Goal: Task Accomplishment & Management: Manage account settings

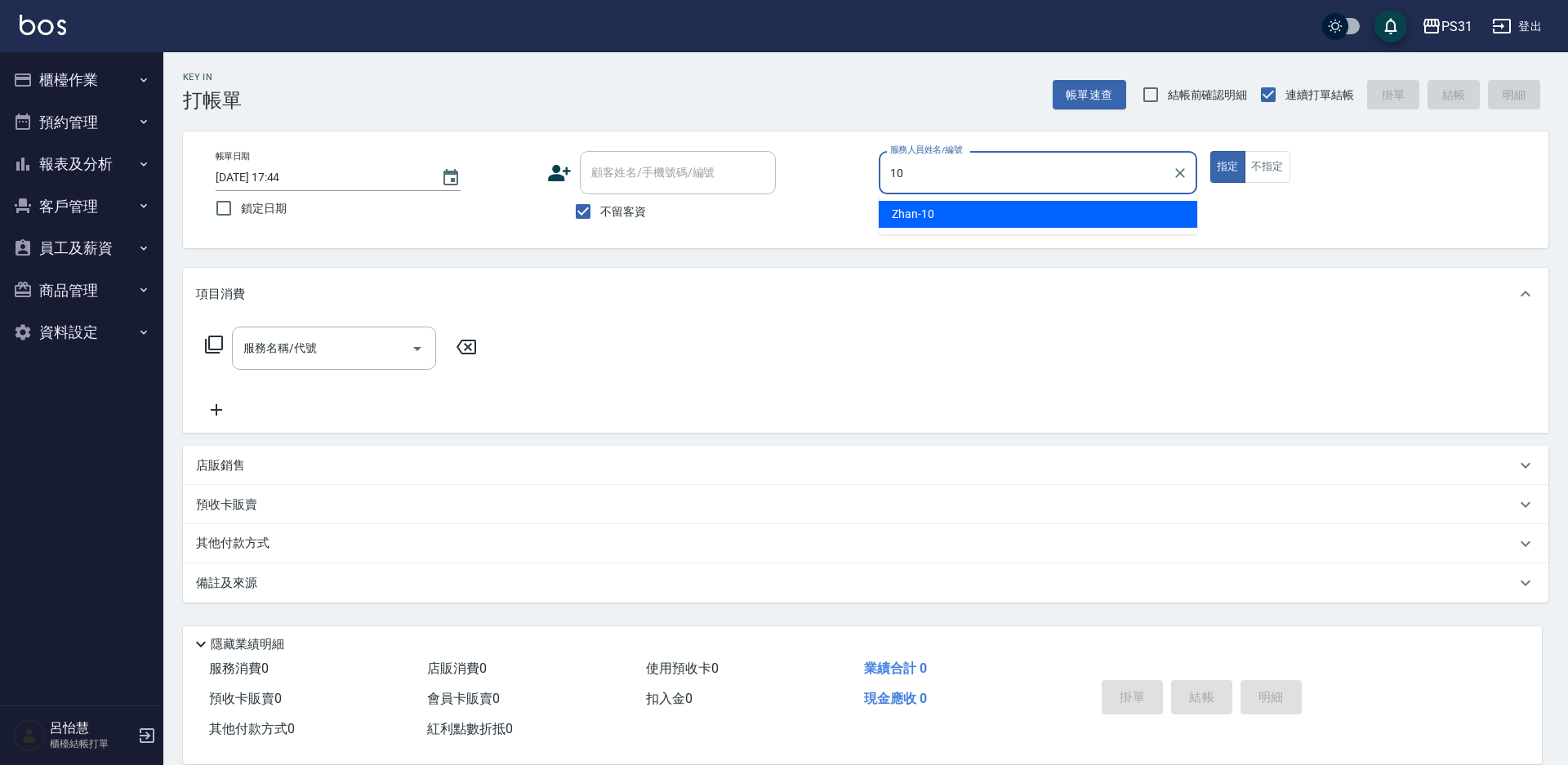
type input "Zhan-10"
type button "true"
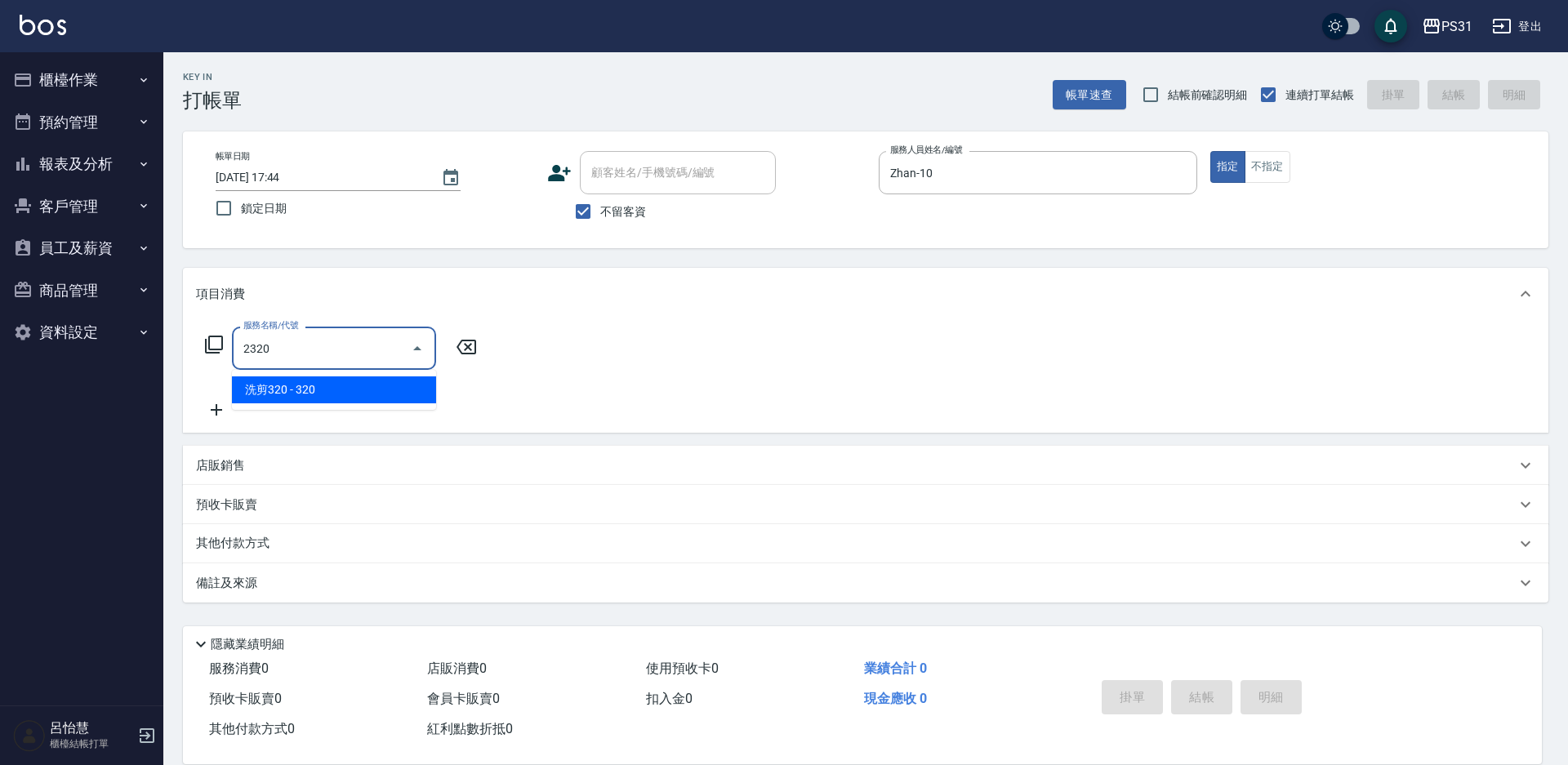
type input "洗剪320(2320)"
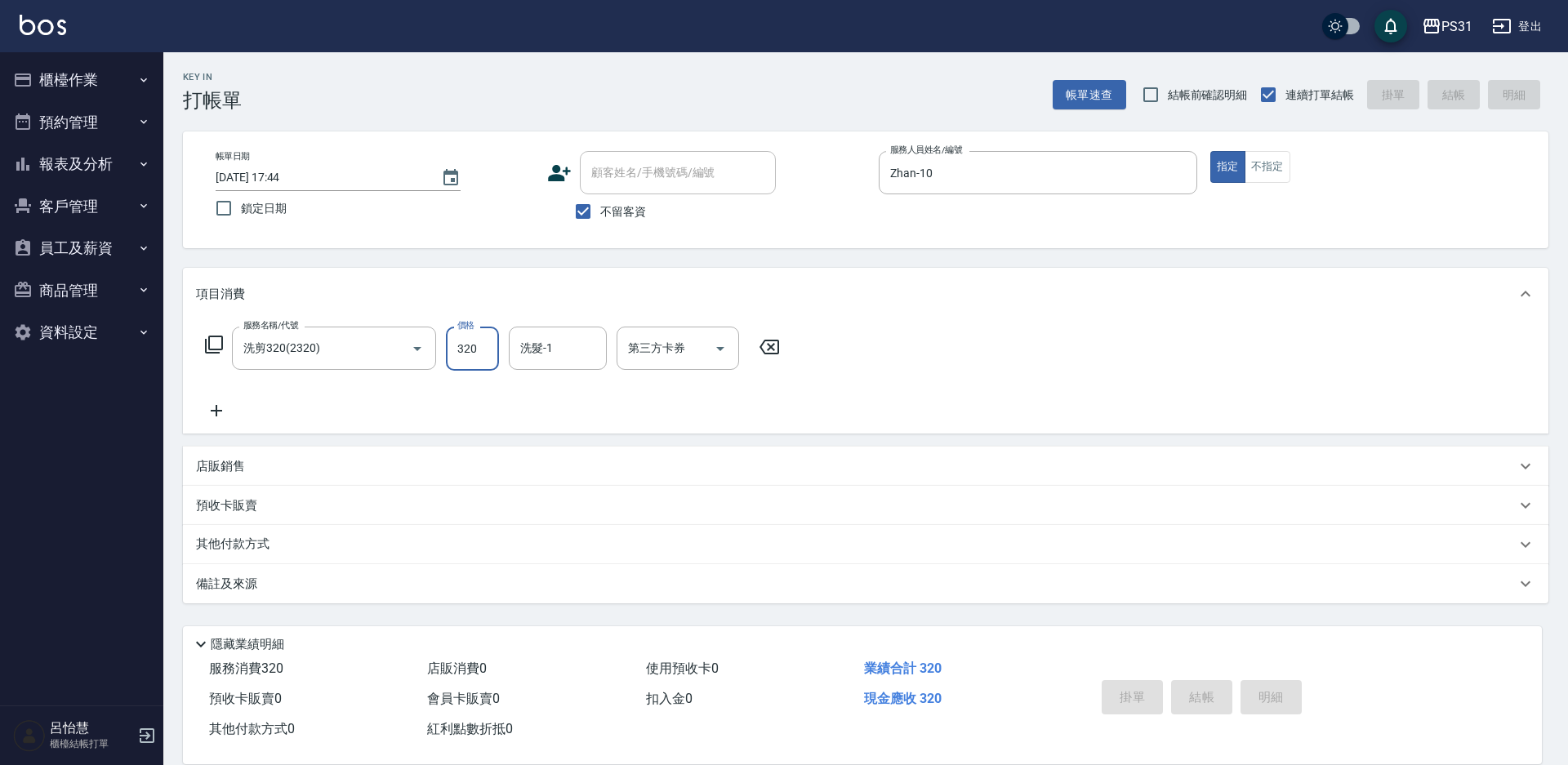
type input "[DATE] 17:47"
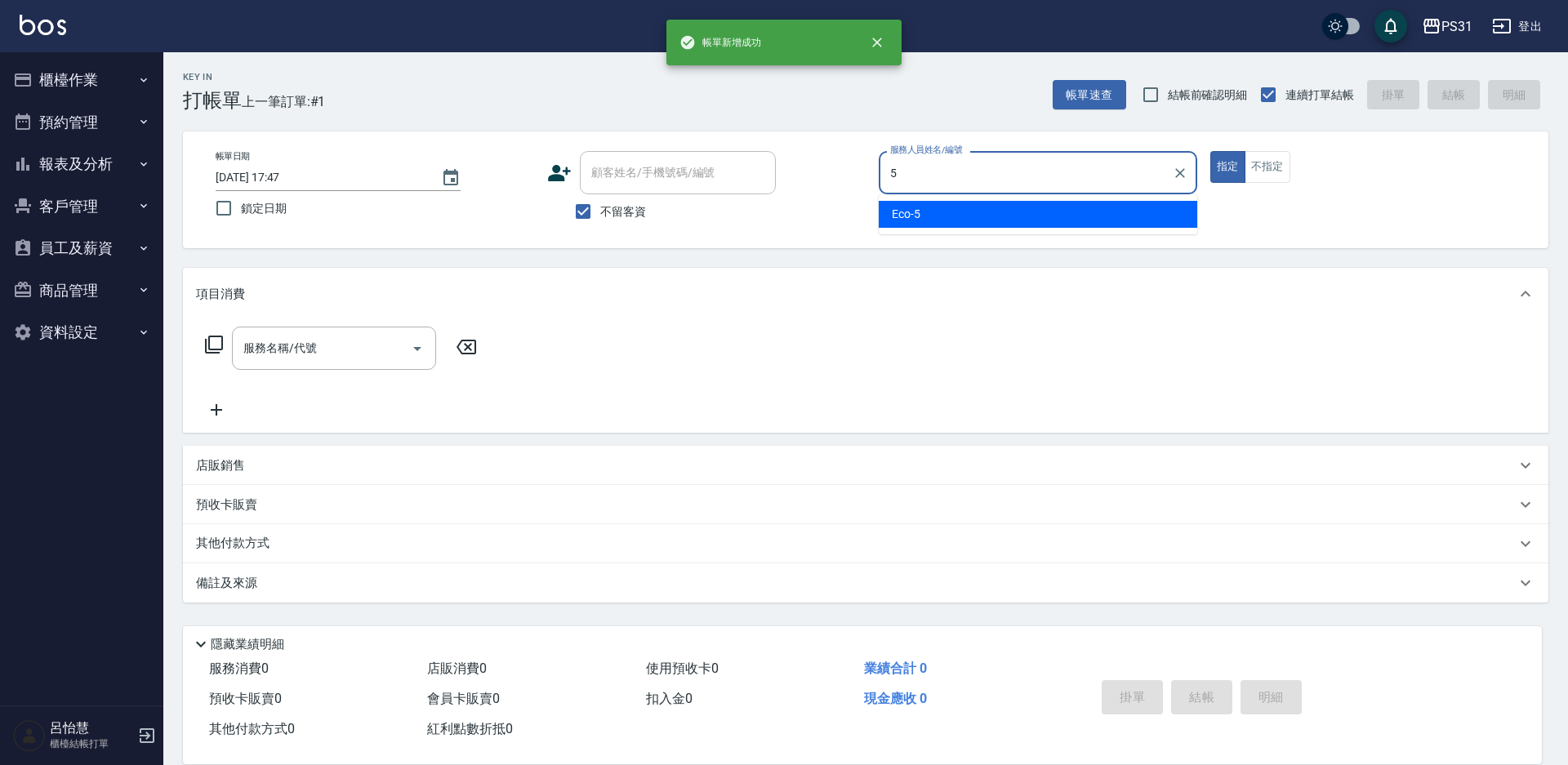
type input "Eco-5"
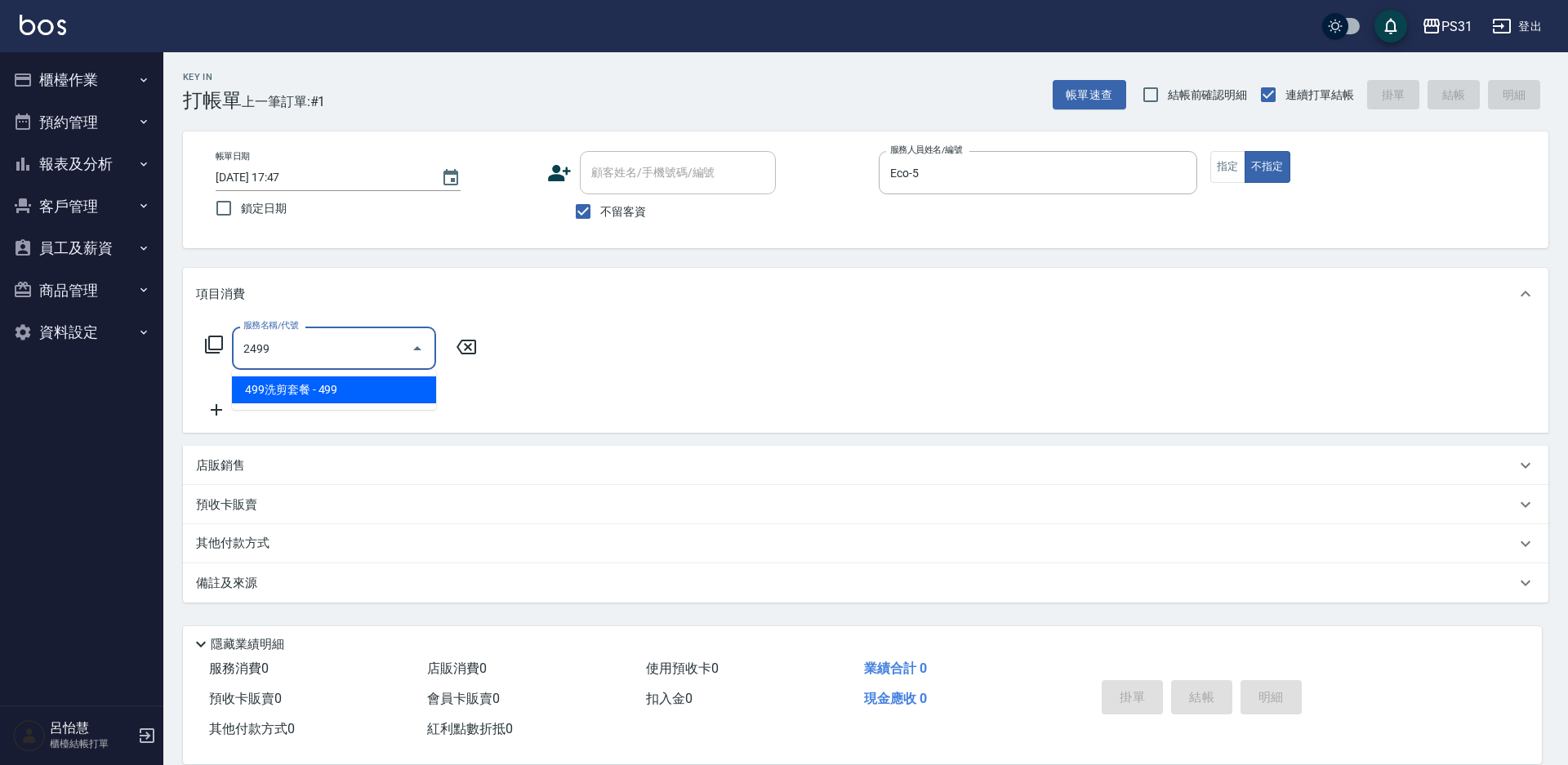
type input "499洗剪套餐(2499)"
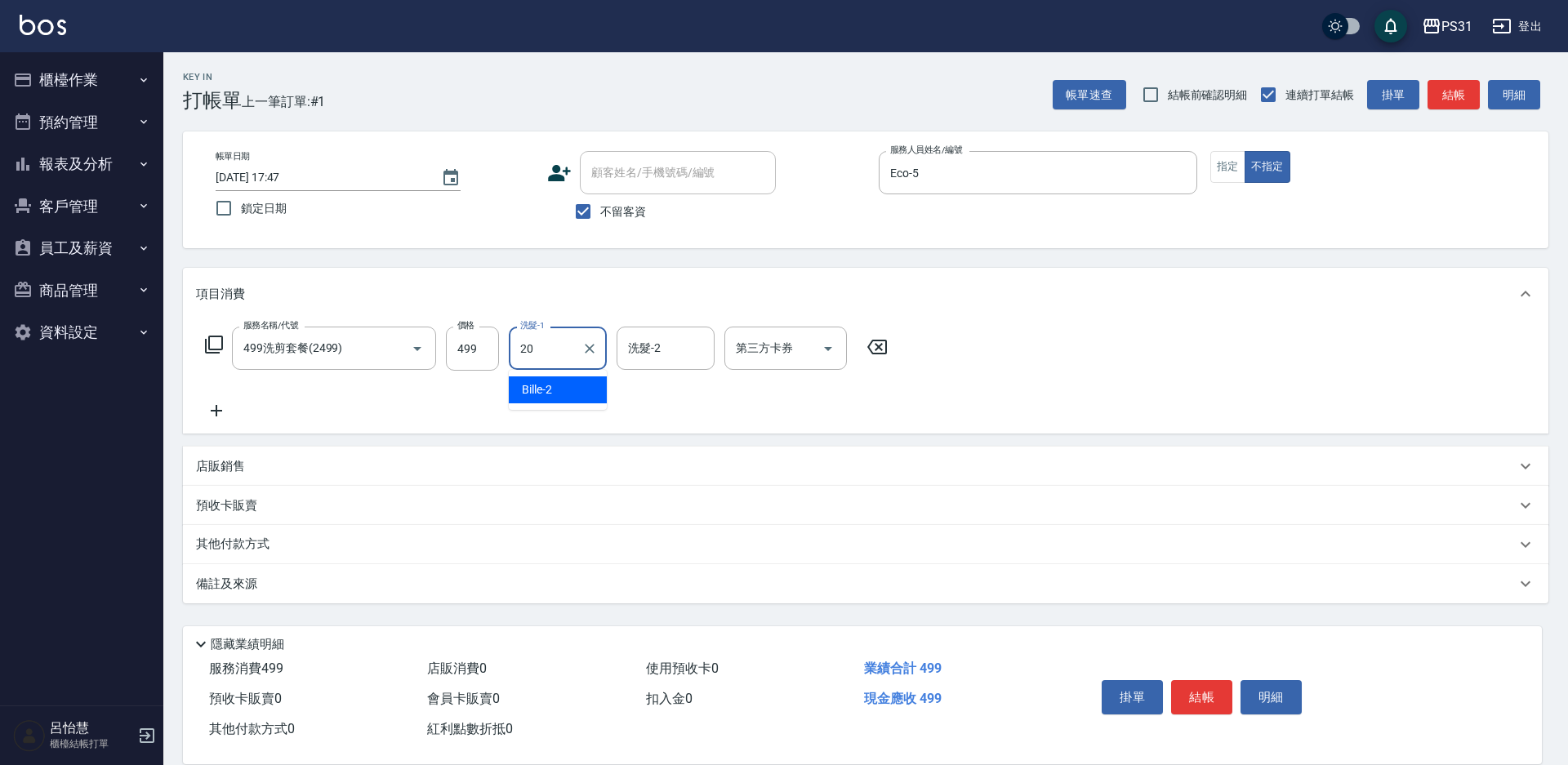
type input "[PERSON_NAME]-20"
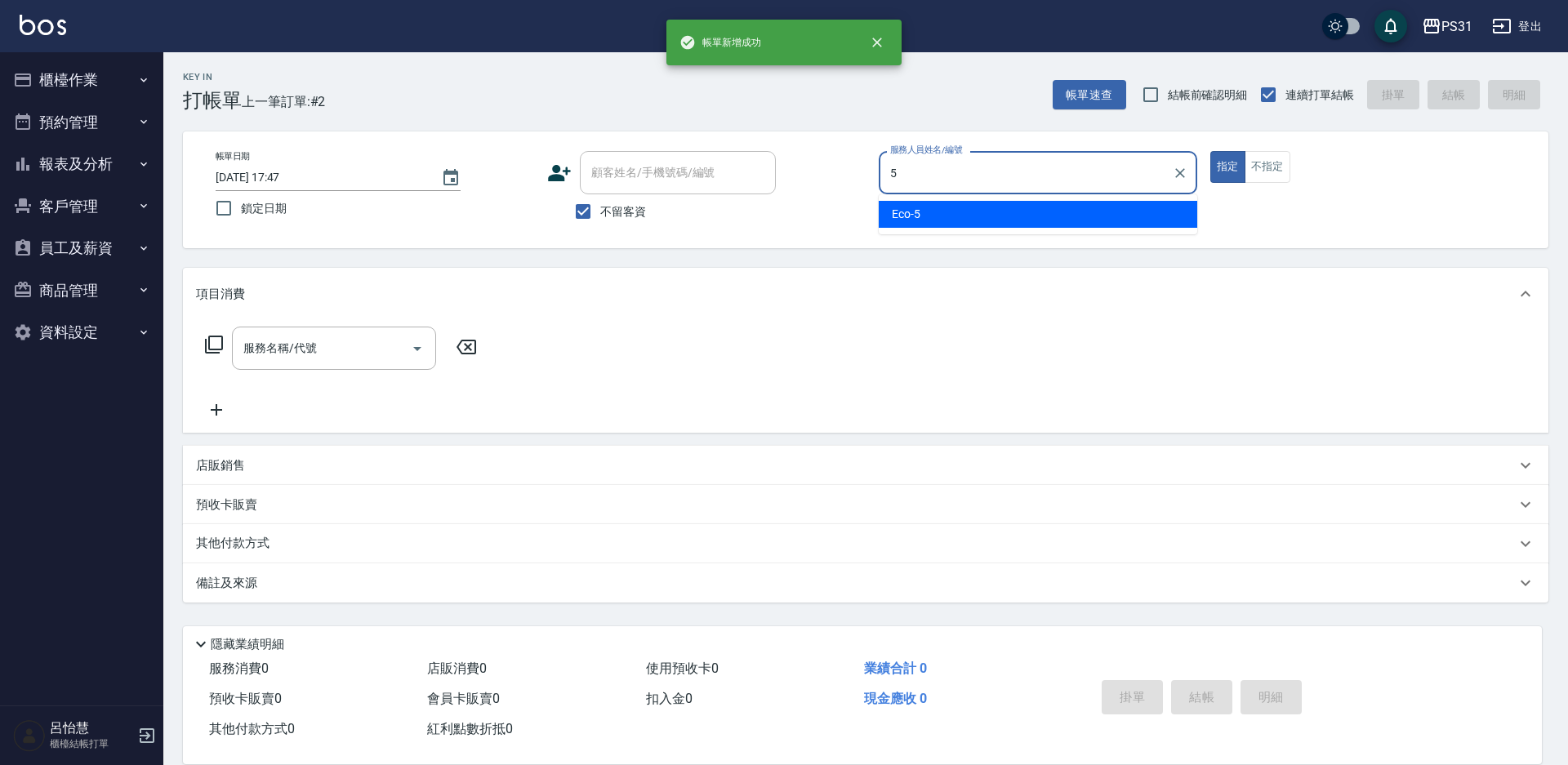
type input "Eco-5"
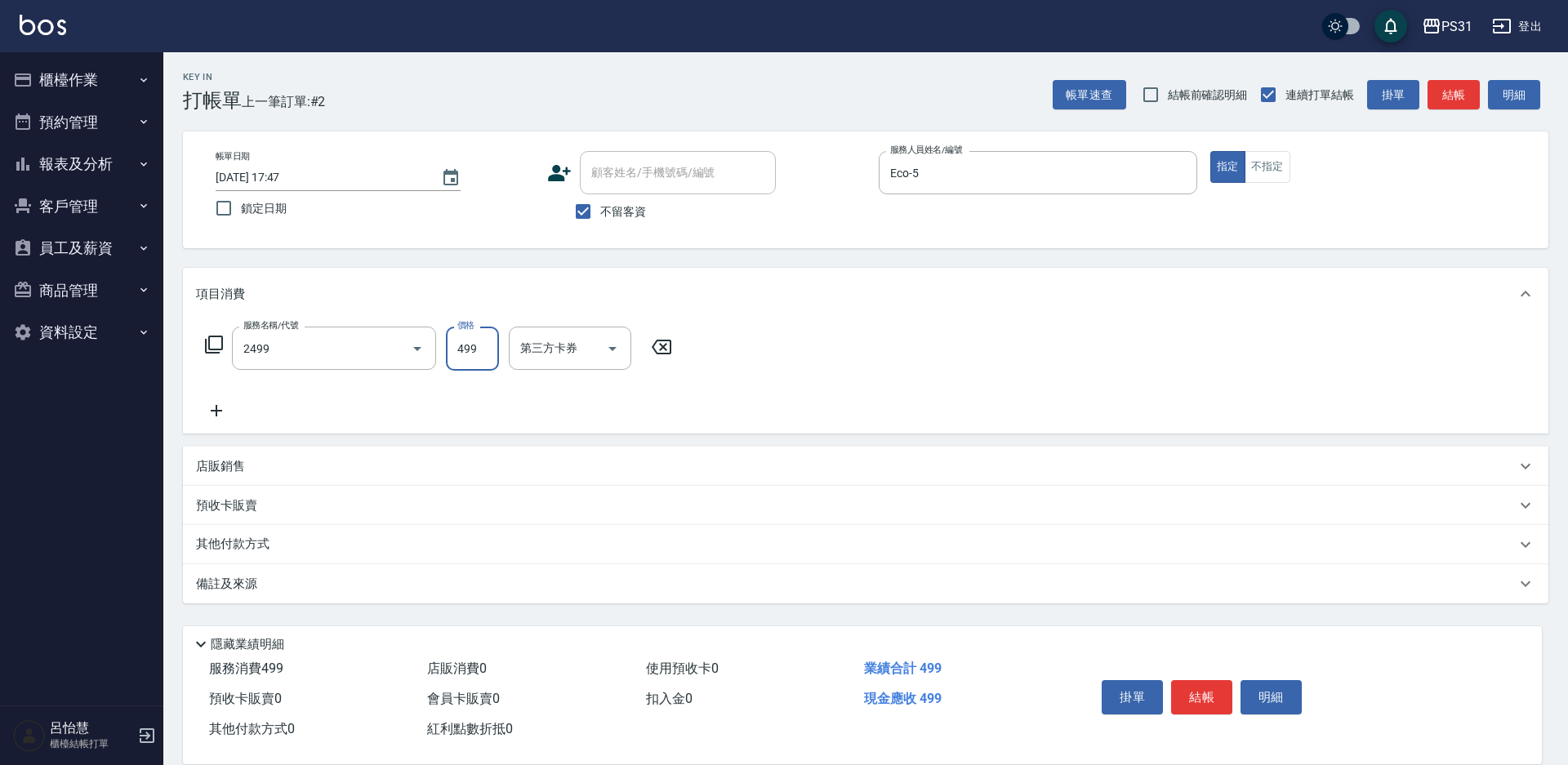
type input "499洗剪套餐(2499)"
type input "[PERSON_NAME]-20"
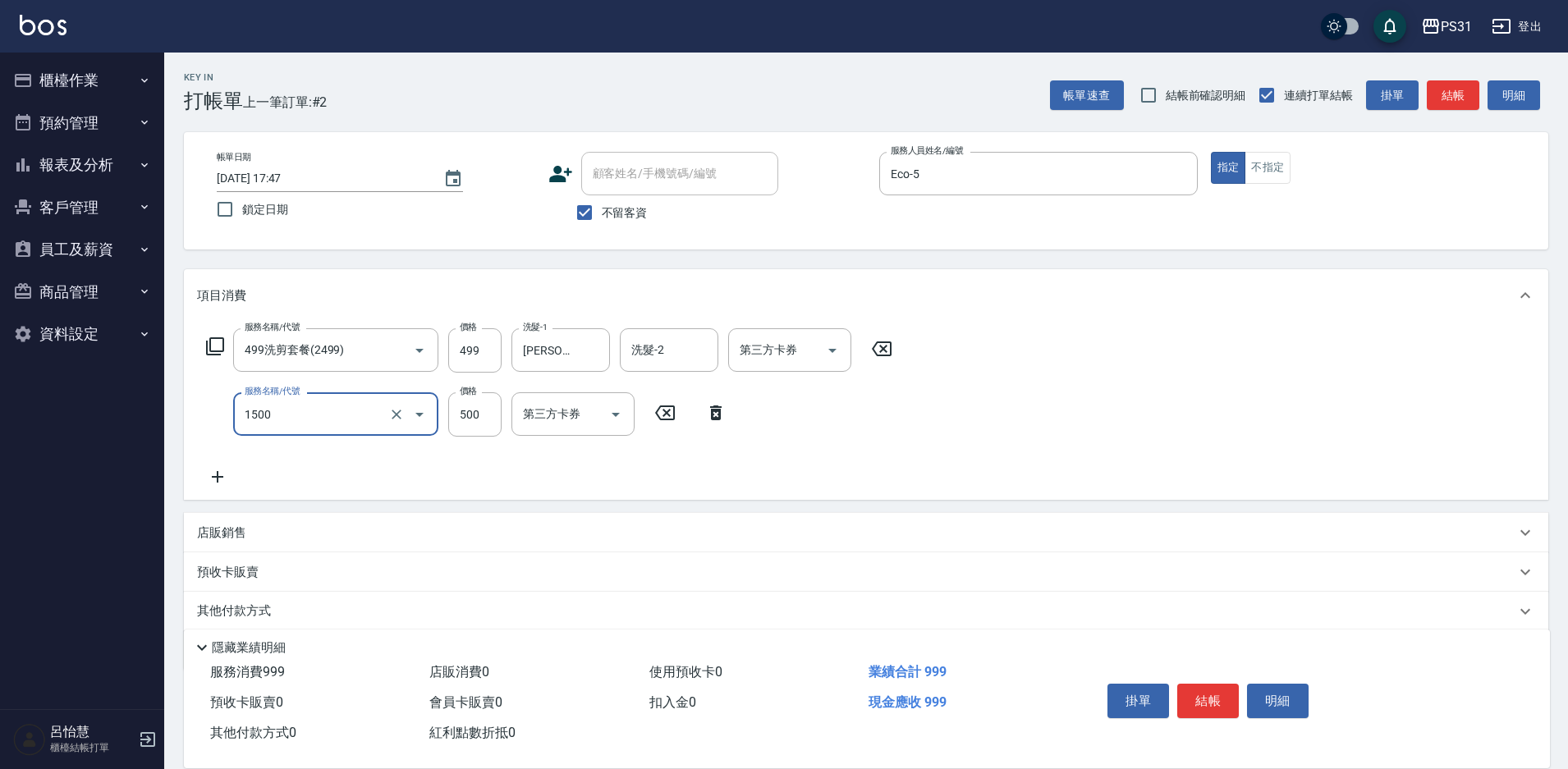
type input "肩頸500(1500)"
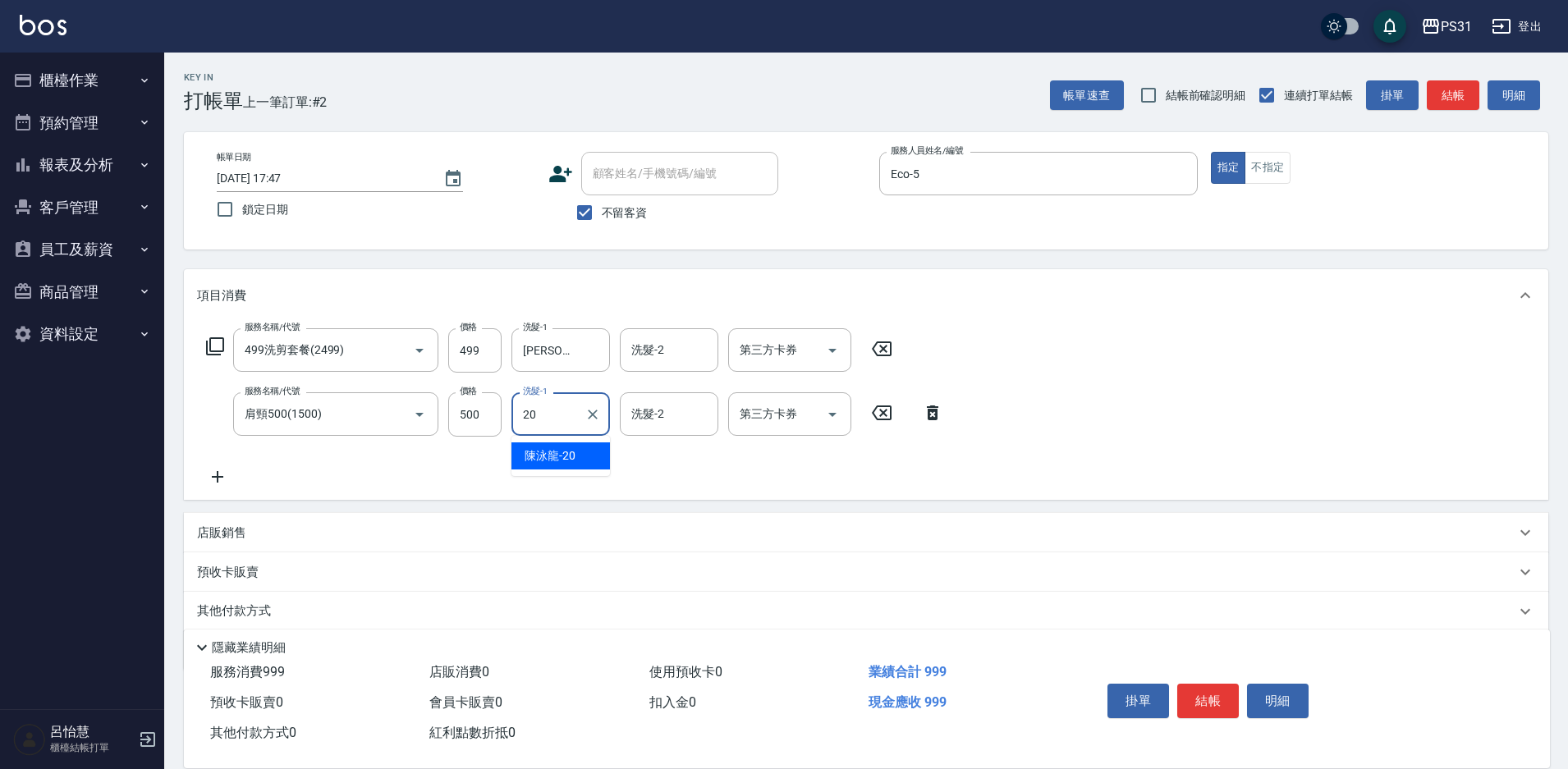
type input "[PERSON_NAME]-20"
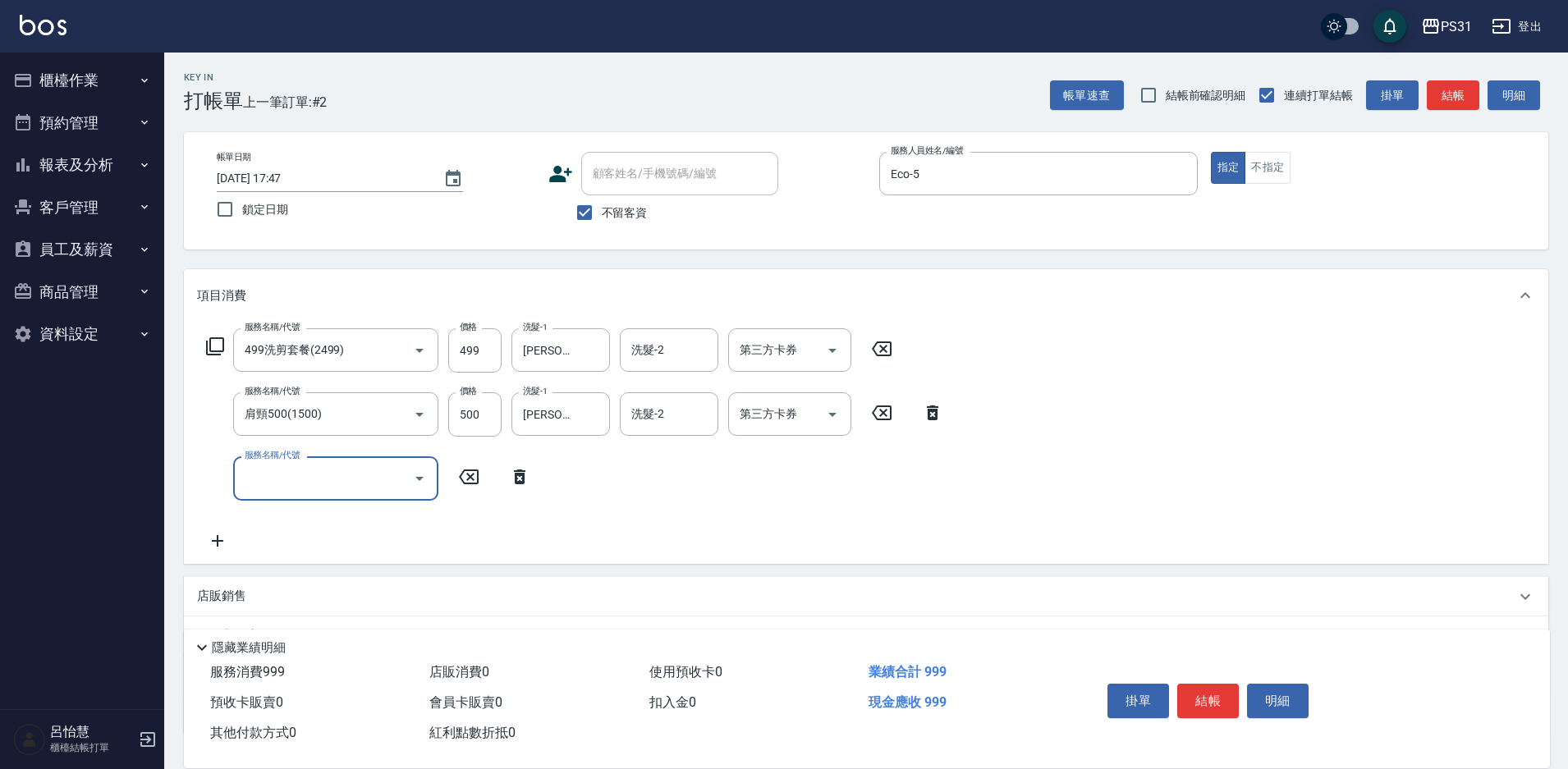
click at [509, 481] on icon at bounding box center [520, 476] width 41 height 19
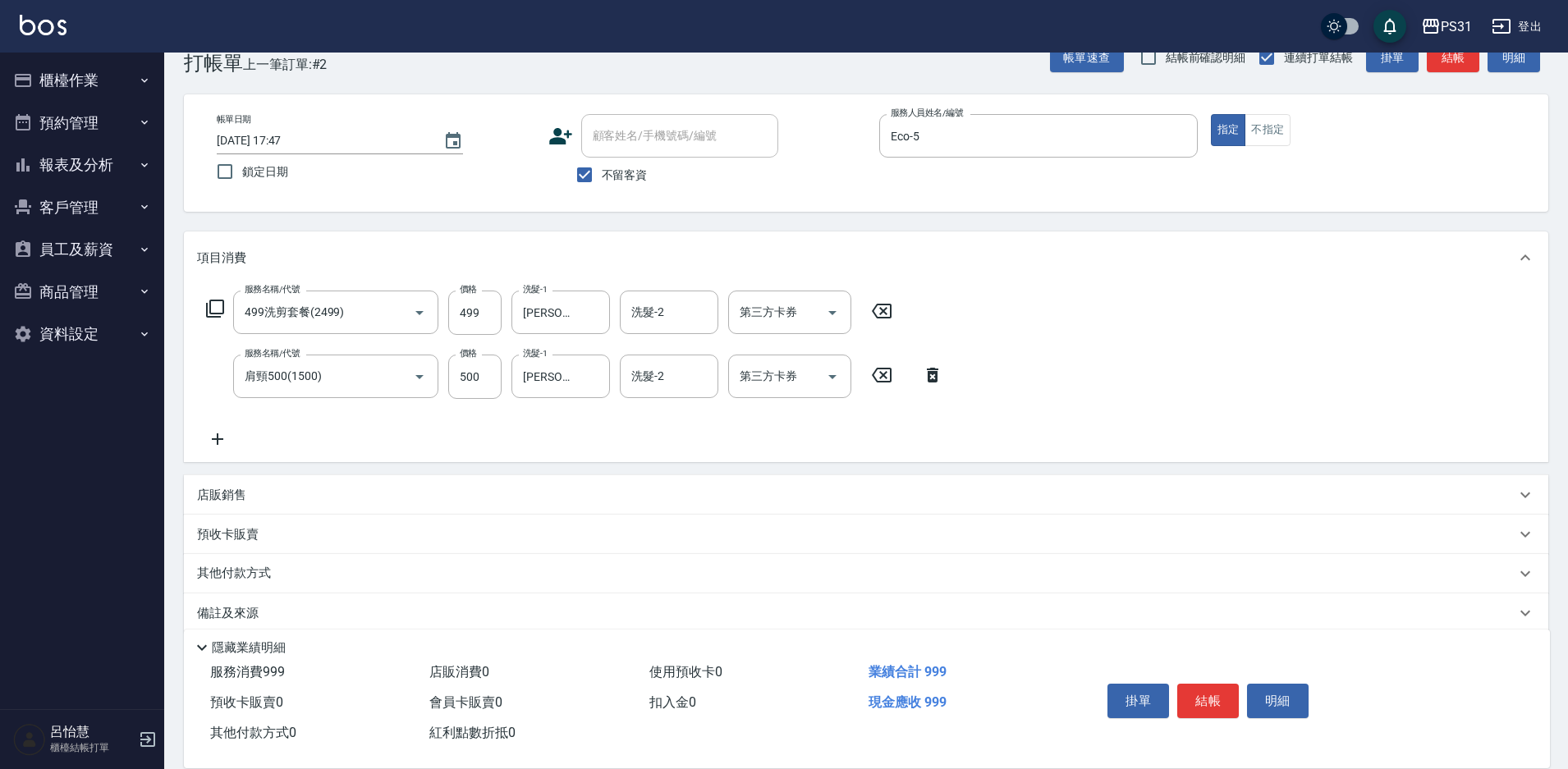
scroll to position [59, 0]
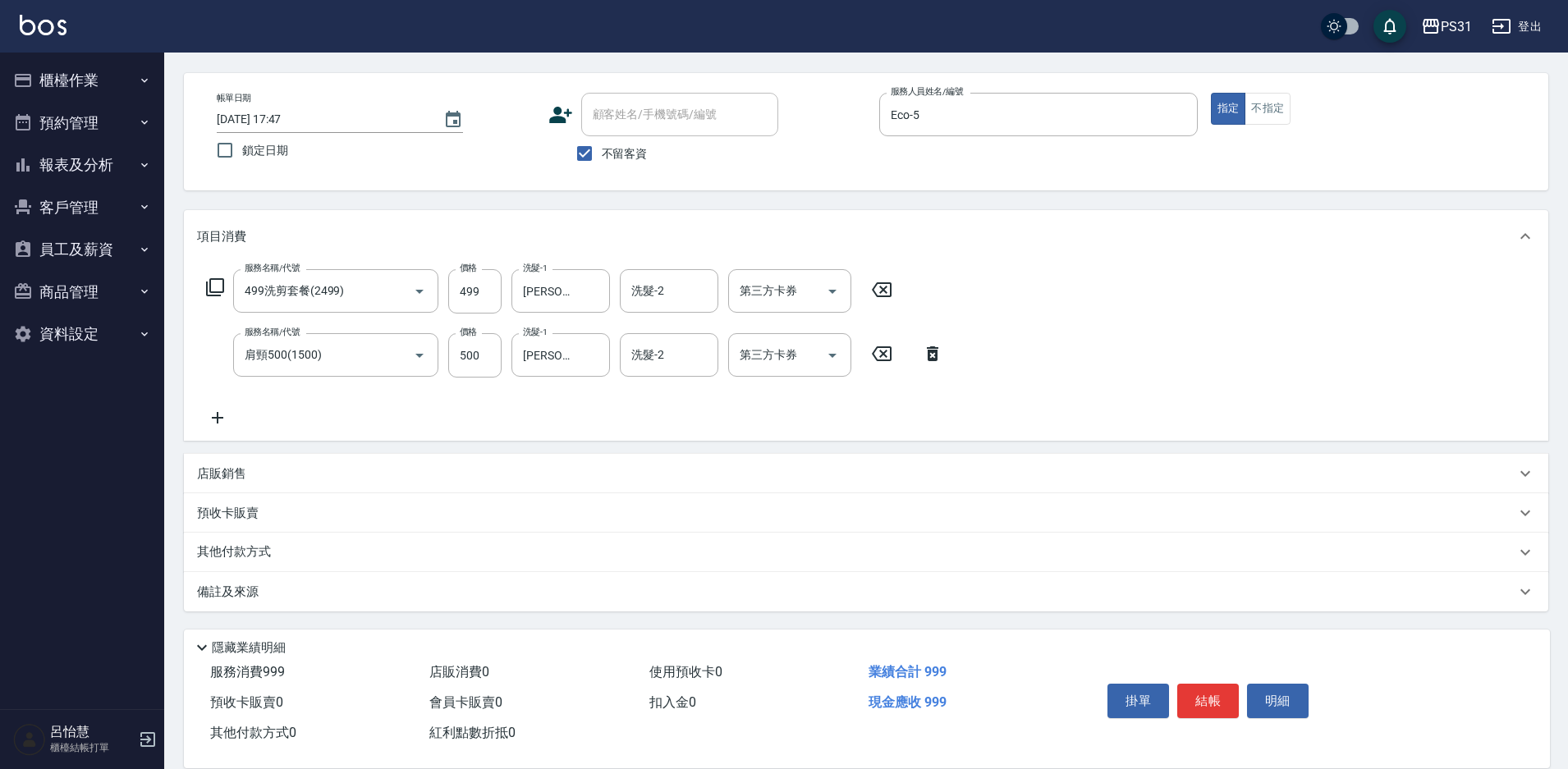
click at [247, 550] on p "其他付款方式" at bounding box center [237, 553] width 82 height 18
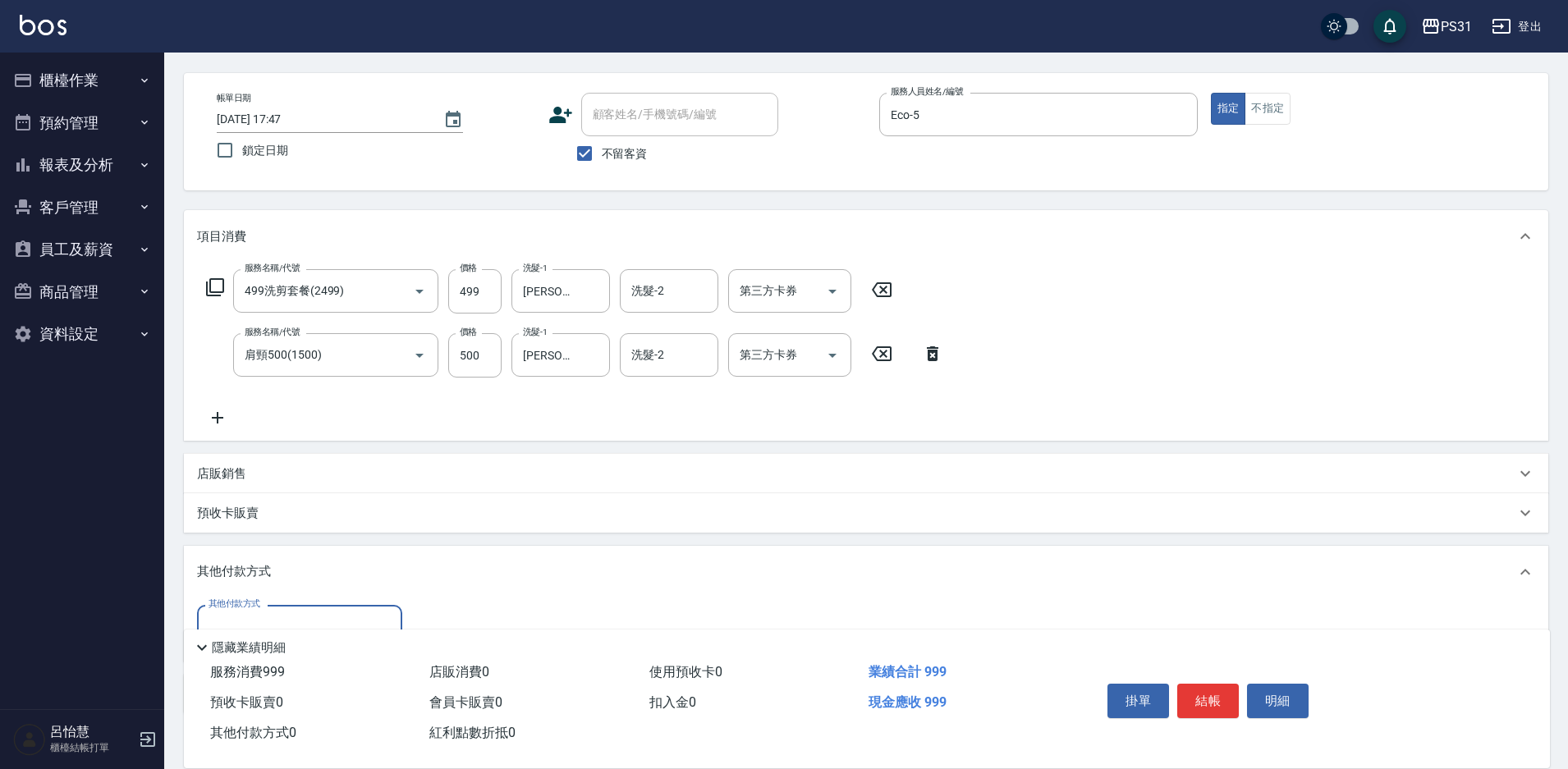
scroll to position [0, 0]
click at [243, 608] on label "其他付款方式" at bounding box center [235, 603] width 52 height 12
click at [243, 613] on input "其他付款方式" at bounding box center [299, 626] width 190 height 29
click at [236, 614] on input "其他付款方式" at bounding box center [299, 626] width 190 height 29
click at [271, 558] on span "儲值卡" at bounding box center [299, 557] width 205 height 27
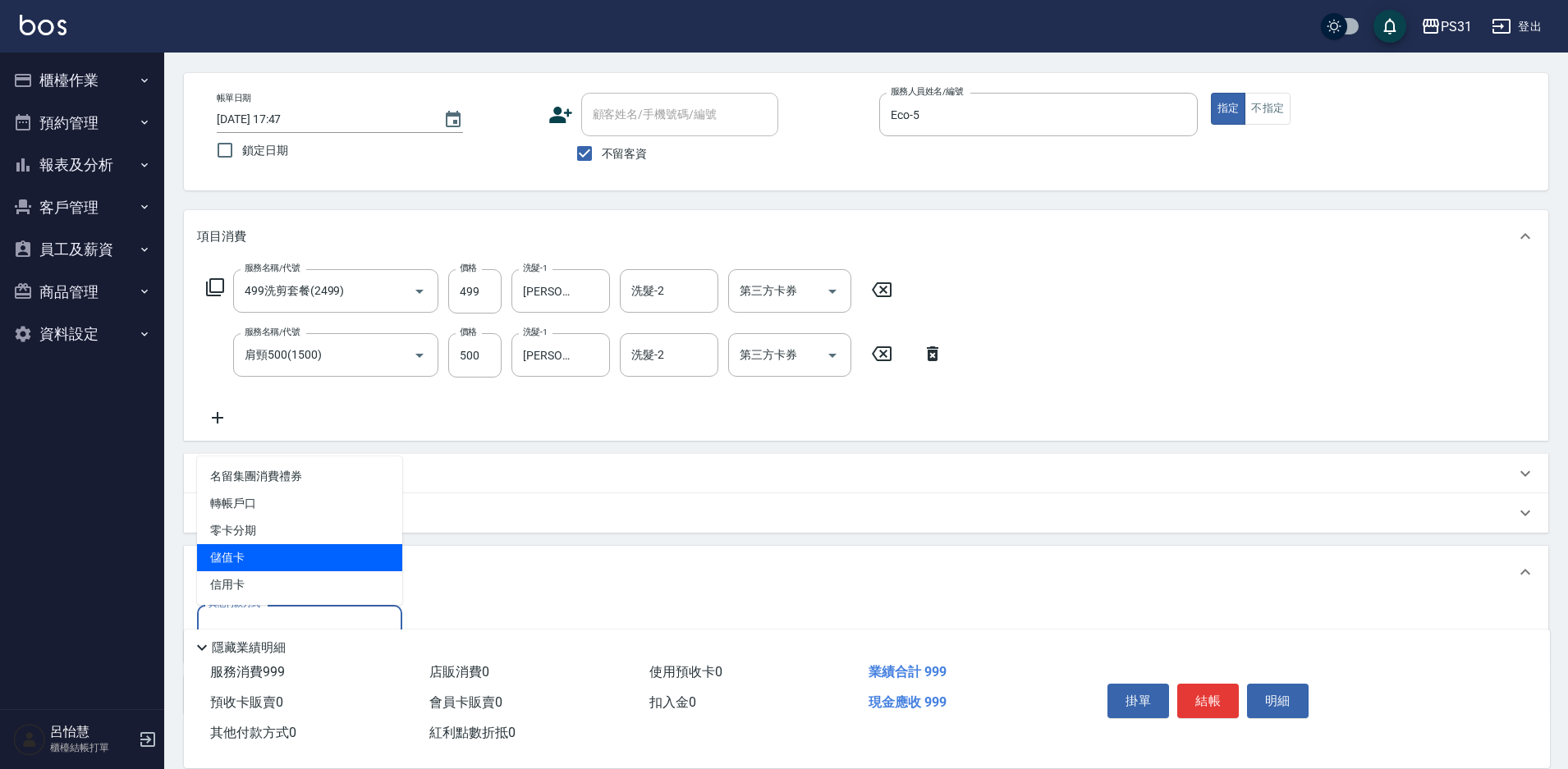
type input "儲值卡"
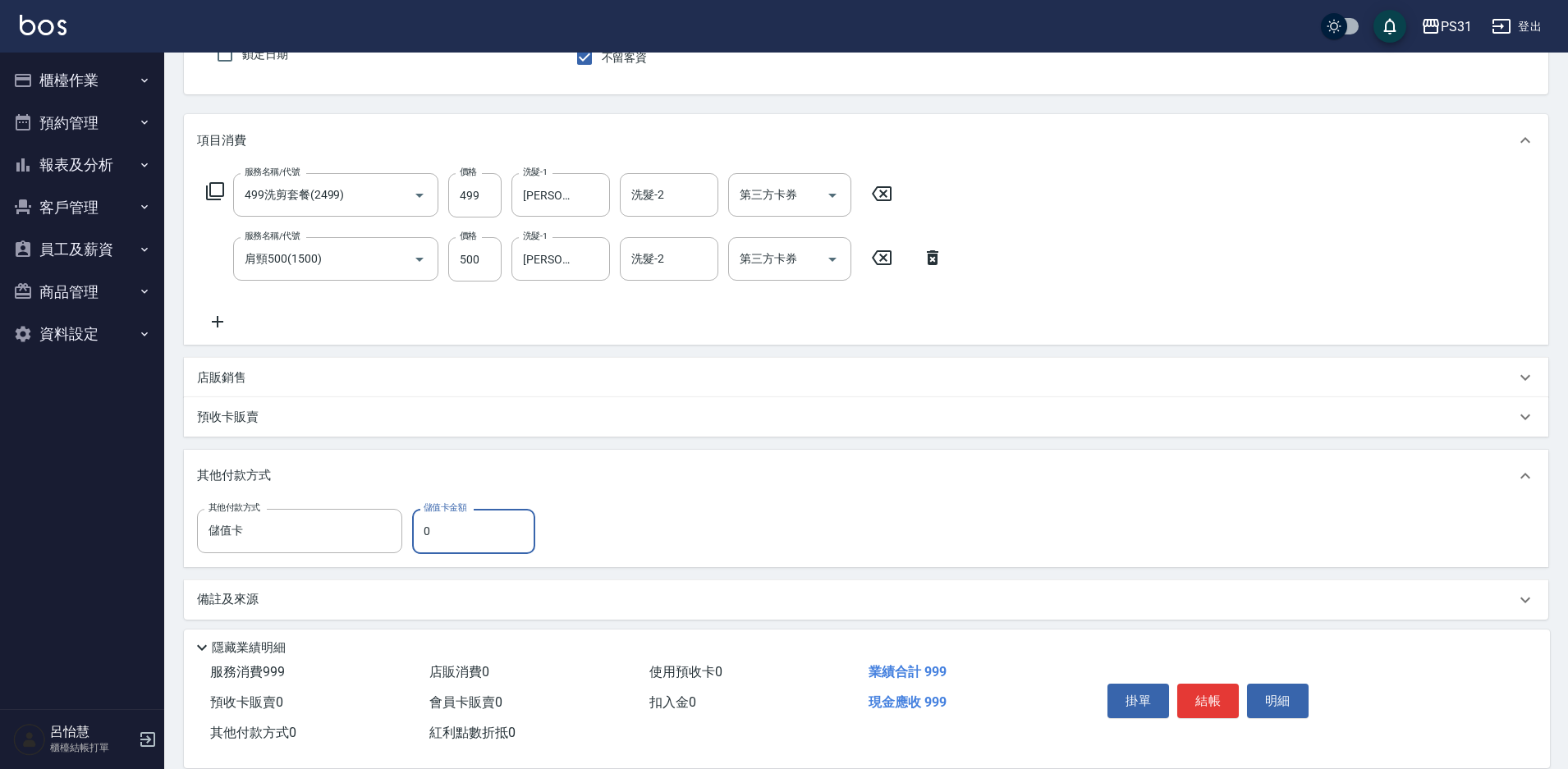
scroll to position [164, 0]
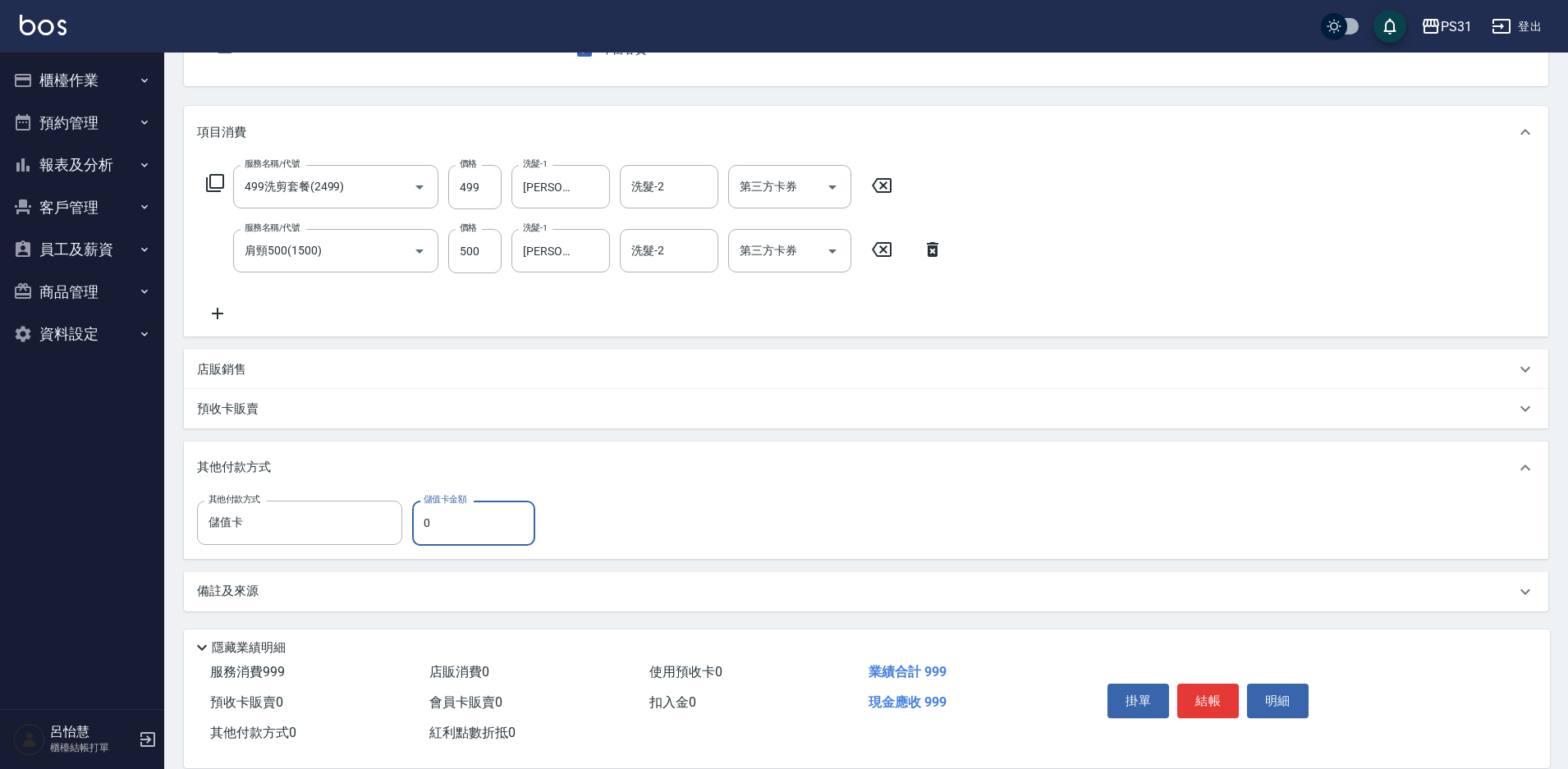
click at [447, 516] on input "0" at bounding box center [474, 522] width 123 height 44
type input "761"
click at [1212, 692] on button "結帳" at bounding box center [1207, 701] width 62 height 34
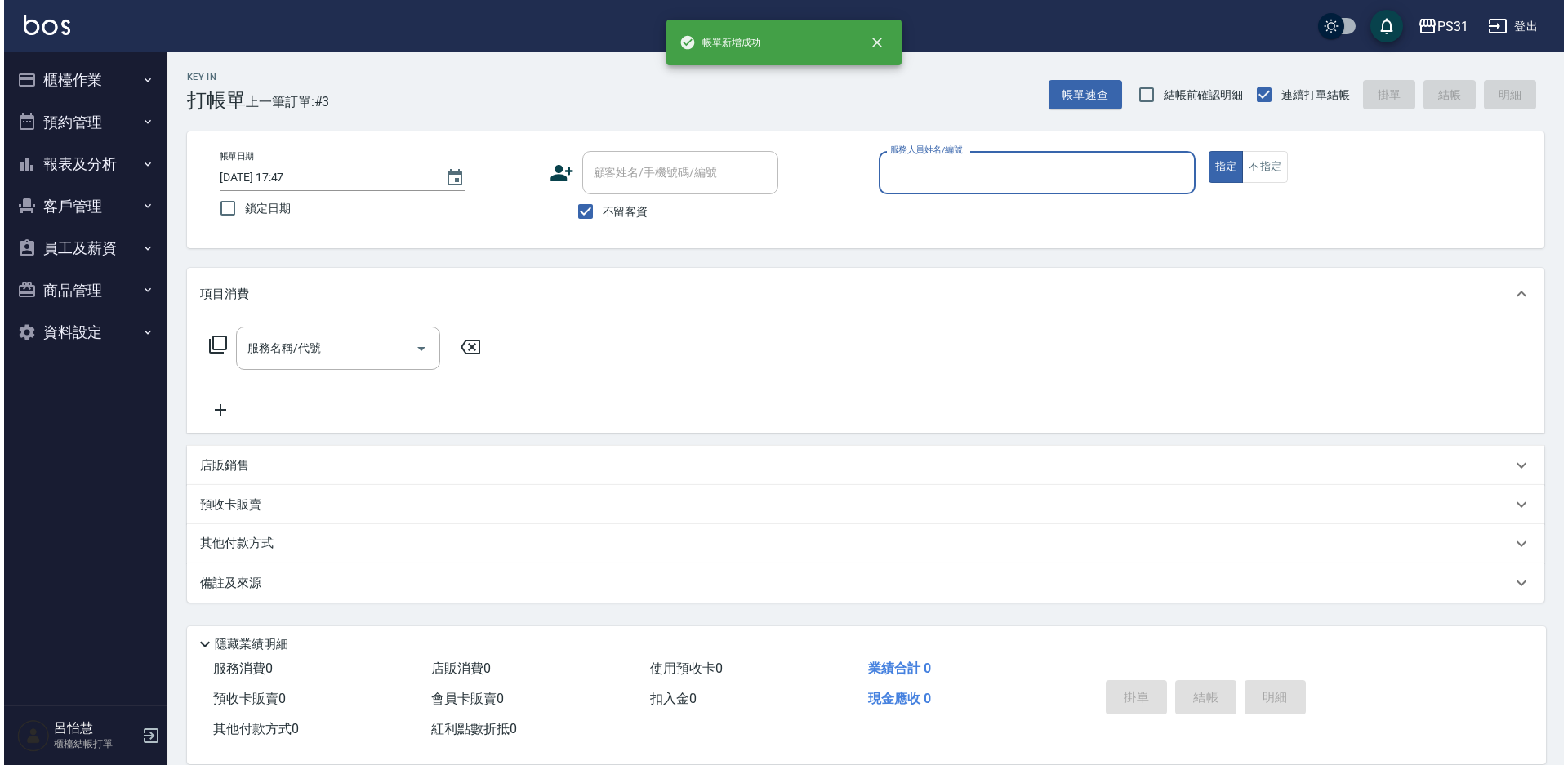
scroll to position [0, 0]
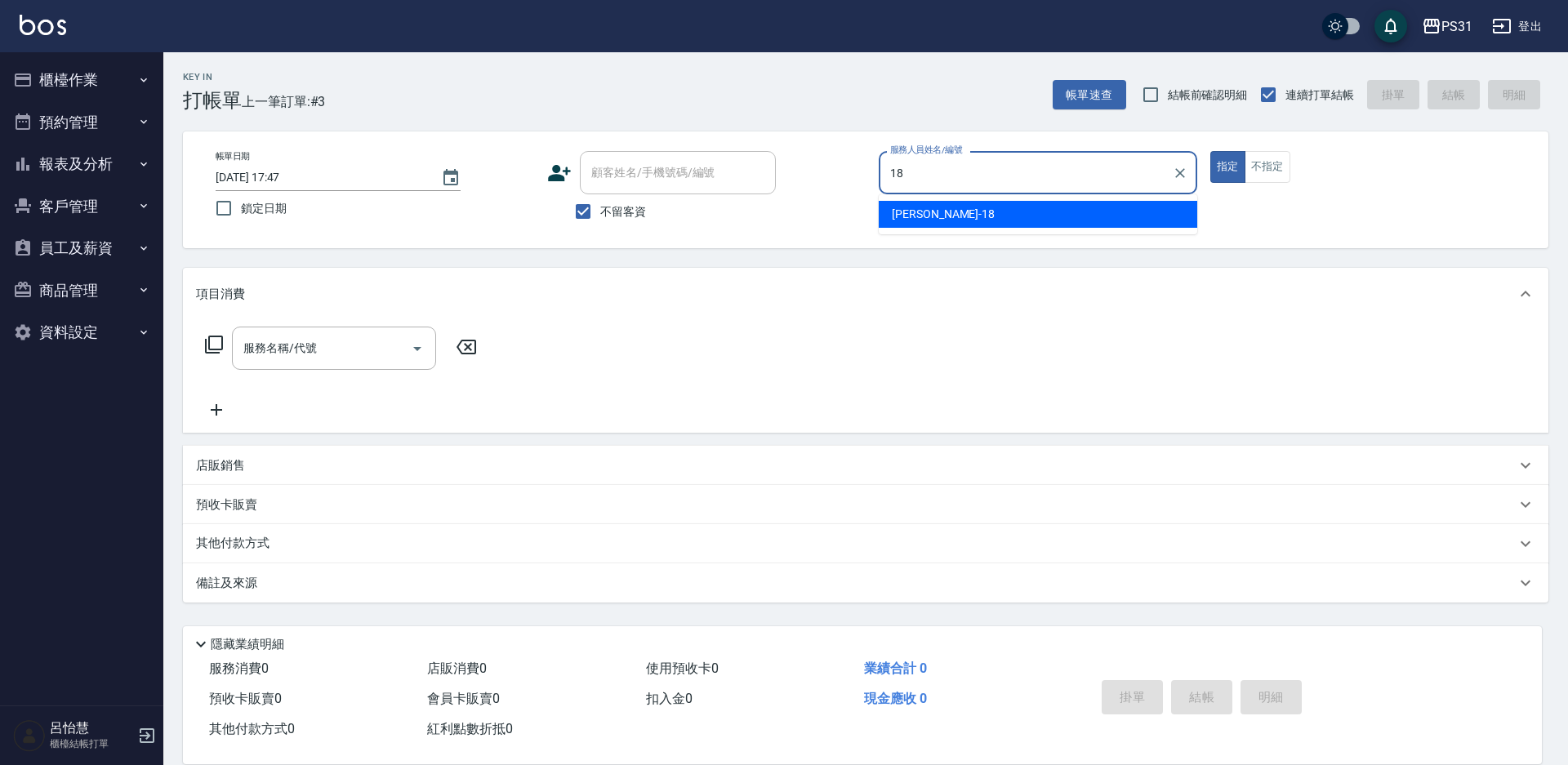
type input "[PERSON_NAME]-18"
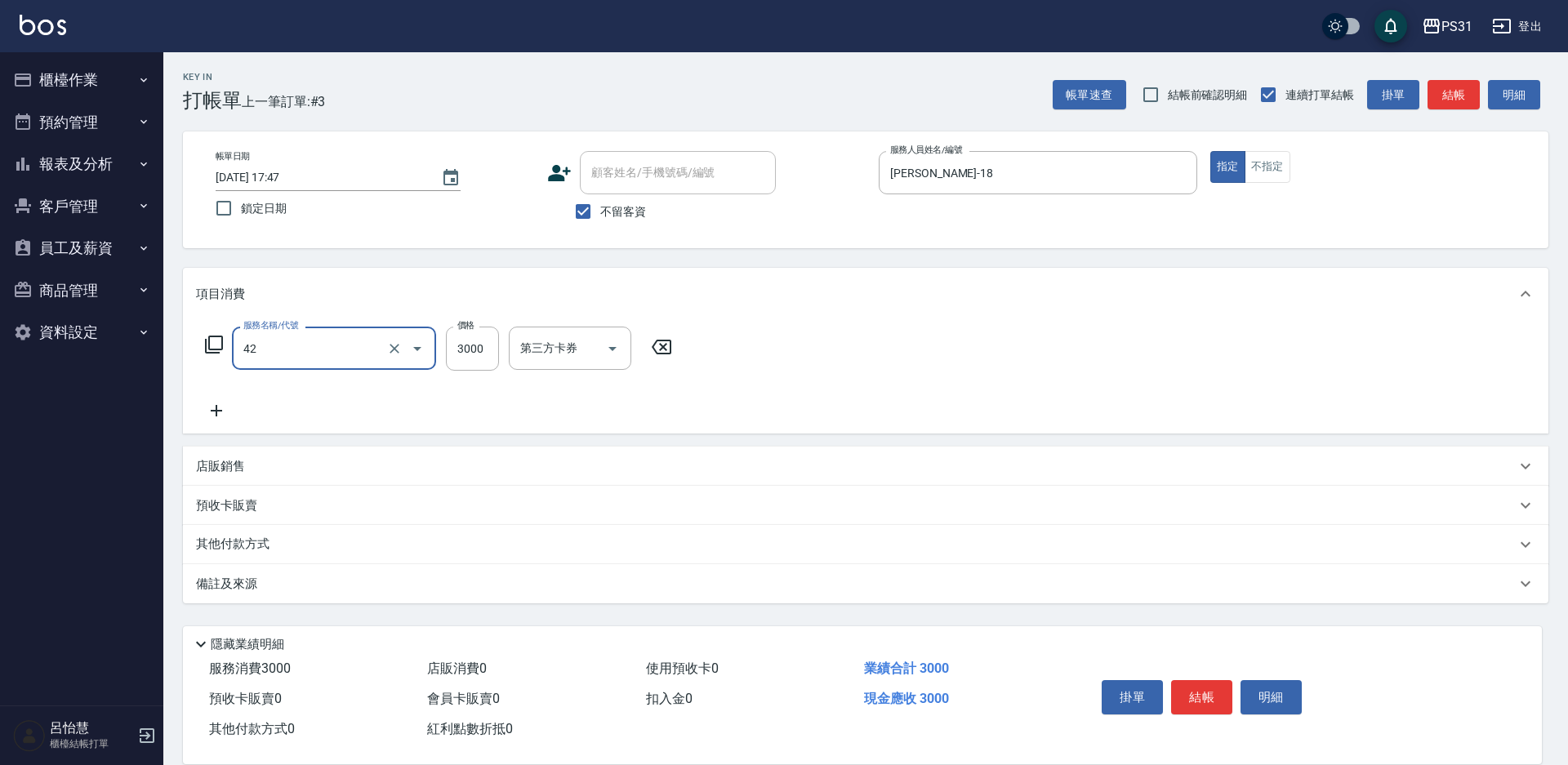
type input "染髮B餐(42)"
type input "2699"
click at [207, 554] on p "其他付款方式" at bounding box center [236, 545] width 81 height 18
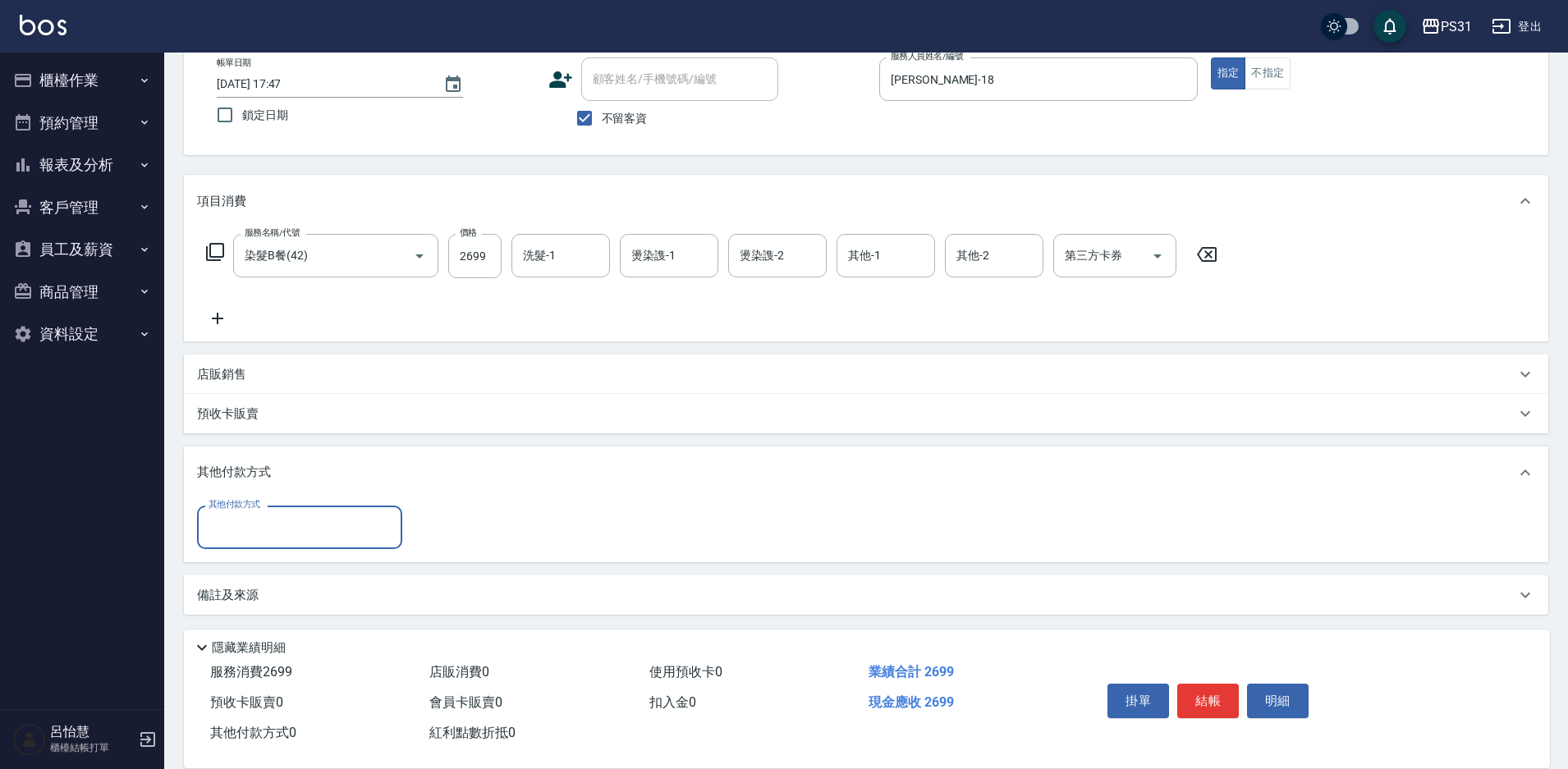
scroll to position [98, 0]
click at [243, 534] on input "其他付款方式" at bounding box center [299, 523] width 190 height 29
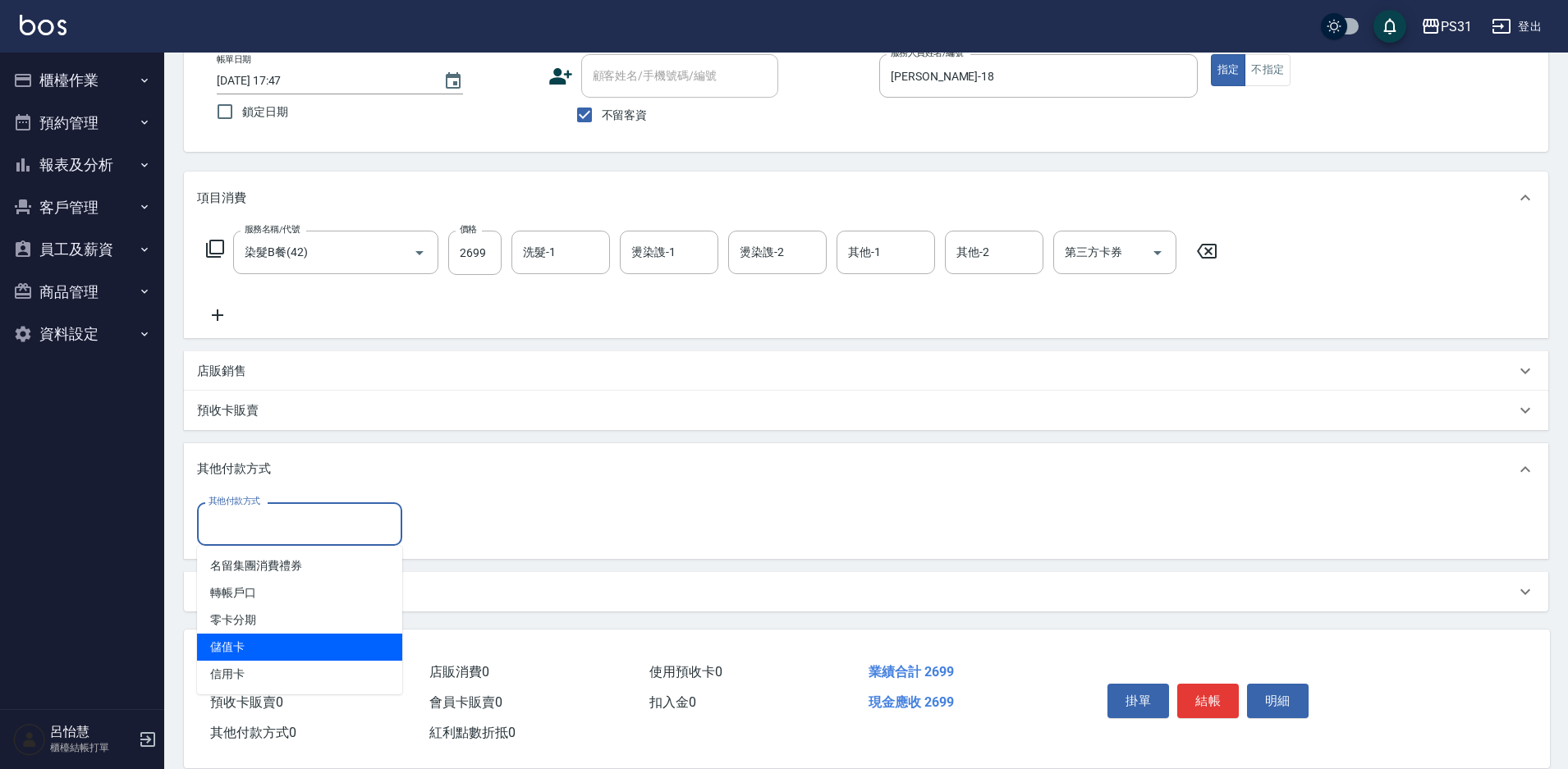
click at [273, 652] on span "儲值卡" at bounding box center [299, 647] width 205 height 27
type input "儲值卡"
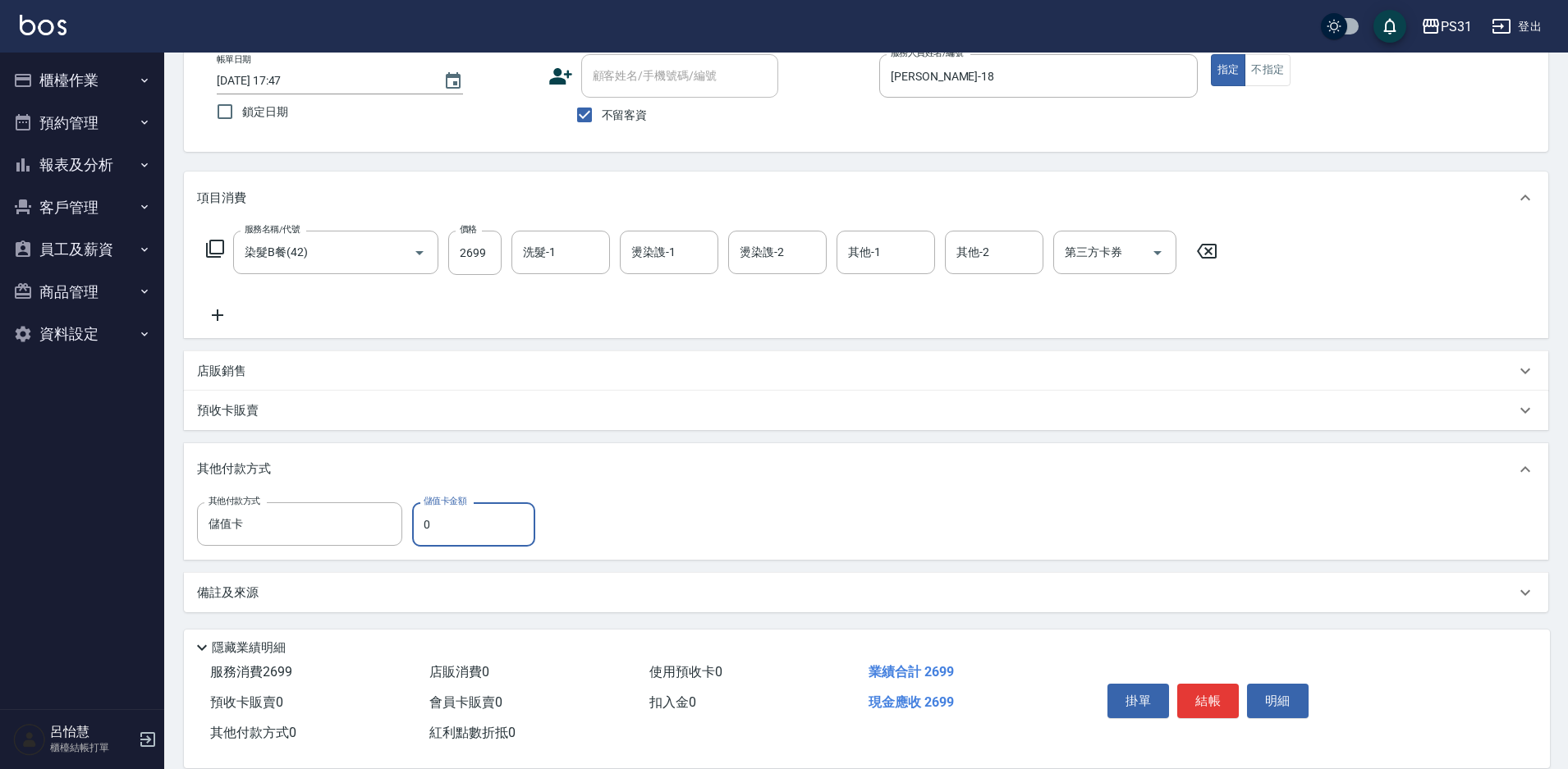
click at [448, 518] on input "0" at bounding box center [474, 524] width 123 height 44
type input "1904"
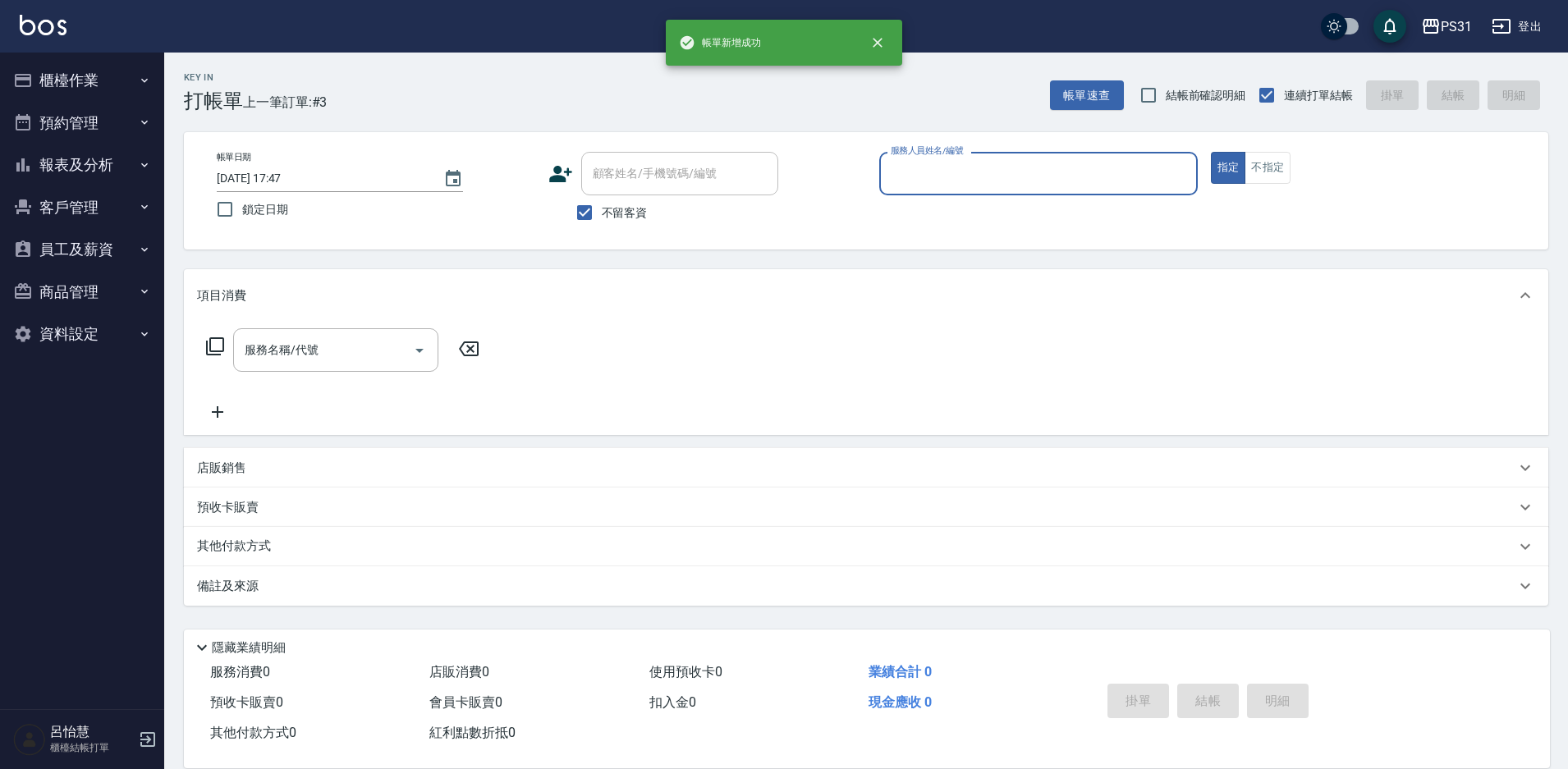
scroll to position [0, 0]
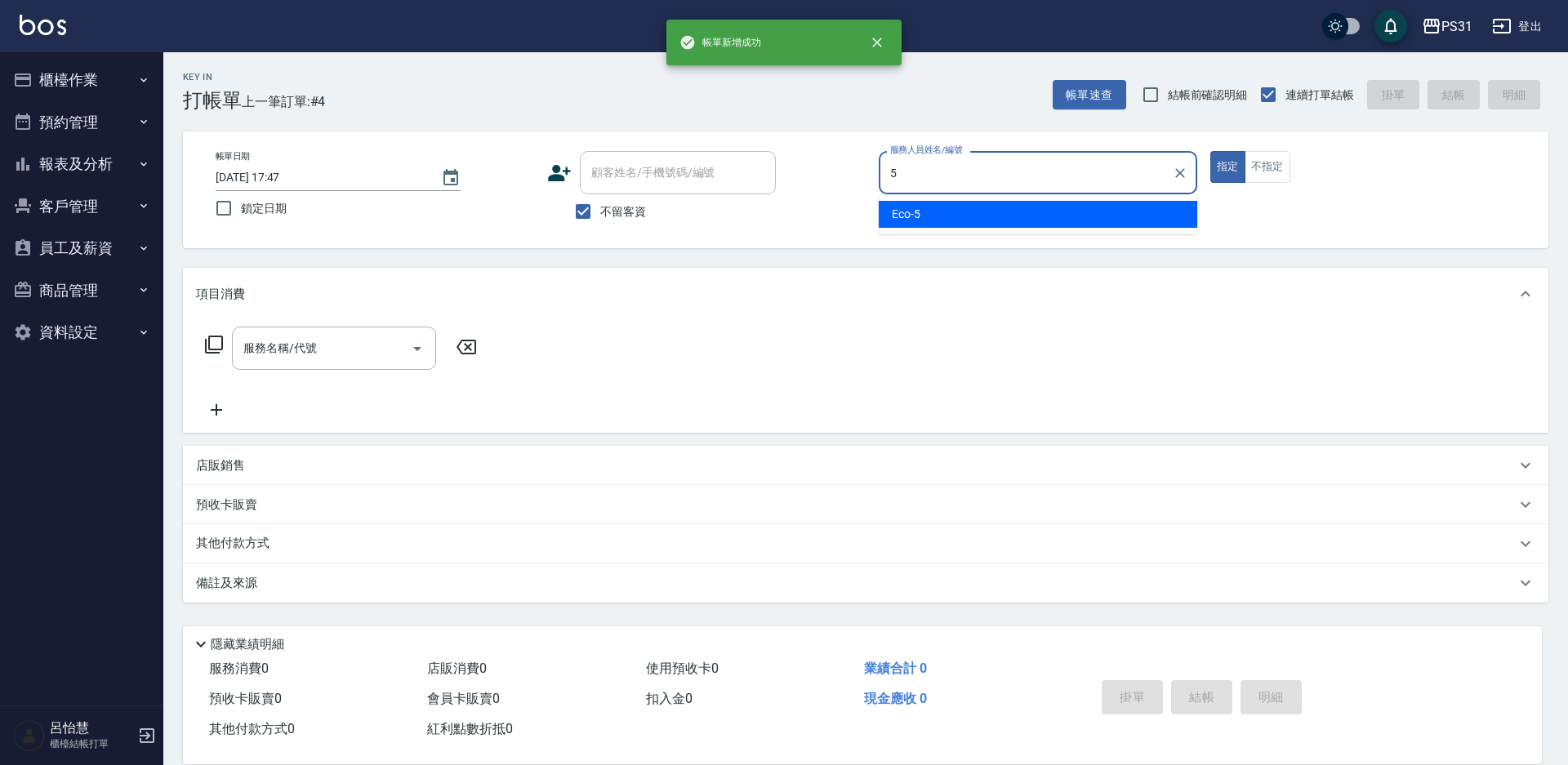
type input "Eco-5"
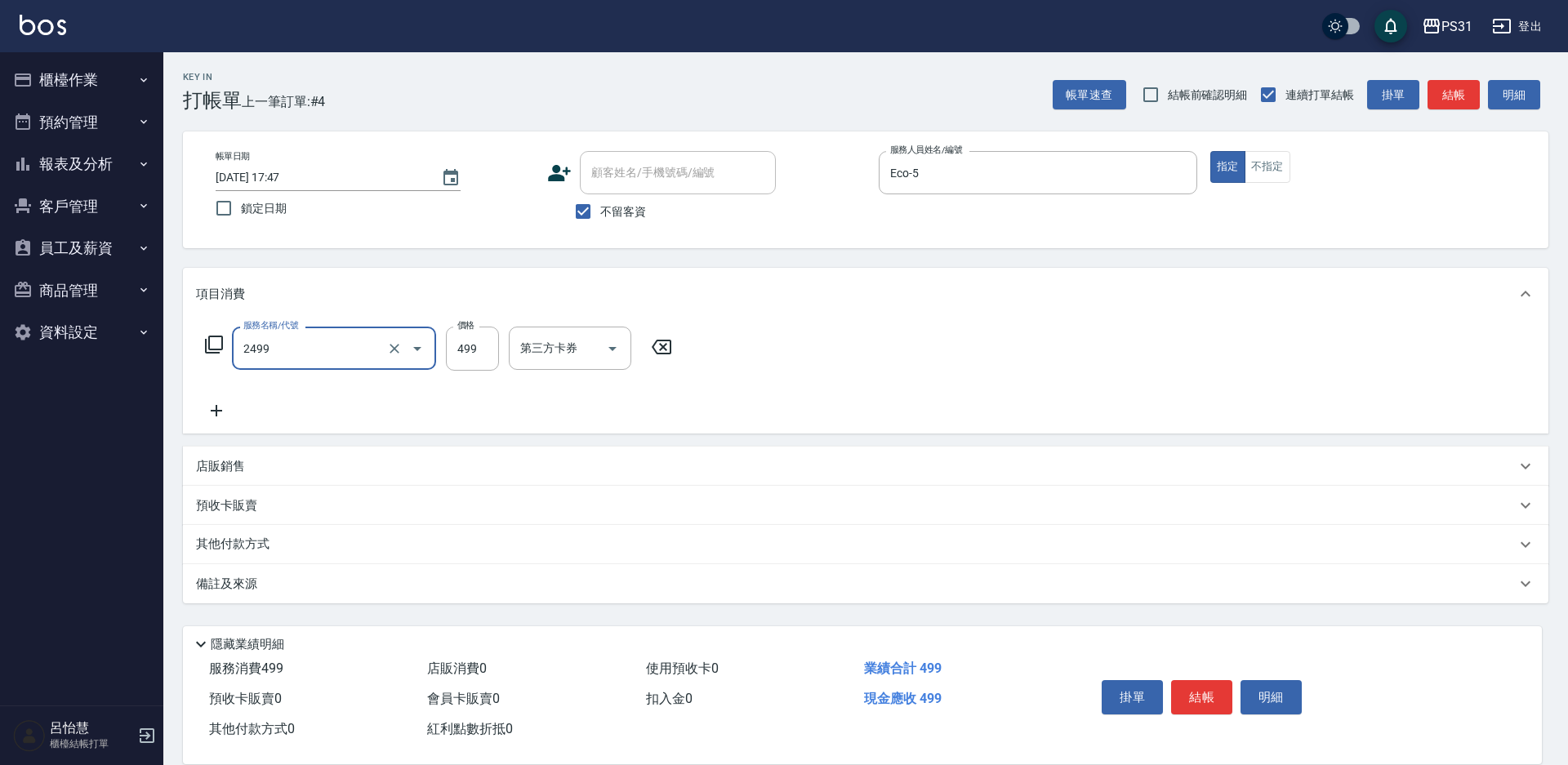
type input "499洗剪套餐(2499)"
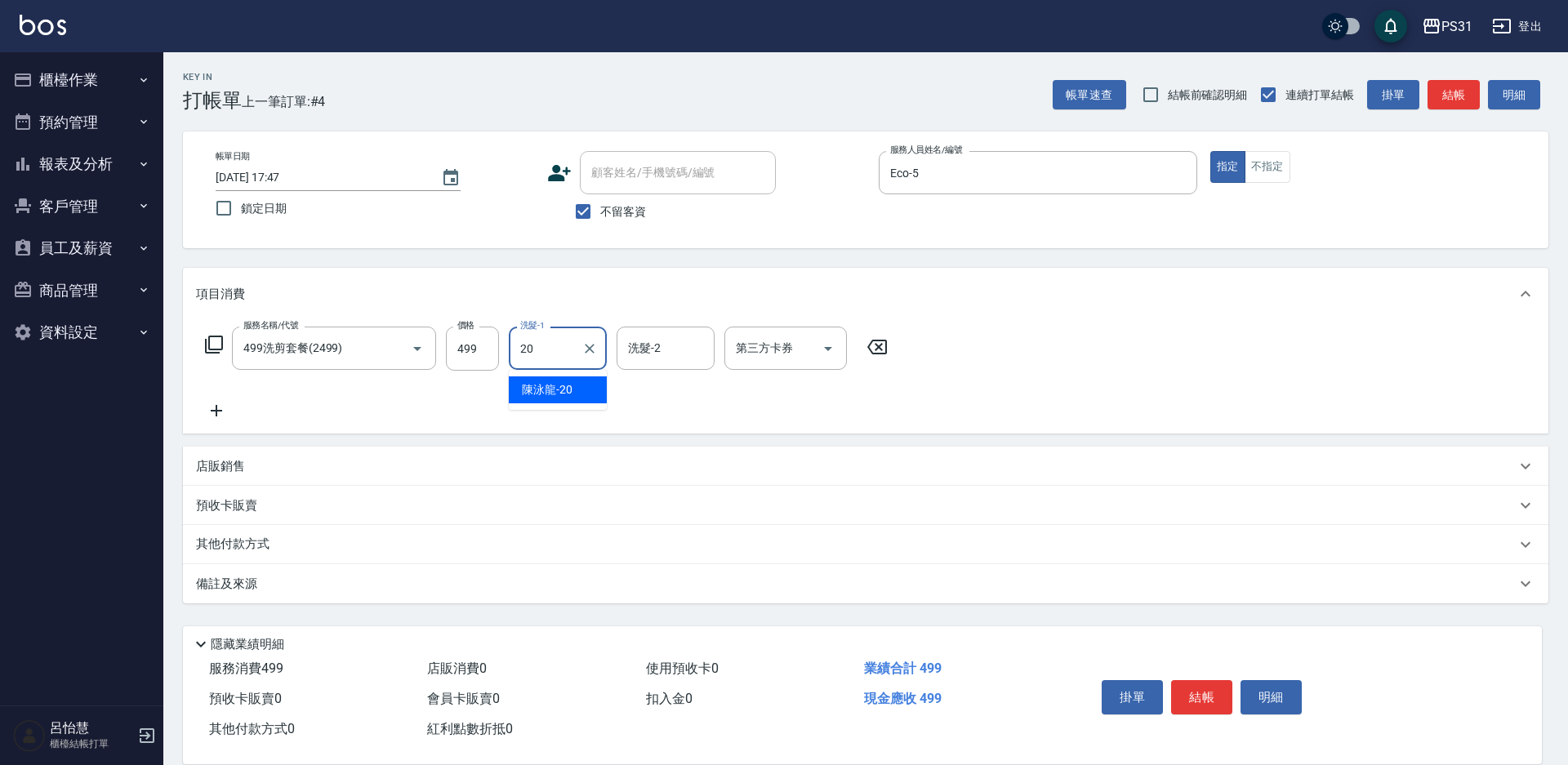
type input "[PERSON_NAME]-20"
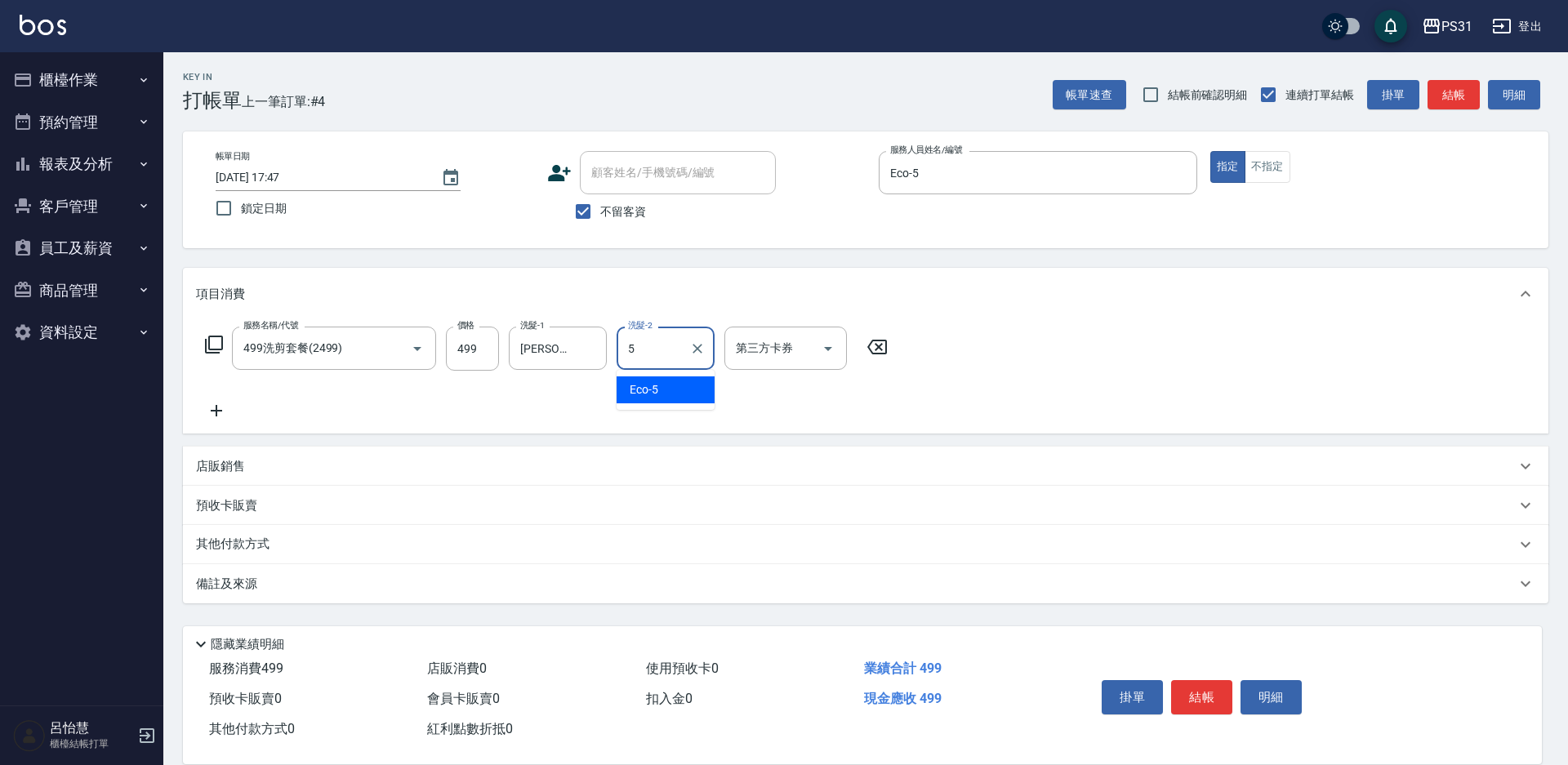
type input "Eco-5"
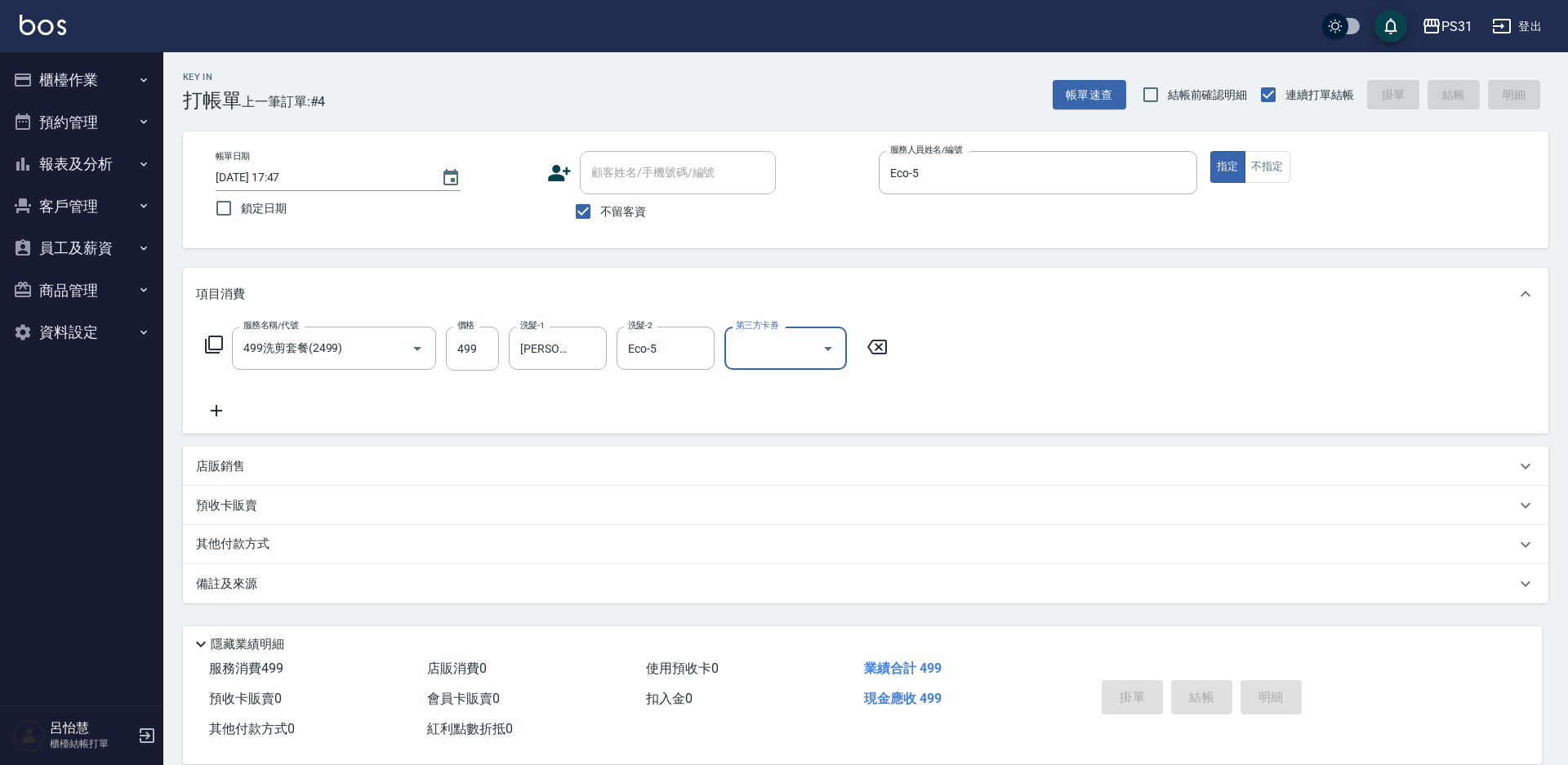
type input "[DATE] 17:48"
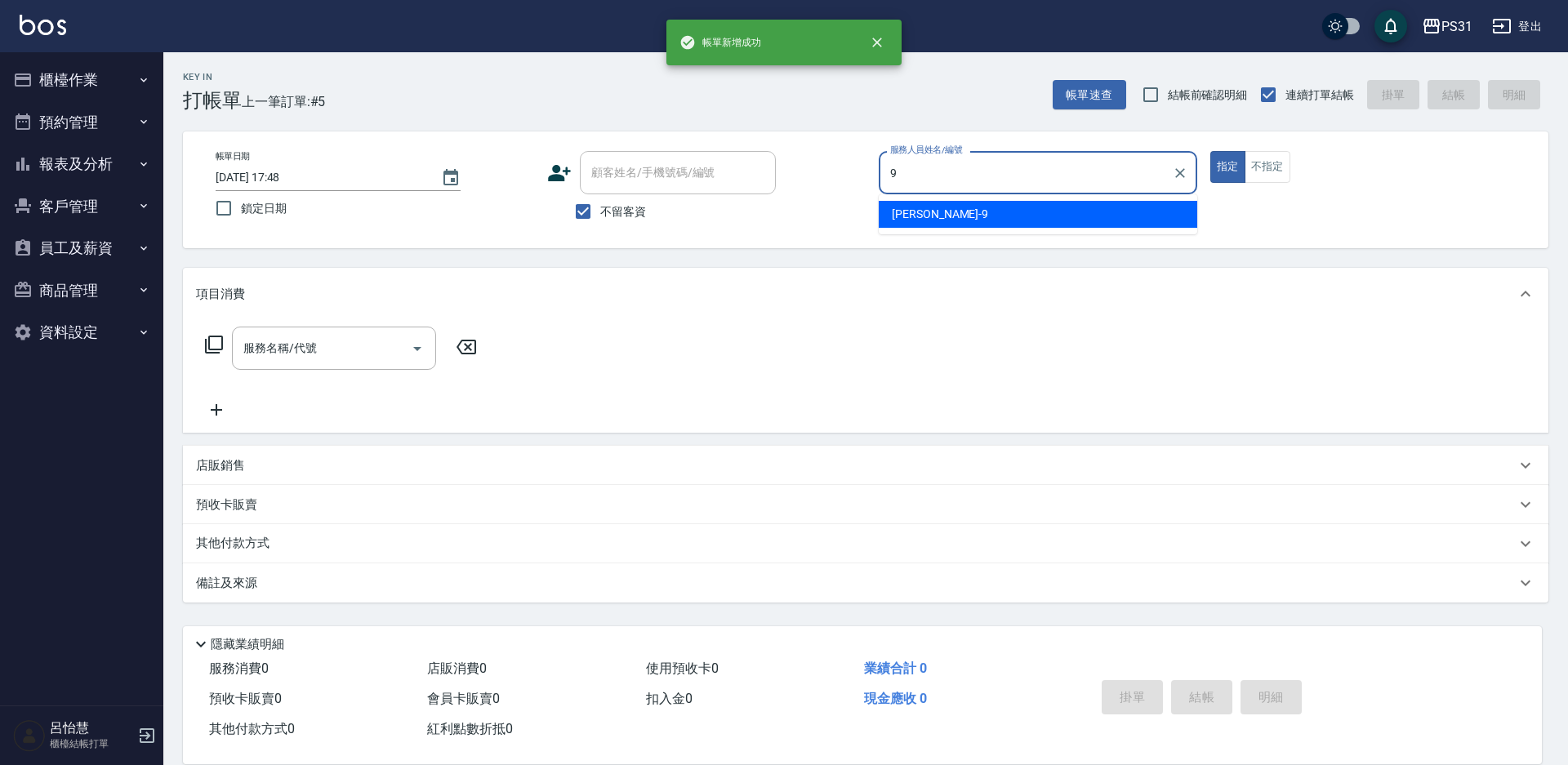
type input "JOJO-9"
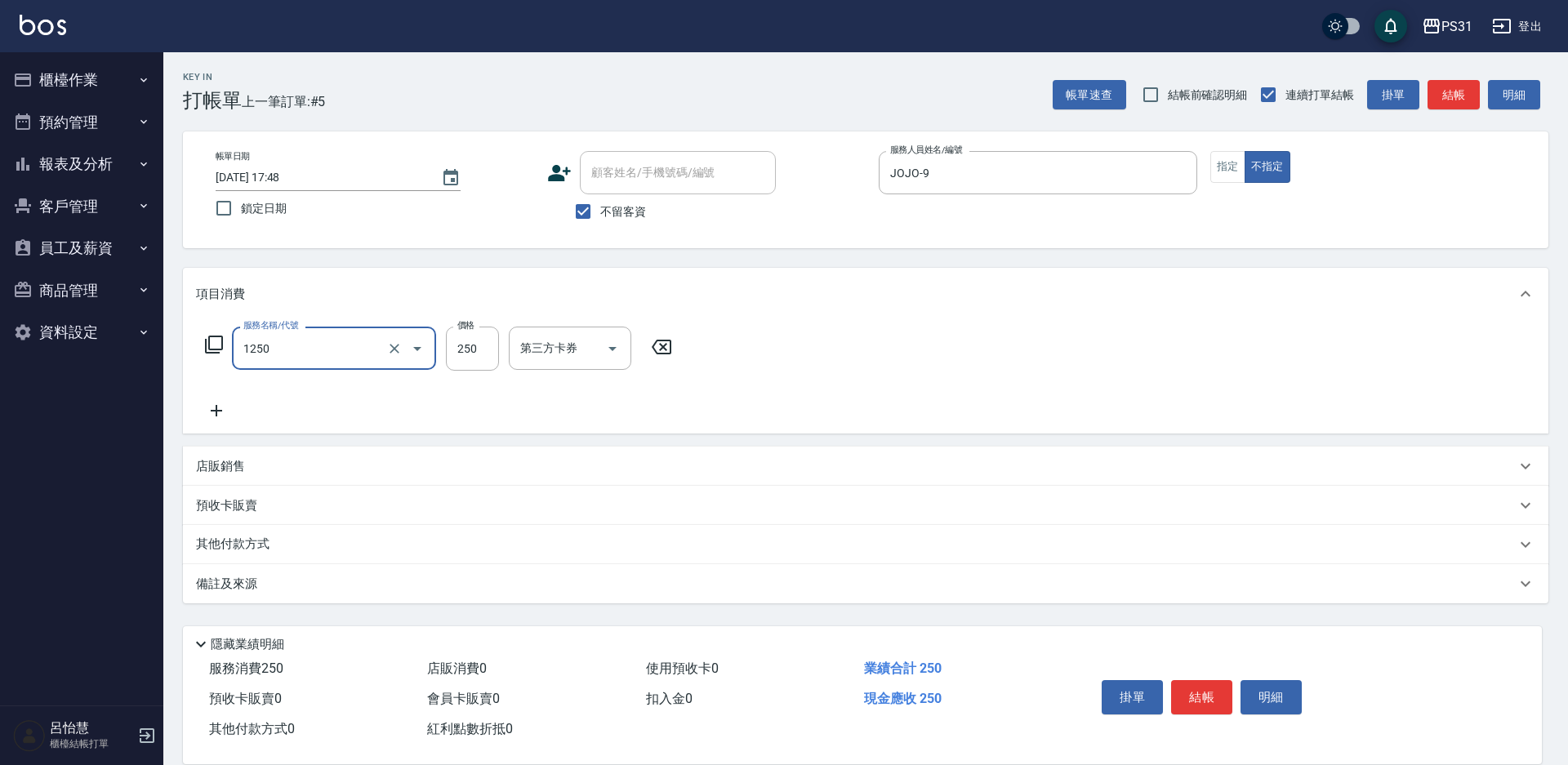
type input "一般洗+精油250(1250)"
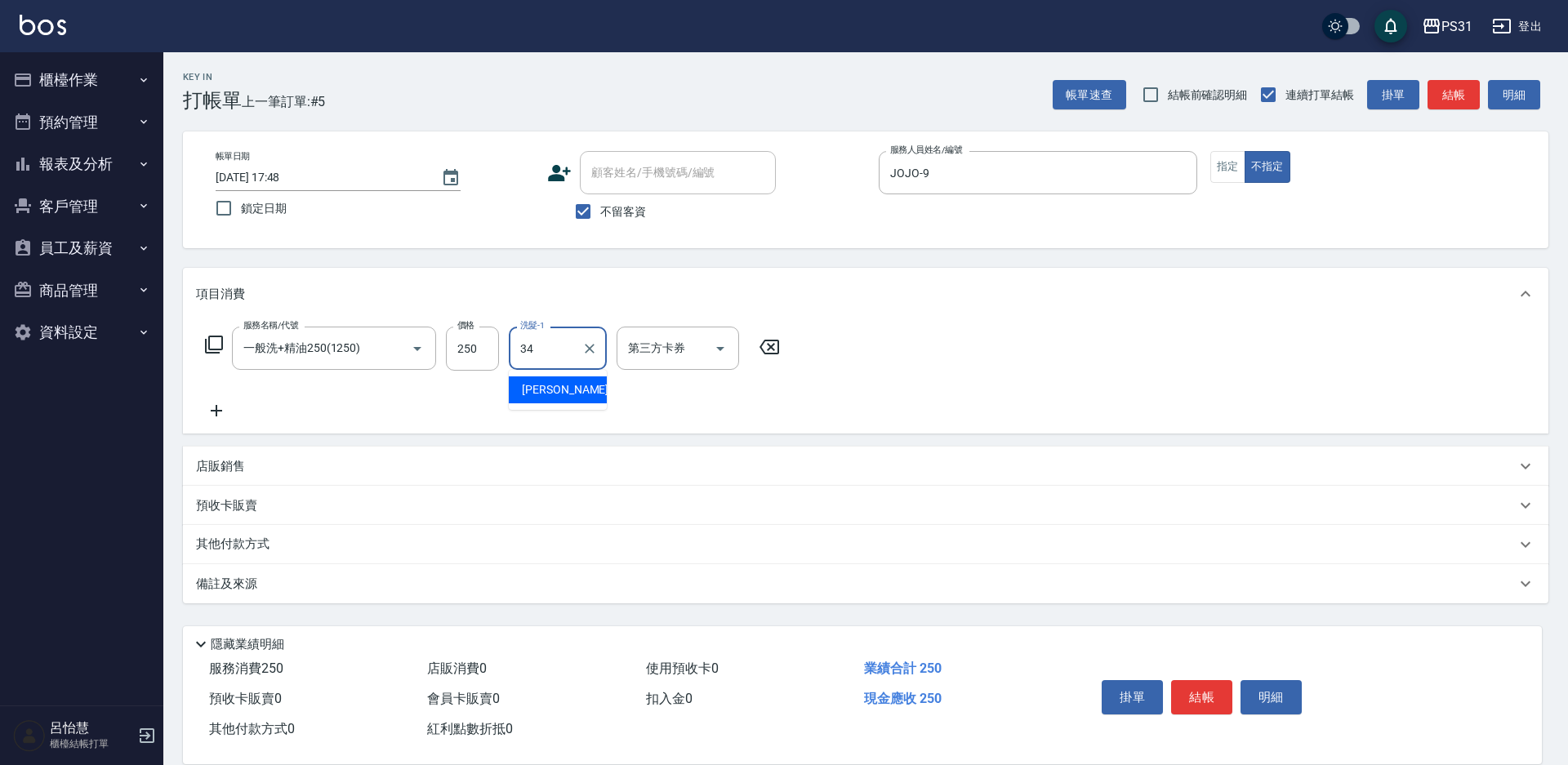
type input "[PERSON_NAME]-34"
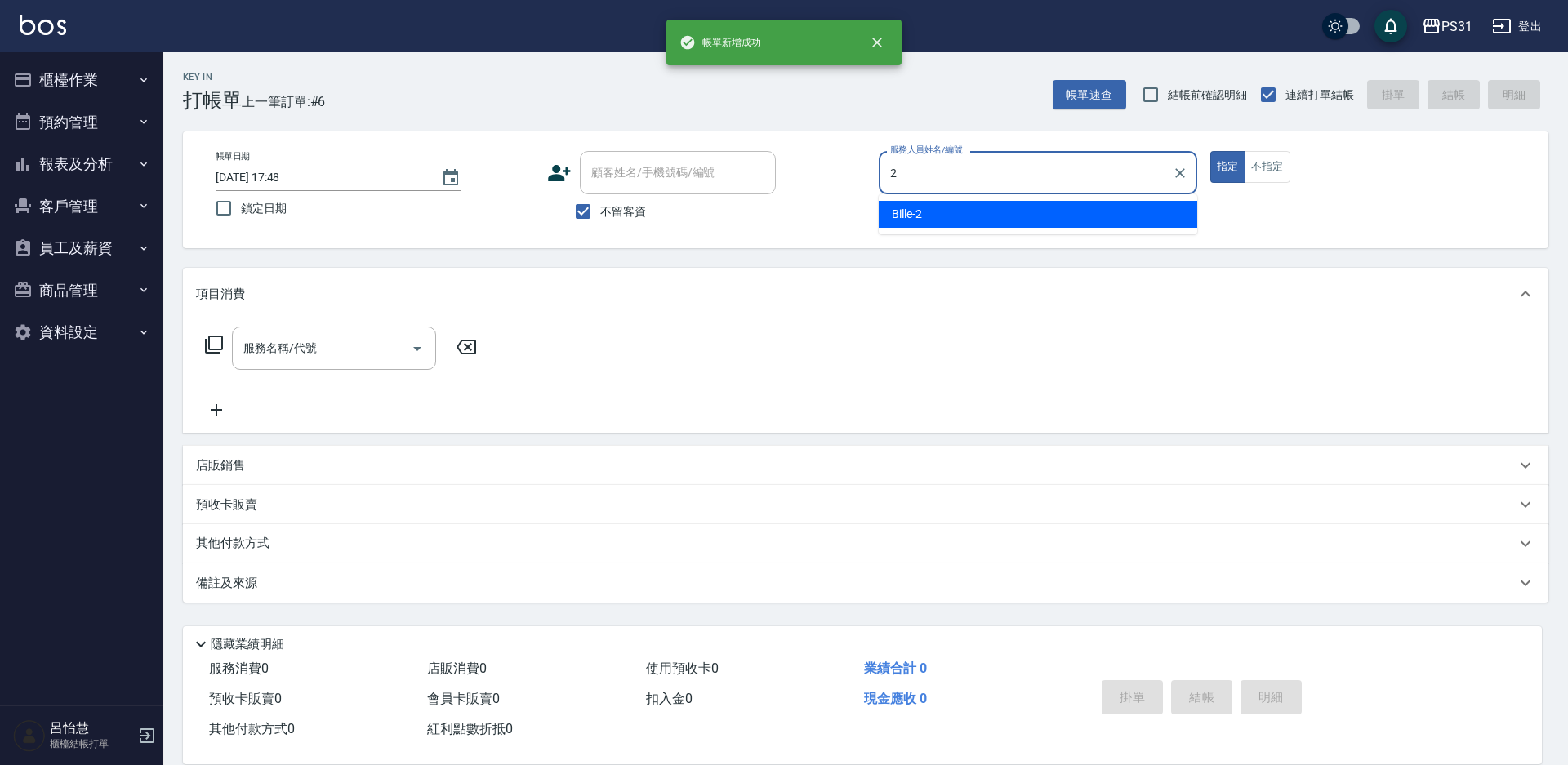
type input "Bille-2"
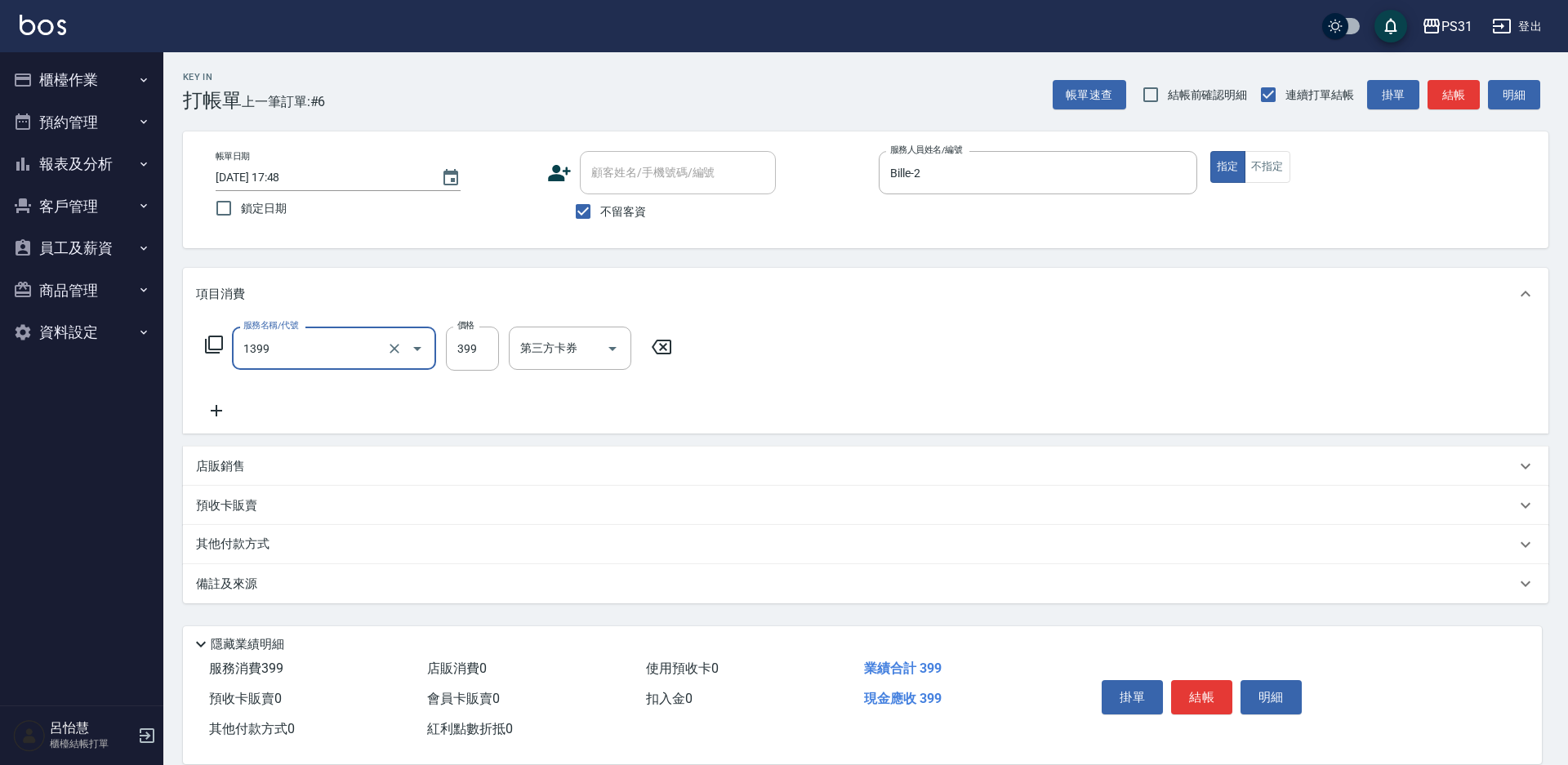
type input "海鹽洗髮399(1399)"
type input "499"
type input "[PERSON_NAME]-20"
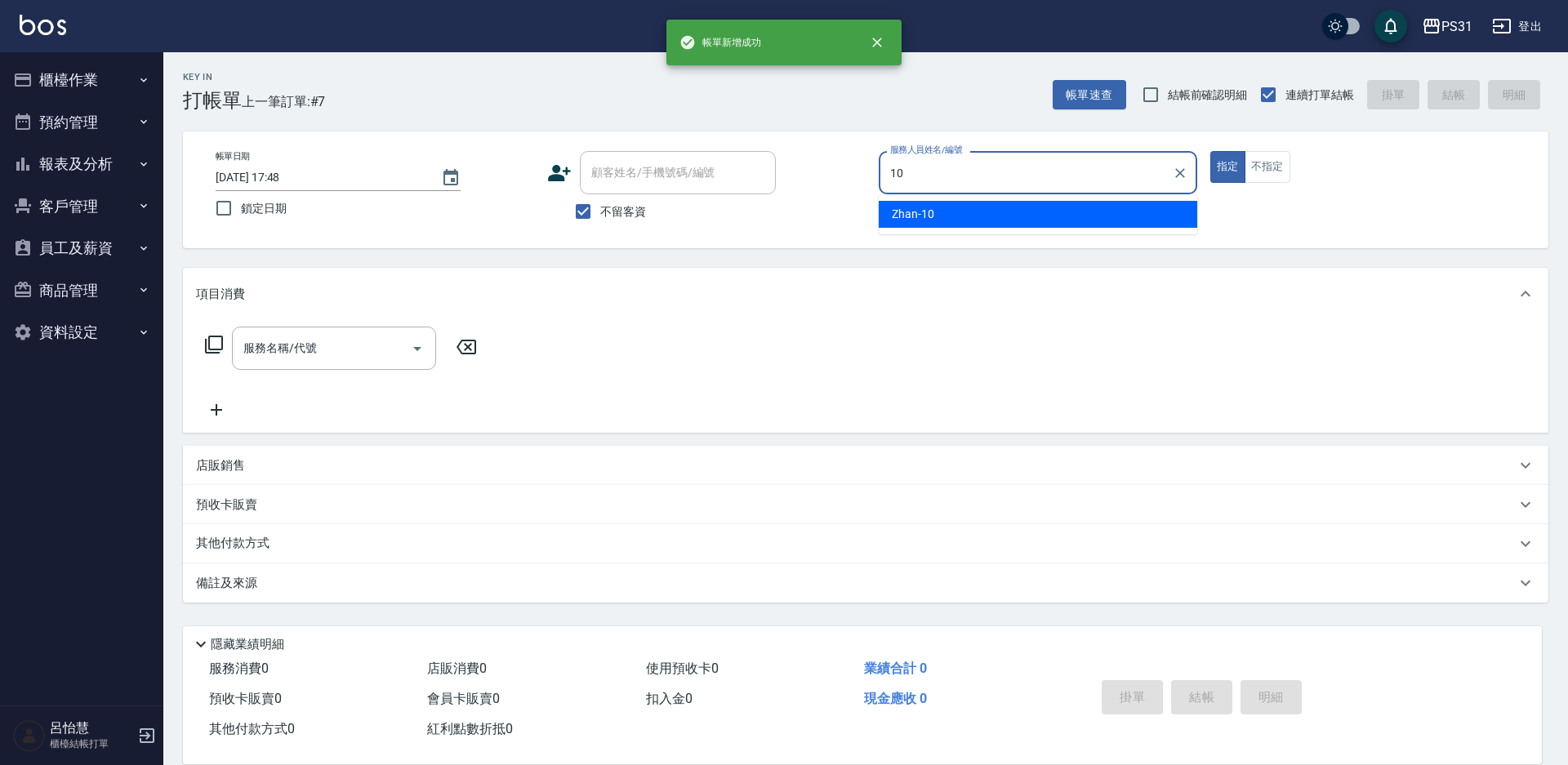
type input "Zhan-10"
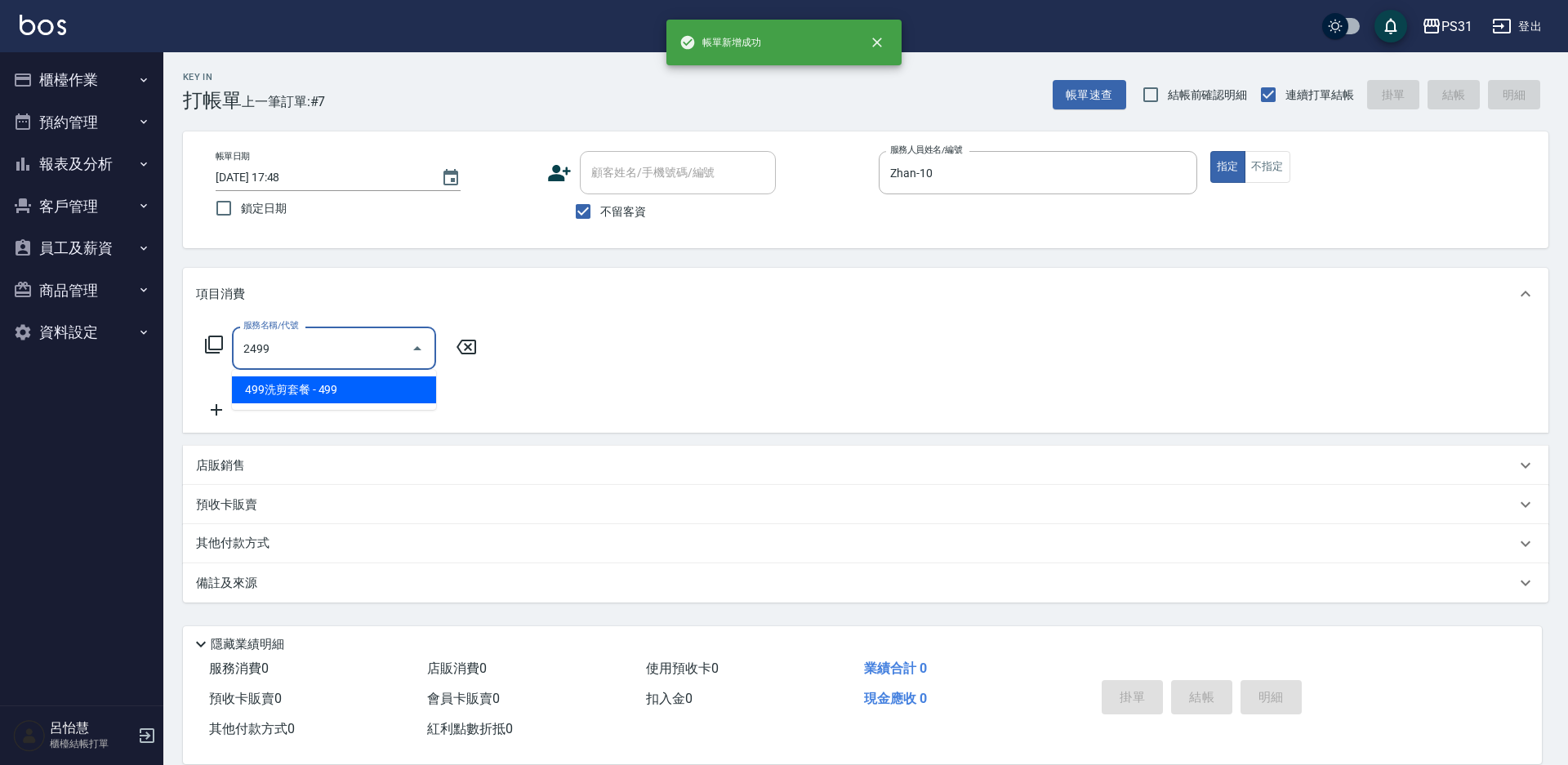
type input "499洗剪套餐(2499)"
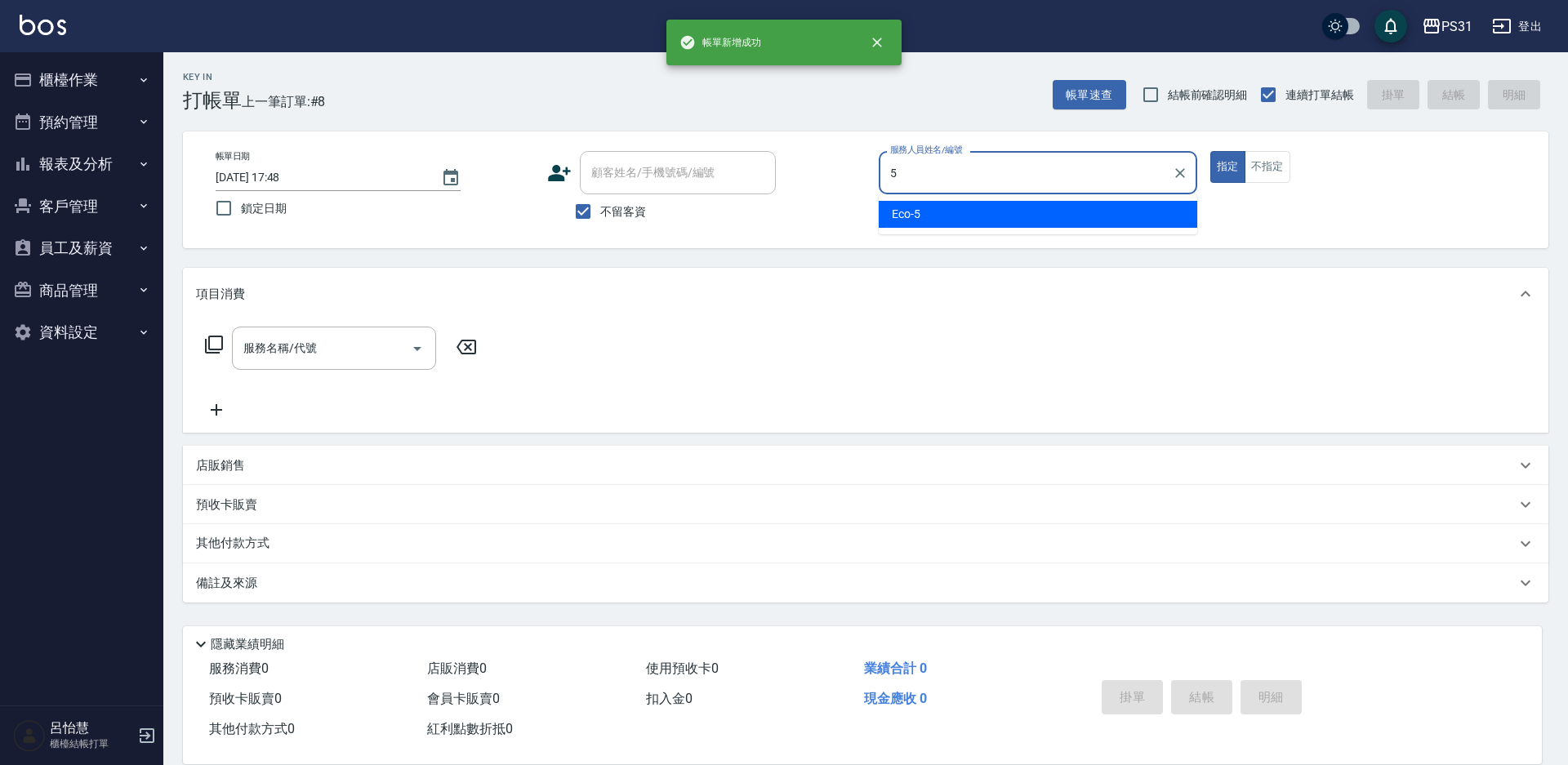
type input "Eco-5"
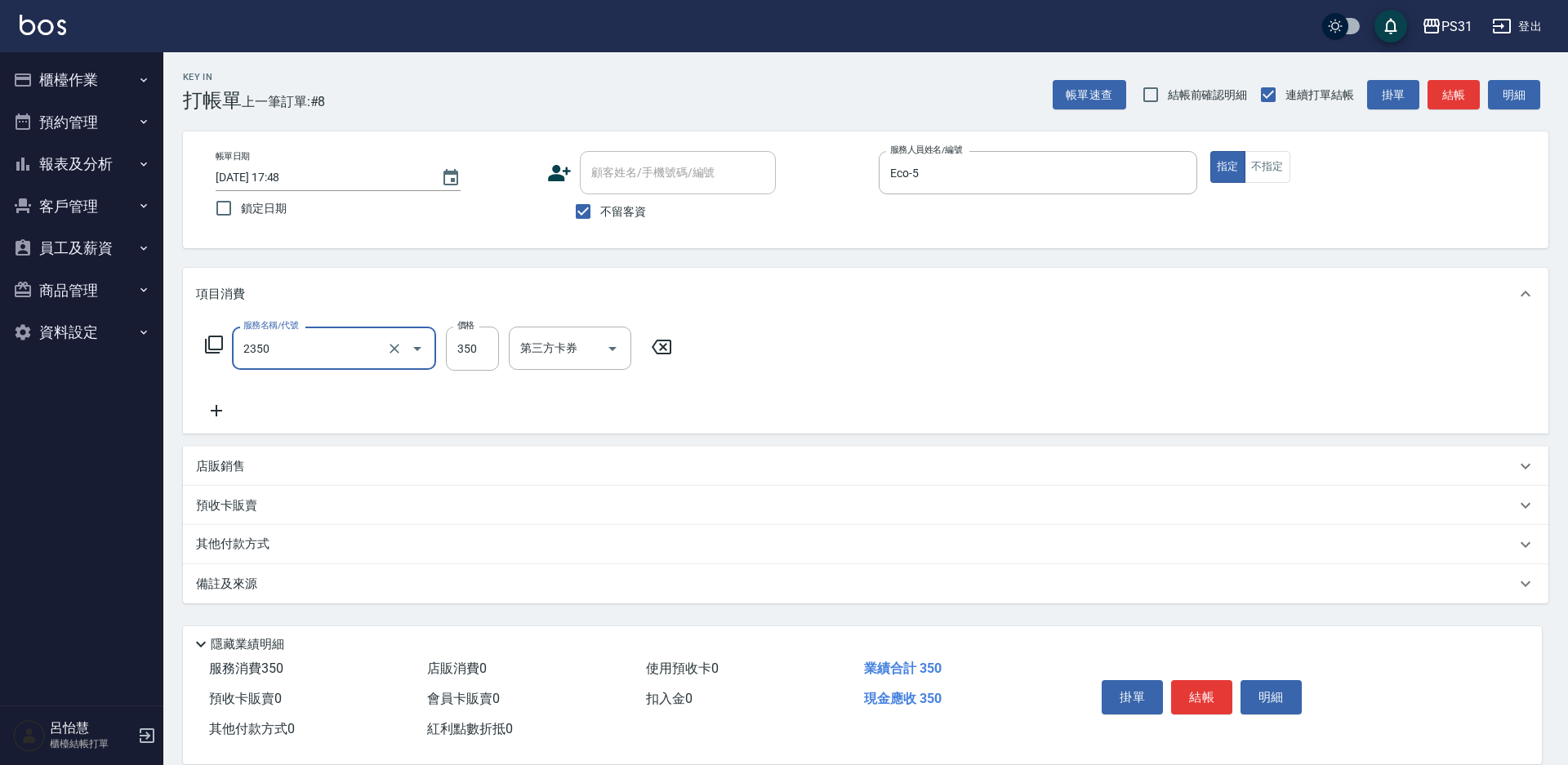
type input "洗剪350(2350)"
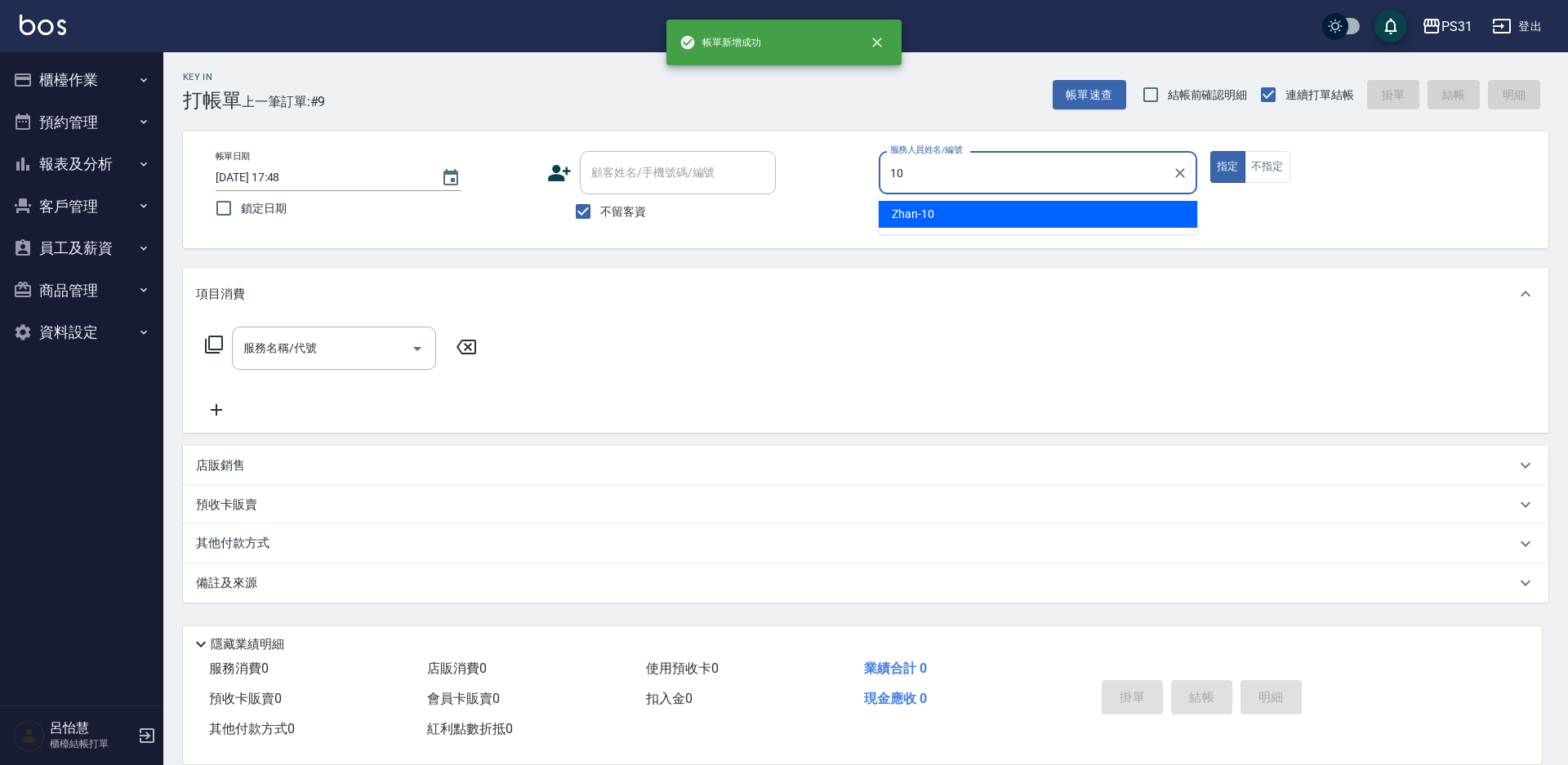
type input "Zhan-10"
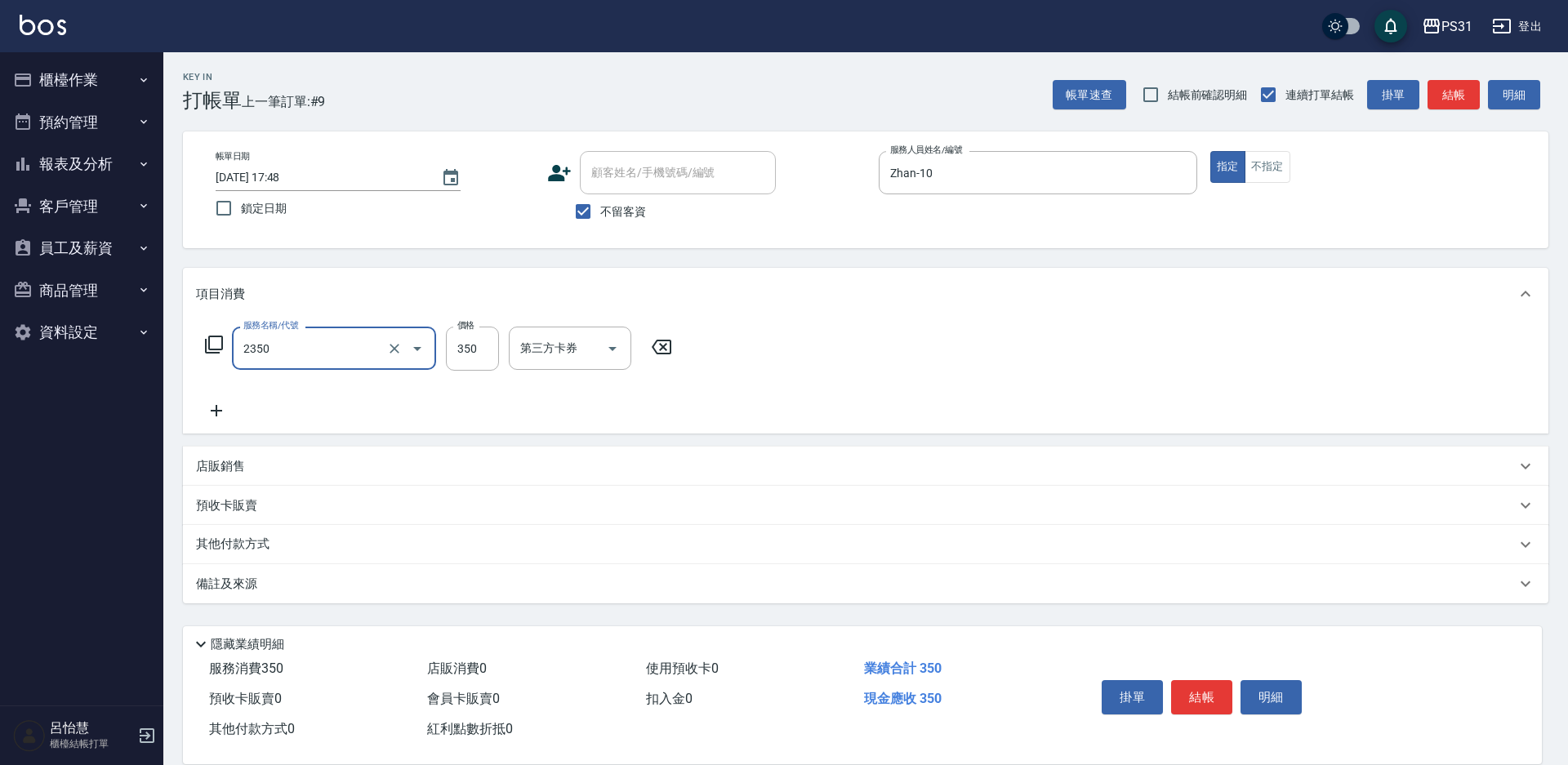
type input "洗剪350(2350)"
type input "370"
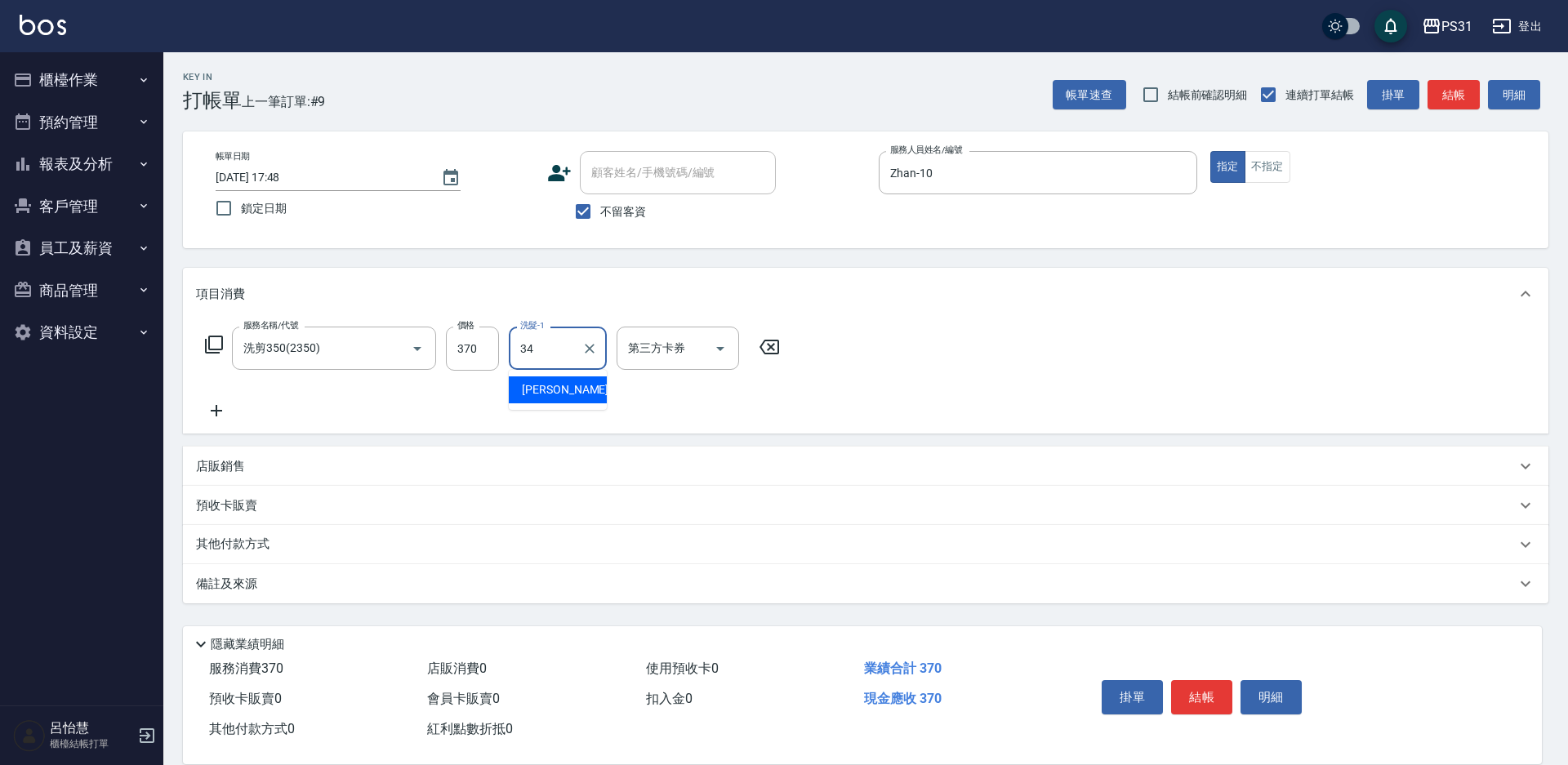
type input "[PERSON_NAME]-34"
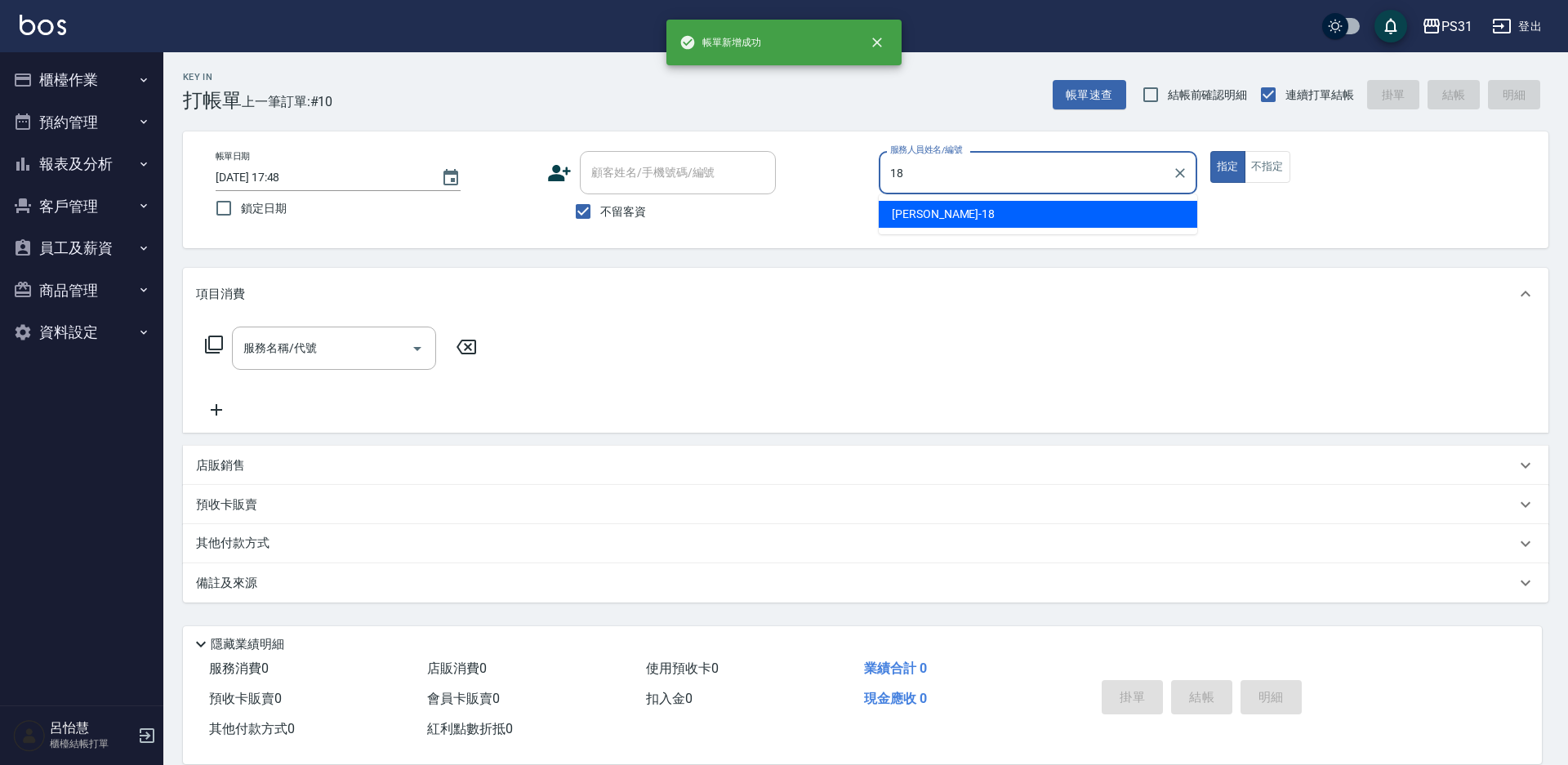
type input "[PERSON_NAME]-18"
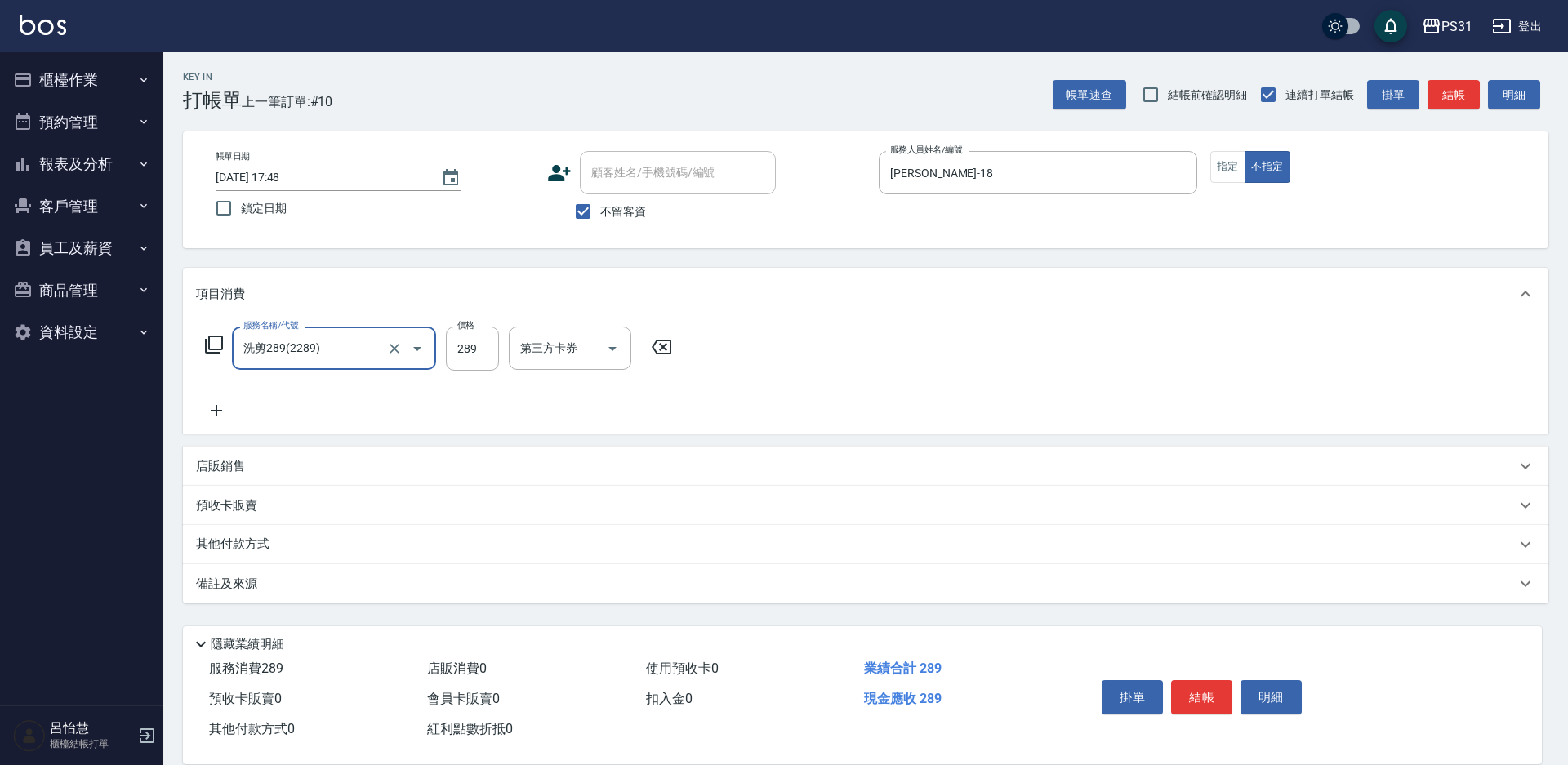
type input "洗剪289(2289)"
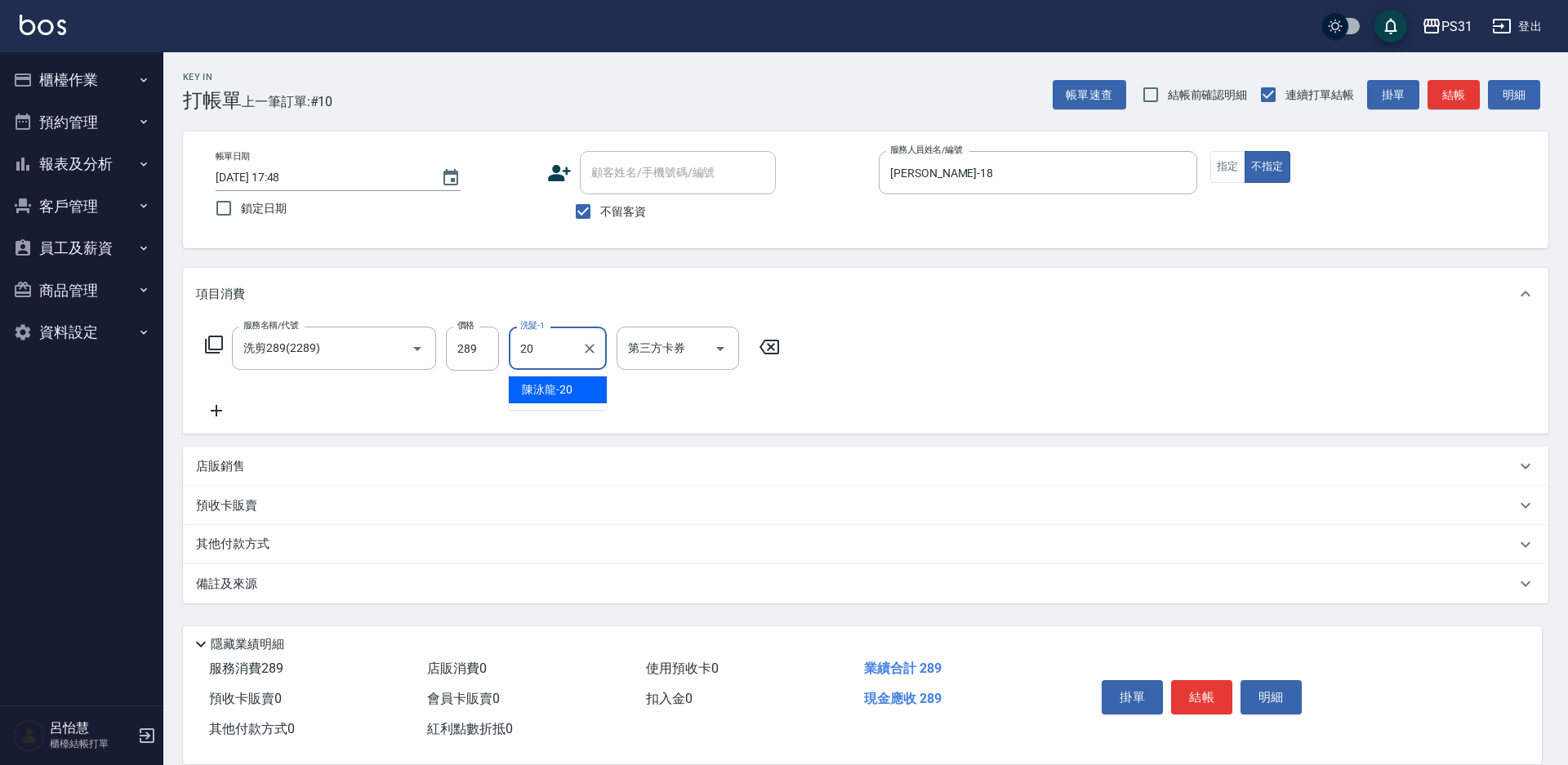
type input "[PERSON_NAME]-20"
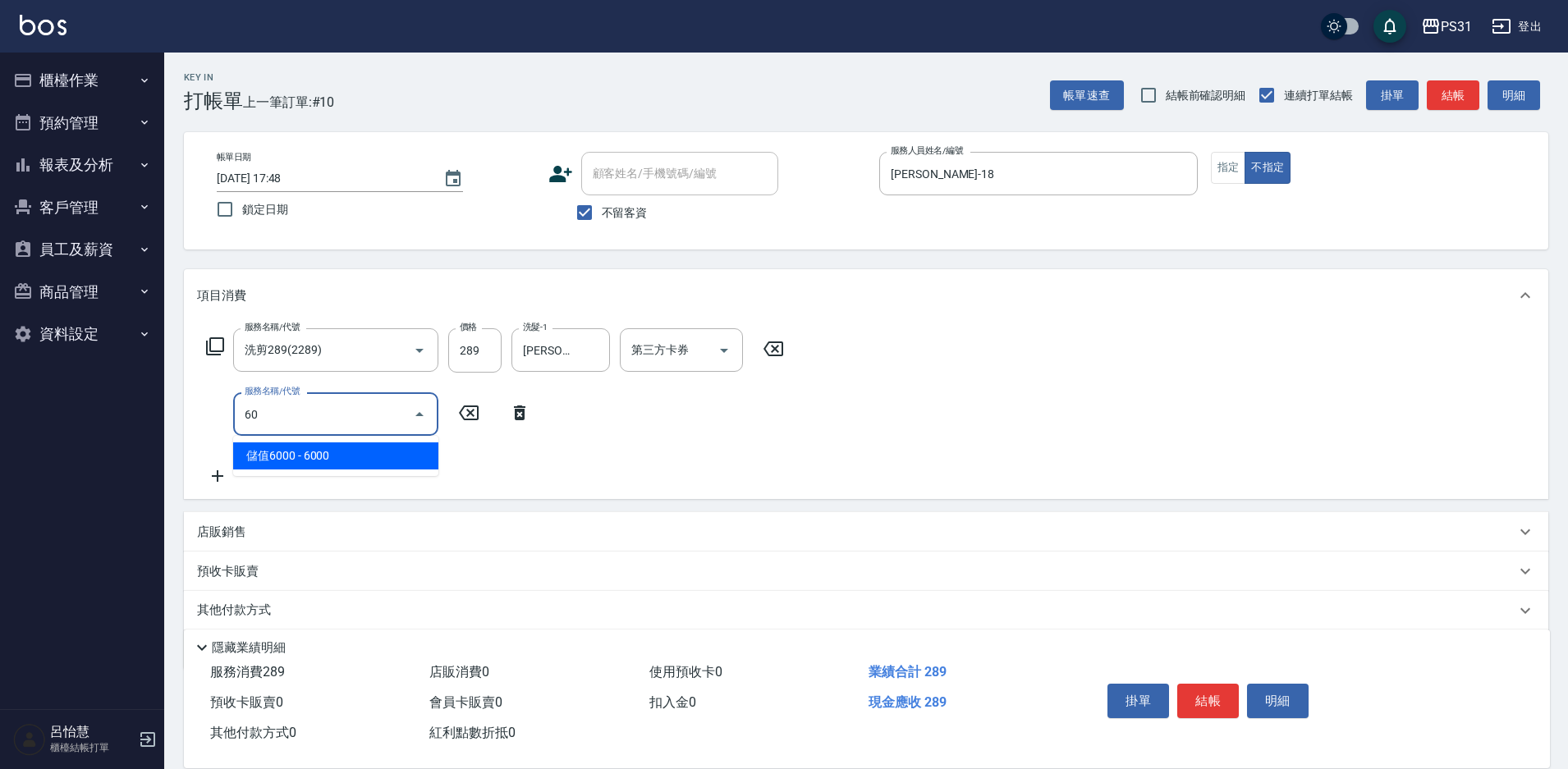
type input "6"
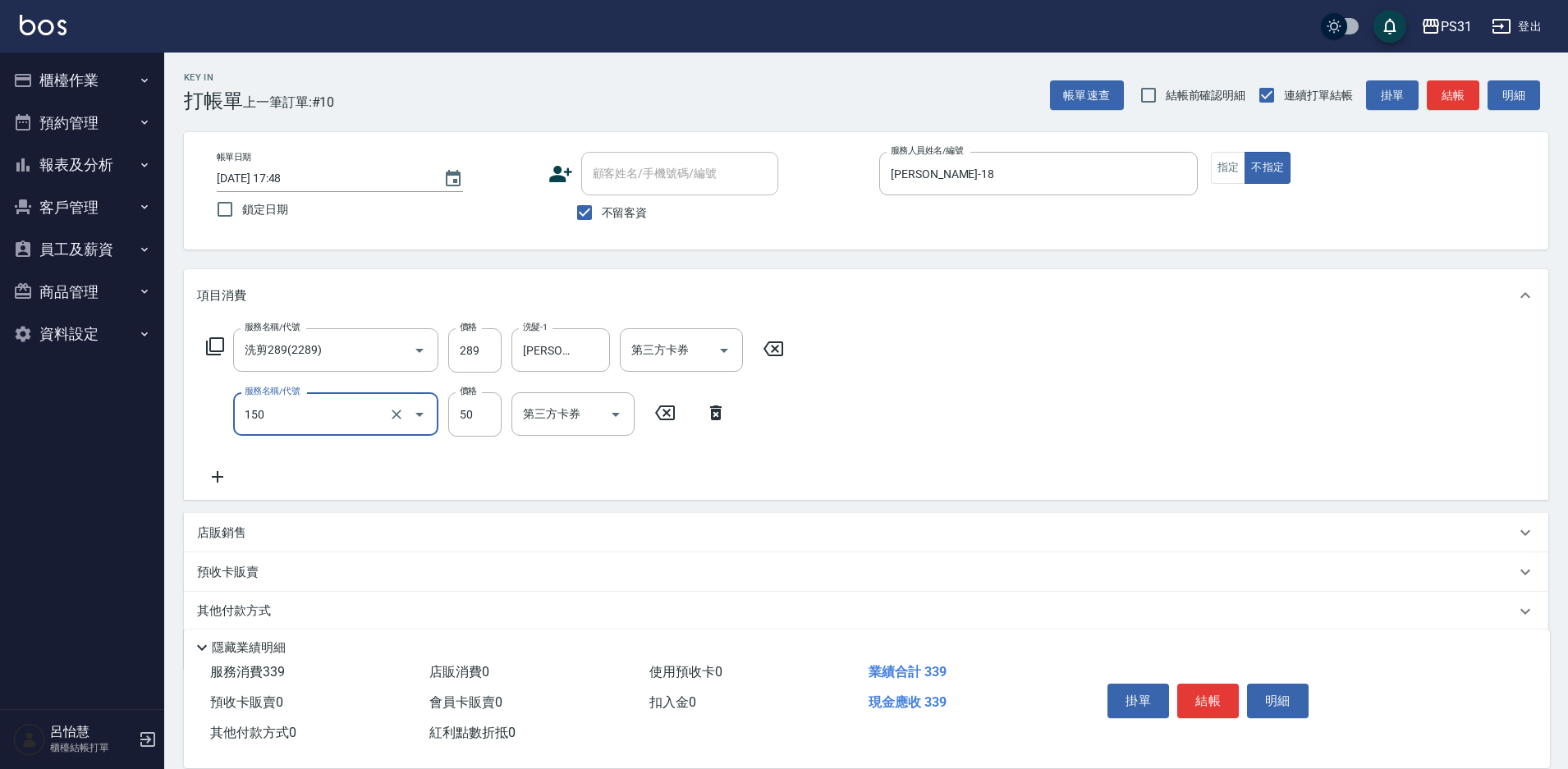
type input "精油(150)"
type input "[PERSON_NAME]-20"
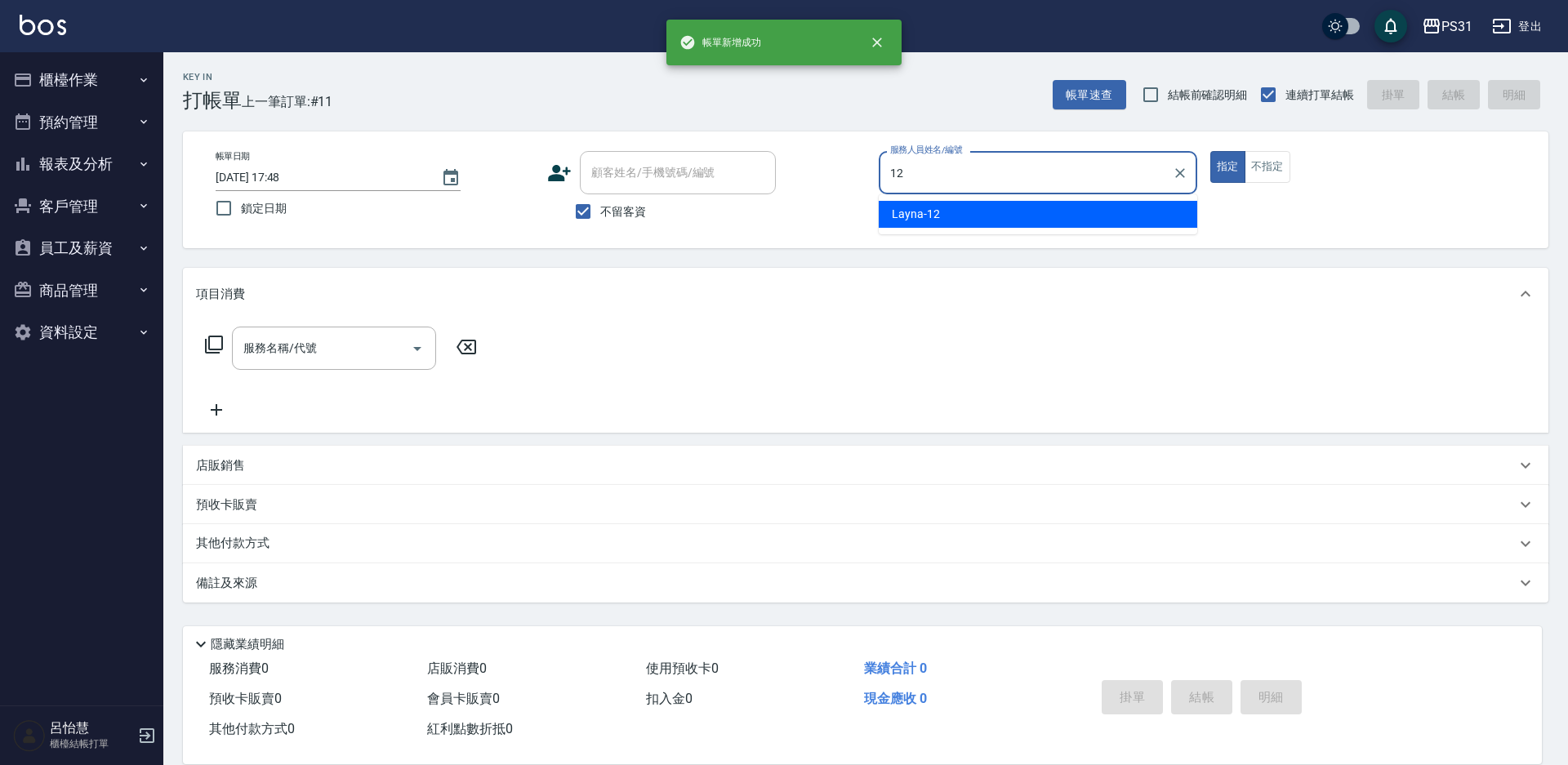
type input "Layna-12"
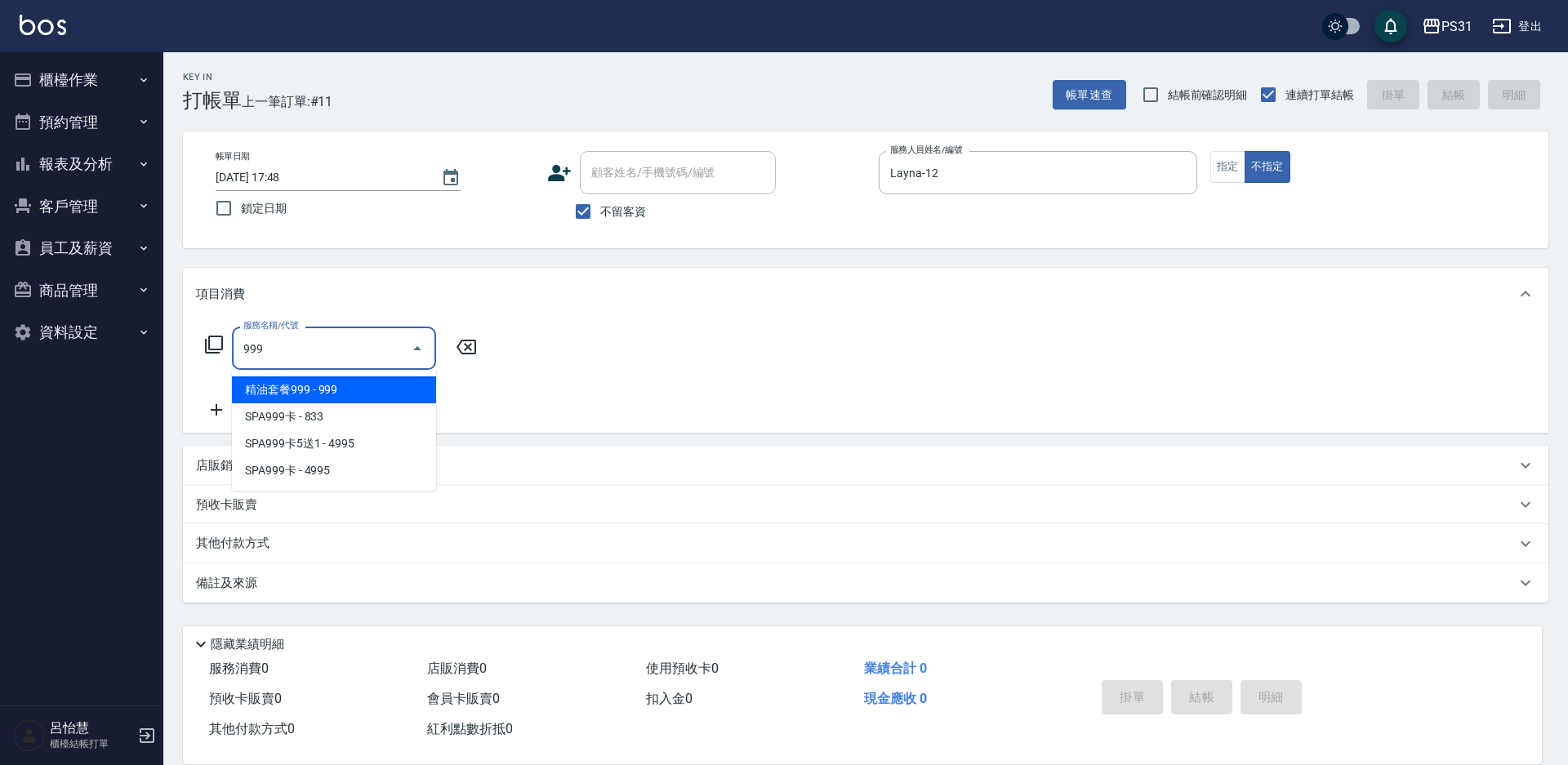
type input "精油套餐999(999)"
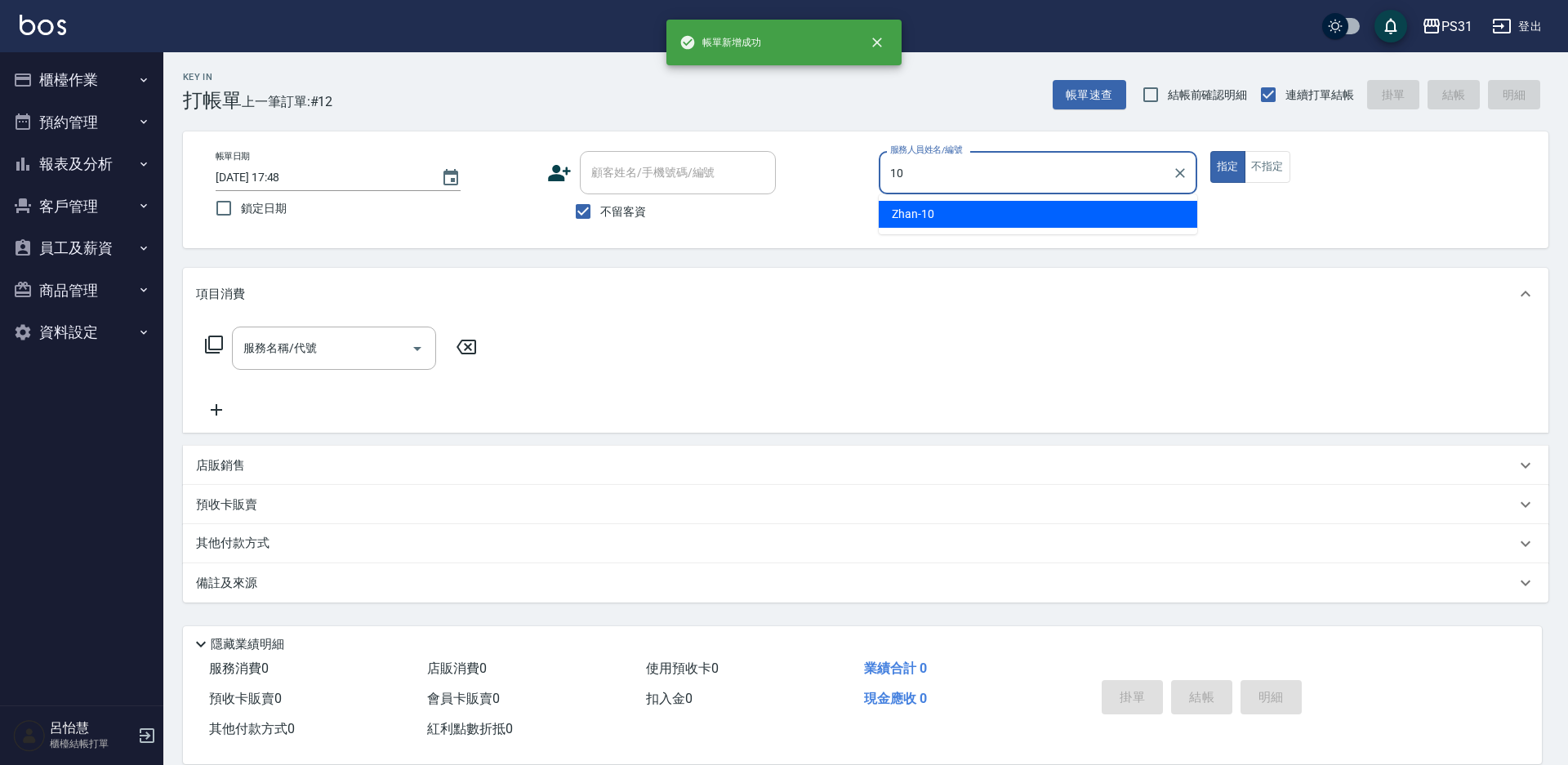
type input "Zhan-10"
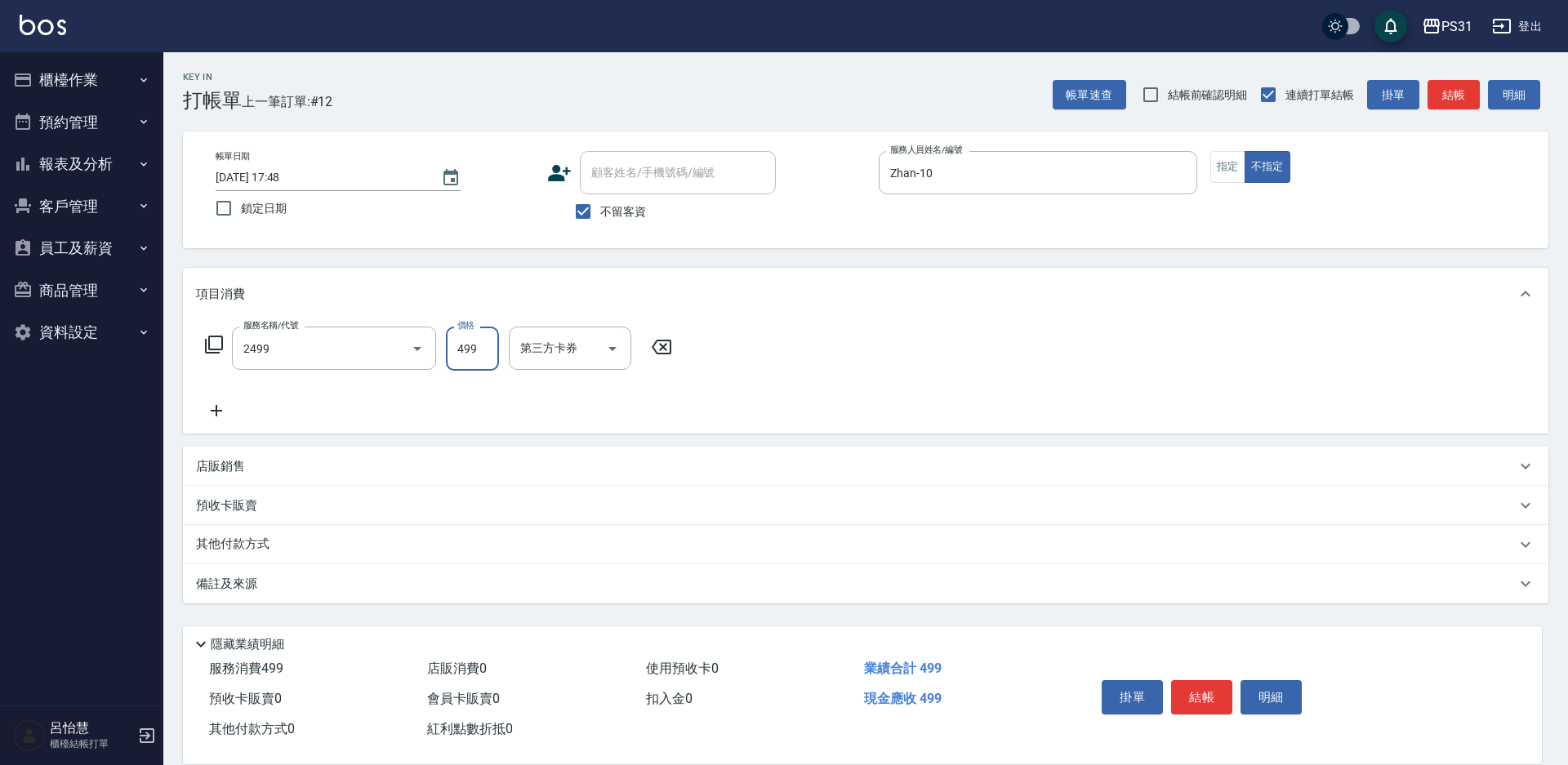
type input "499洗剪套餐(2499)"
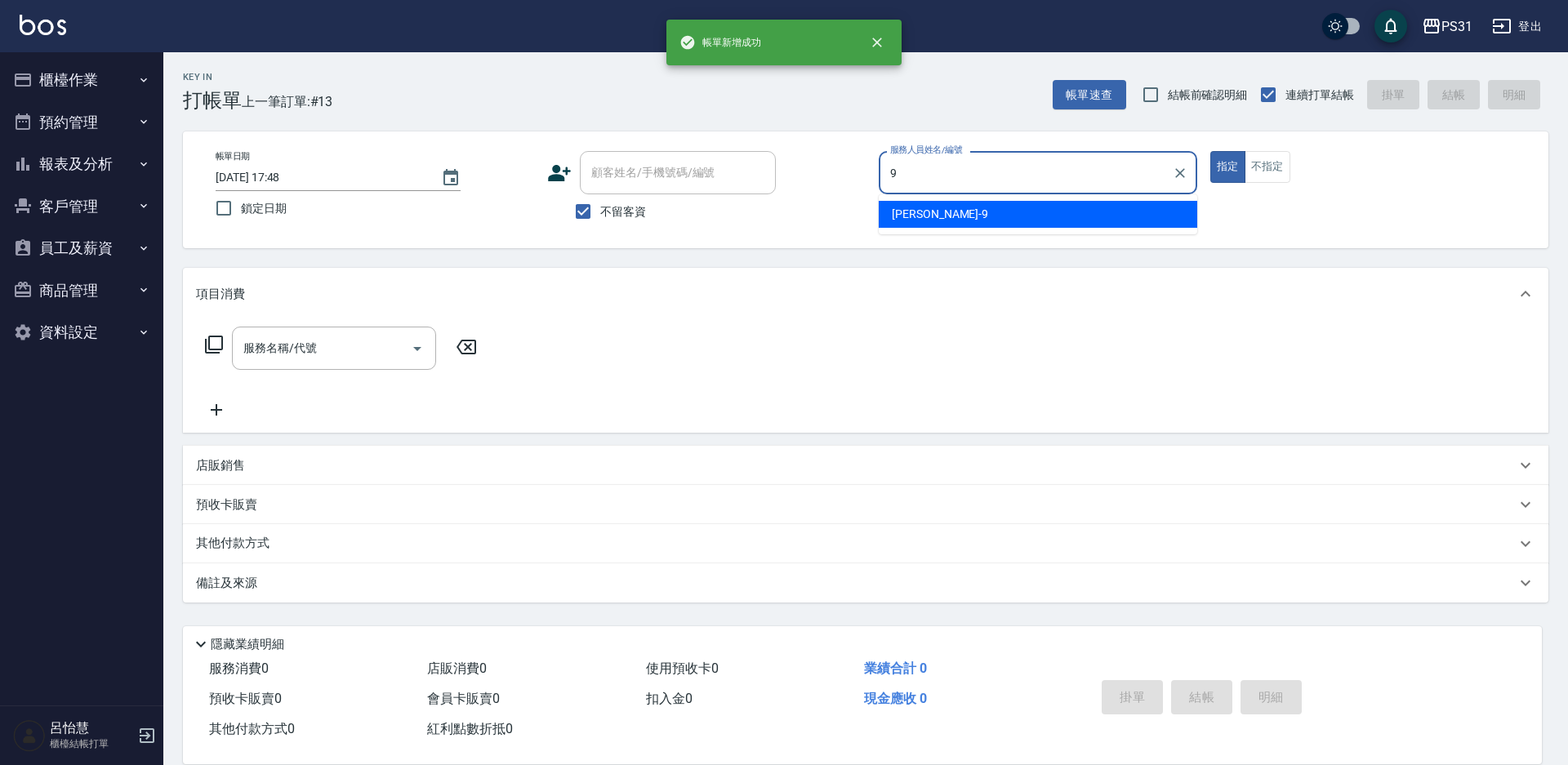
type input "JOJO-9"
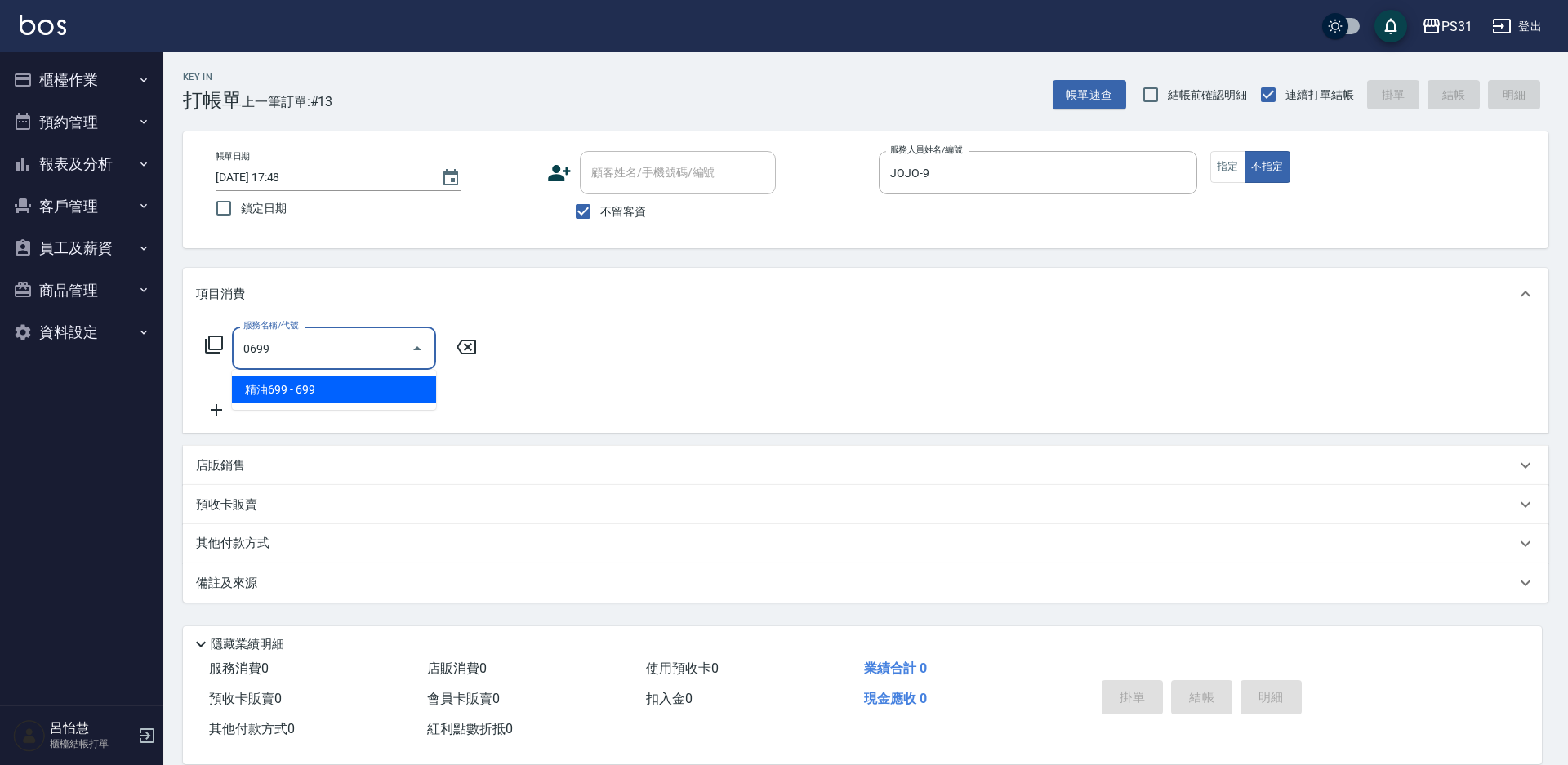
type input "精油699(0699)"
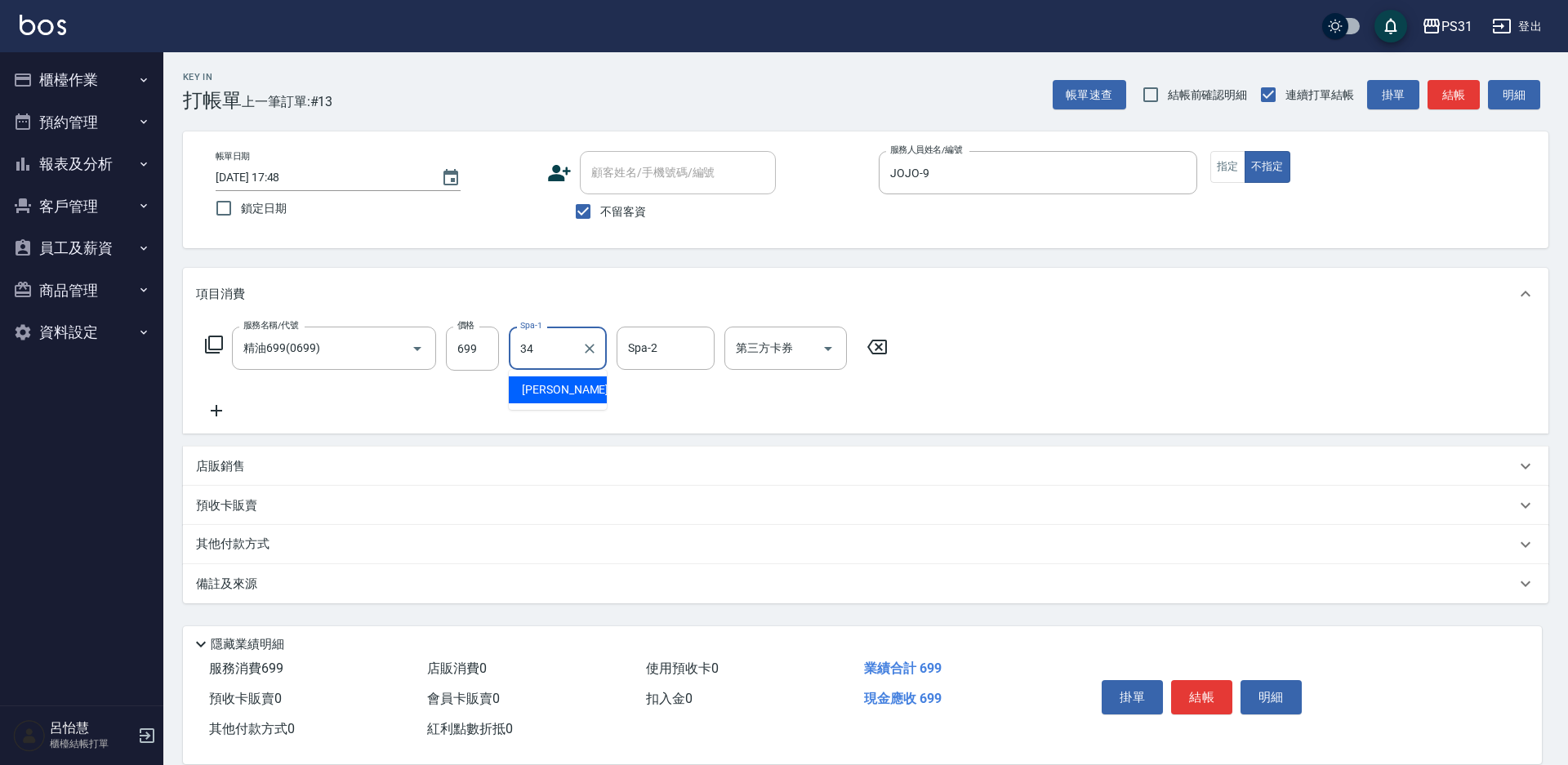
type input "[PERSON_NAME]-34"
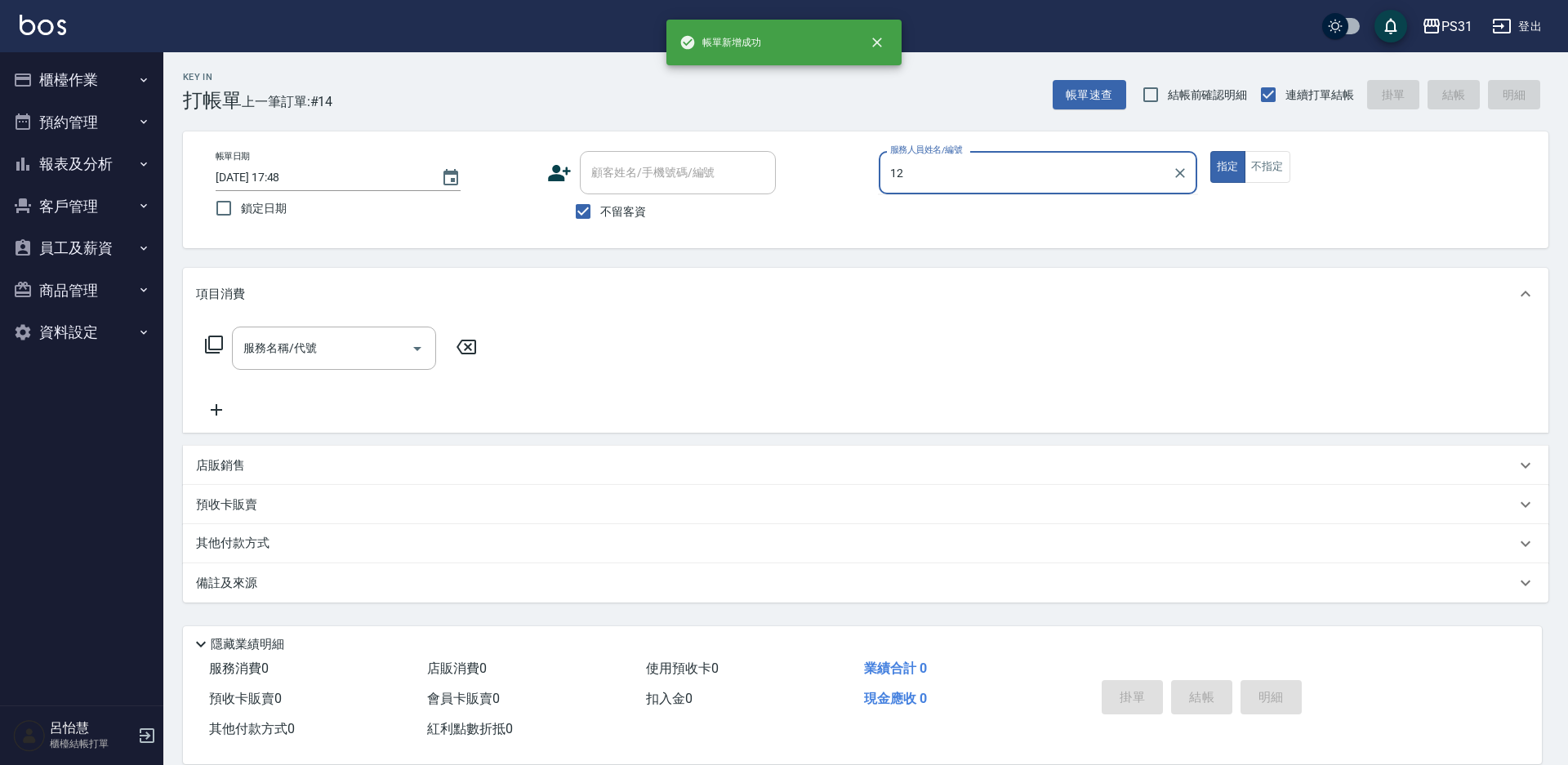
type input "Layna-12"
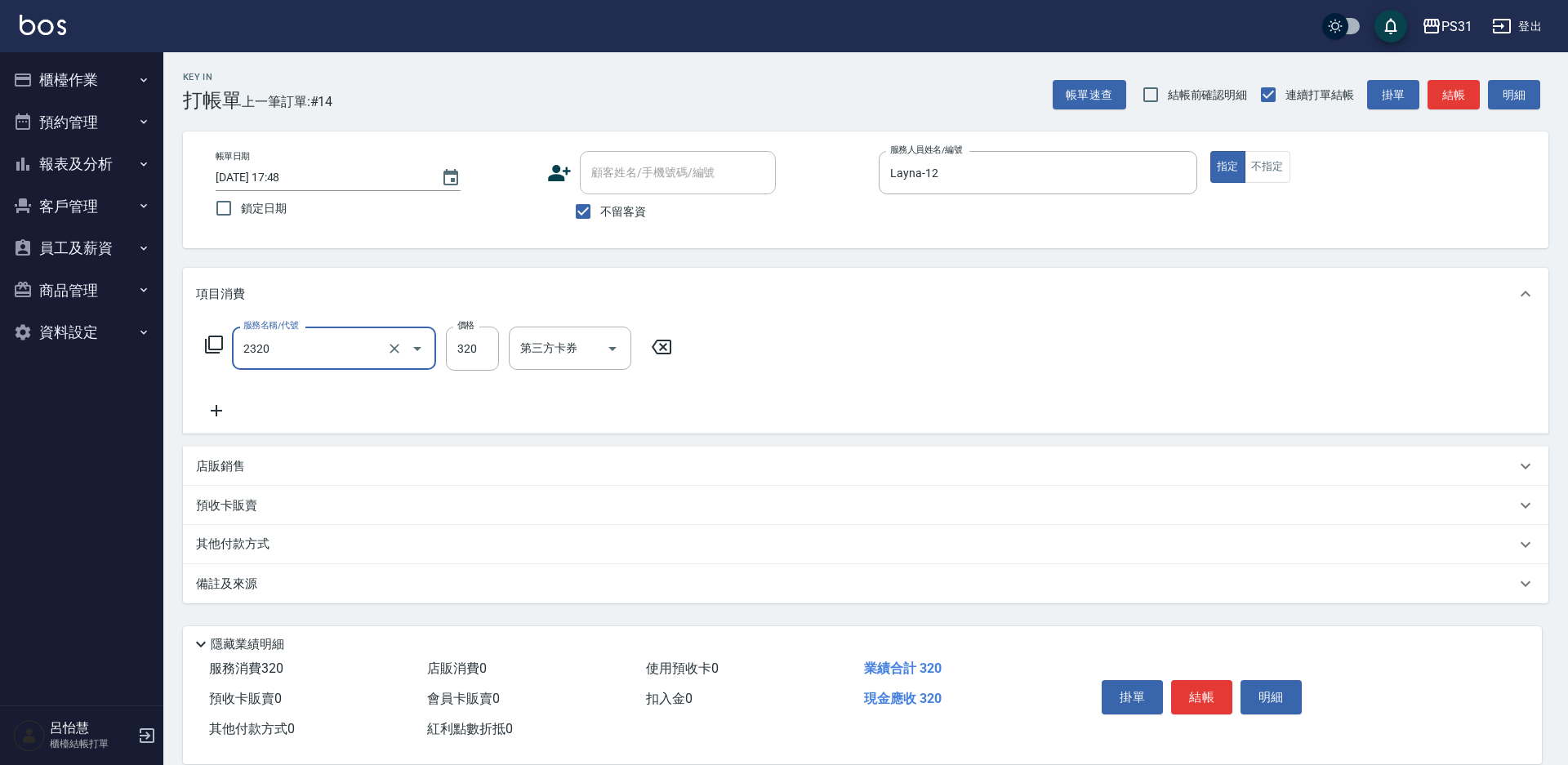
type input "洗剪320(2320)"
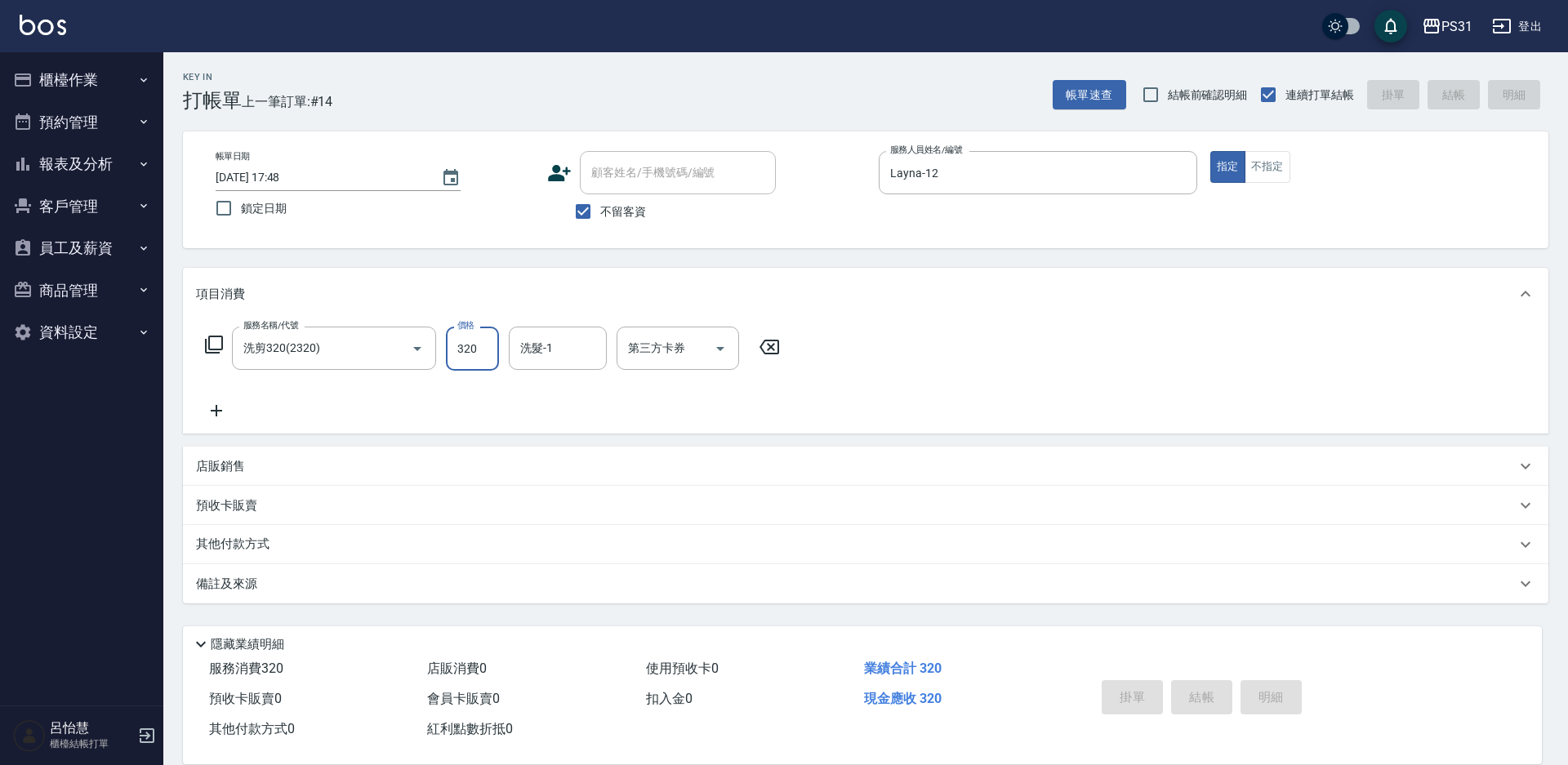
type input "[DATE] 17:49"
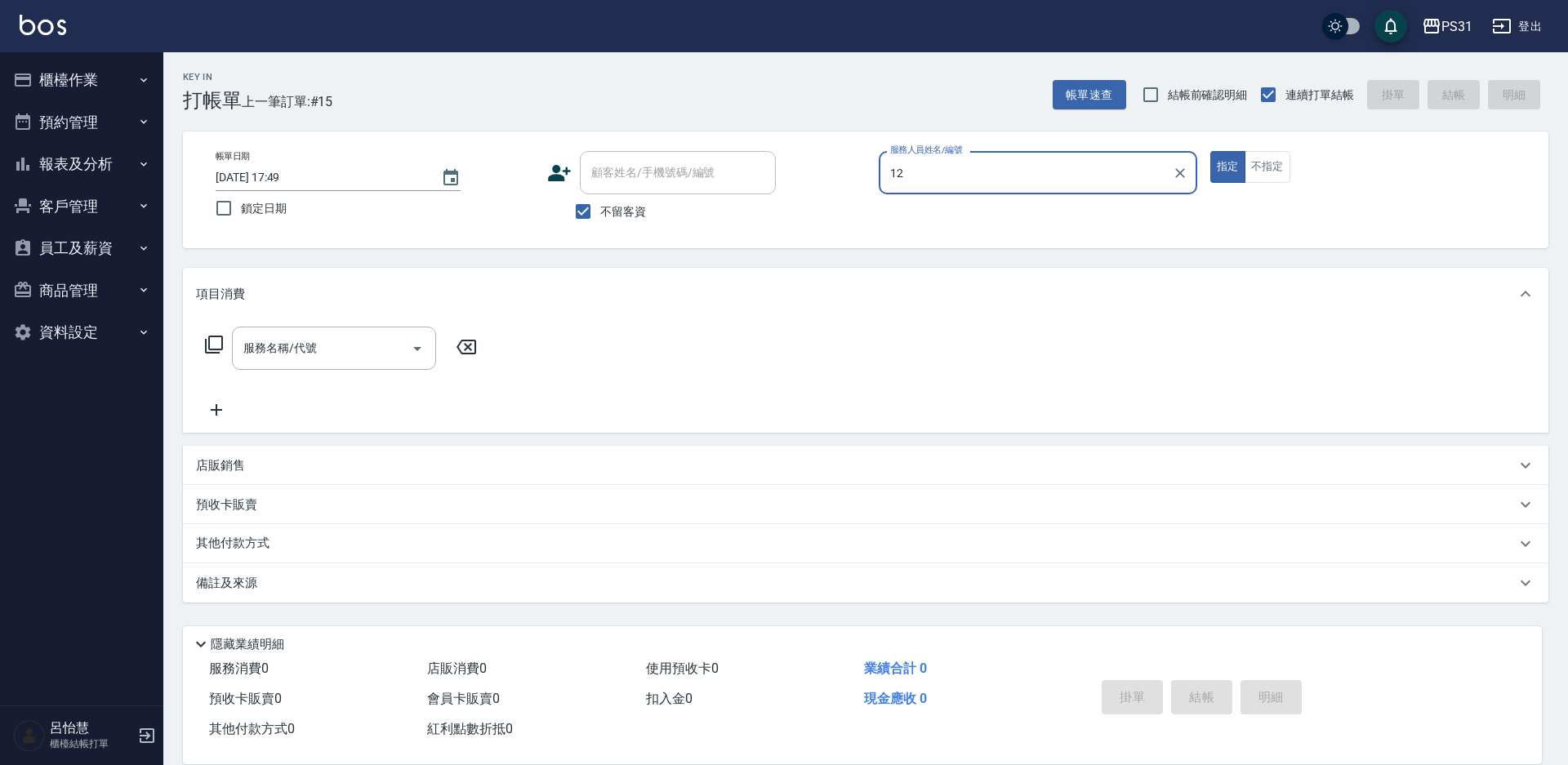
type input "Layna-12"
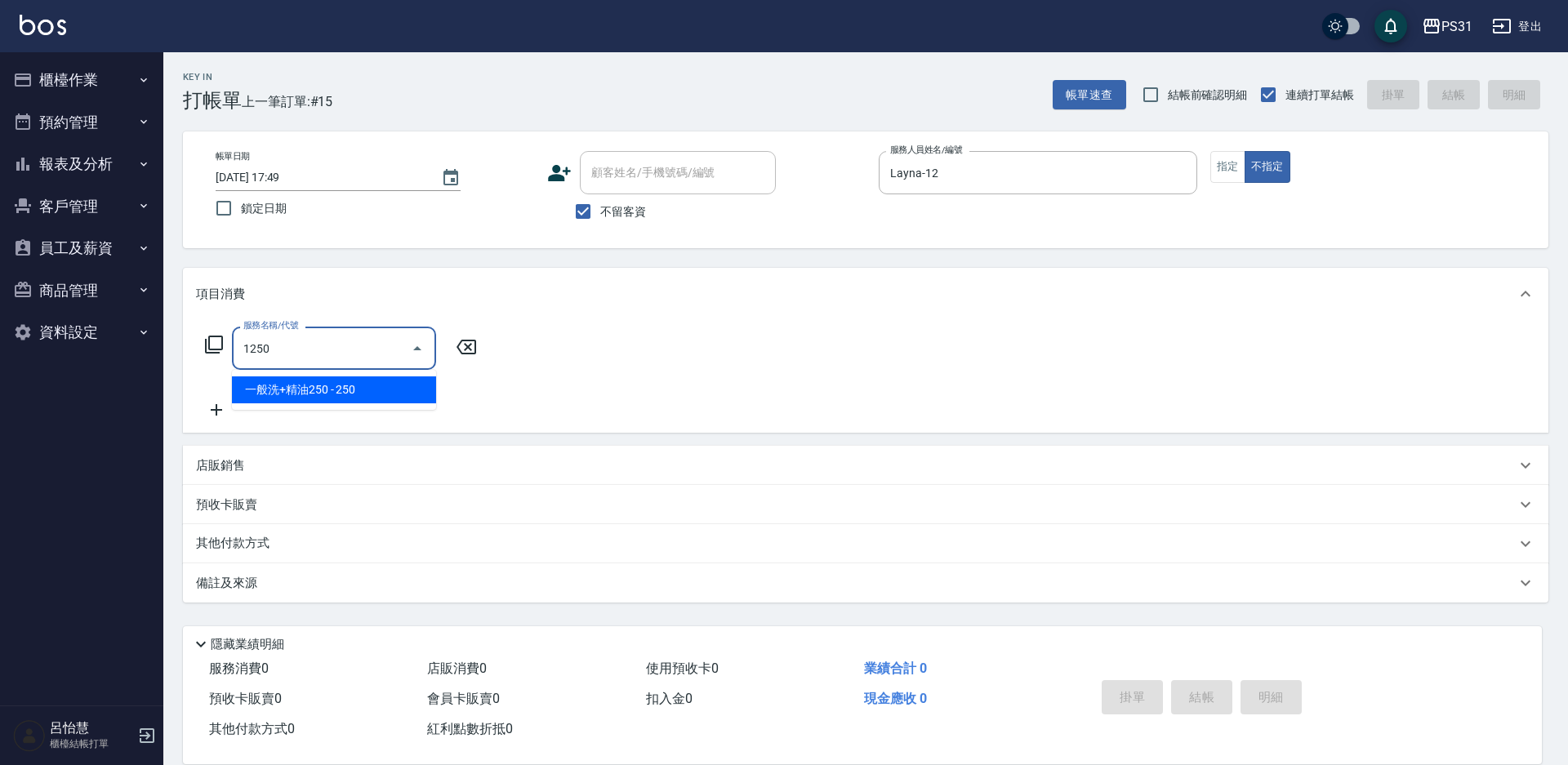
type input "一般洗+精油250(1250)"
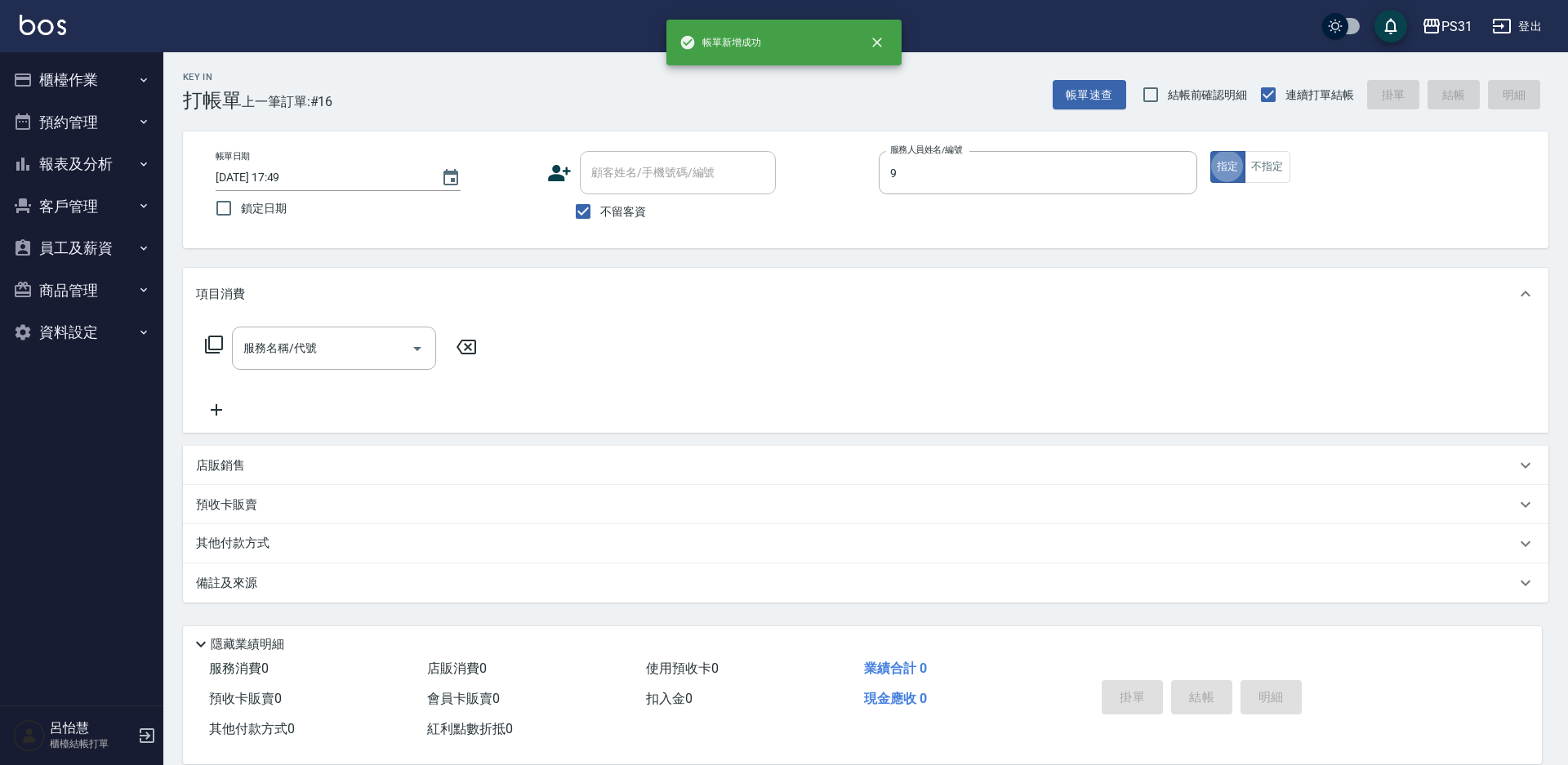
type input "JOJO-9"
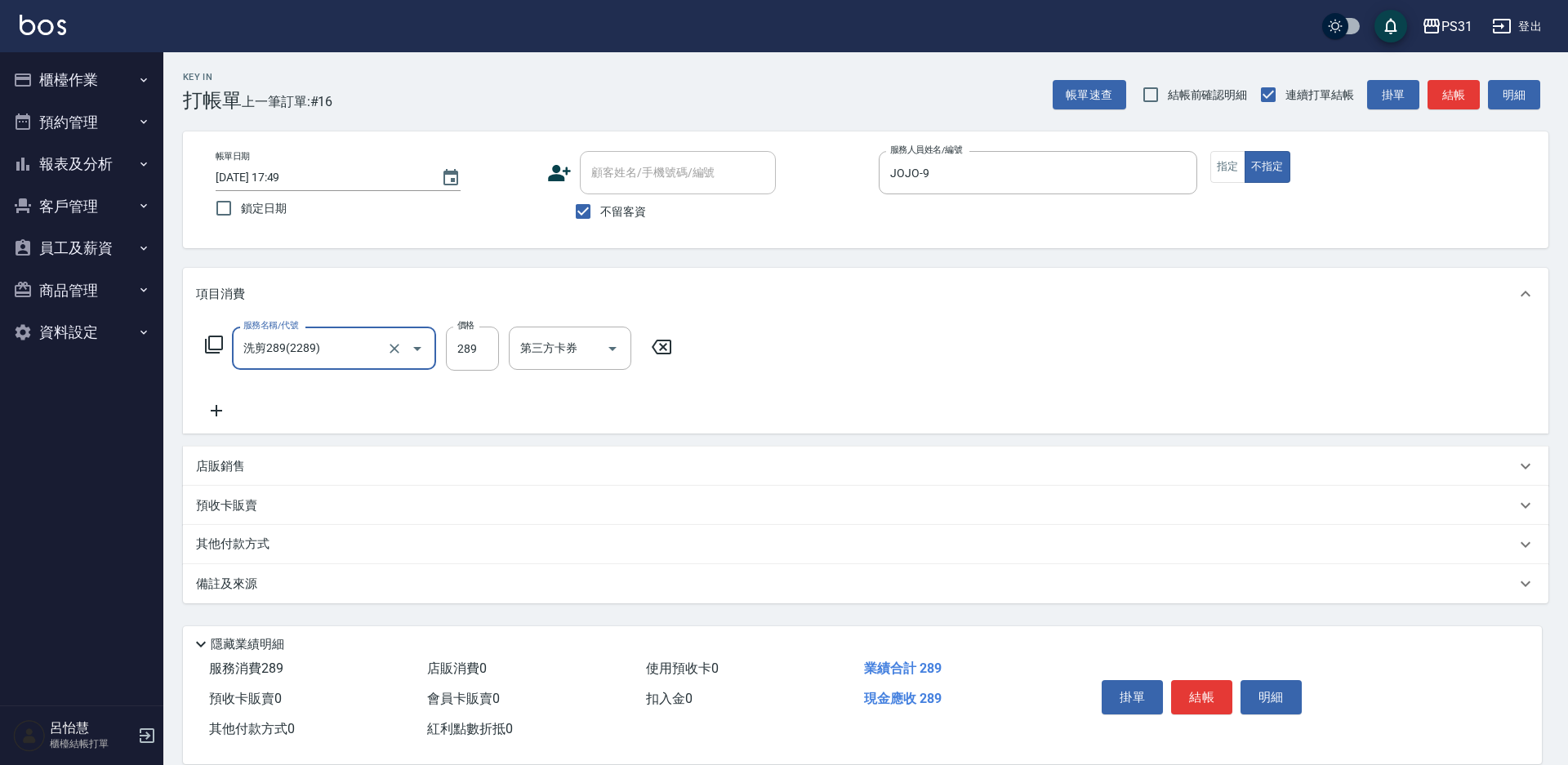
type input "洗剪289(2289)"
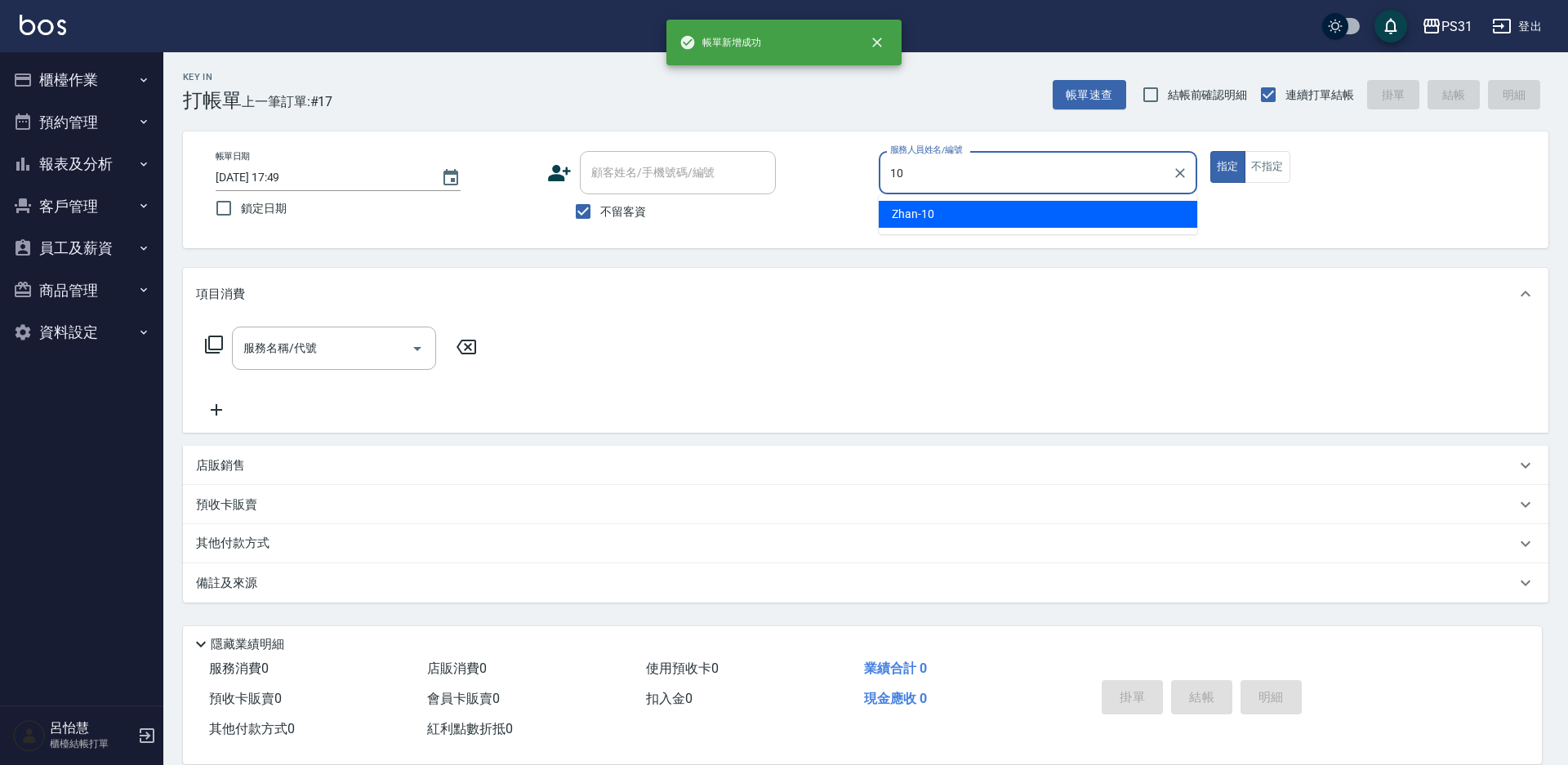
type input "Zhan-10"
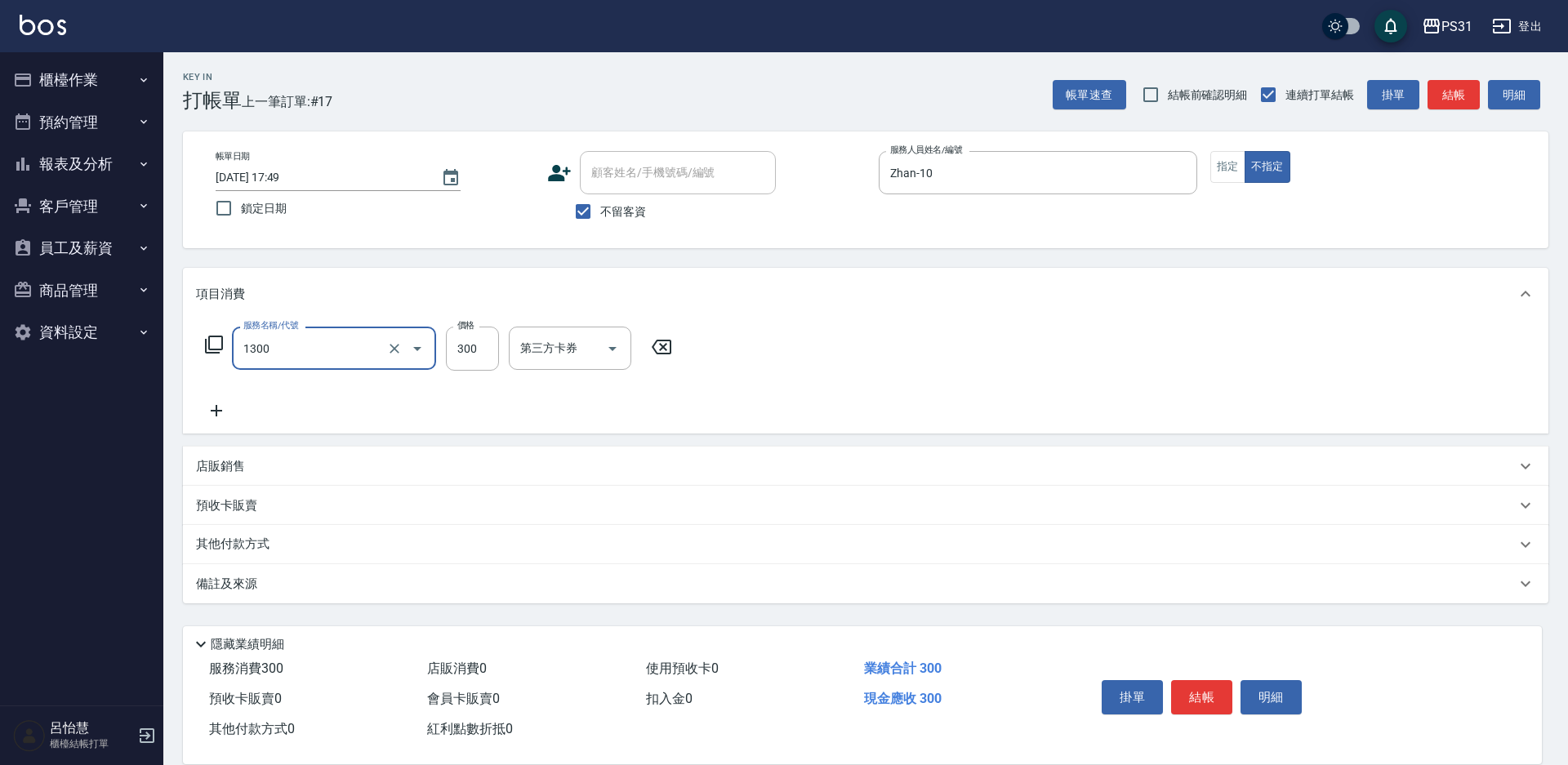
type input "一般洗+精油+瞬護300(1300)"
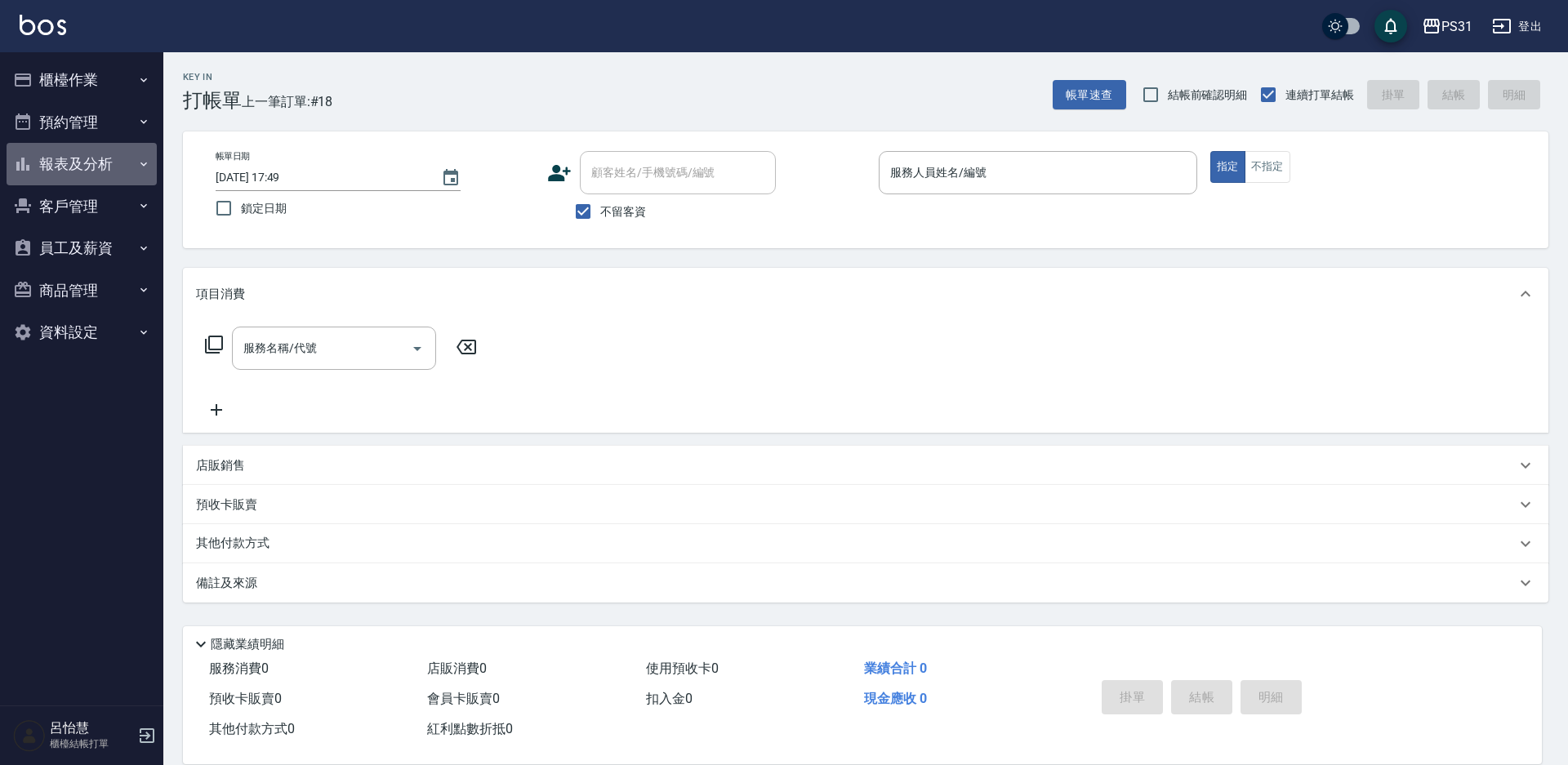
click at [61, 157] on button "報表及分析" at bounding box center [81, 164] width 150 height 42
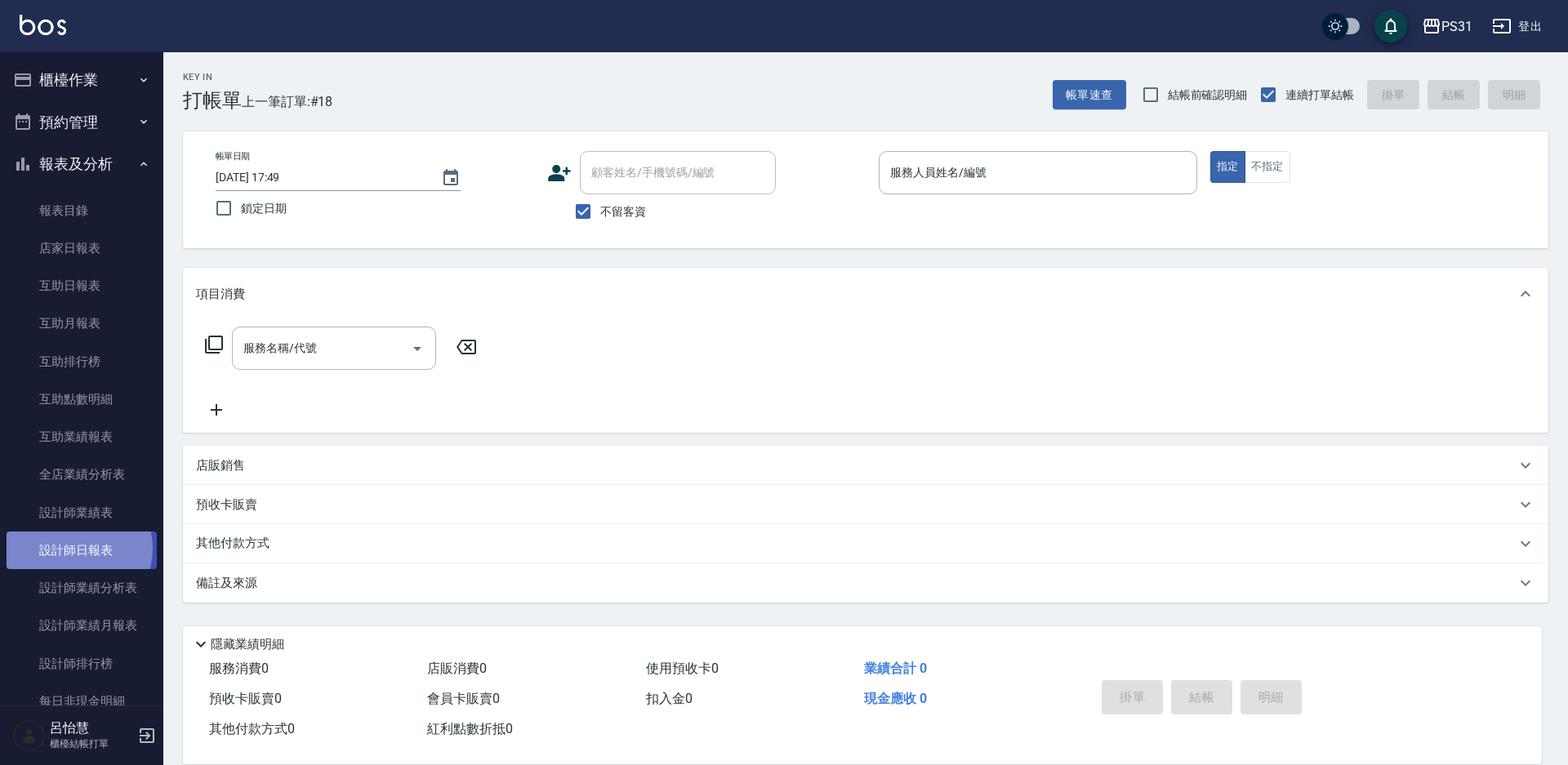
click at [76, 549] on link "設計師日報表" at bounding box center [81, 550] width 150 height 38
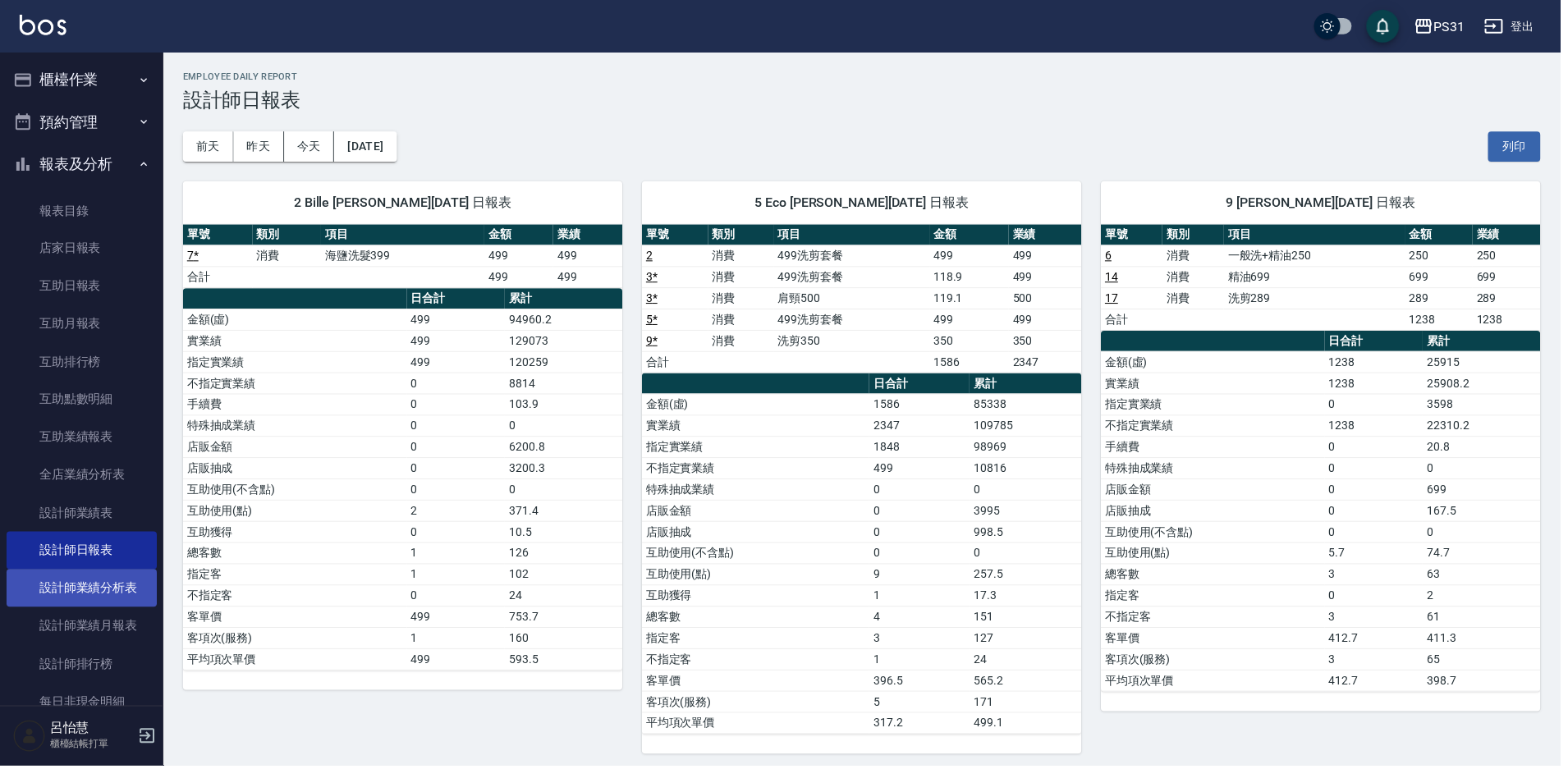
scroll to position [287, 0]
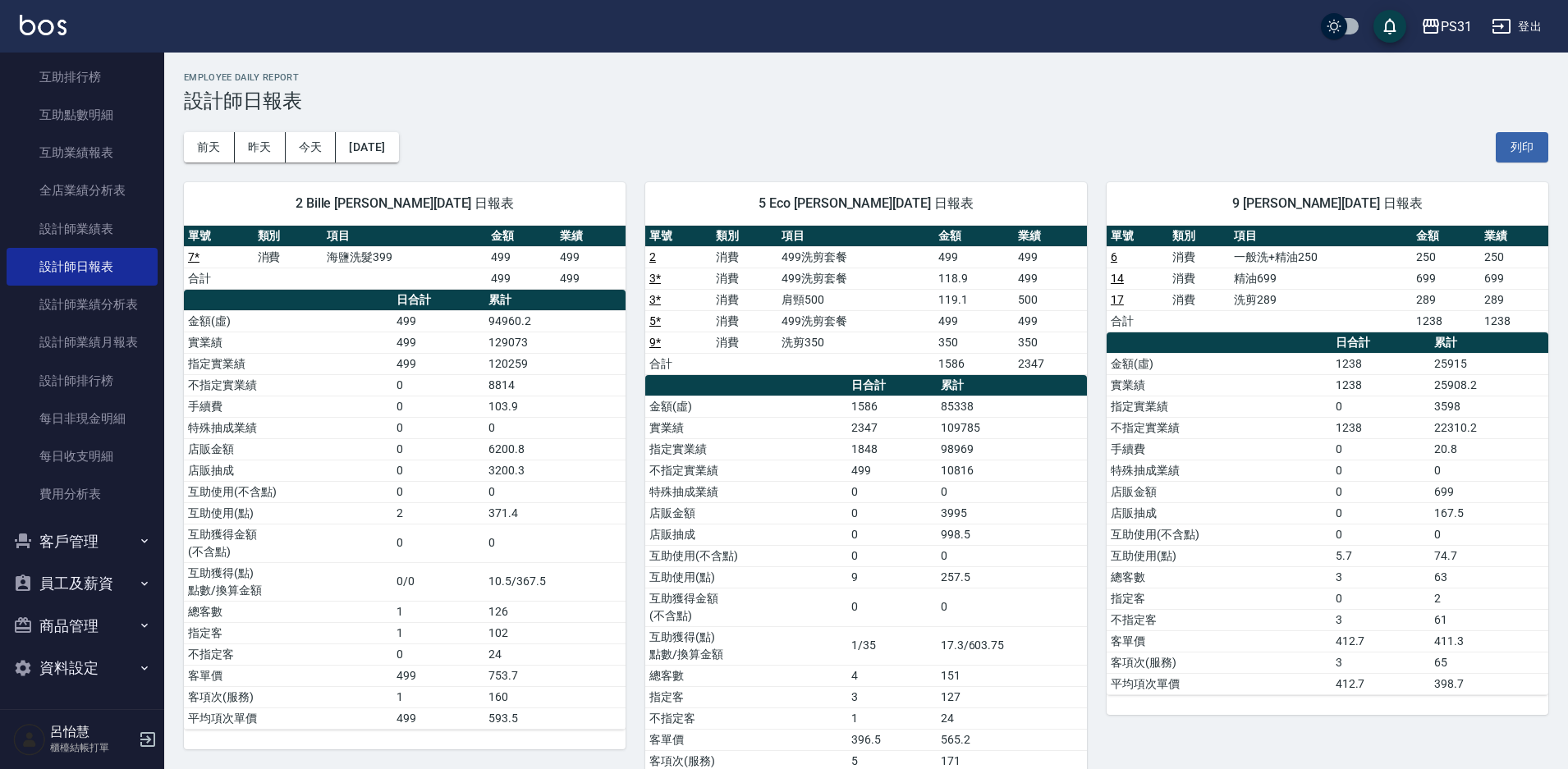
click at [483, 126] on div "[DATE] [DATE] [DATE] [DATE] 列印" at bounding box center [866, 147] width 1365 height 70
click at [326, 149] on button "今天" at bounding box center [311, 147] width 51 height 30
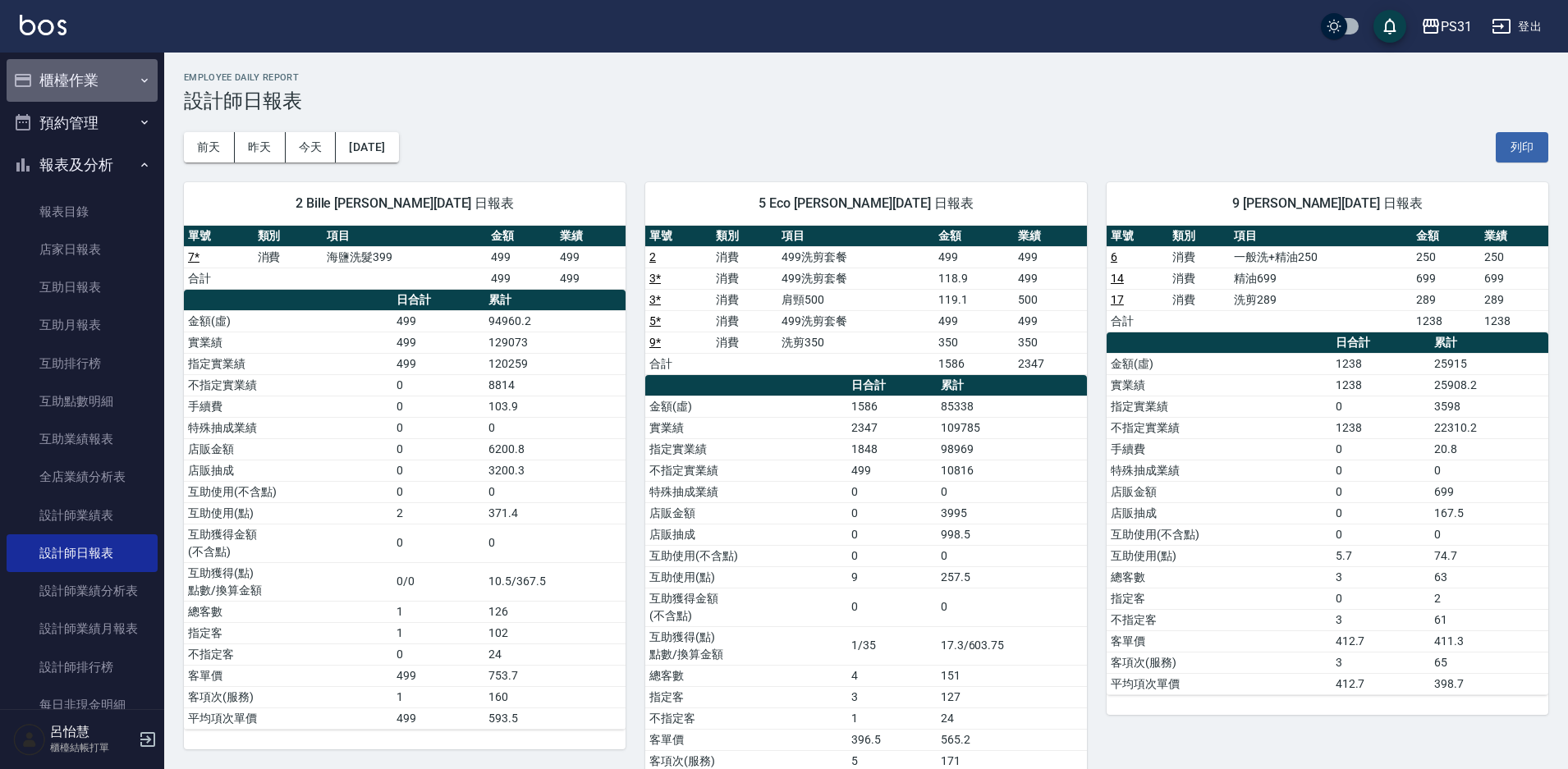
click at [83, 86] on button "櫃檯作業" at bounding box center [82, 80] width 151 height 42
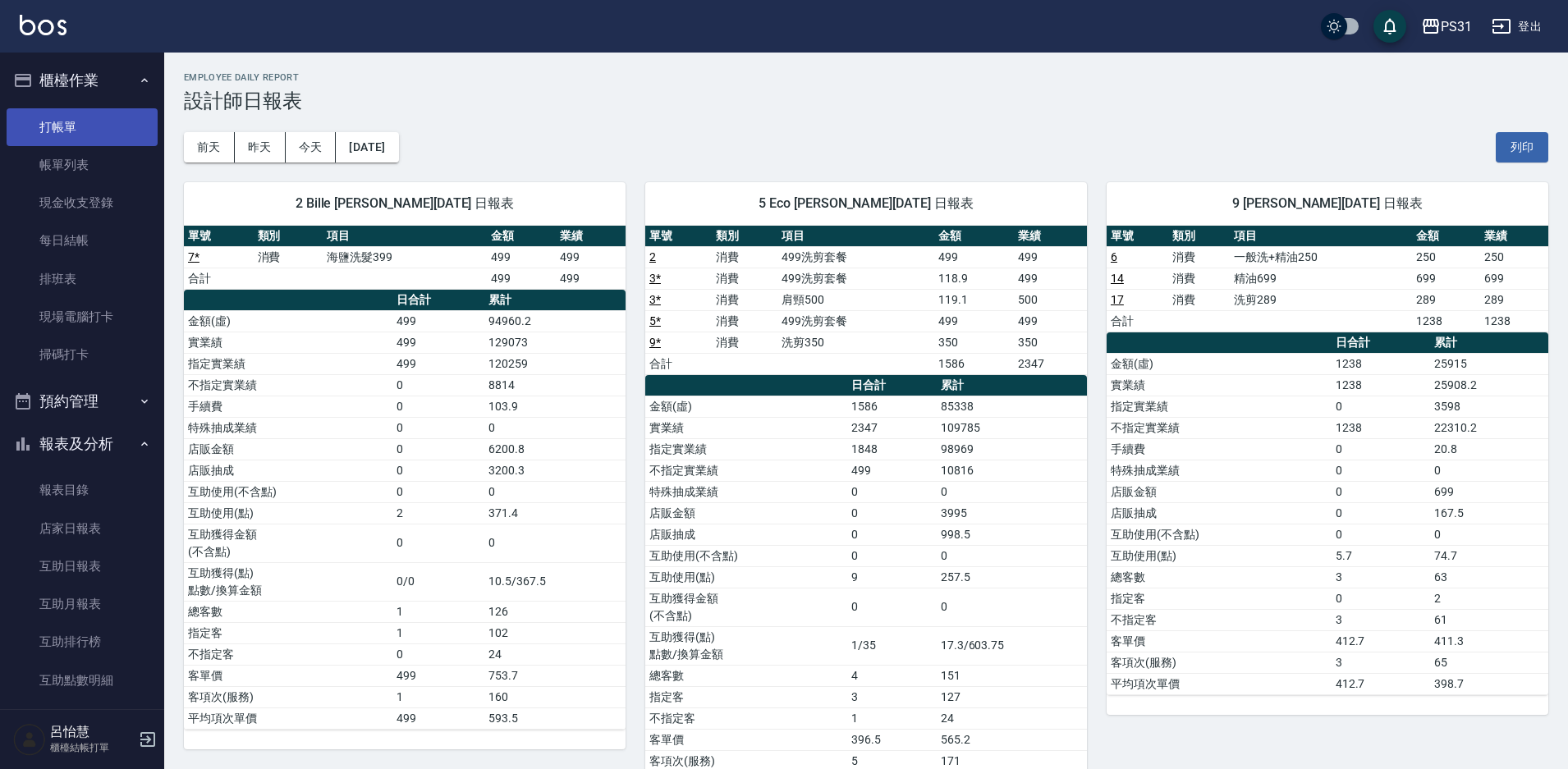
click at [86, 120] on link "打帳單" at bounding box center [82, 127] width 151 height 38
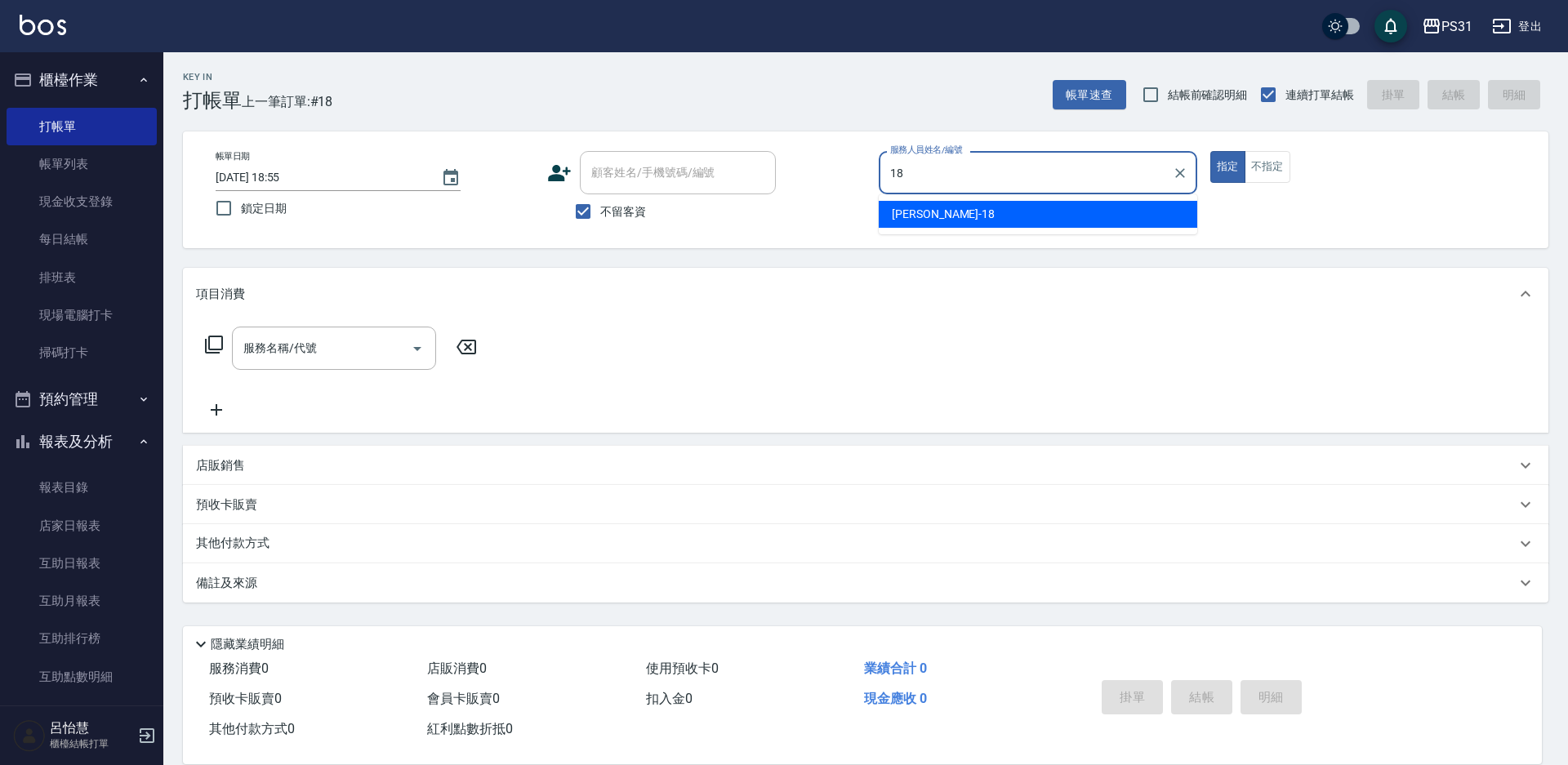
type input "18"
type button "true"
type input "[PERSON_NAME]-18"
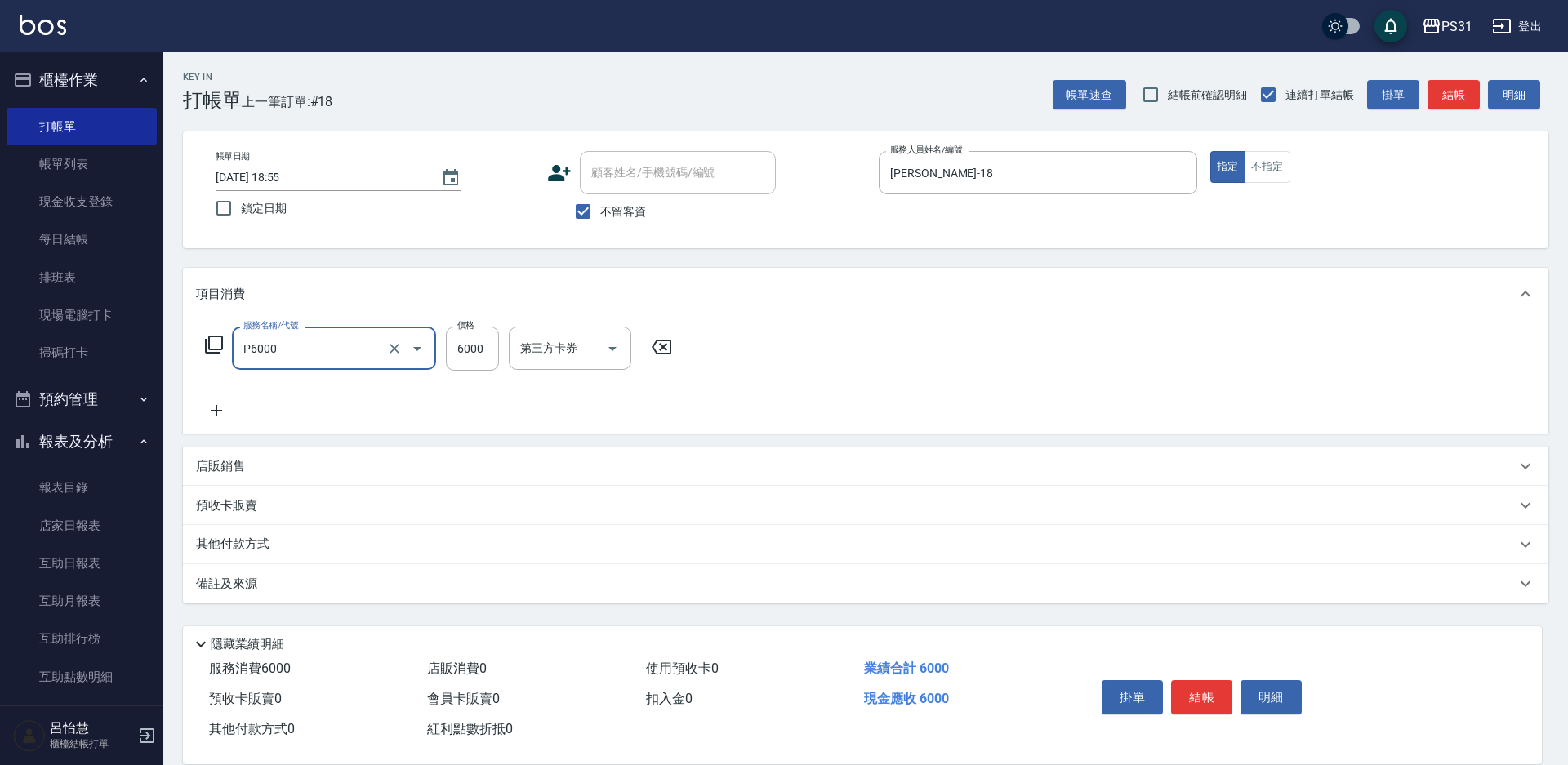
type input "儲值6000(P6000)"
type input "5000"
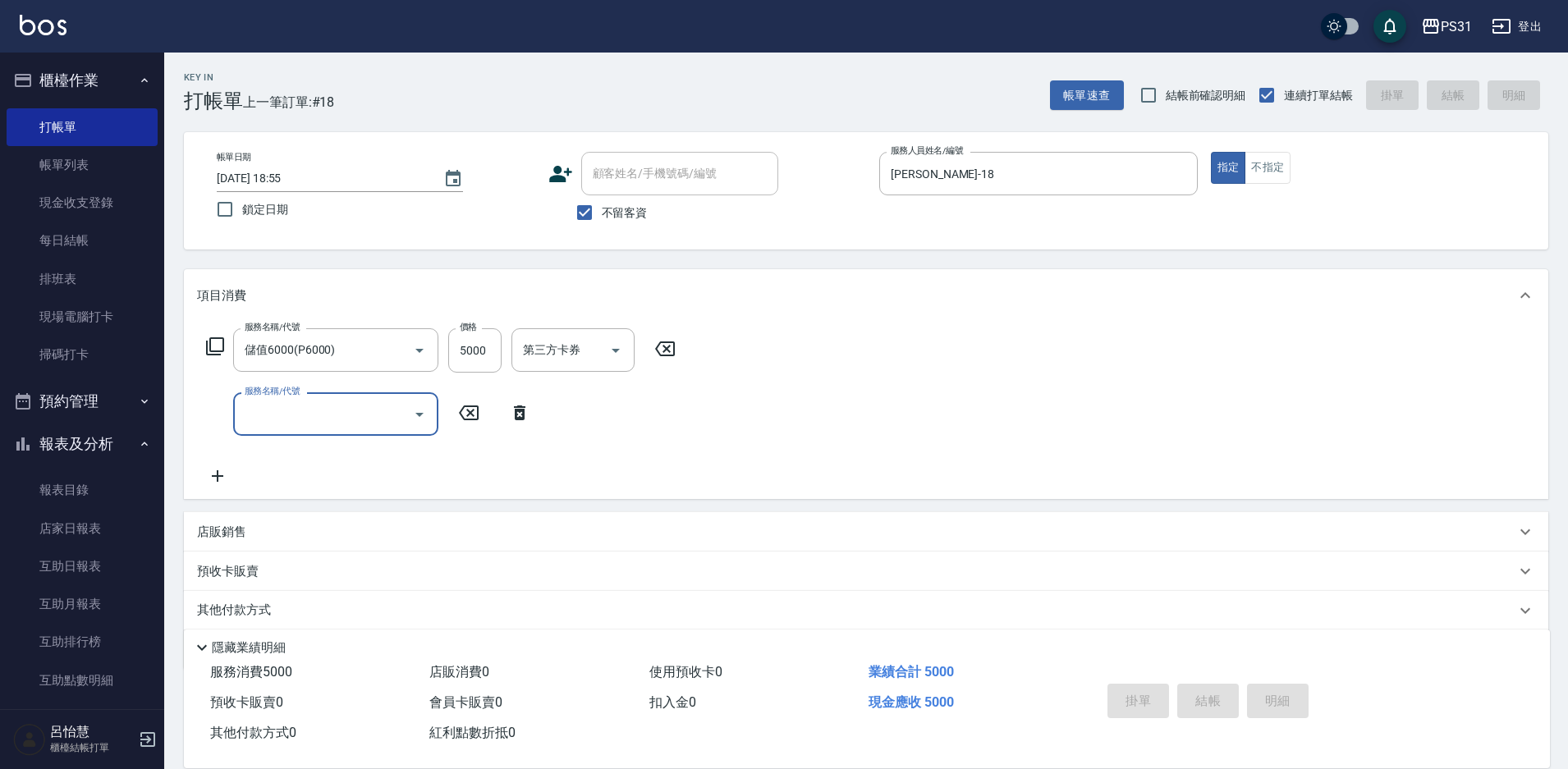
type input "[DATE] 18:56"
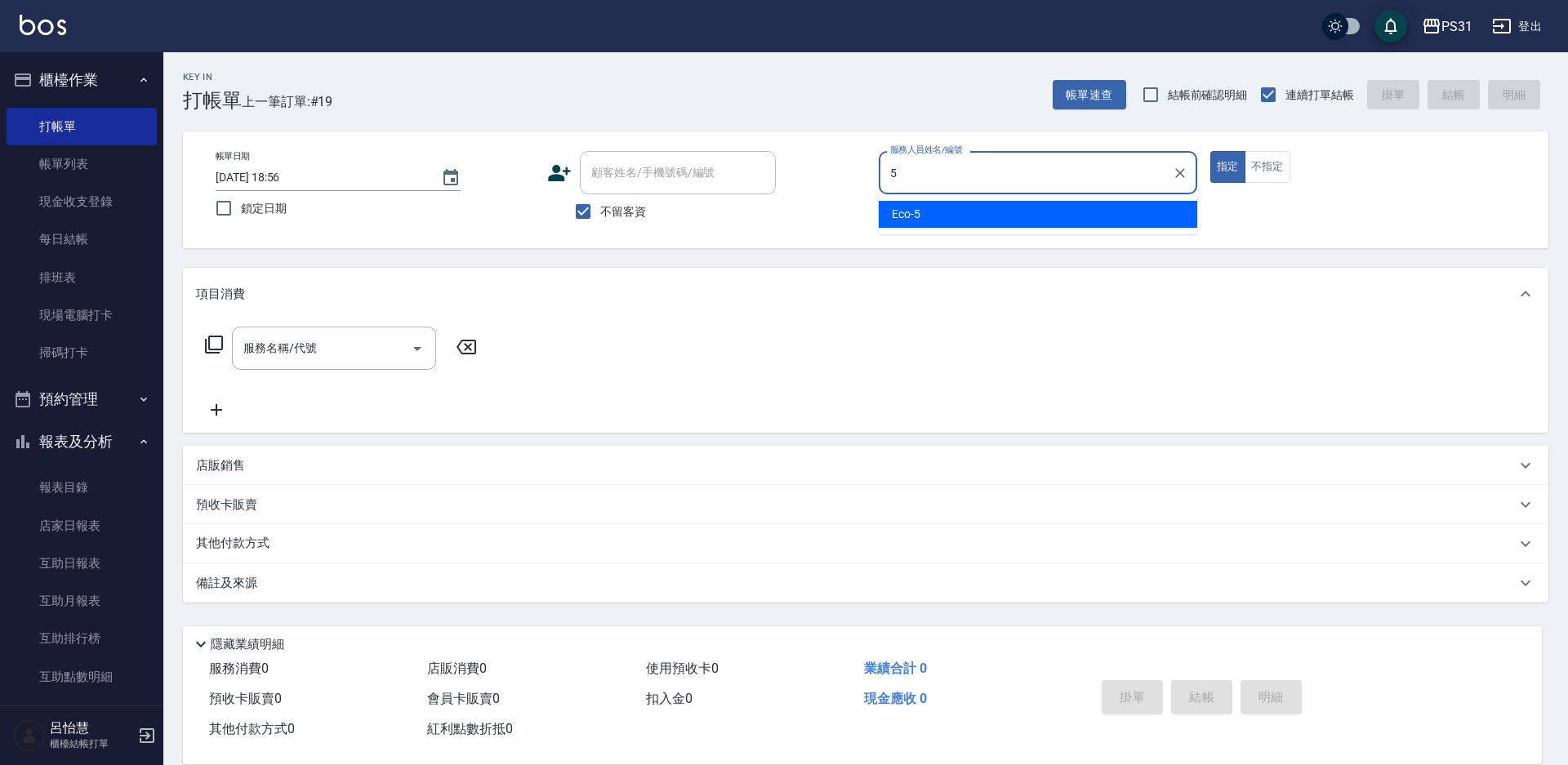
type input "Eco-5"
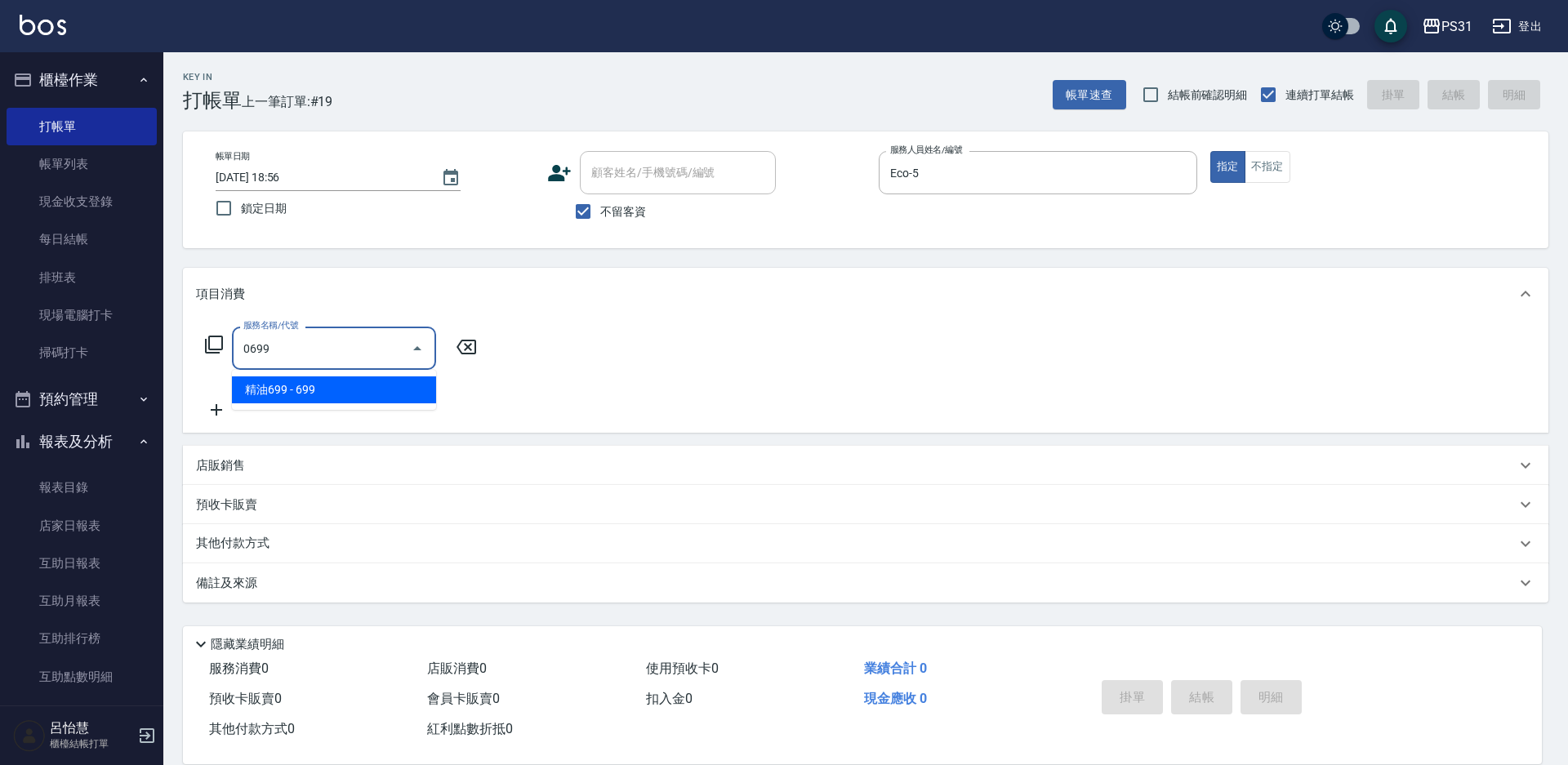
type input "精油699(0699)"
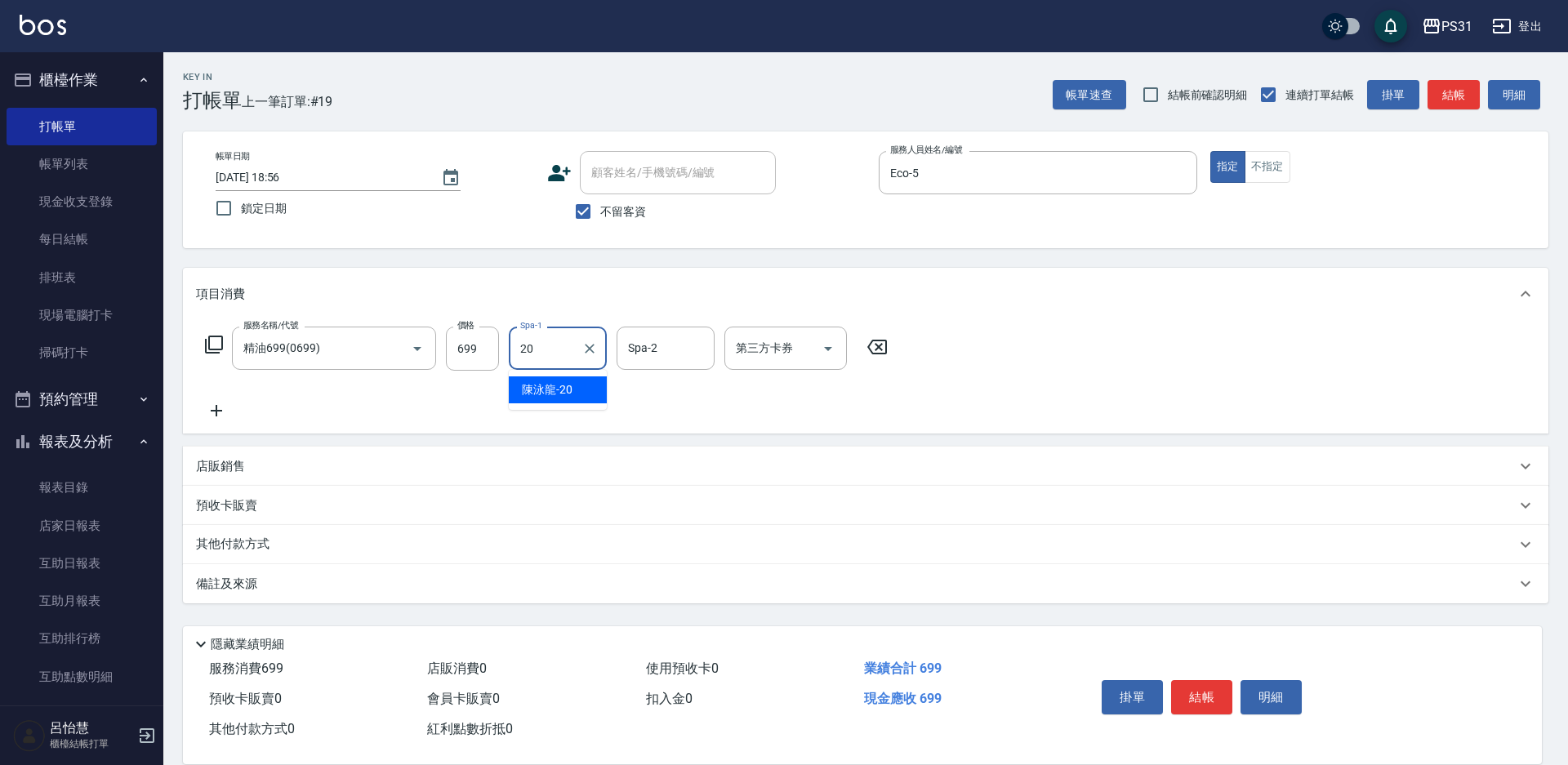
type input "[PERSON_NAME]-20"
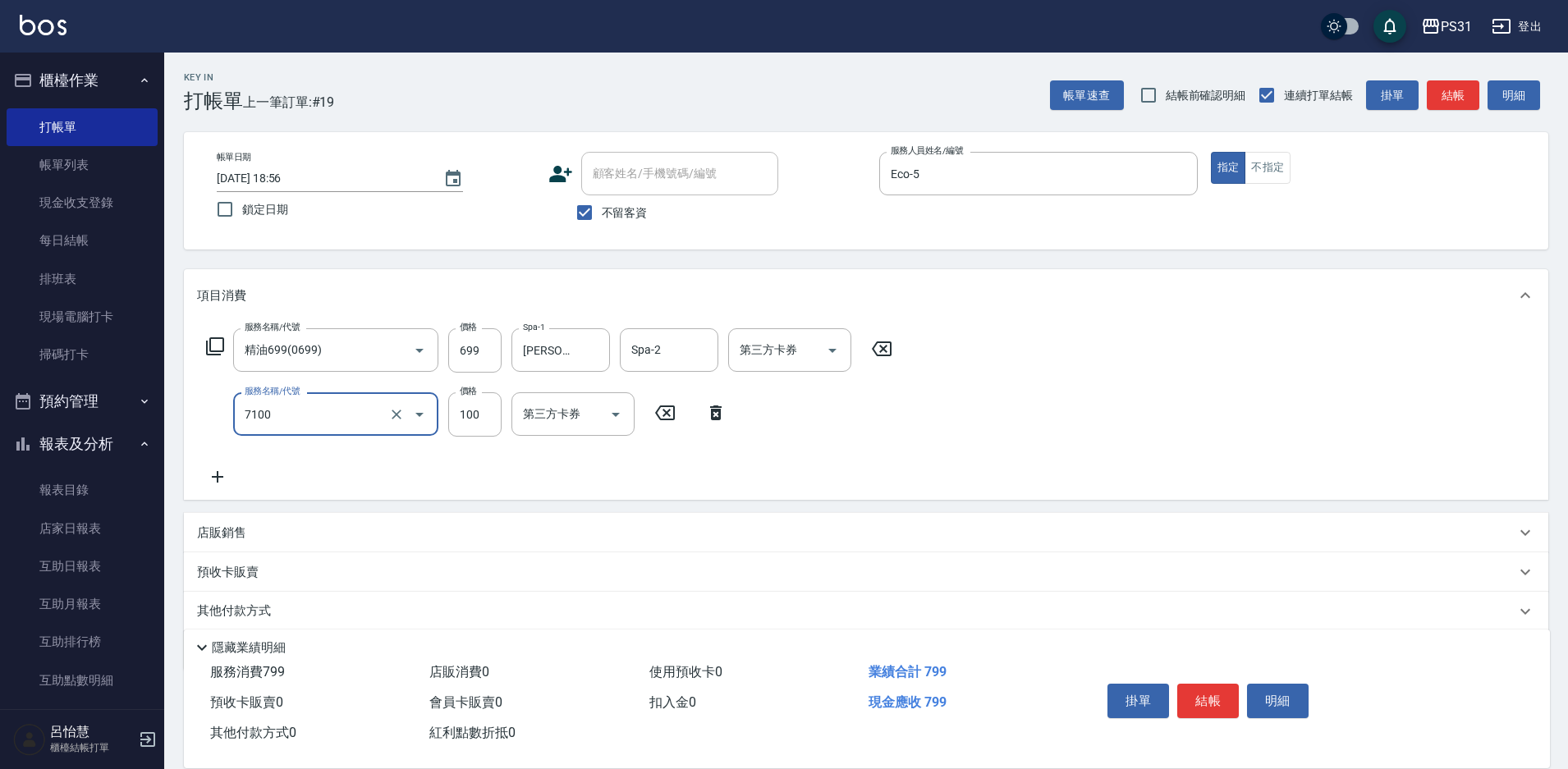
type input "造型(7100)"
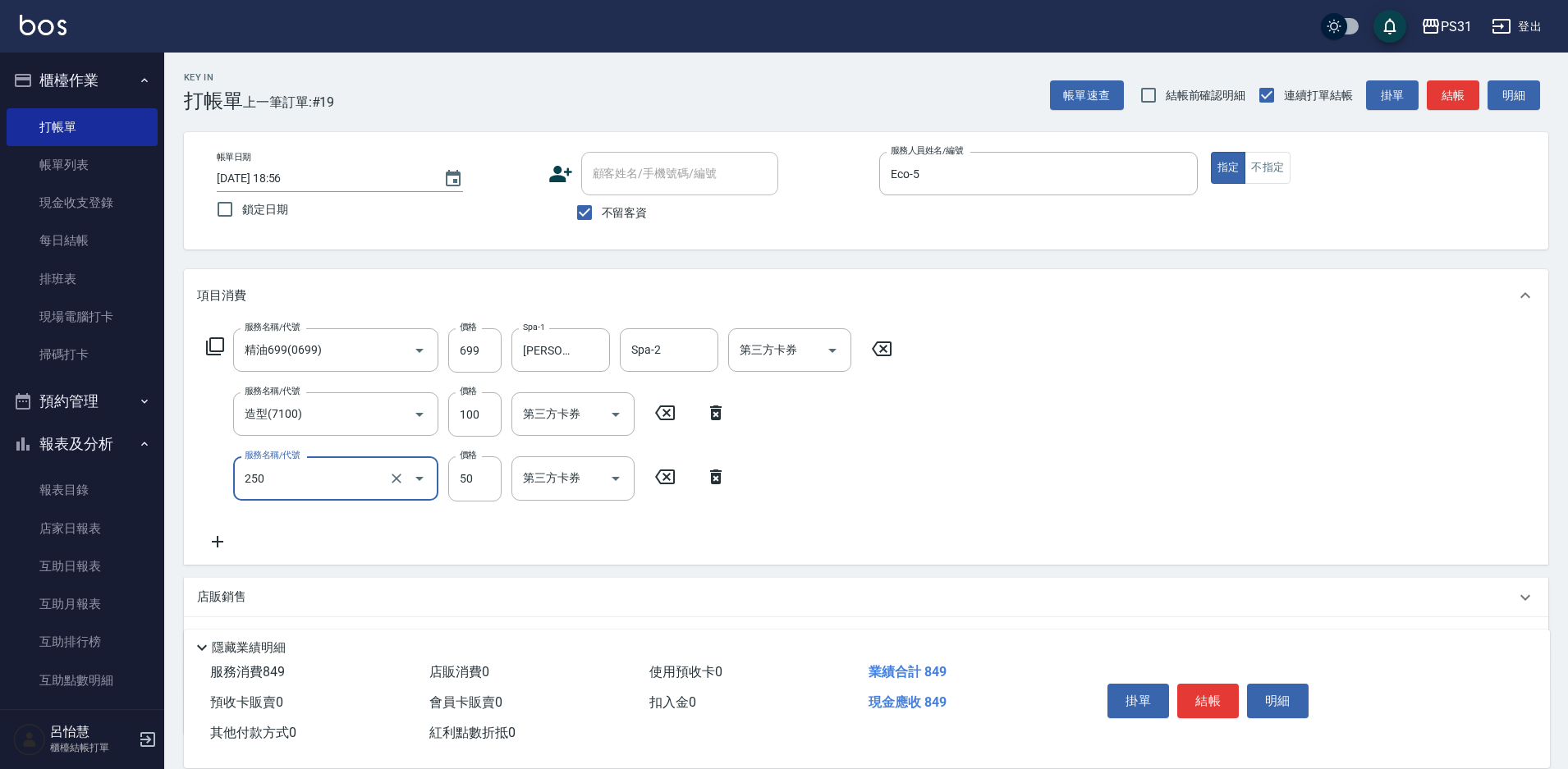
type input "剪瀏海(250)"
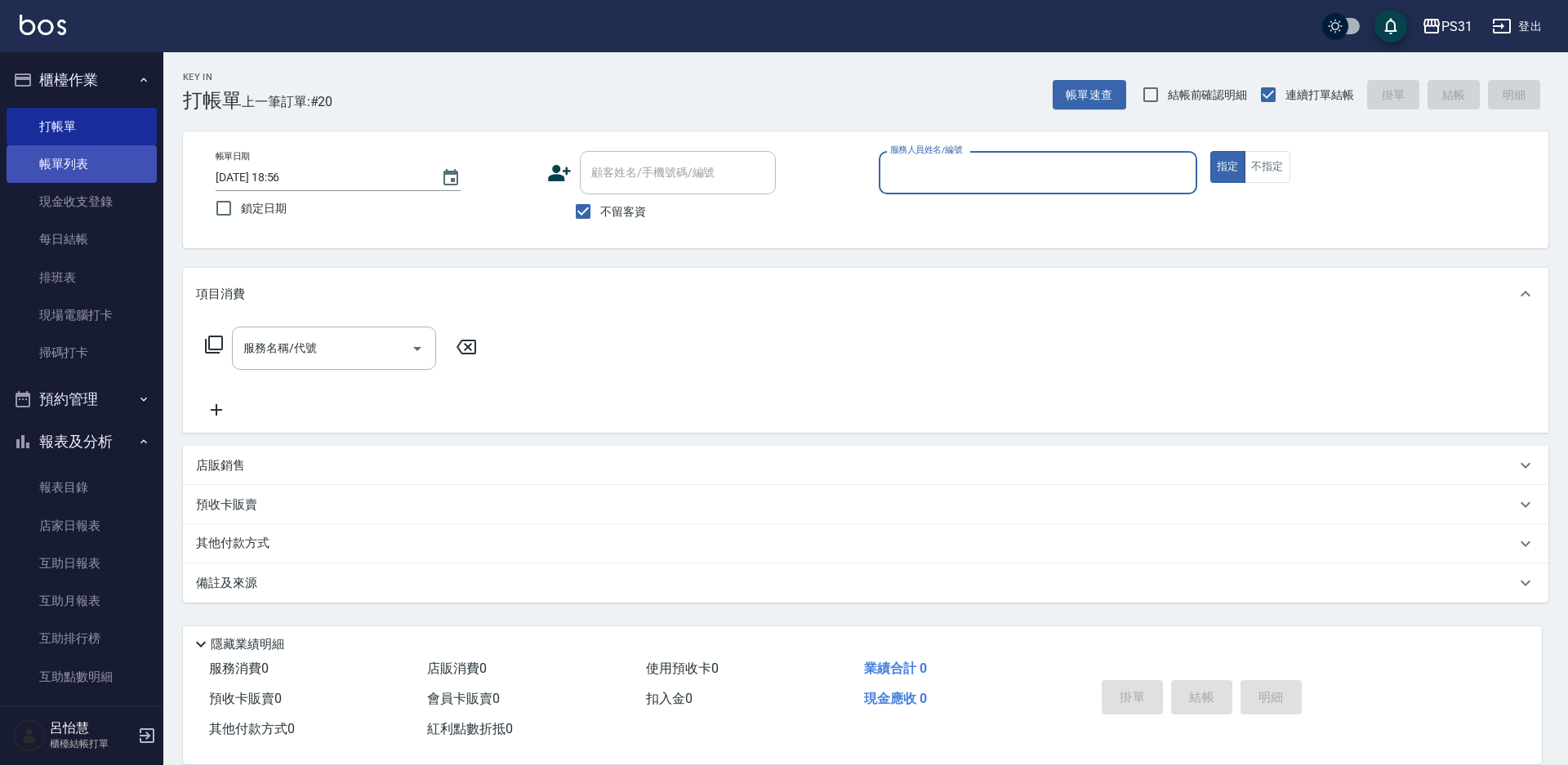
click at [49, 155] on link "帳單列表" at bounding box center [81, 164] width 150 height 38
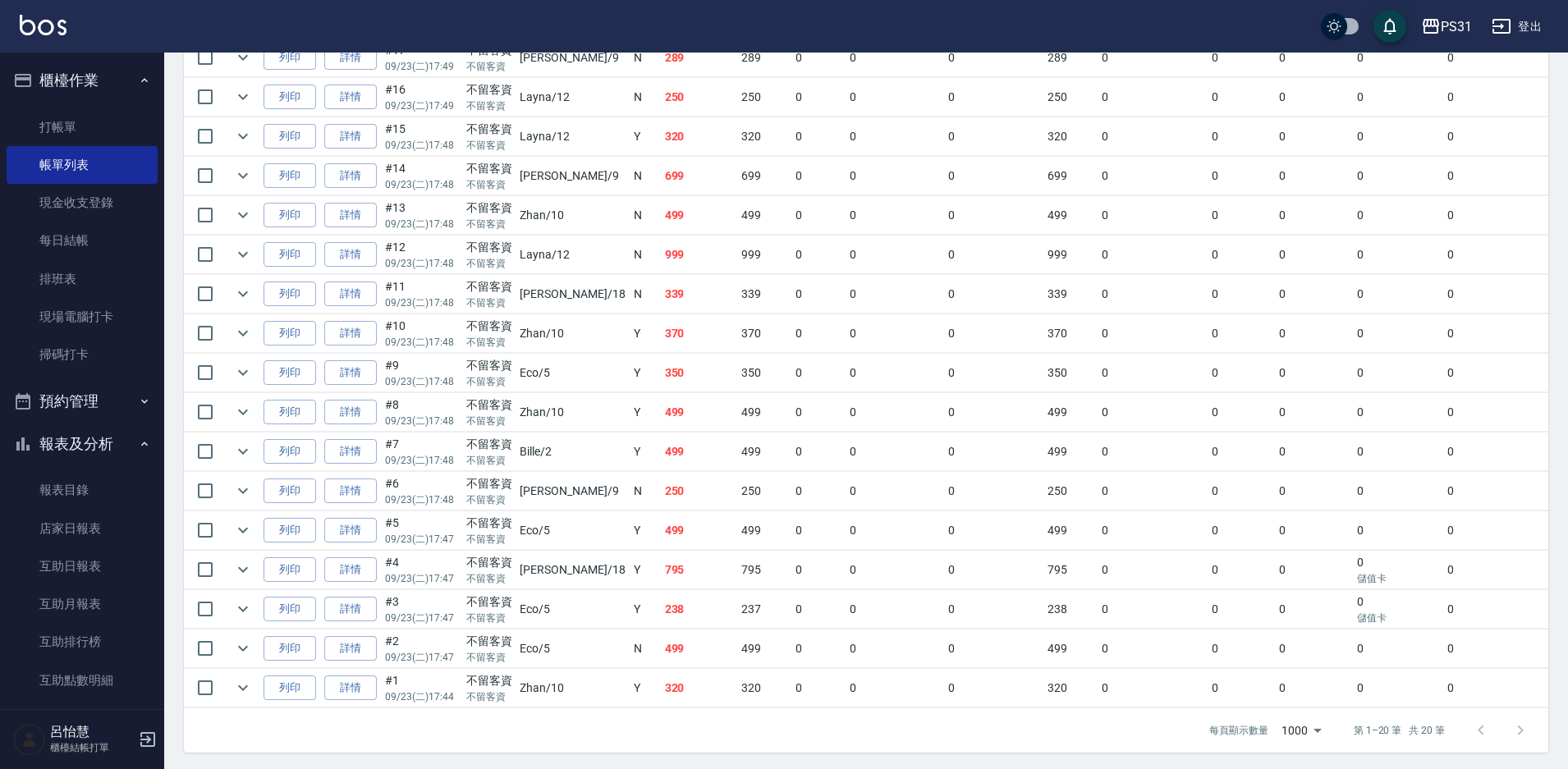
scroll to position [578, 0]
click at [362, 333] on link "詳情" at bounding box center [350, 330] width 52 height 26
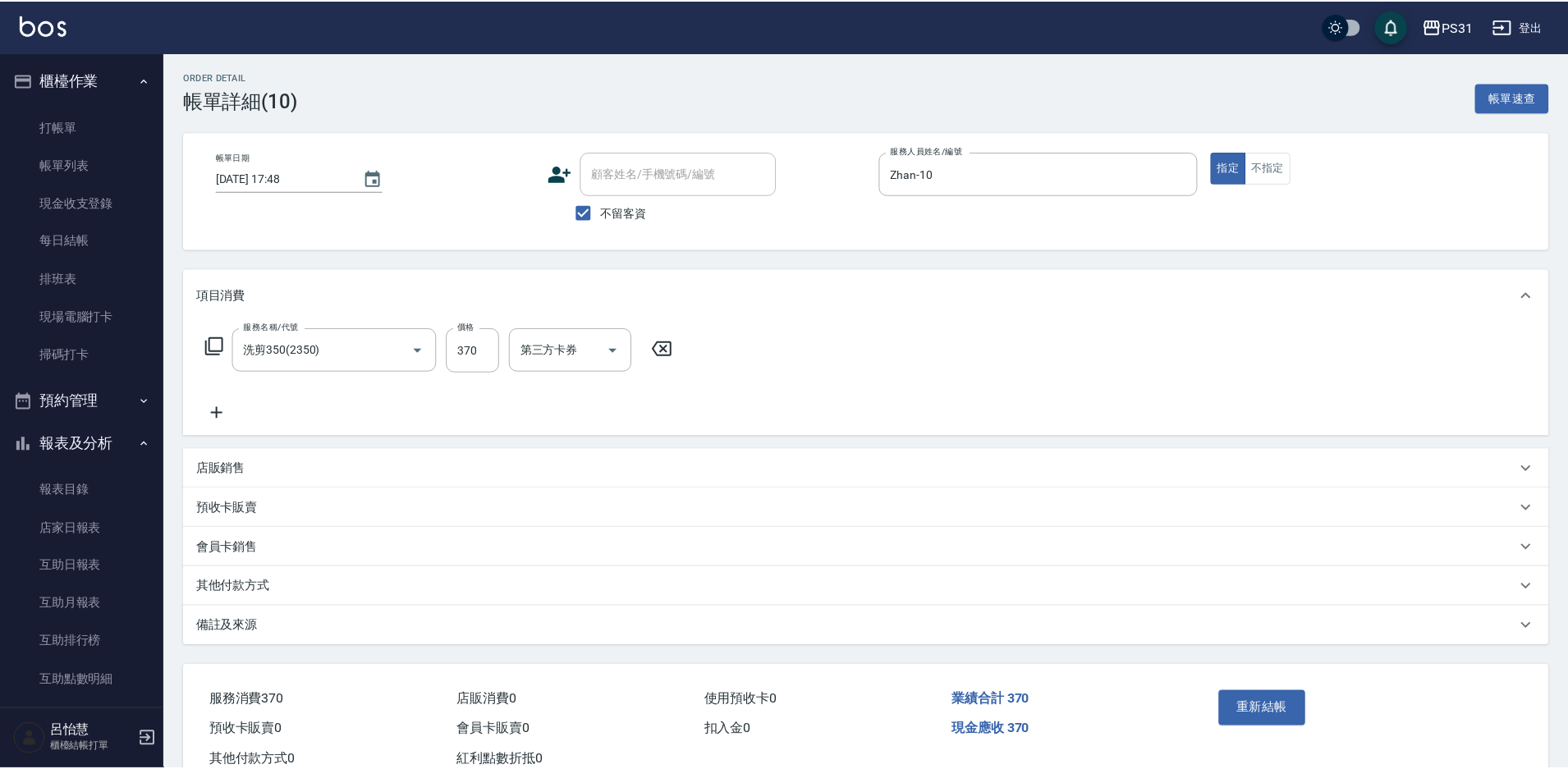
type input "[DATE] 17:48"
checkbox input "true"
type input "Zhan-10"
type input "洗剪350(2350)"
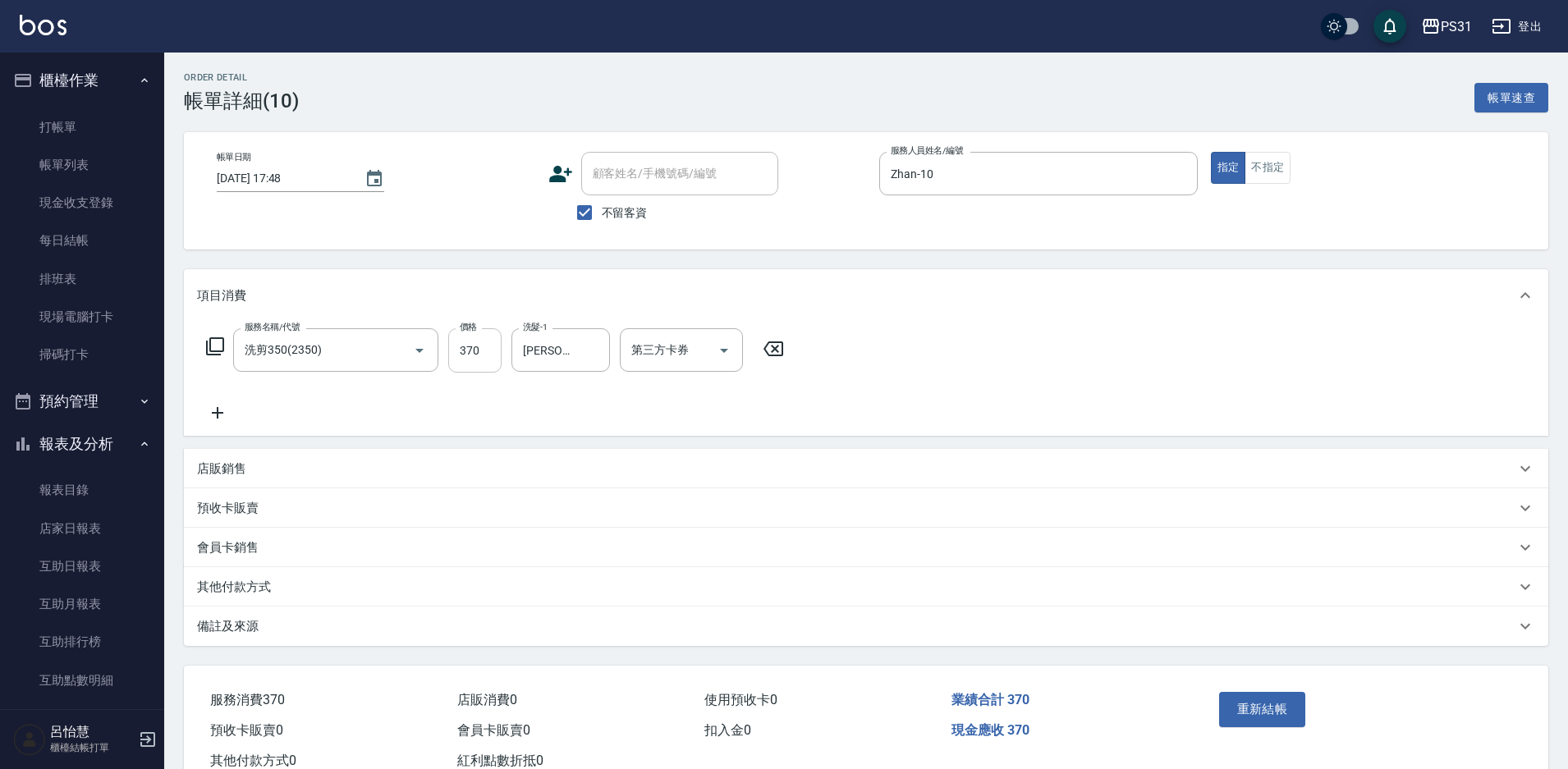
click at [480, 349] on input "370" at bounding box center [475, 350] width 53 height 44
type input "350"
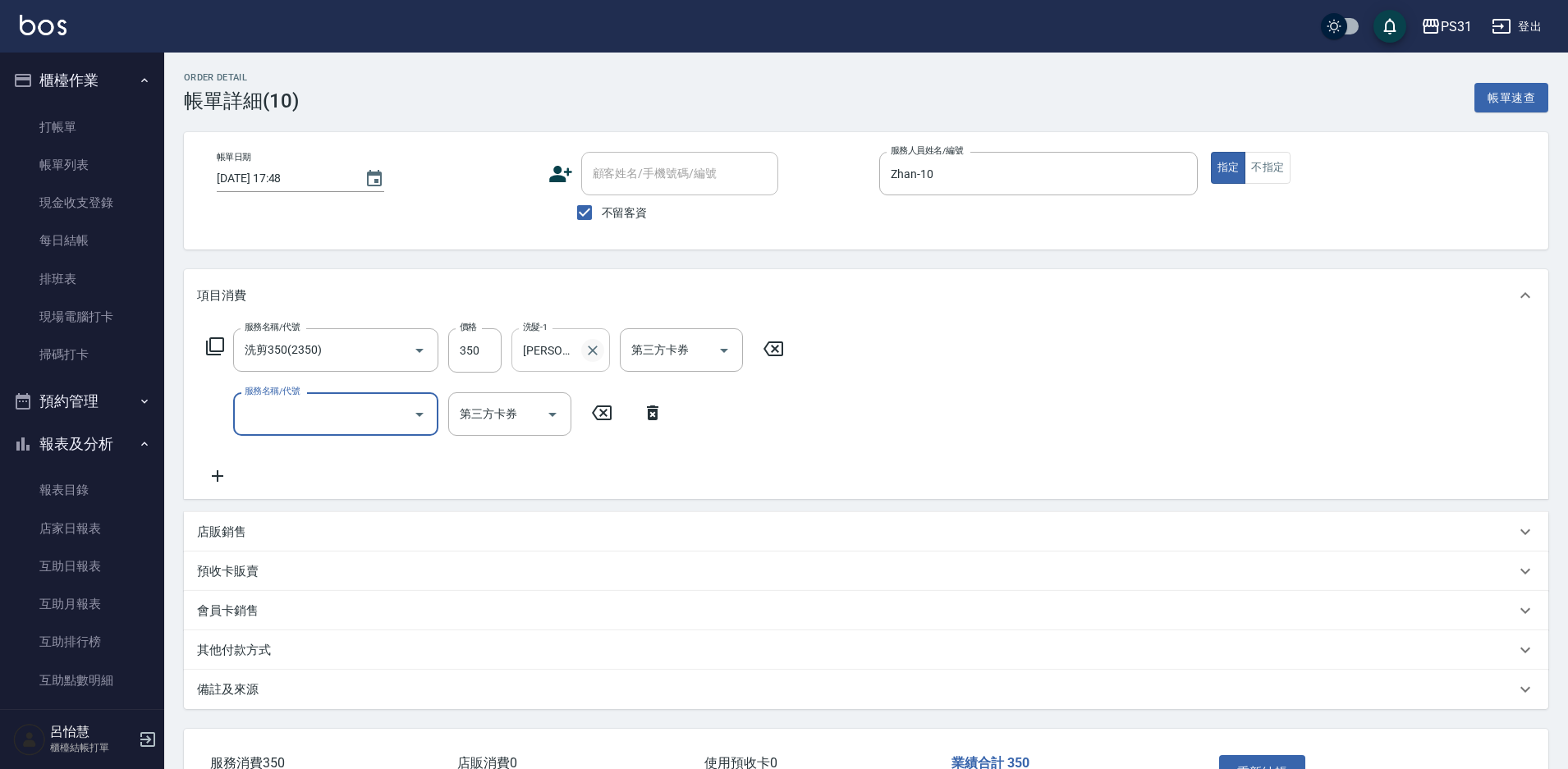
click at [594, 354] on icon "Clear" at bounding box center [593, 350] width 17 height 17
type input "[PERSON_NAME]-34"
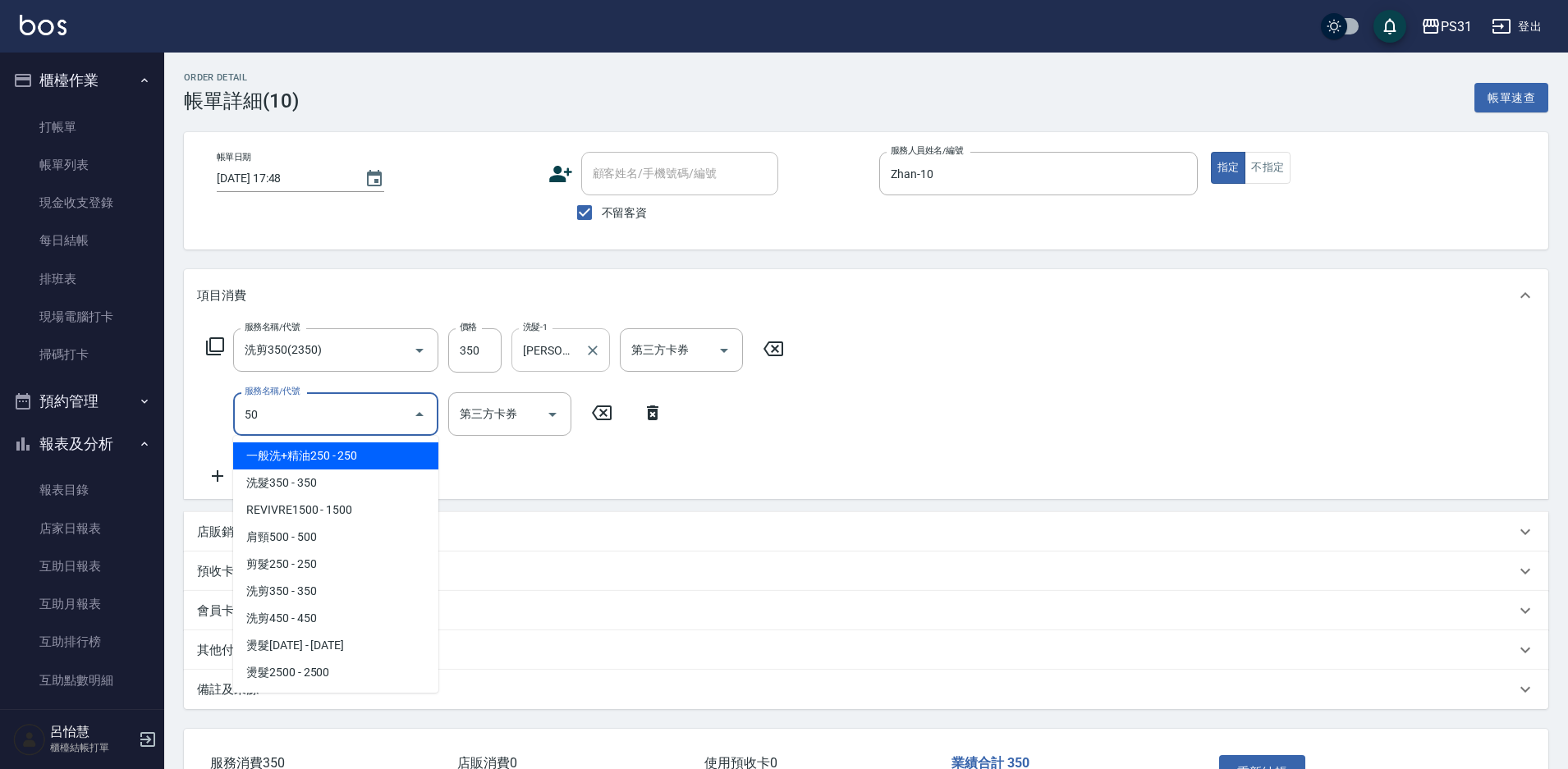
type input "5"
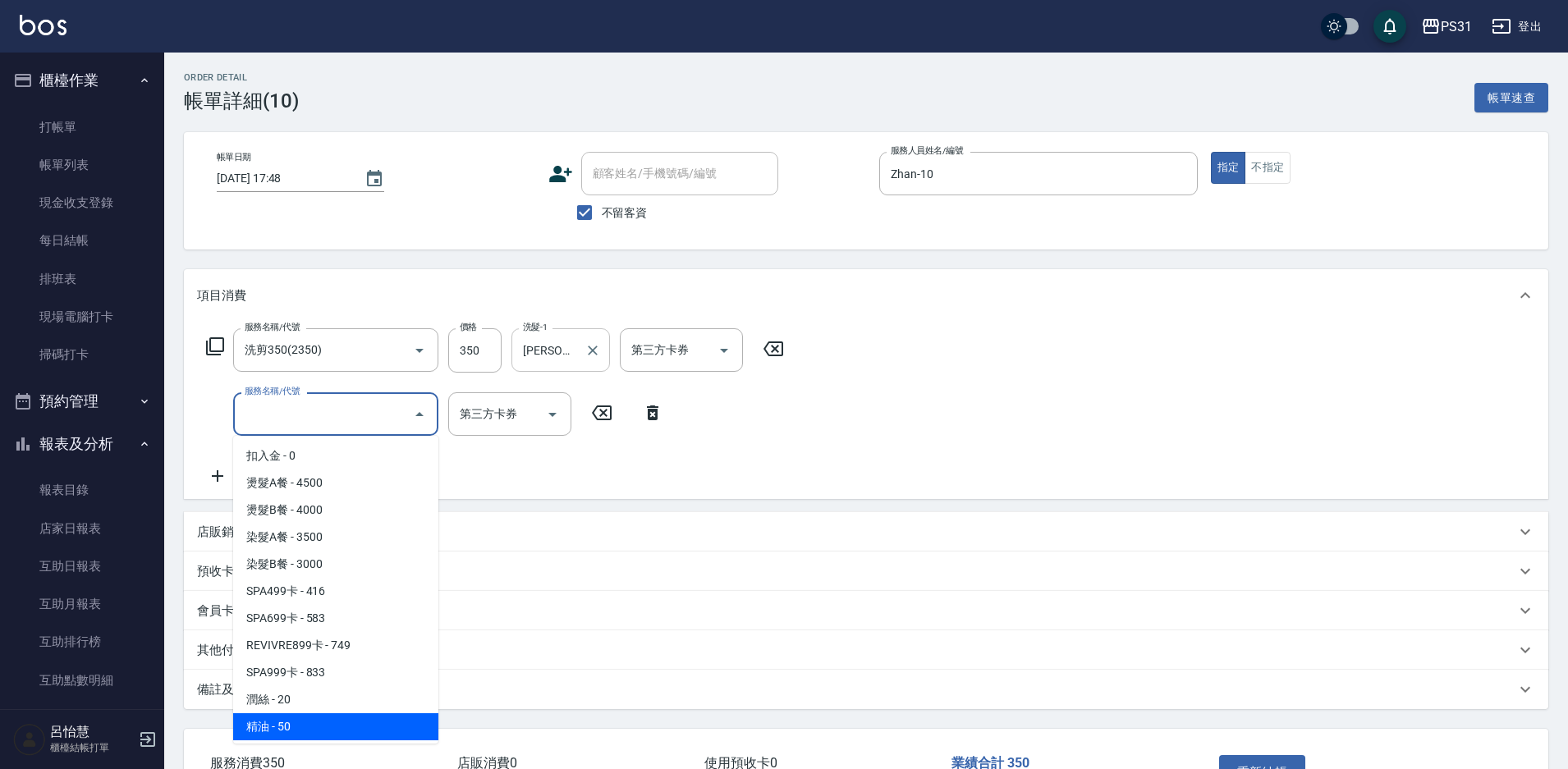
type input "精油(150)"
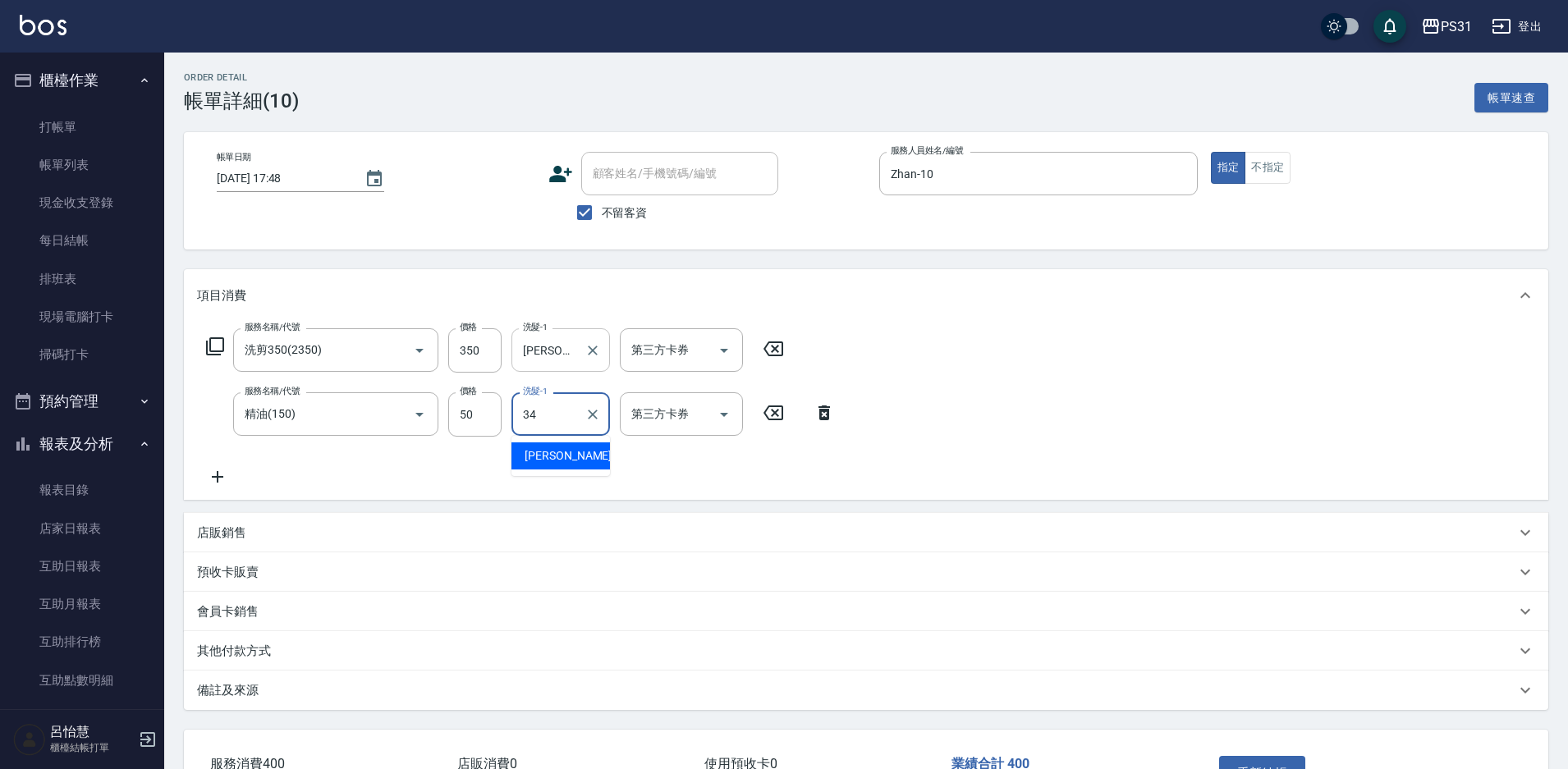
type input "[PERSON_NAME]-34"
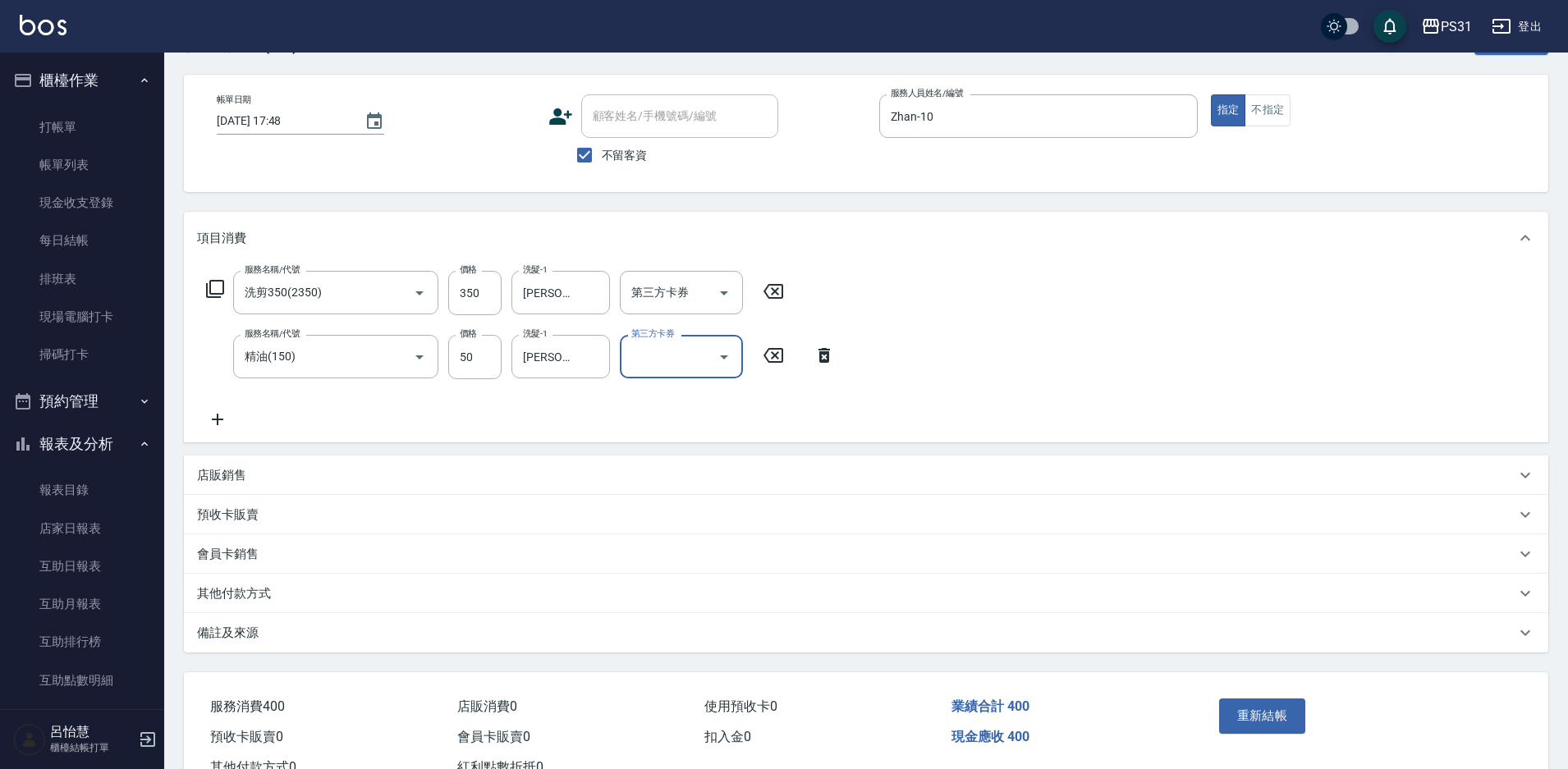
scroll to position [119, 0]
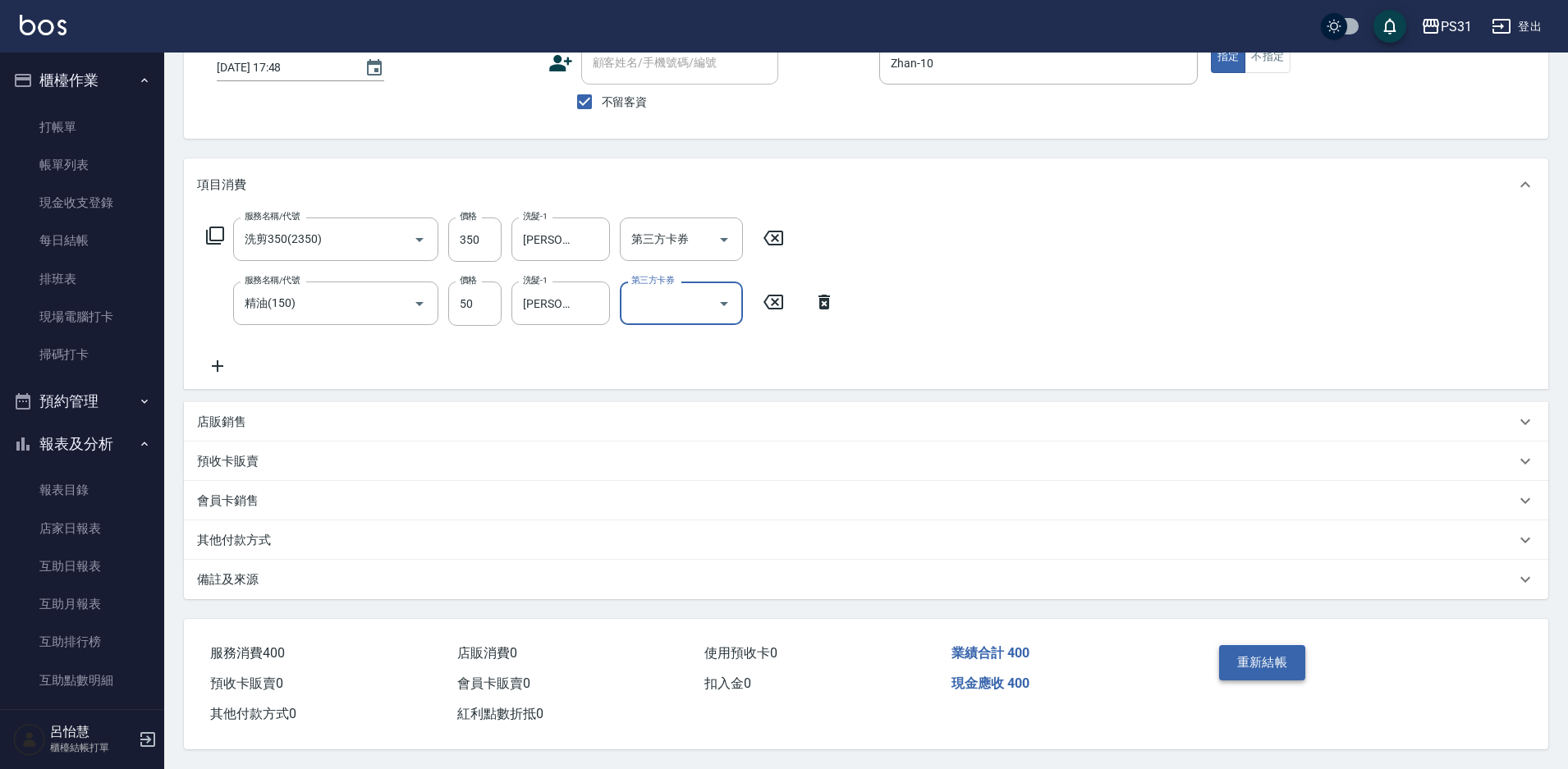
click at [1256, 646] on button "重新結帳" at bounding box center [1263, 662] width 87 height 34
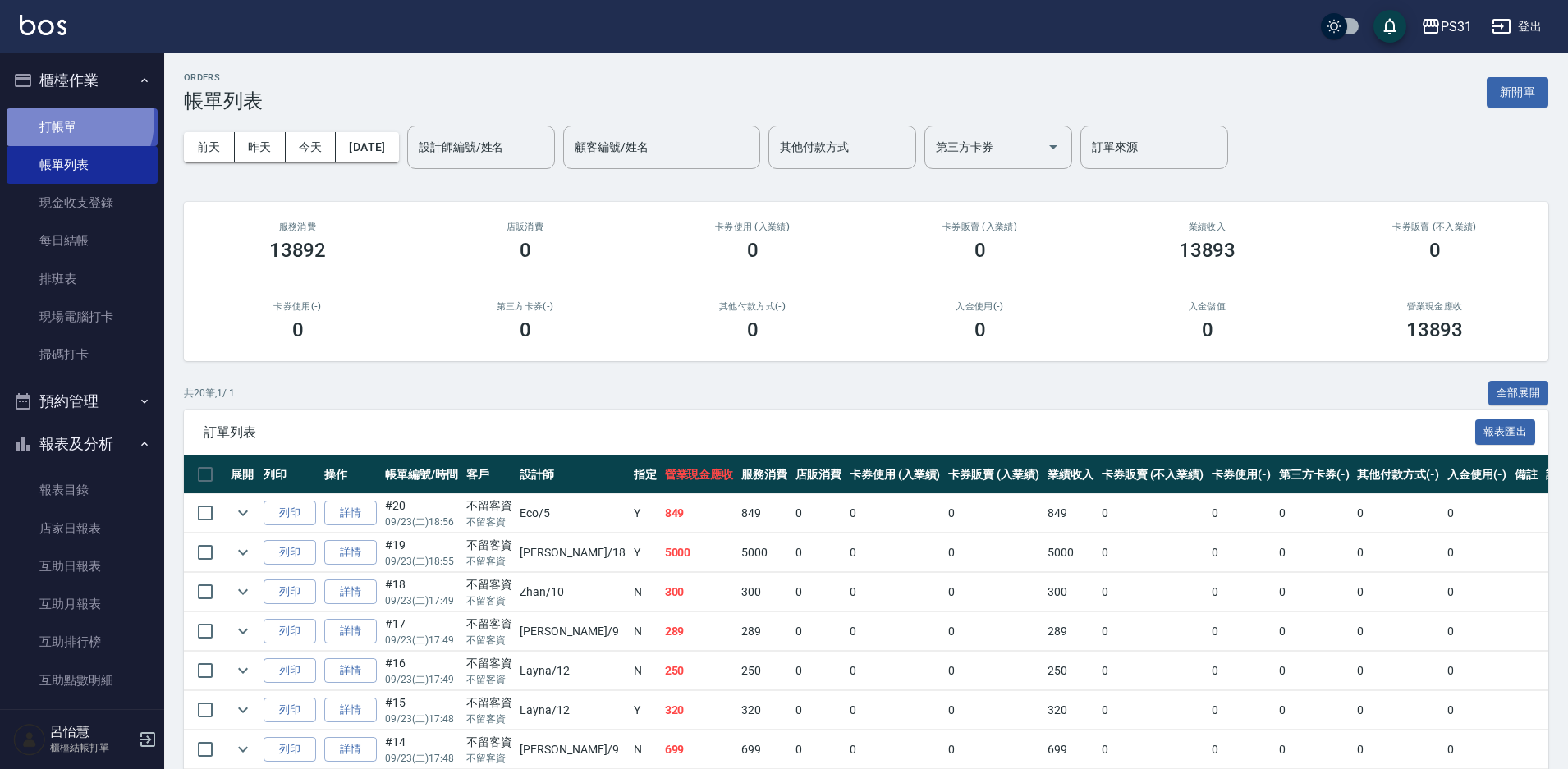
click at [72, 121] on link "打帳單" at bounding box center [82, 127] width 151 height 38
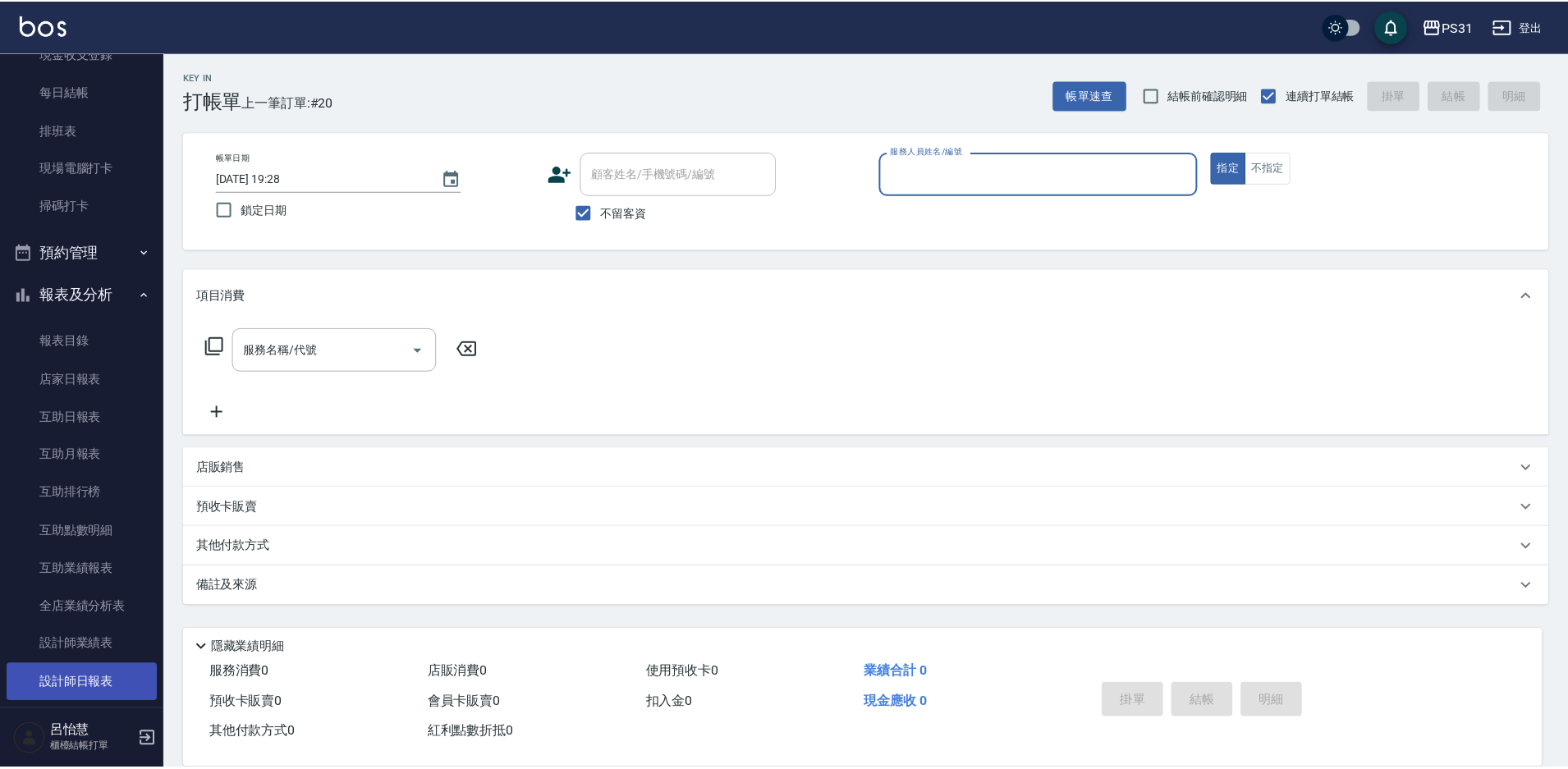
scroll to position [247, 0]
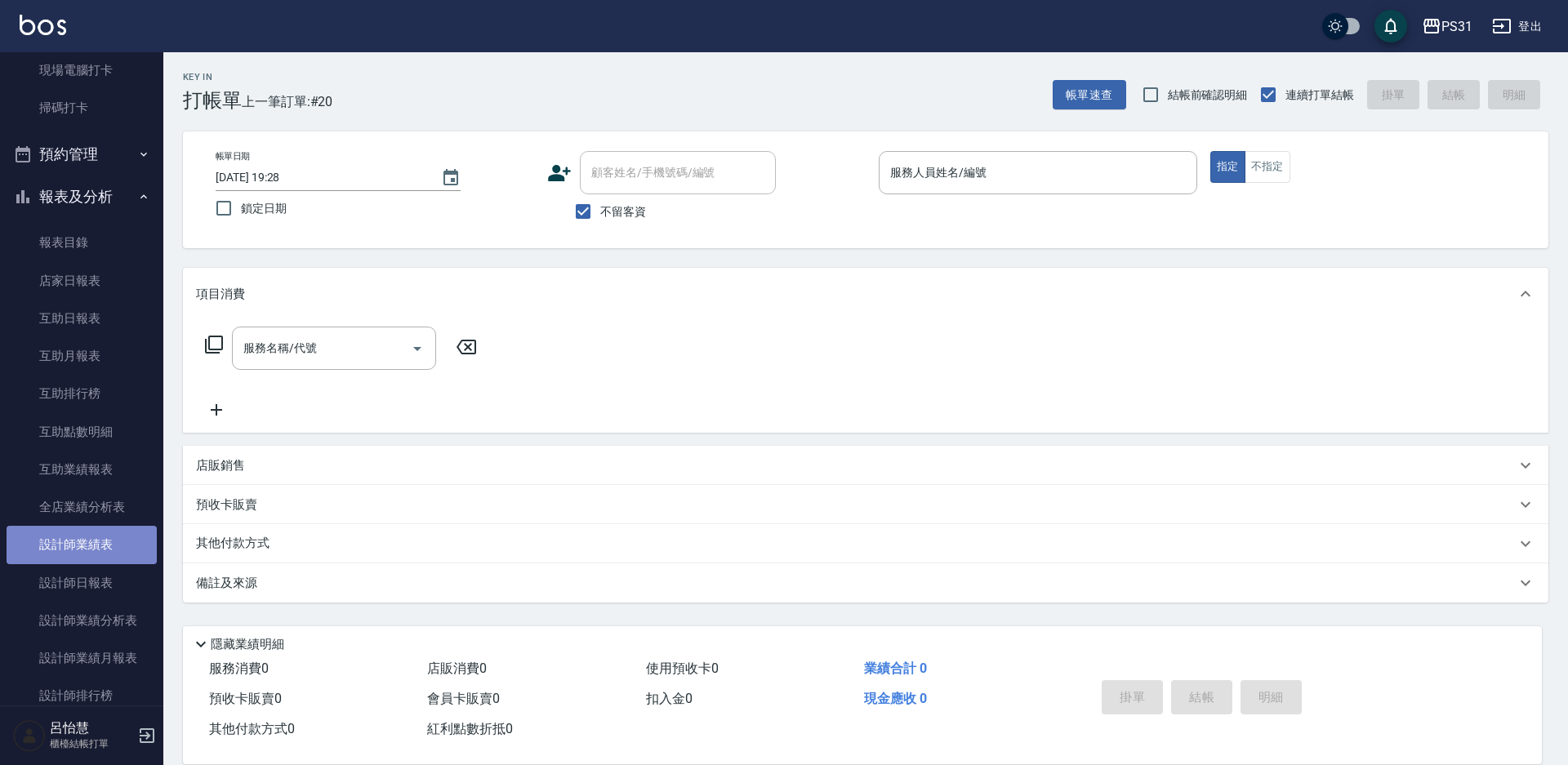
click at [88, 539] on link "設計師業績表" at bounding box center [81, 544] width 150 height 38
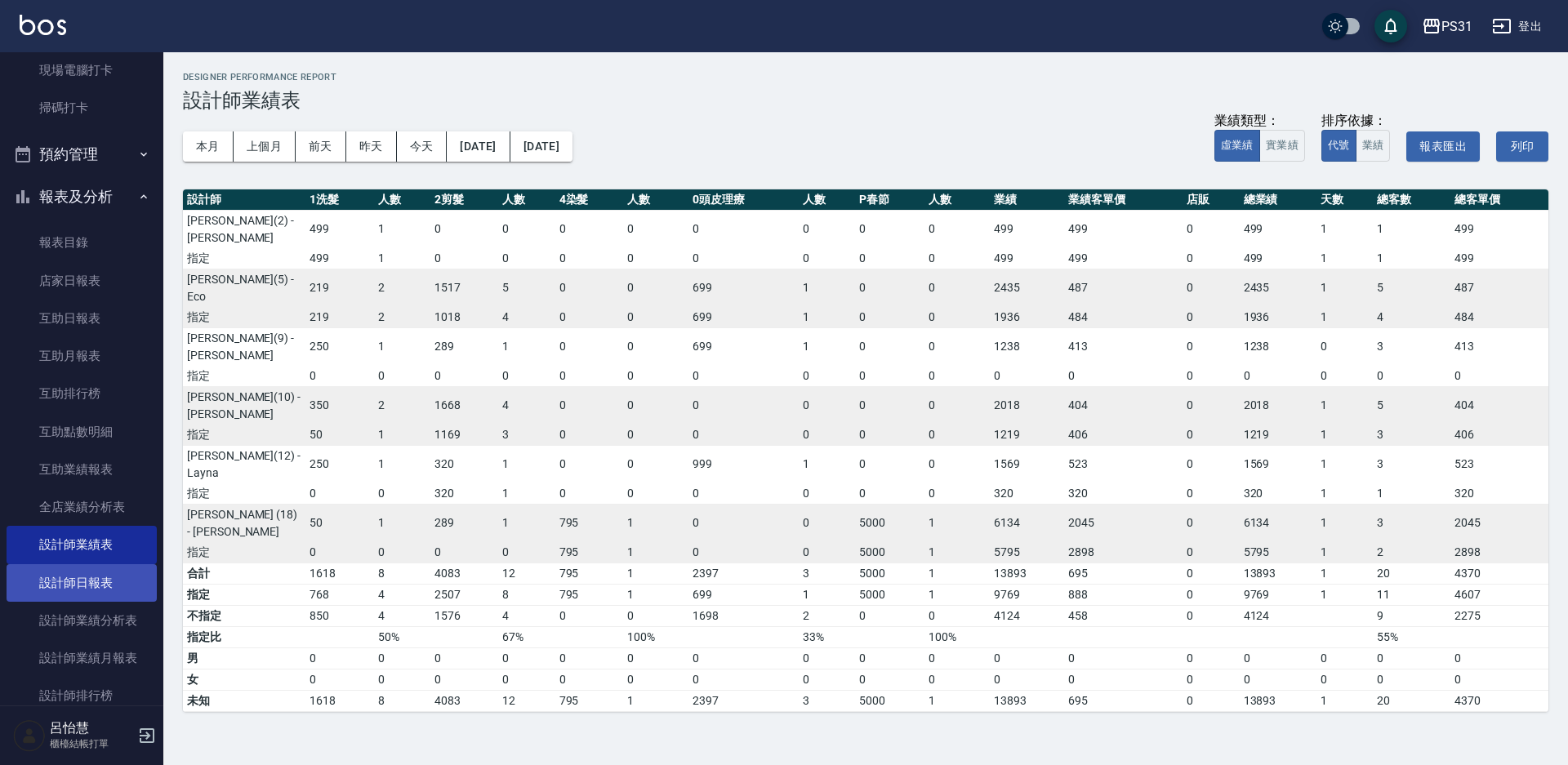
click at [89, 578] on link "設計師日報表" at bounding box center [81, 583] width 150 height 38
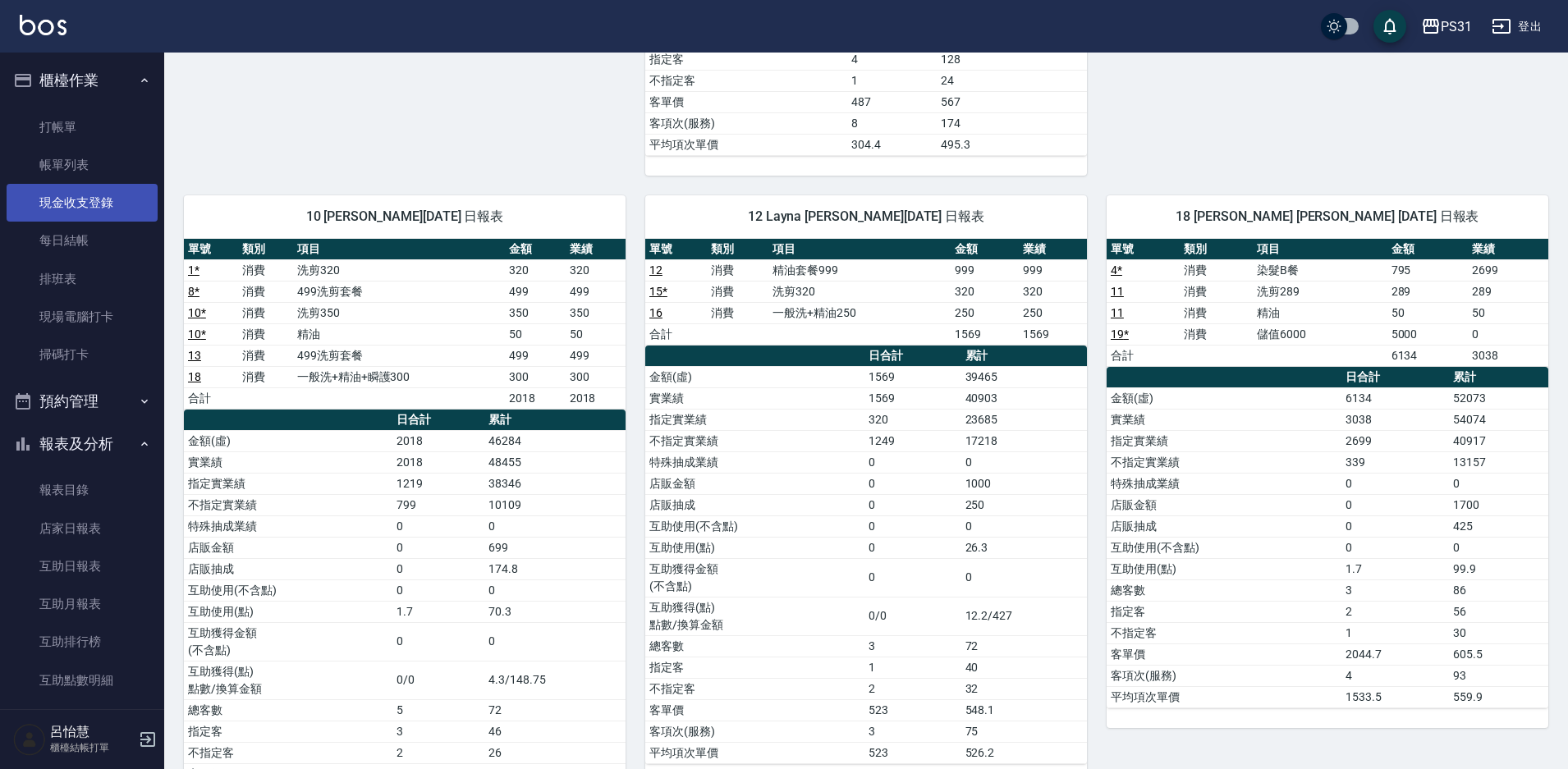
scroll to position [555, 0]
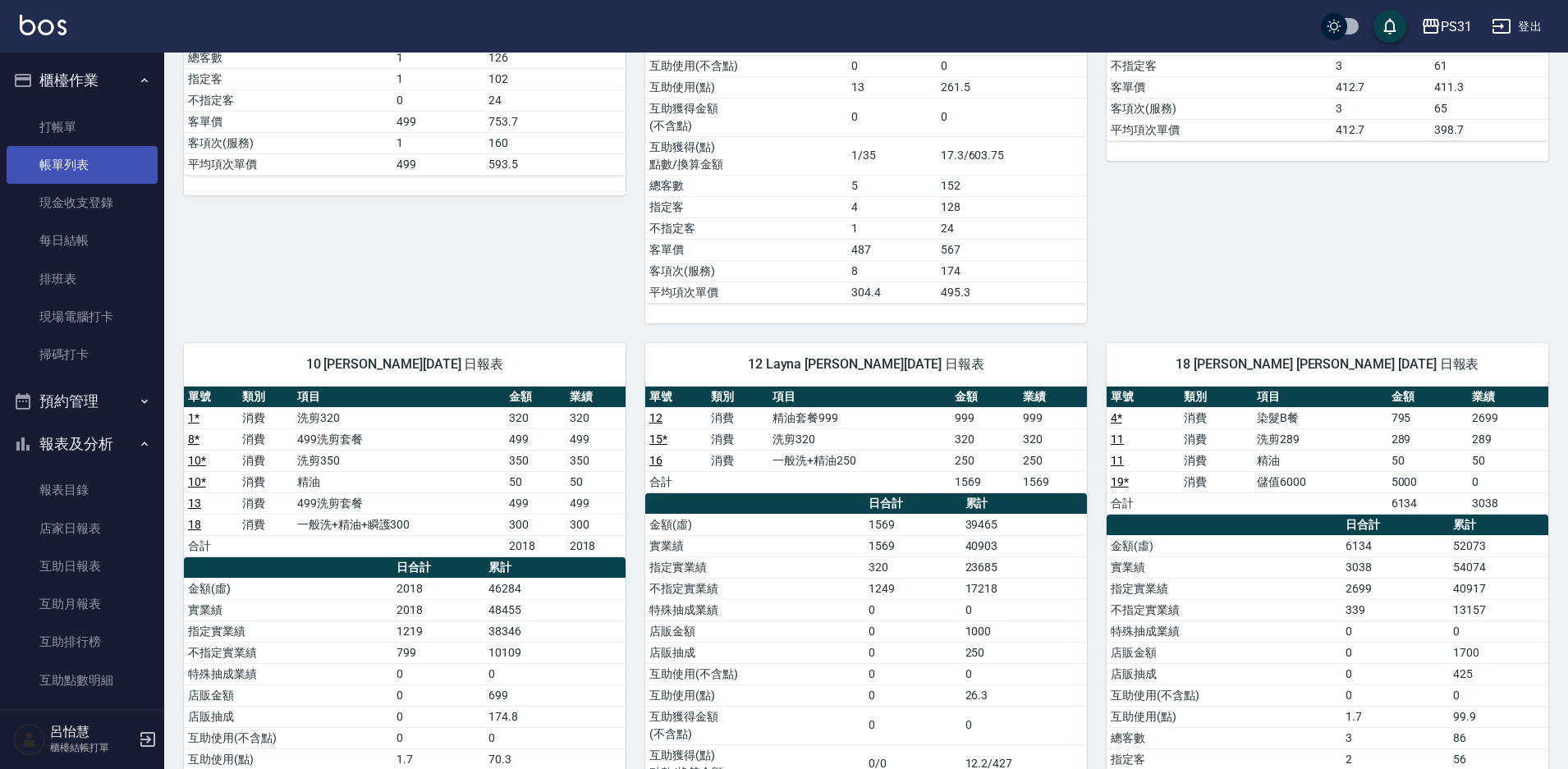
click at [85, 172] on link "帳單列表" at bounding box center [82, 165] width 151 height 38
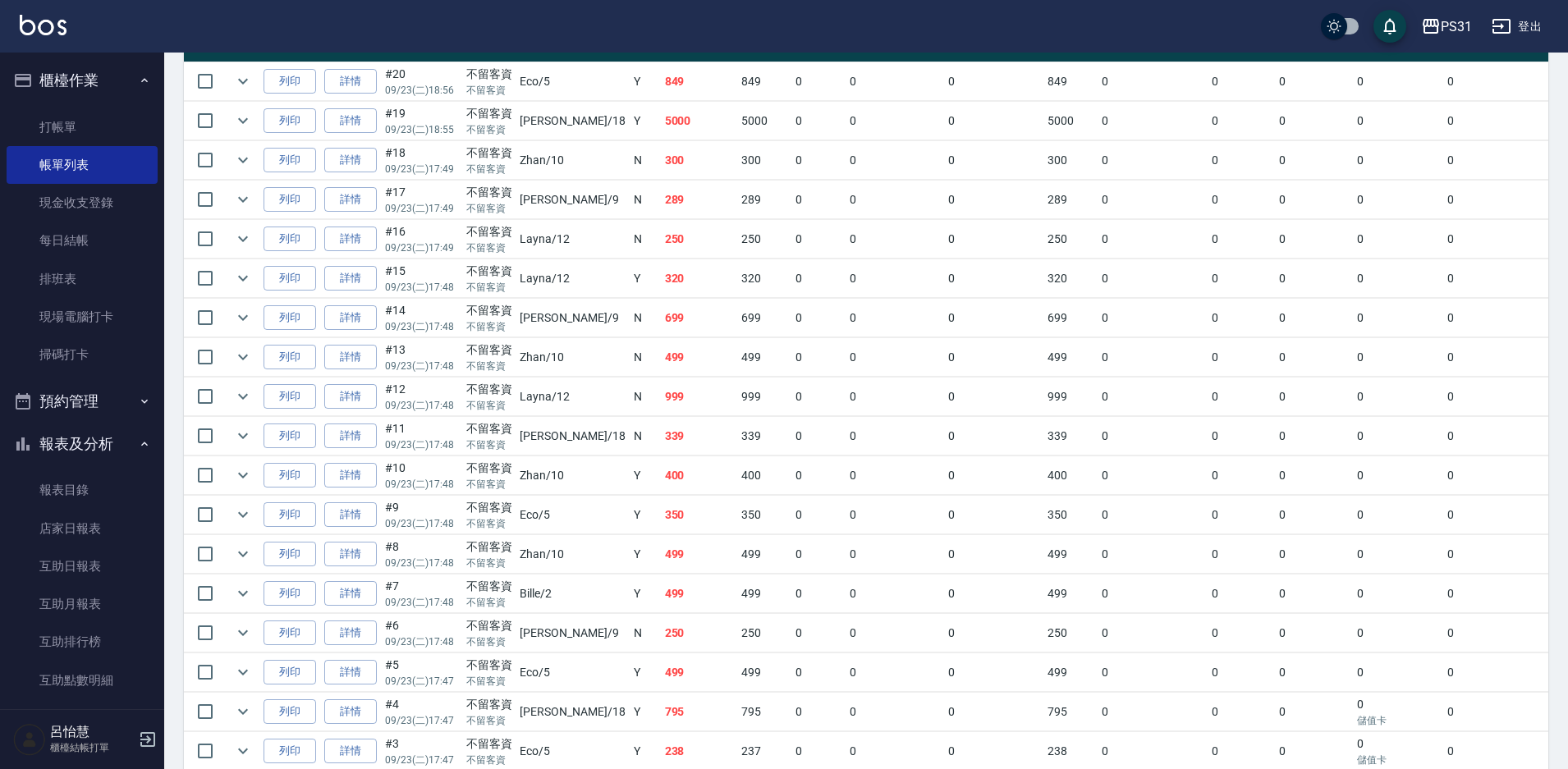
scroll to position [575, 0]
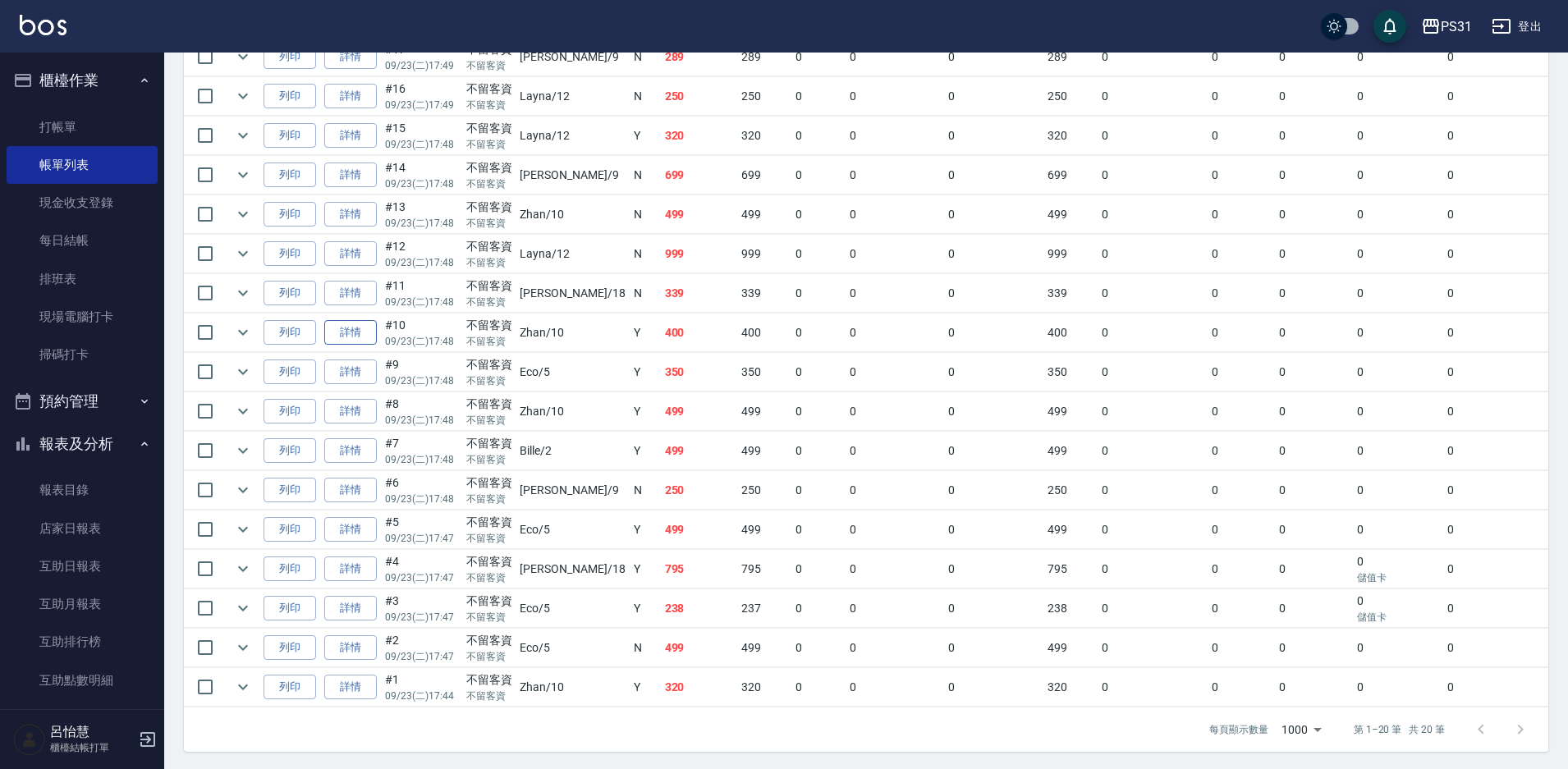
click at [364, 330] on link "詳情" at bounding box center [350, 333] width 52 height 26
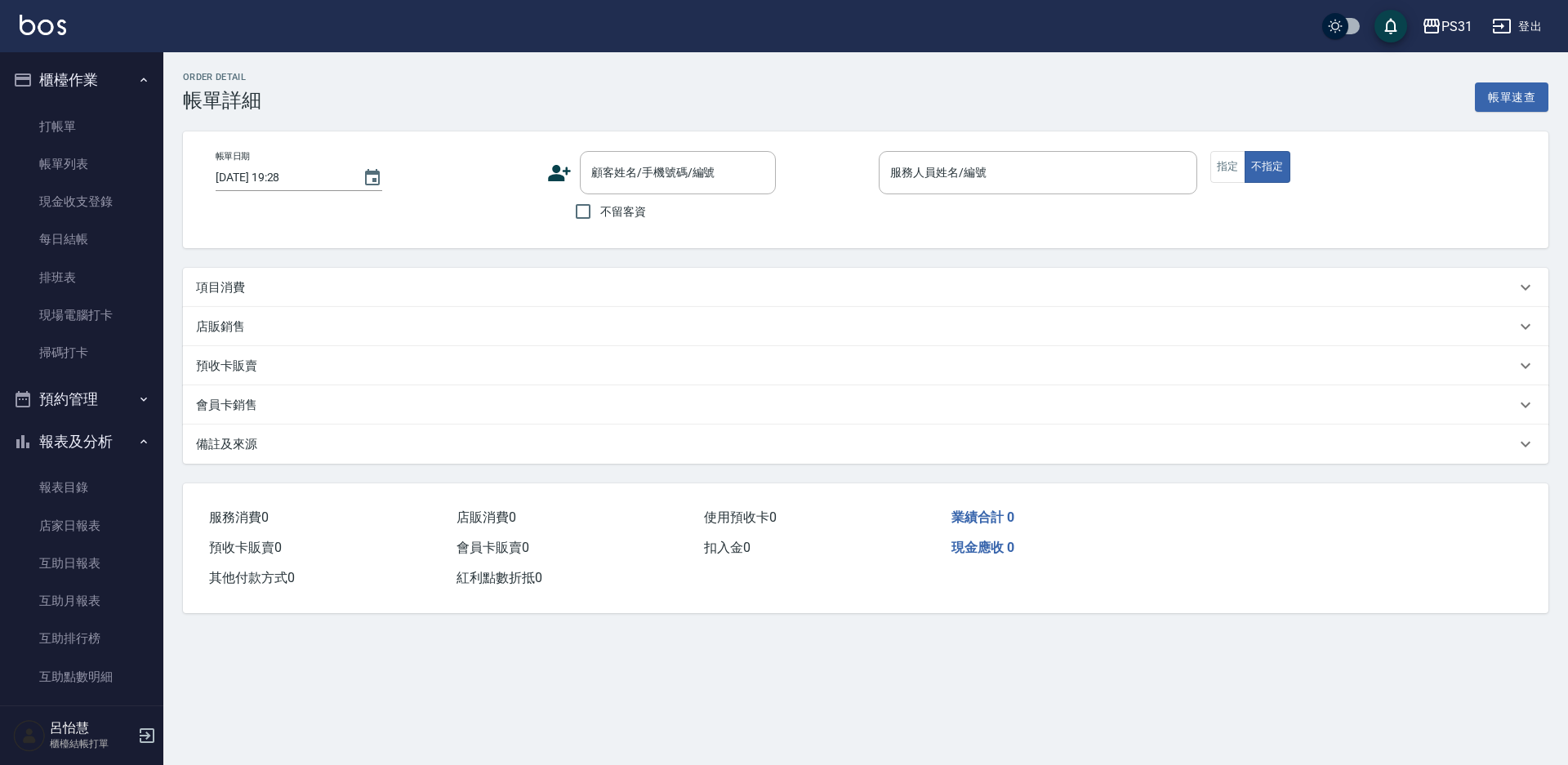
type input "[DATE] 17:48"
checkbox input "true"
type input "Zhan-10"
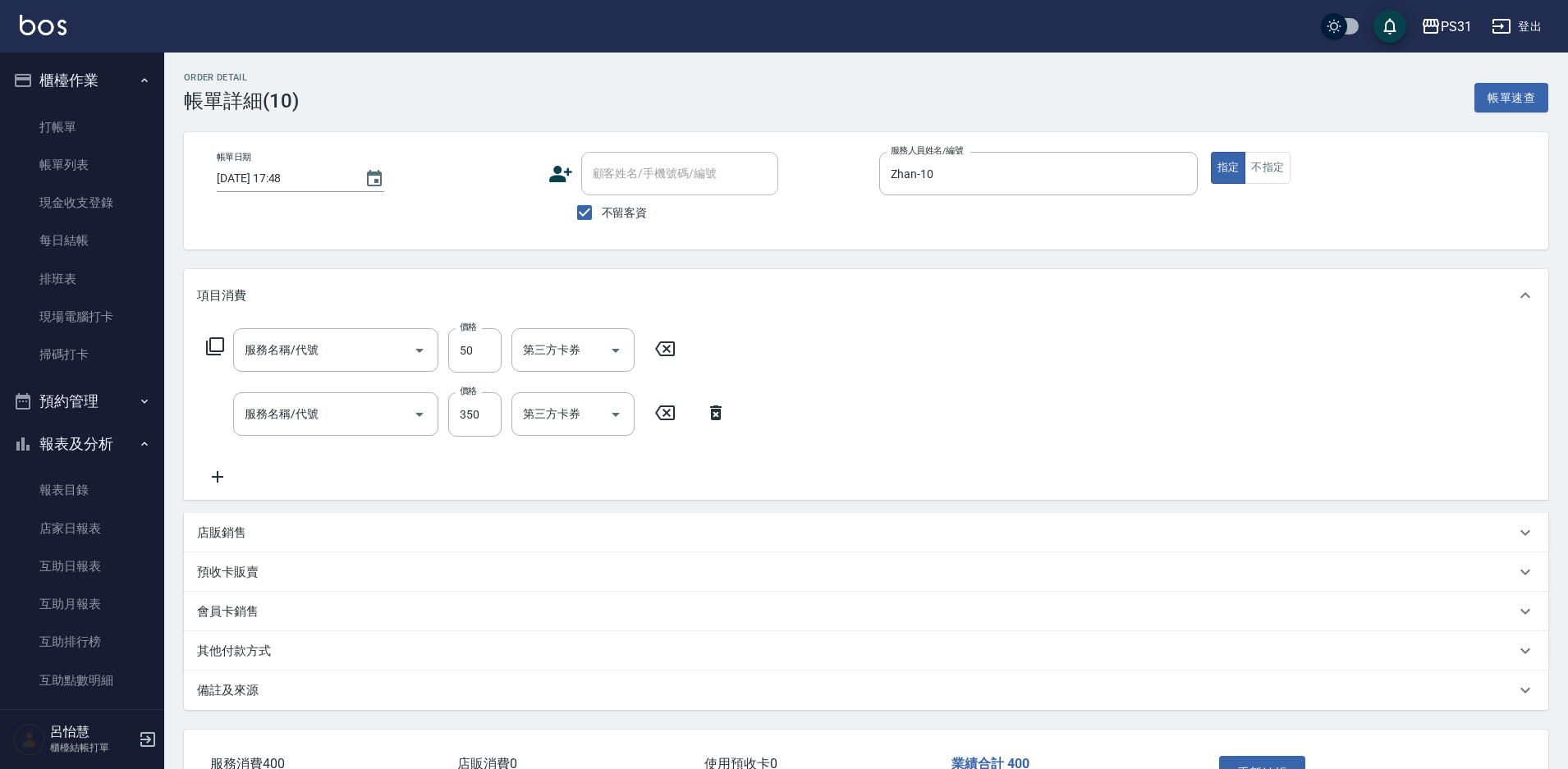
type input "精油(150)"
type input "洗剪350(2350)"
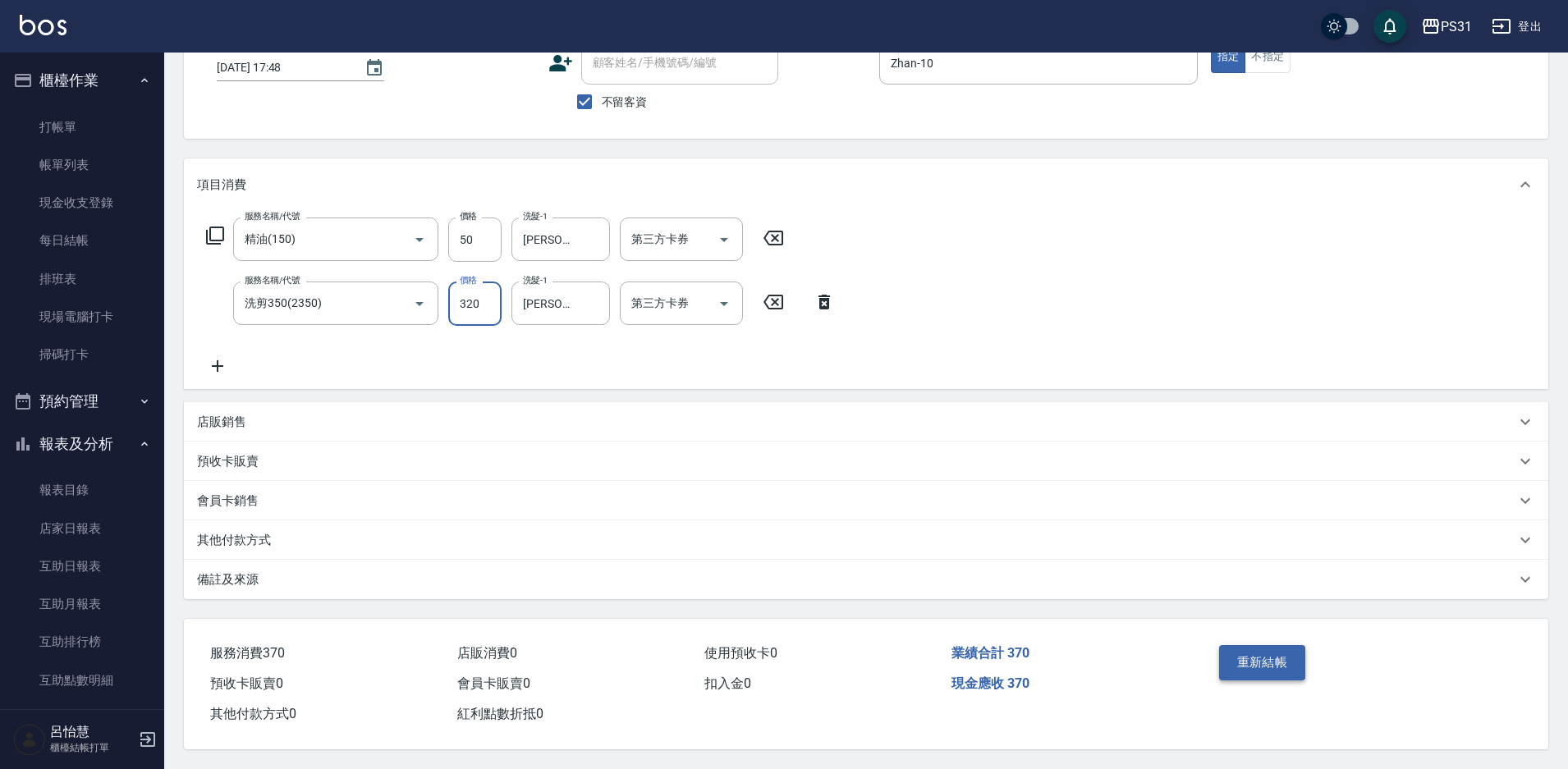
type input "320"
click at [1232, 646] on button "重新結帳" at bounding box center [1263, 662] width 87 height 34
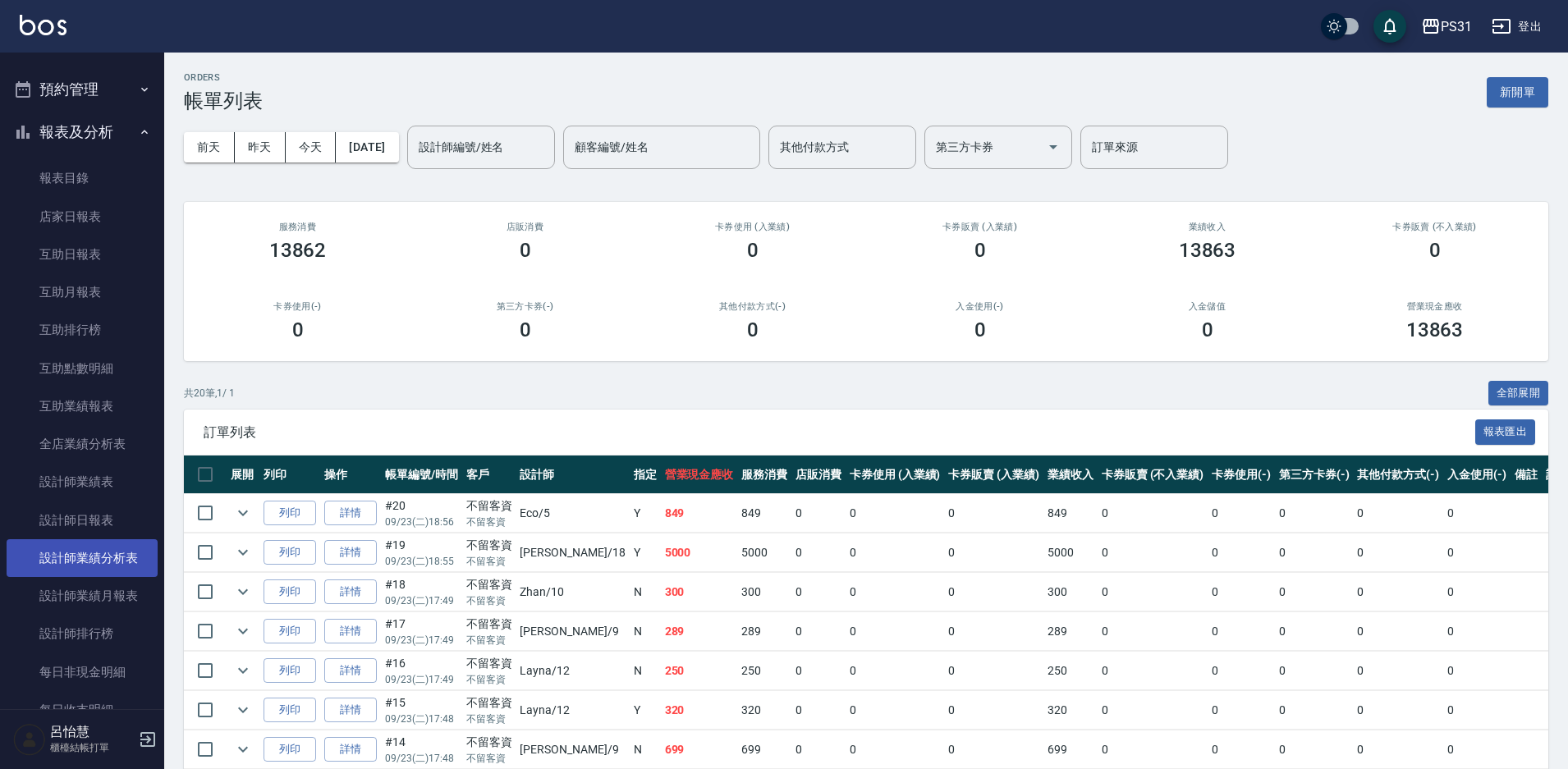
scroll to position [328, 0]
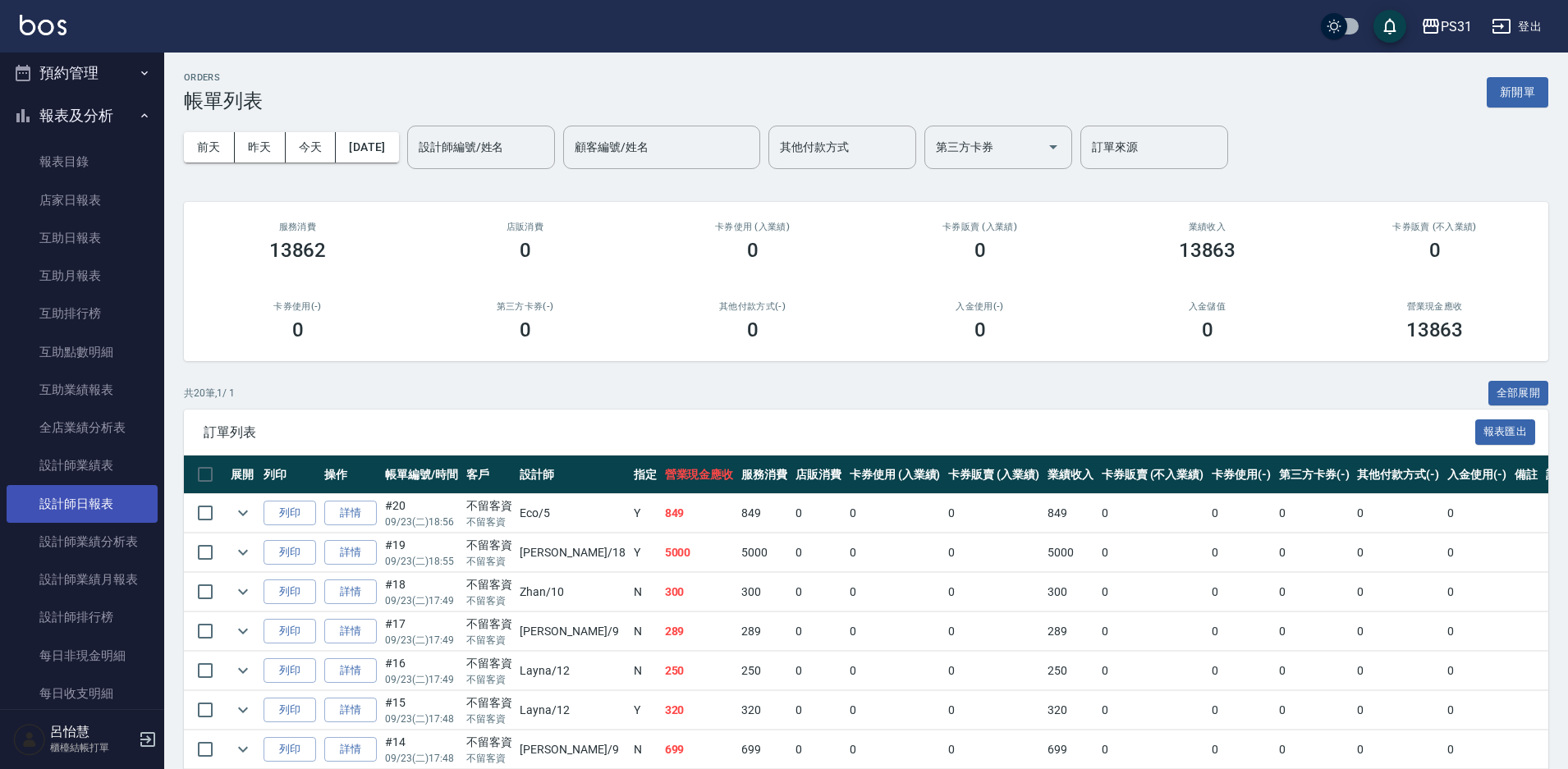
click at [110, 505] on link "設計師日報表" at bounding box center [82, 504] width 151 height 38
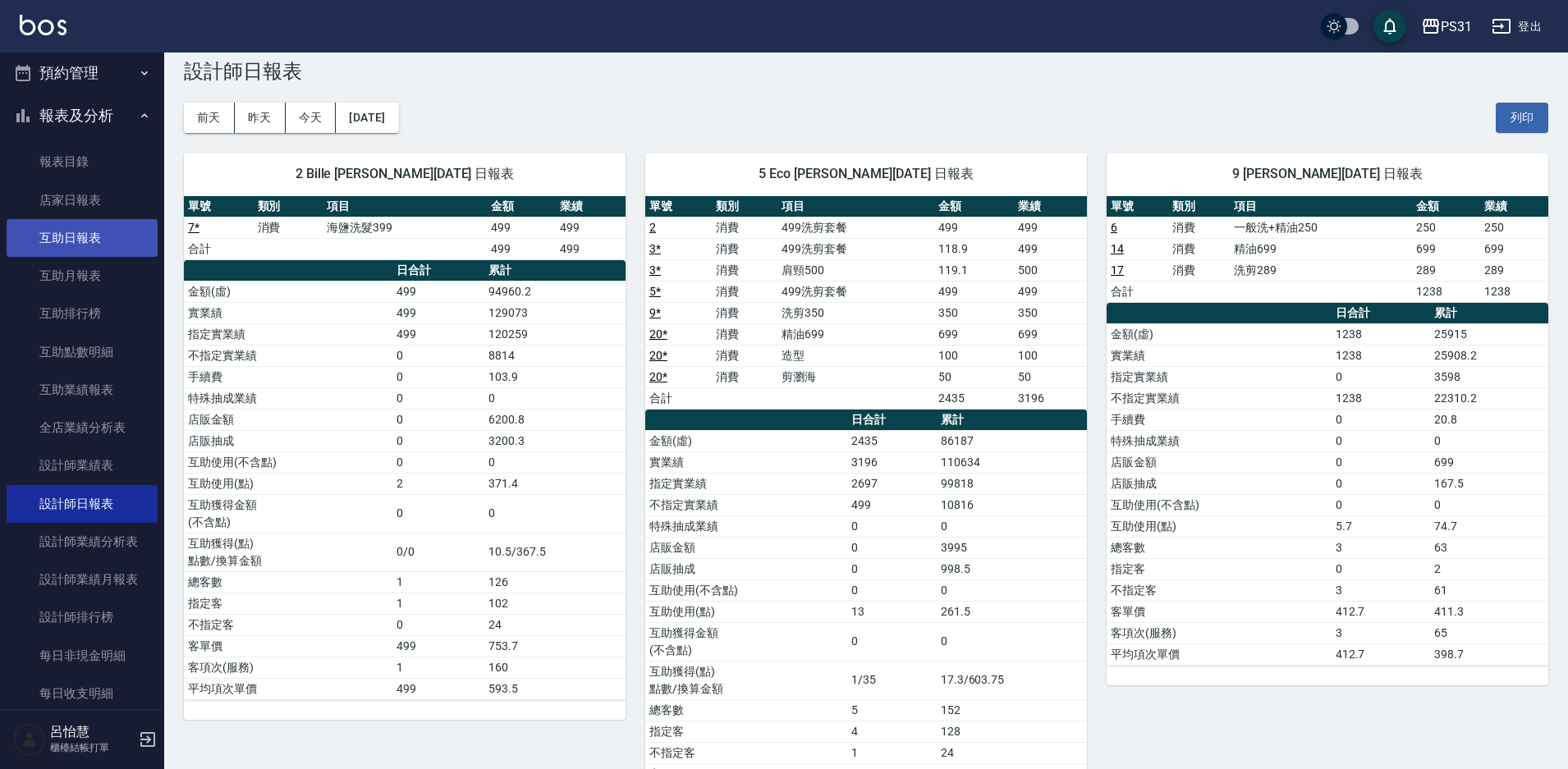
scroll to position [82, 0]
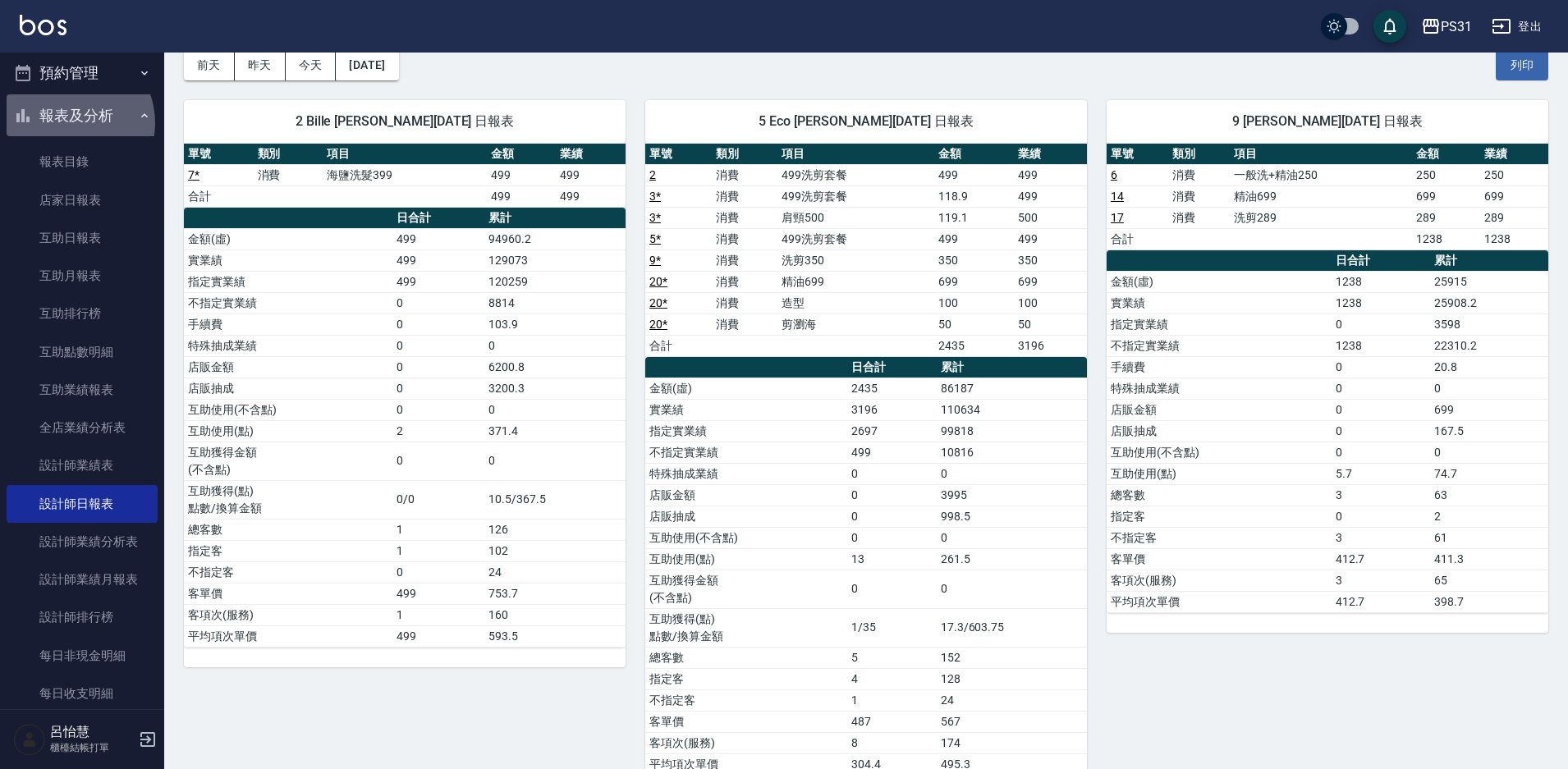
click at [67, 123] on button "報表及分析" at bounding box center [82, 116] width 151 height 42
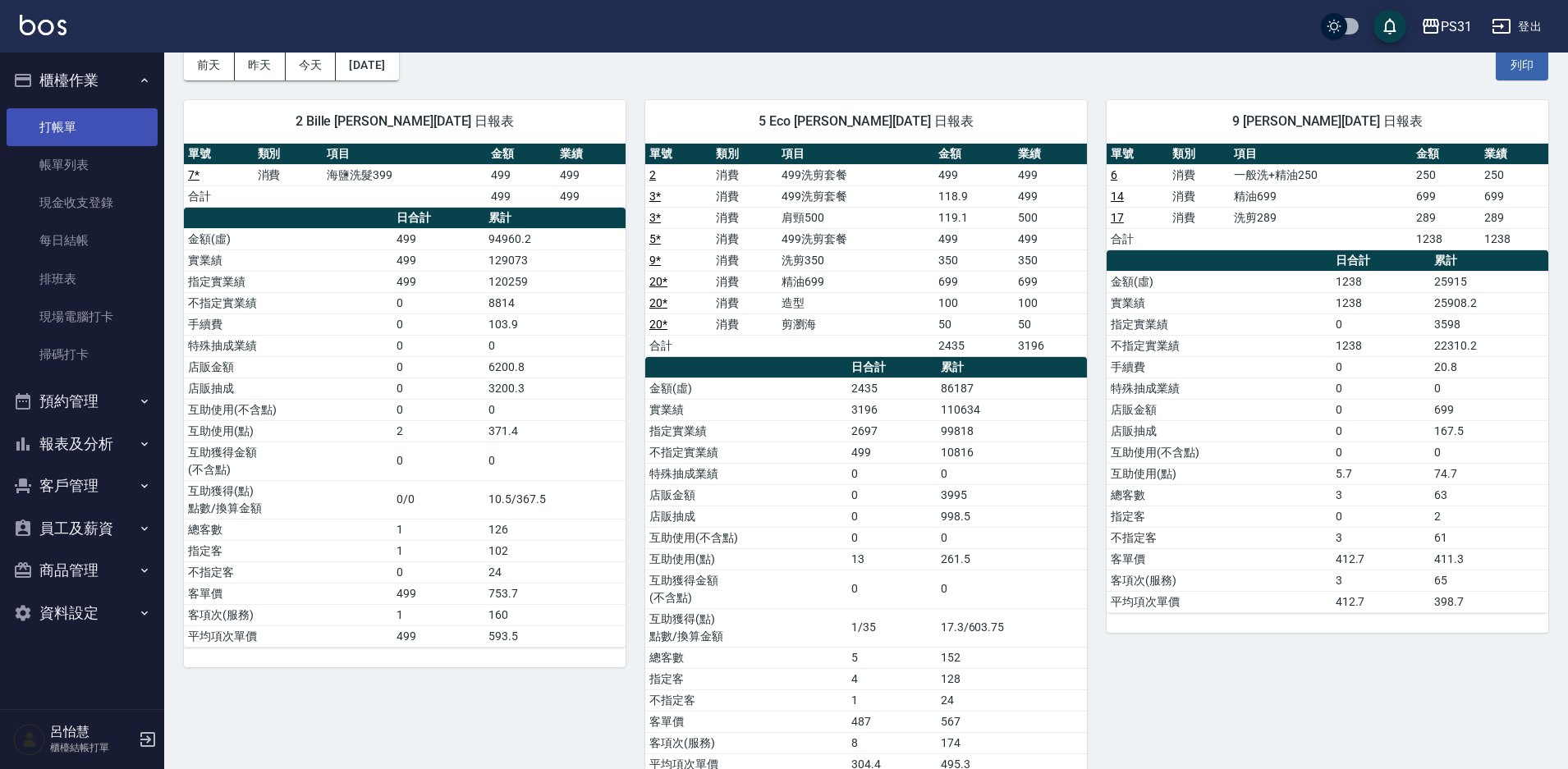
scroll to position [0, 0]
click at [79, 85] on button "櫃檯作業" at bounding box center [82, 80] width 151 height 42
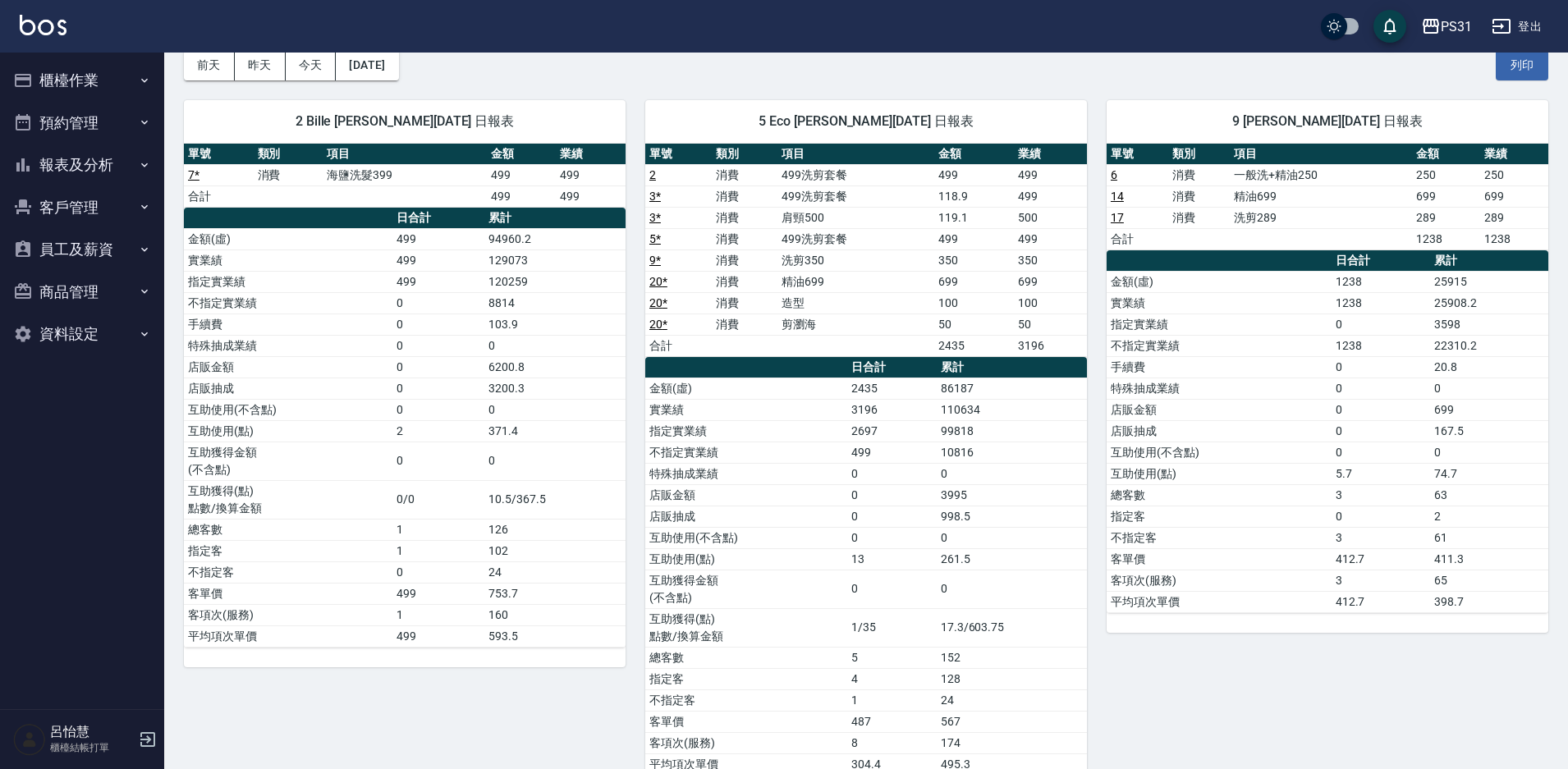
click at [96, 169] on button "報表及分析" at bounding box center [82, 165] width 151 height 42
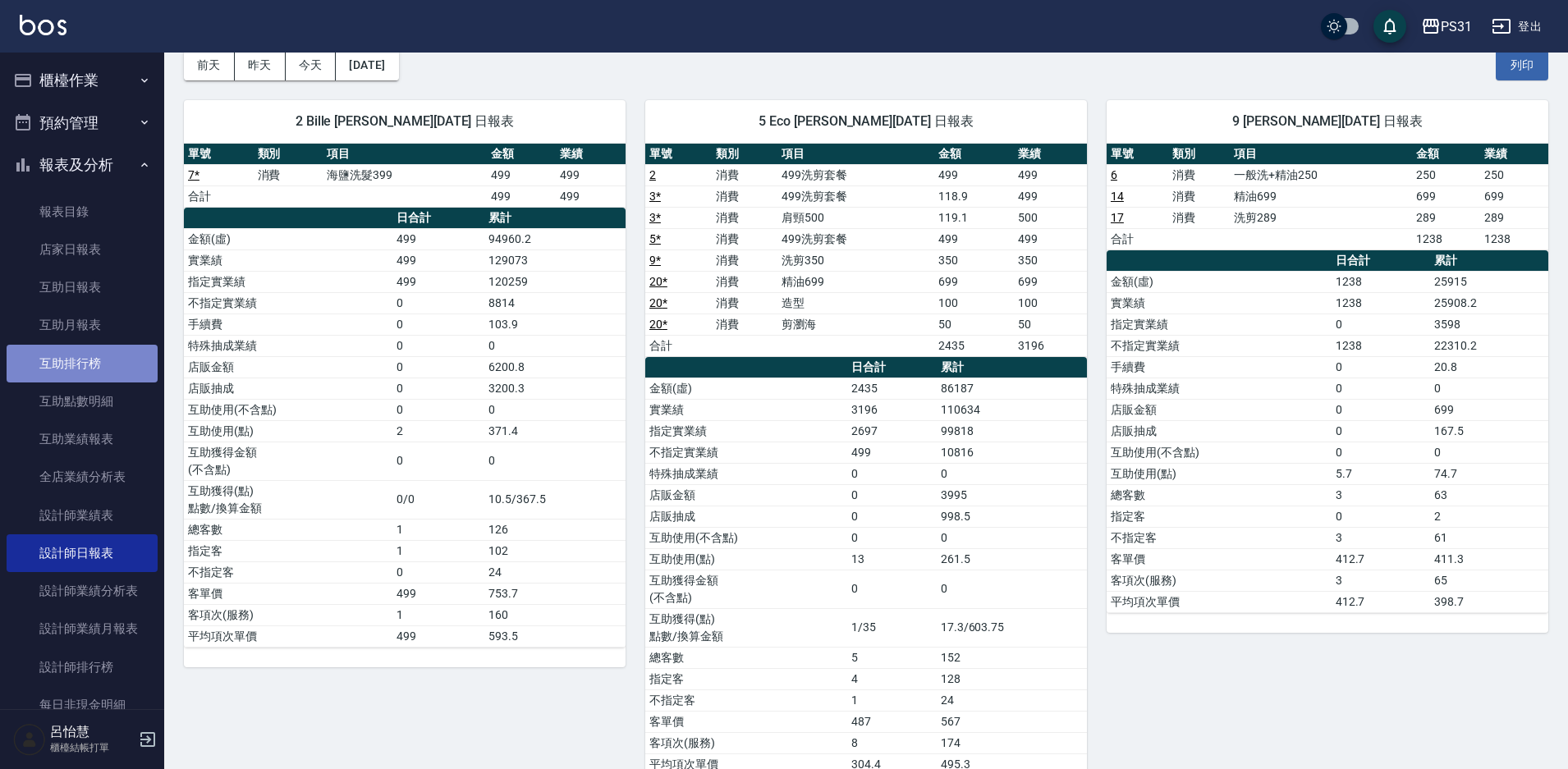
click at [90, 363] on link "互助排行榜" at bounding box center [82, 363] width 151 height 38
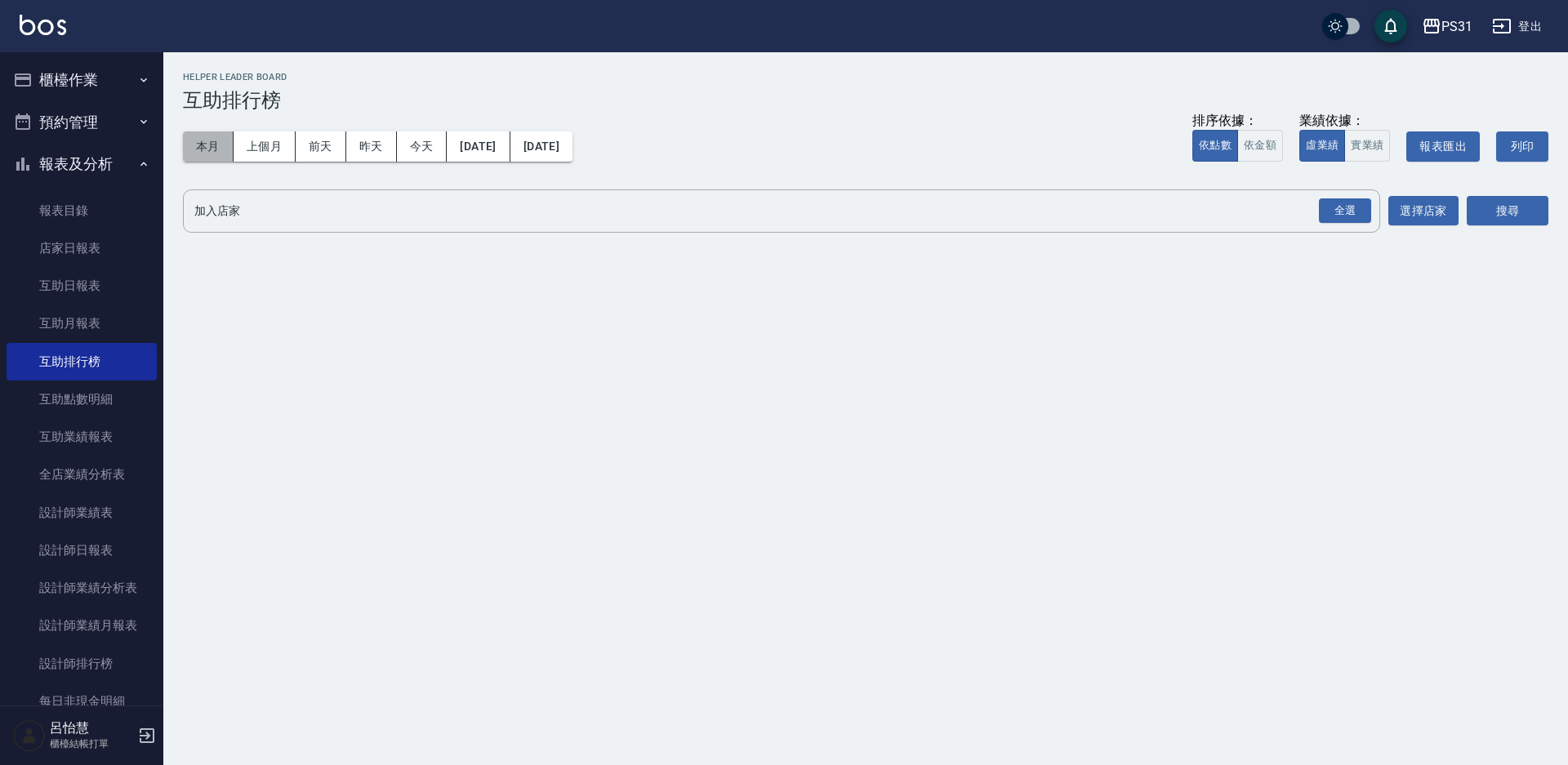
click at [201, 148] on button "本月" at bounding box center [208, 146] width 50 height 30
click at [250, 191] on div "全選 加入店家" at bounding box center [781, 210] width 1197 height 43
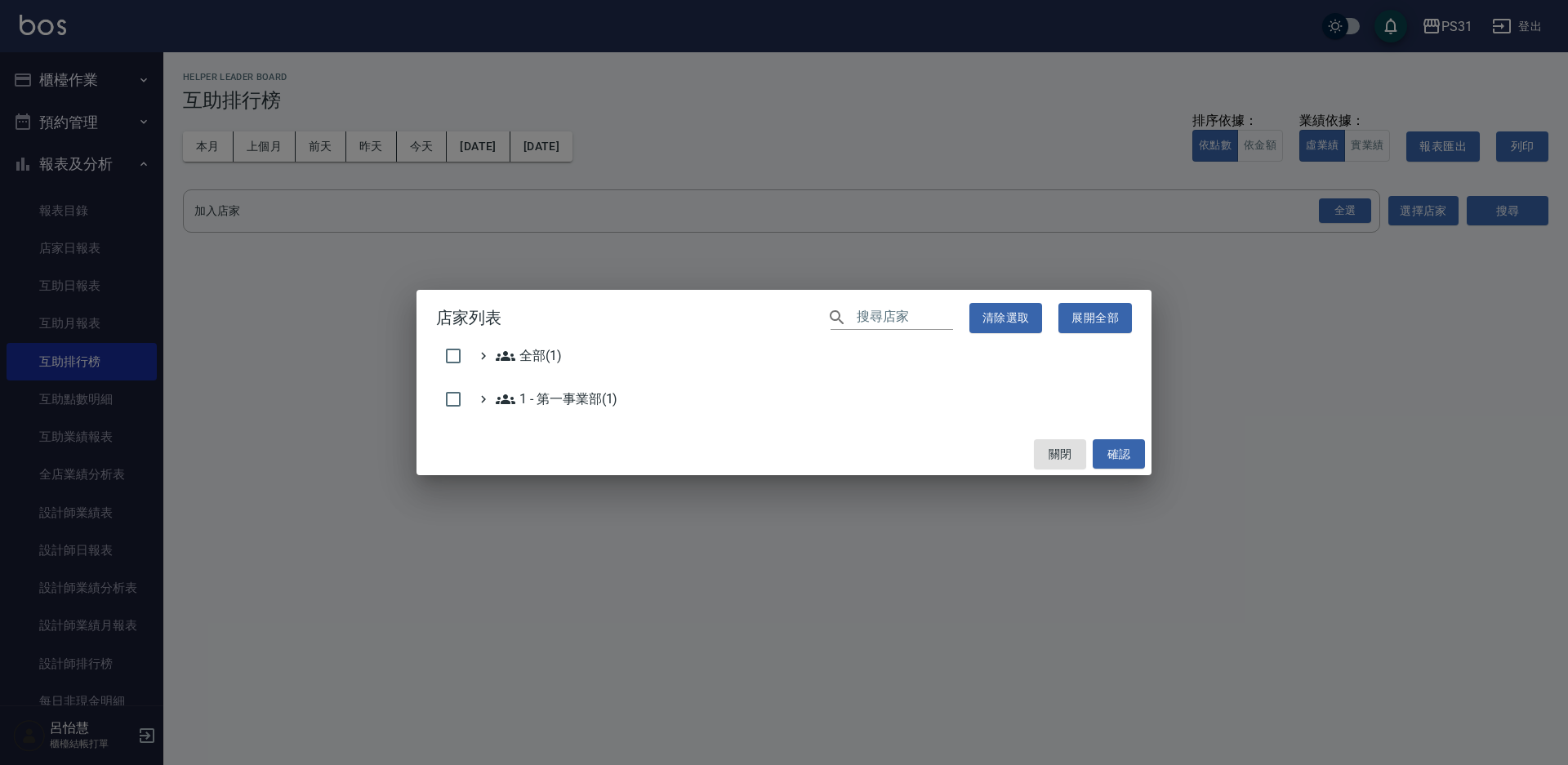
click at [254, 215] on div "店家列表 ​ 清除選取 展開全部 全部(1) 1 - 第一事業部(1) 關閉 確認" at bounding box center [784, 382] width 1568 height 765
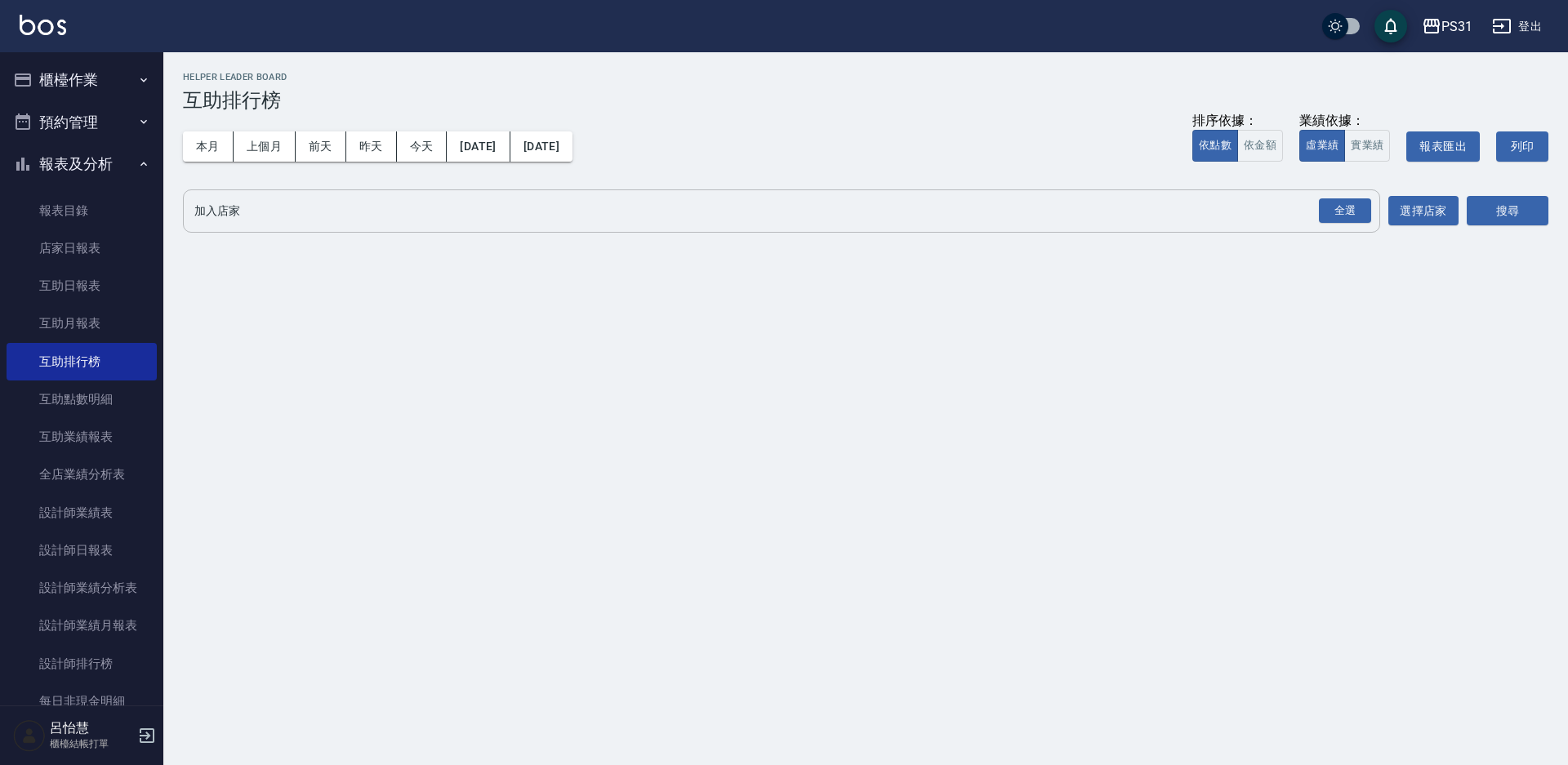
click at [315, 231] on div "全選 加入店家" at bounding box center [781, 210] width 1197 height 43
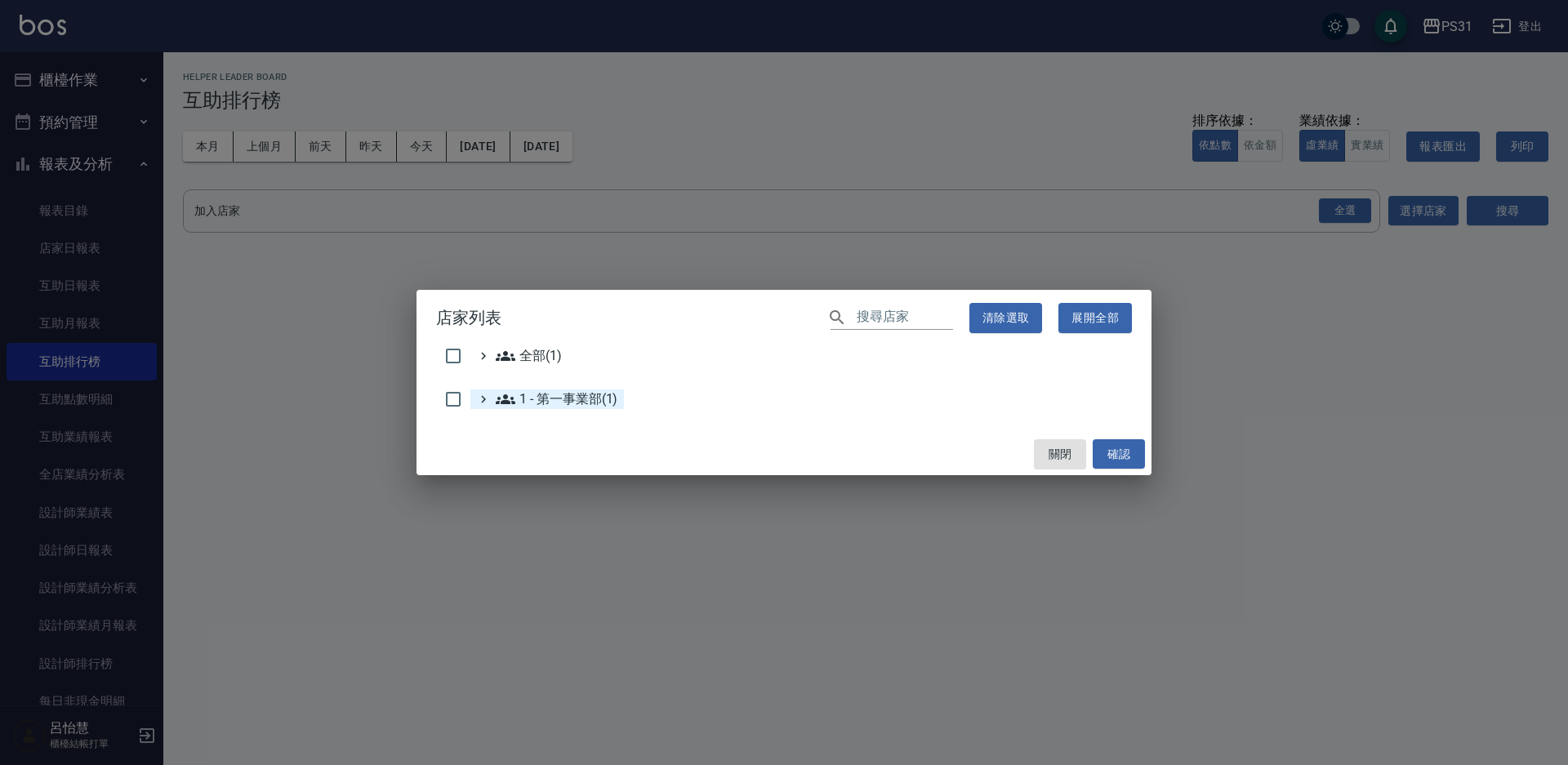
click at [521, 392] on 第一事業部\(1\) "1 - 第一事業部(1)" at bounding box center [556, 399] width 122 height 19
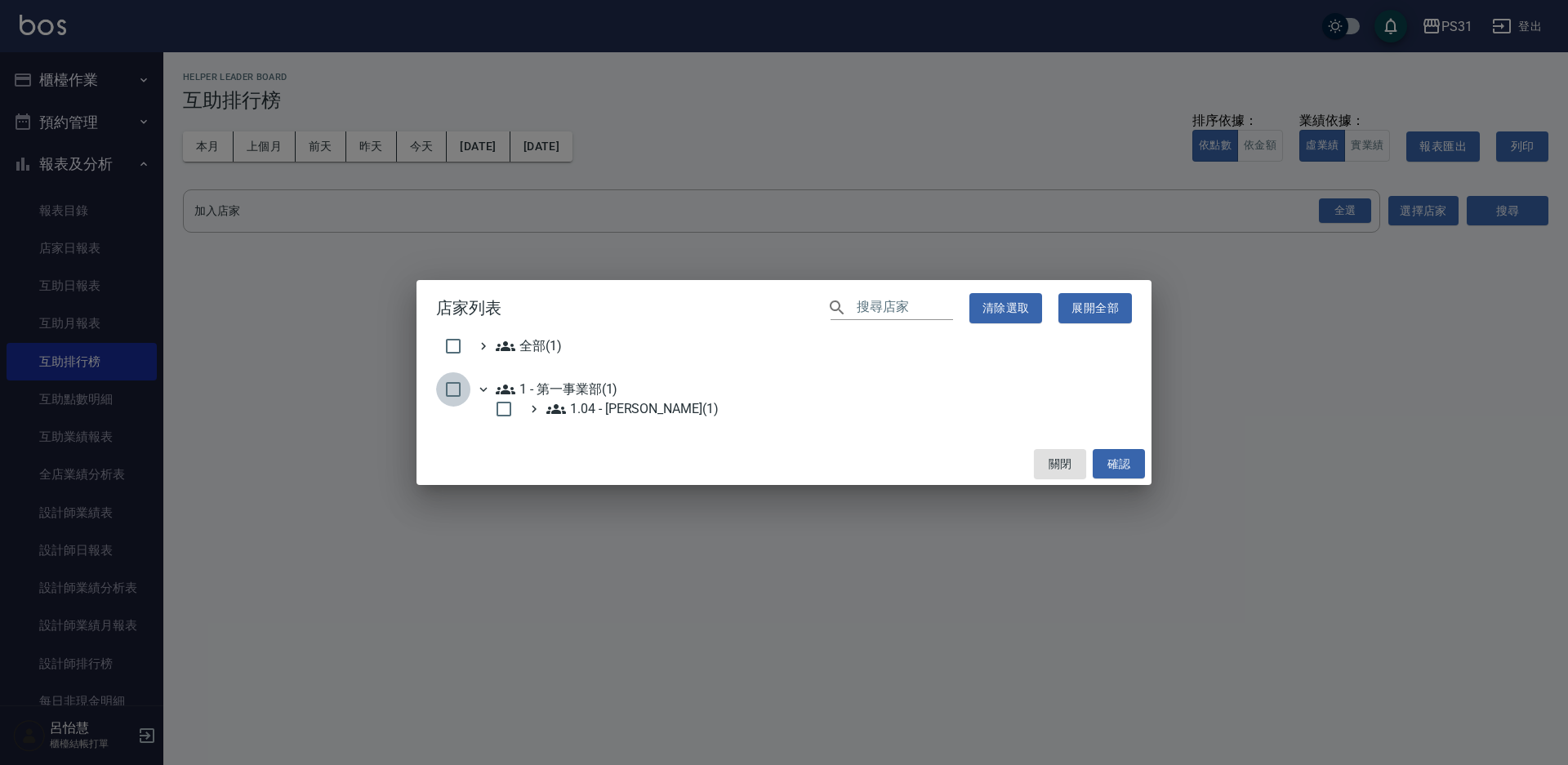
click at [460, 392] on input "checkbox" at bounding box center [453, 389] width 34 height 34
checkbox input "true"
click at [1128, 460] on button "確認" at bounding box center [1118, 464] width 52 height 30
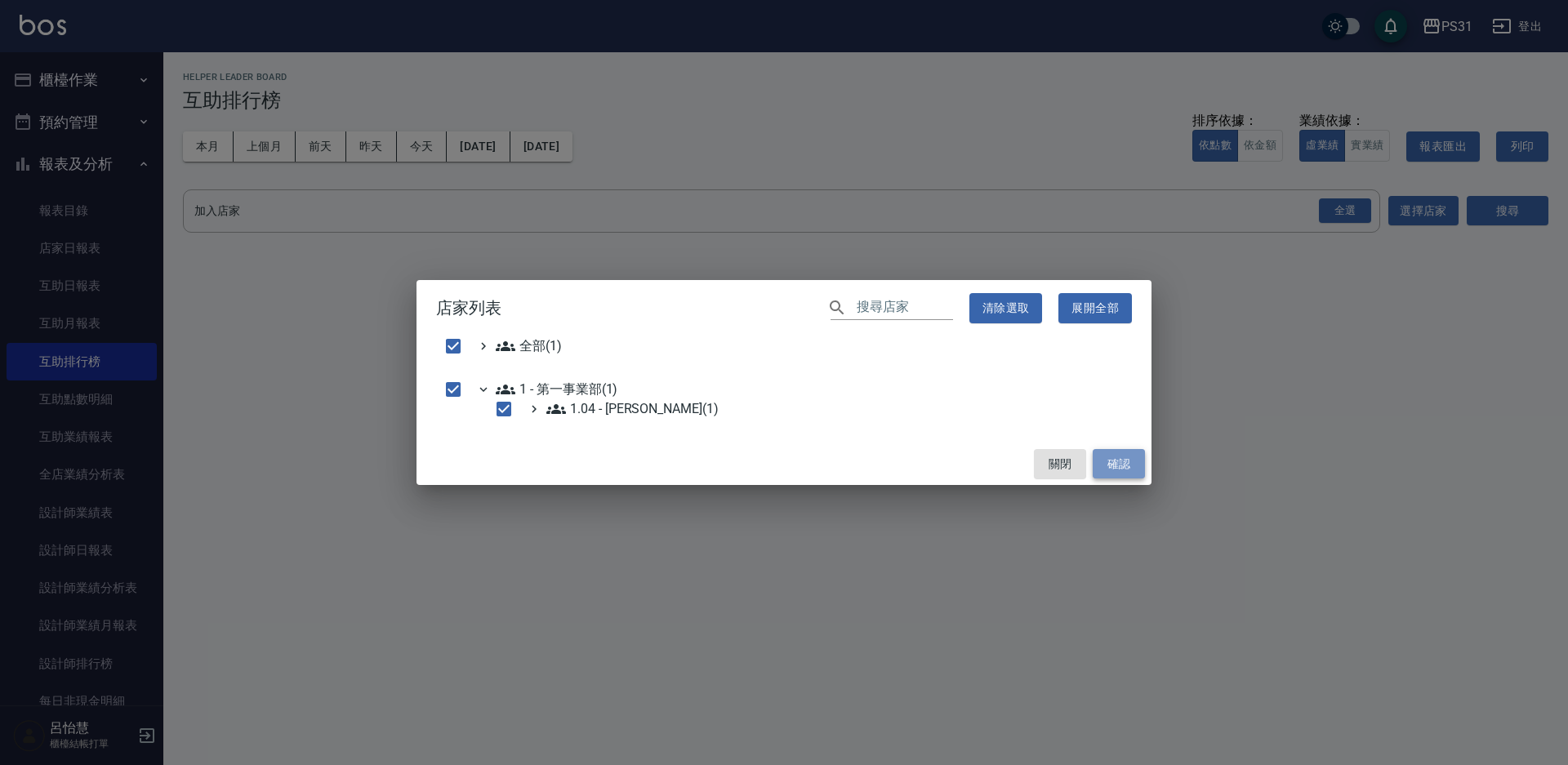
checkbox input "false"
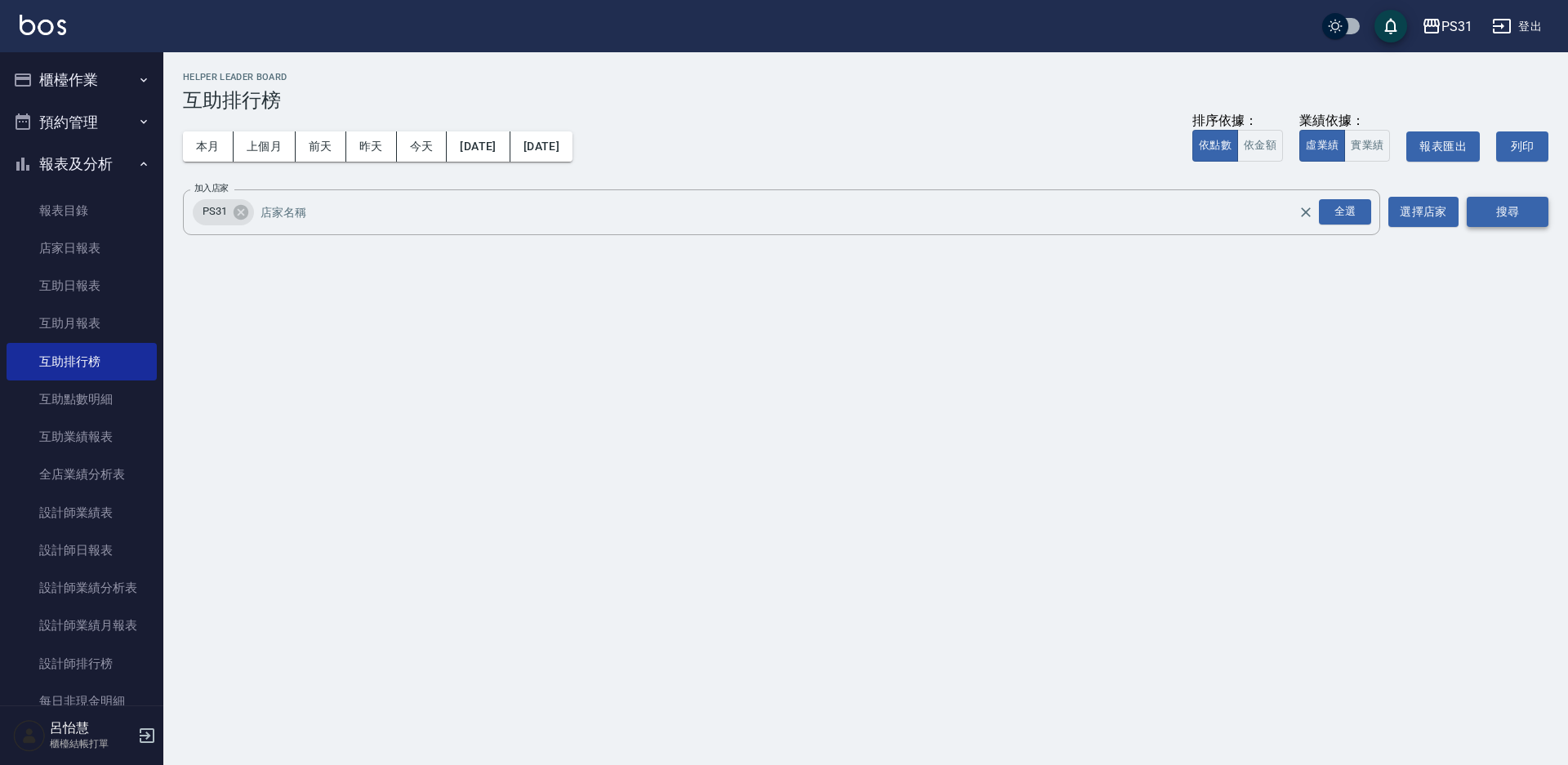
click at [1515, 211] on button "搜尋" at bounding box center [1507, 211] width 81 height 30
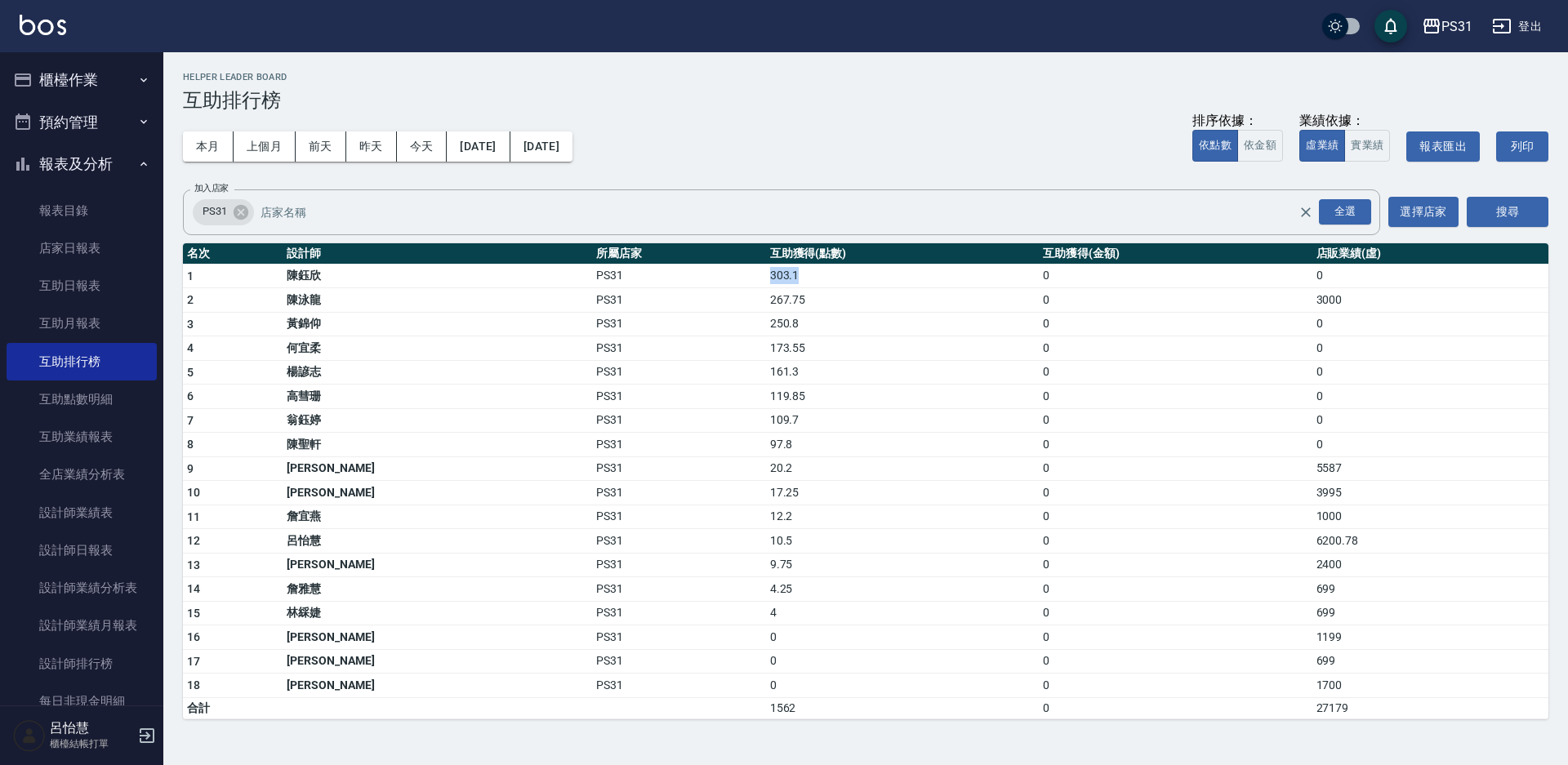
drag, startPoint x: 693, startPoint y: 271, endPoint x: 769, endPoint y: 275, distance: 76.1
click at [769, 275] on td "303.1" at bounding box center [902, 275] width 273 height 25
drag, startPoint x: 67, startPoint y: 79, endPoint x: 59, endPoint y: 69, distance: 12.8
click at [66, 78] on button "櫃檯作業" at bounding box center [81, 80] width 150 height 42
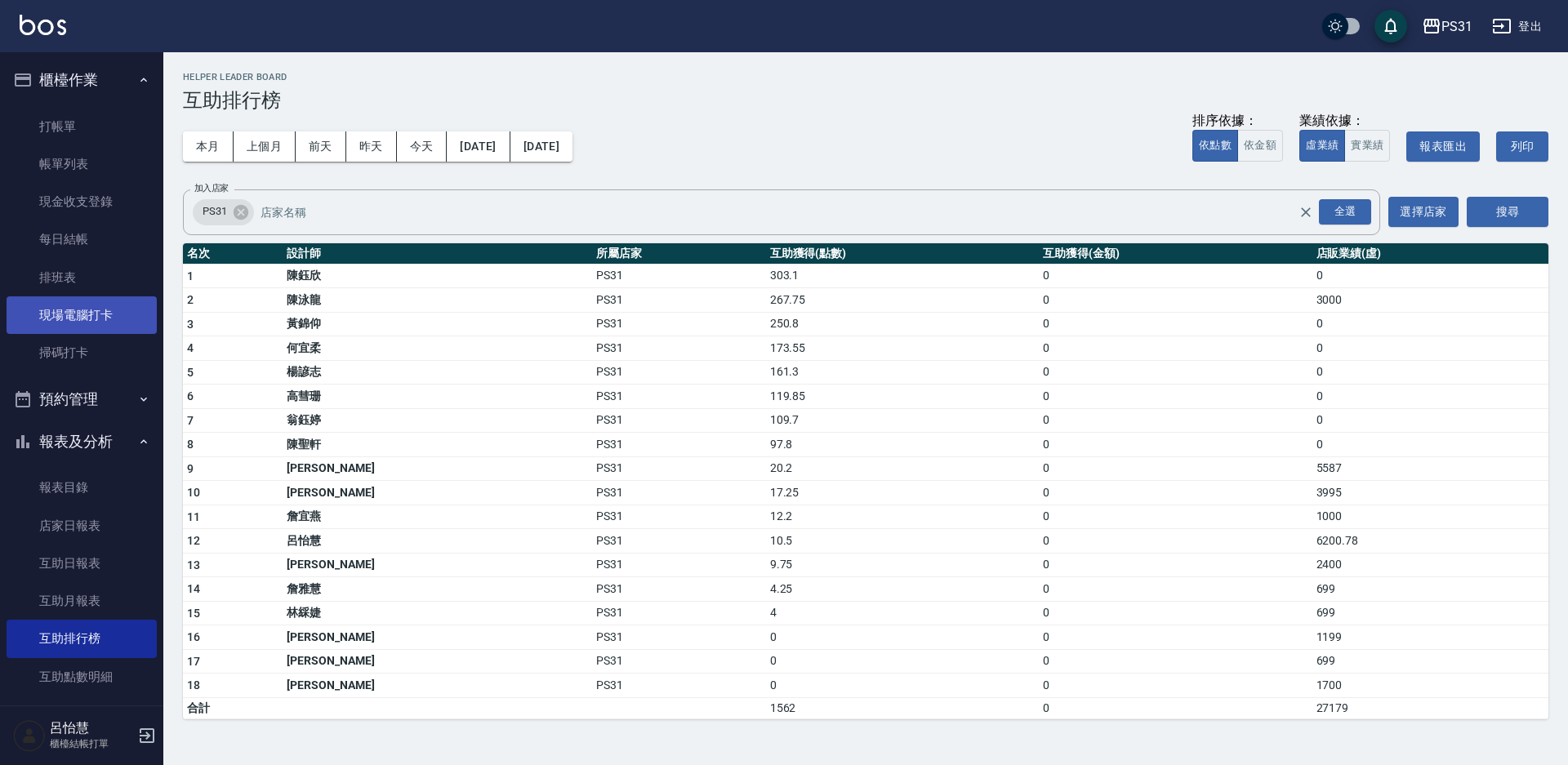
click at [103, 314] on link "現場電腦打卡" at bounding box center [81, 315] width 150 height 38
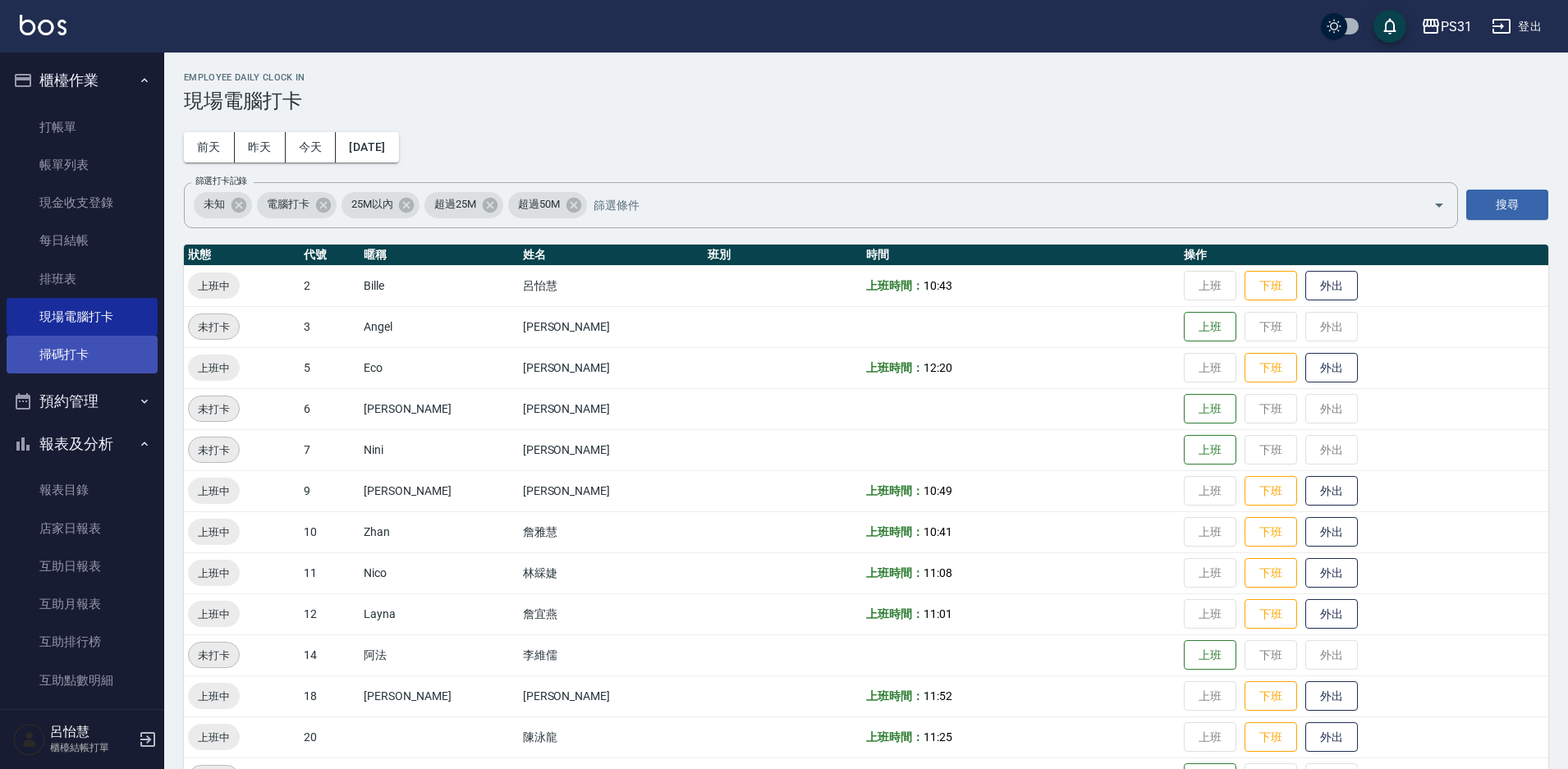
click at [70, 363] on link "掃碼打卡" at bounding box center [82, 354] width 151 height 38
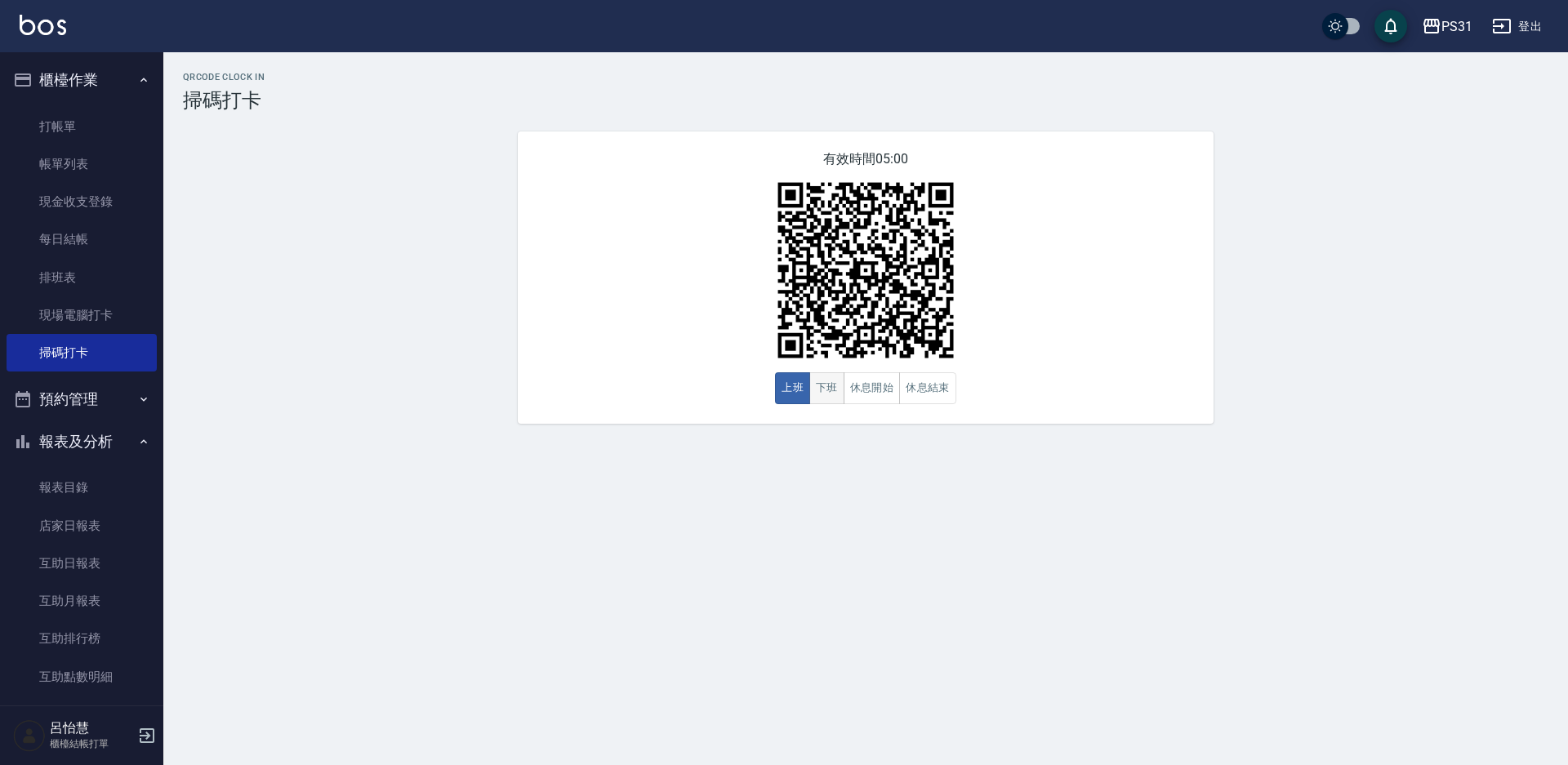
click at [821, 393] on button "下班" at bounding box center [827, 388] width 35 height 32
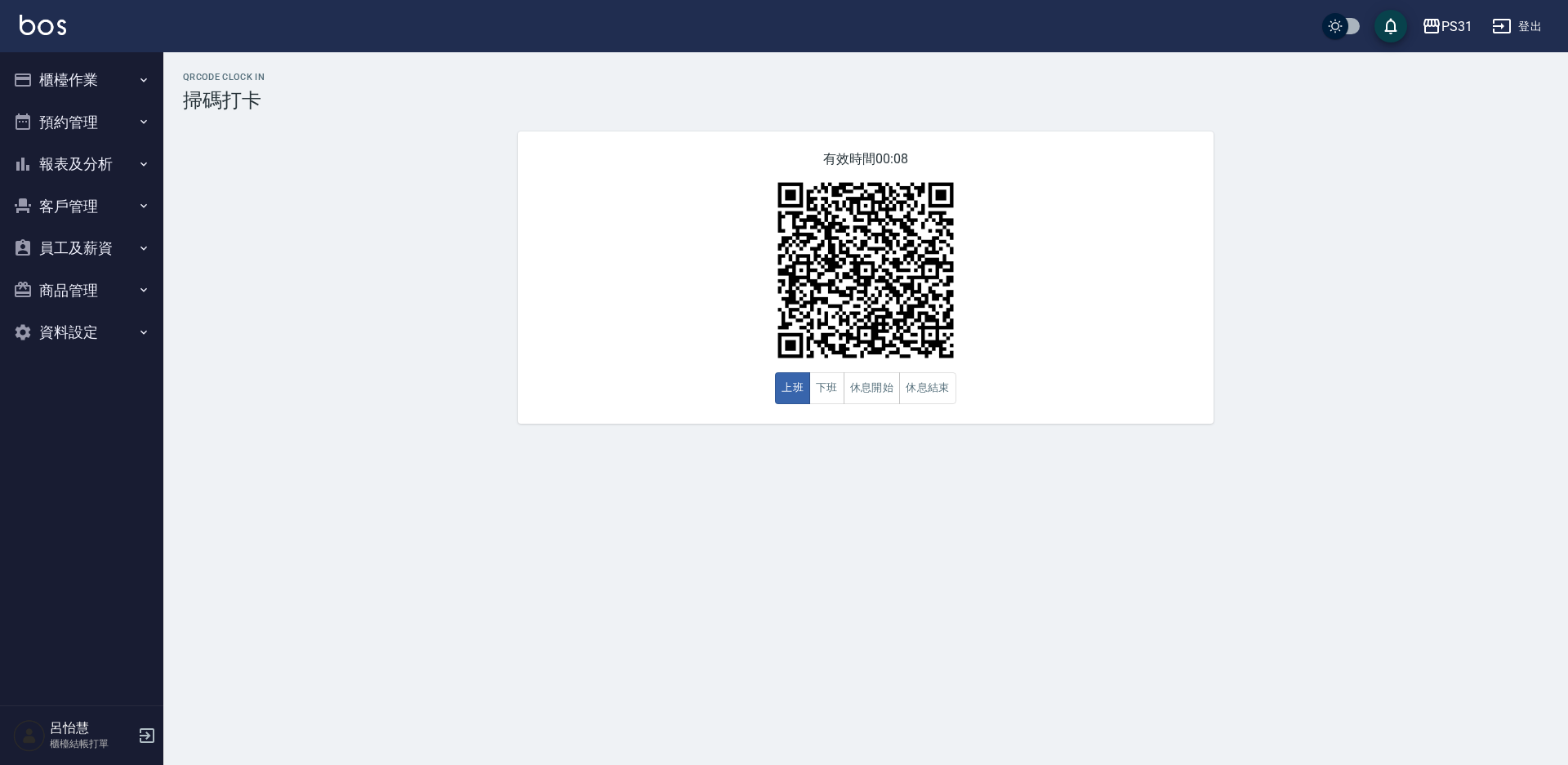
click at [70, 78] on button "櫃檯作業" at bounding box center [81, 80] width 150 height 42
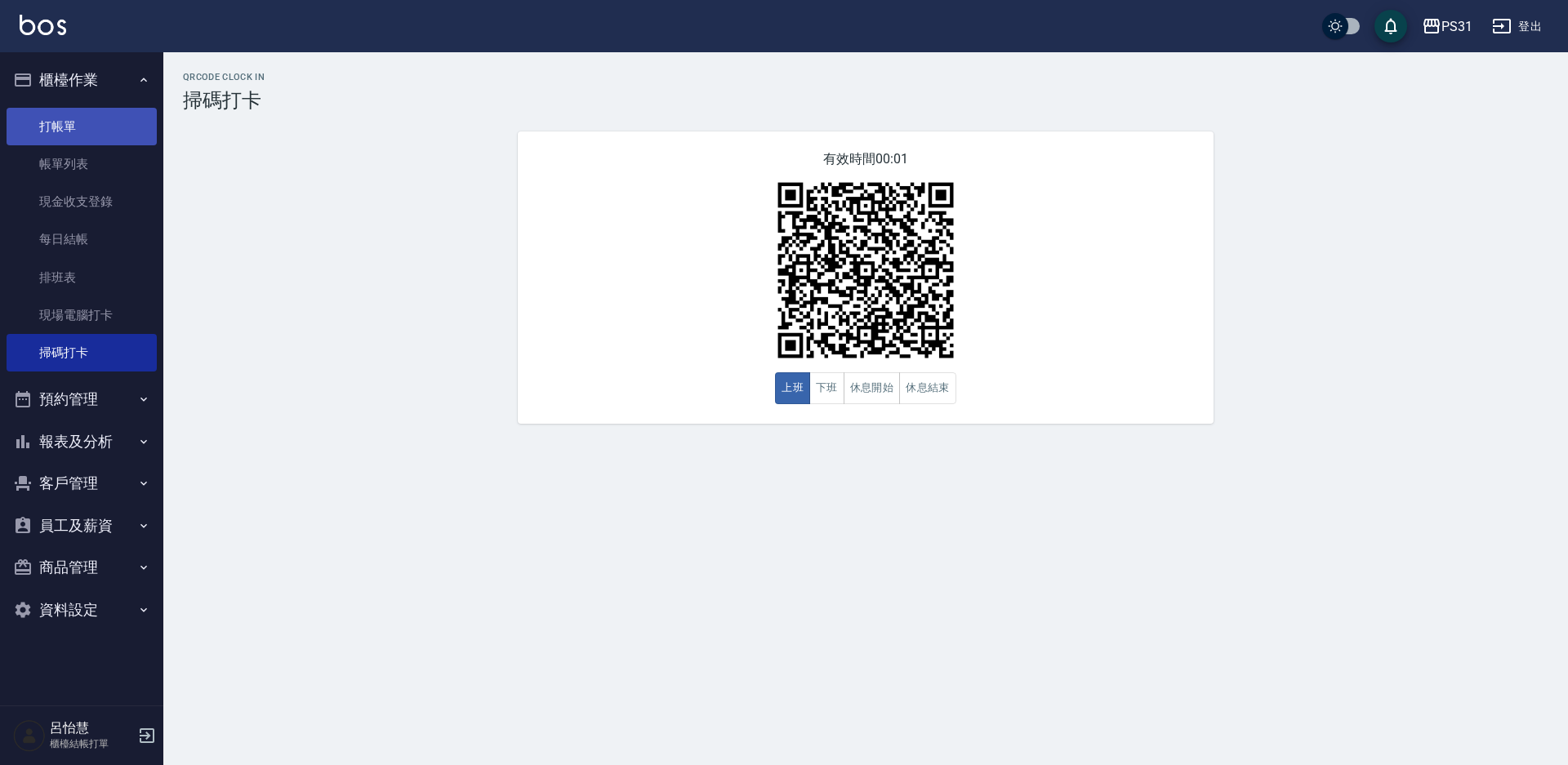
click at [42, 116] on link "打帳單" at bounding box center [81, 126] width 150 height 38
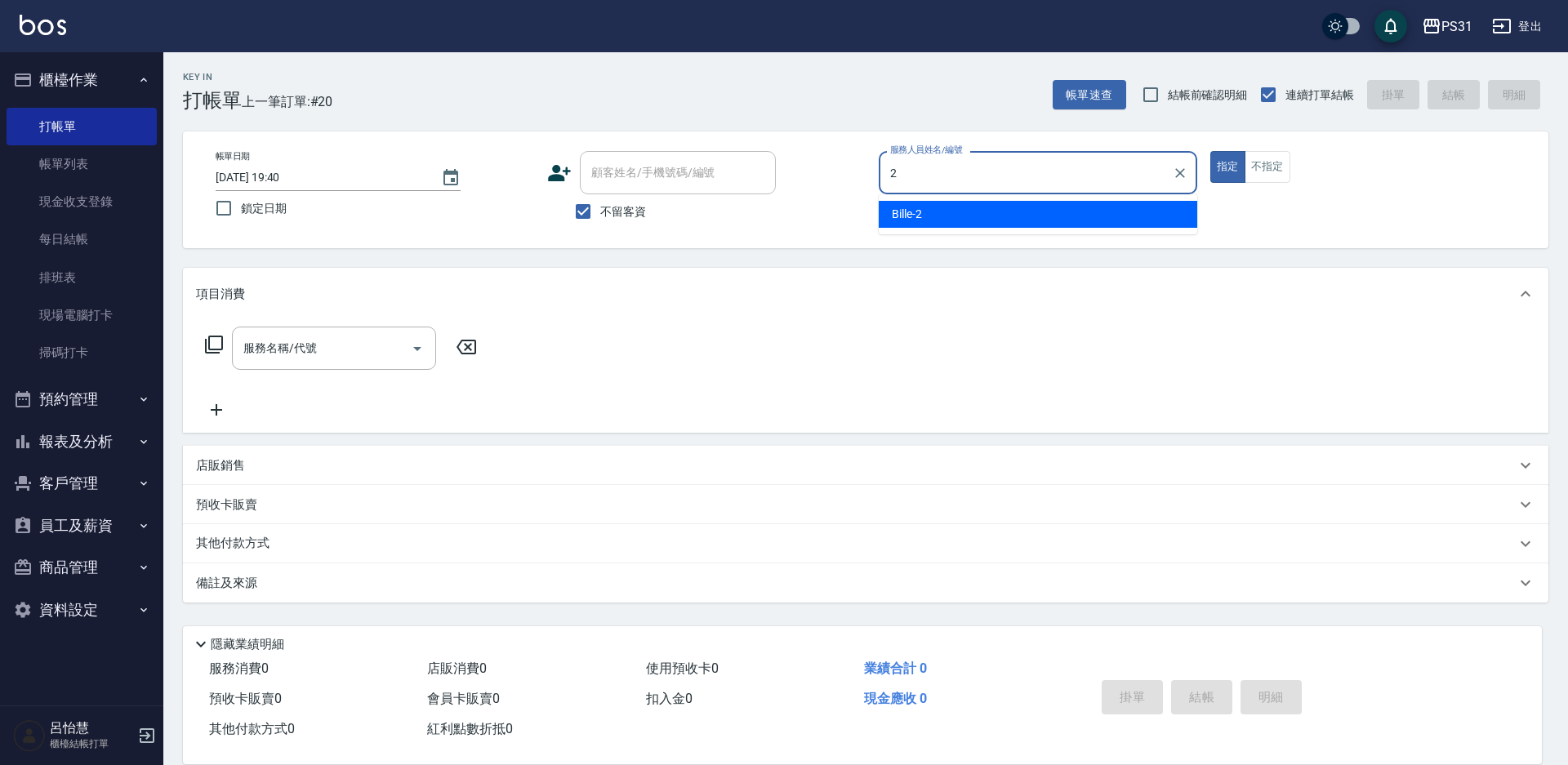
type input "Bille-2"
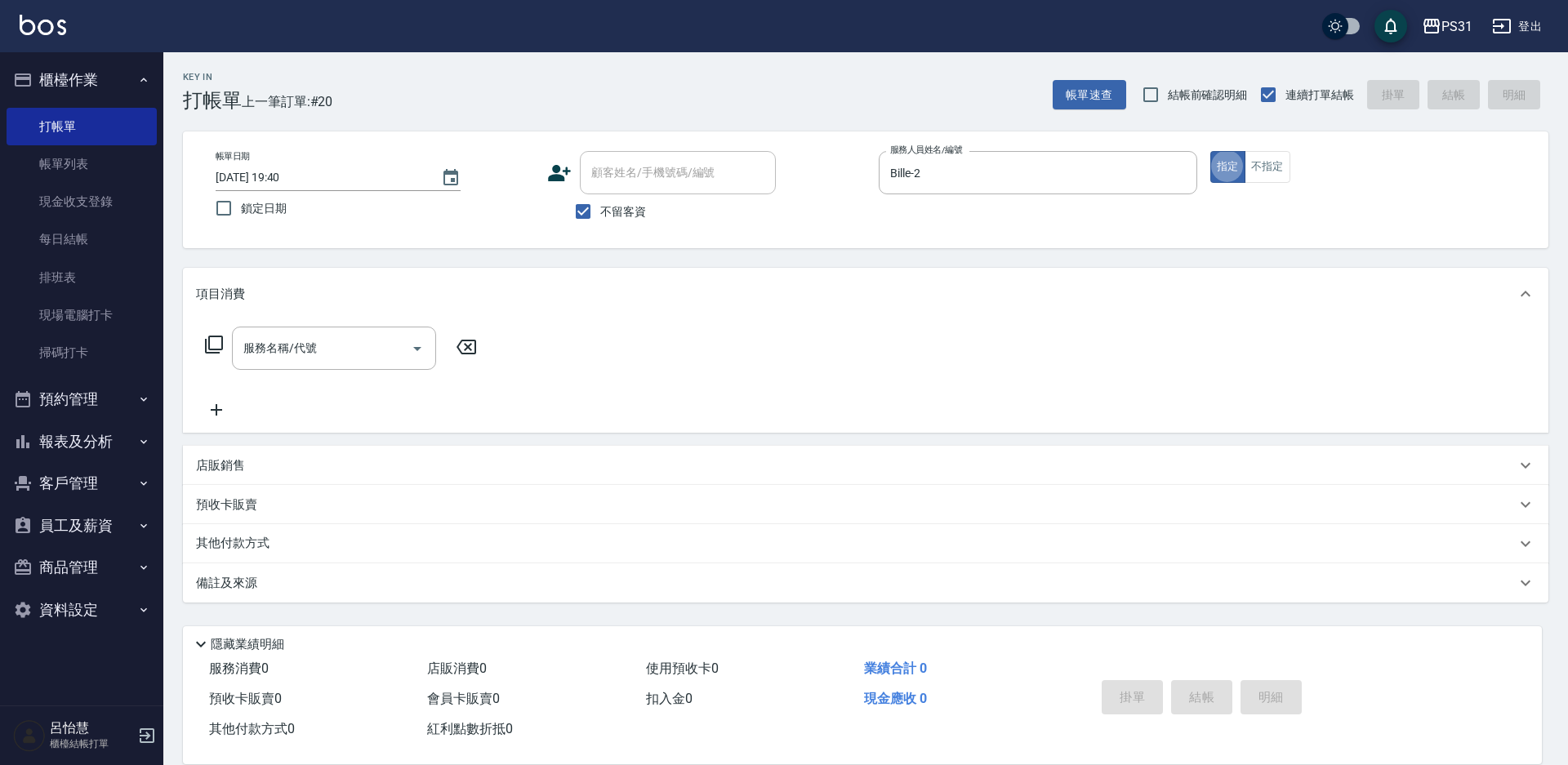
type button "true"
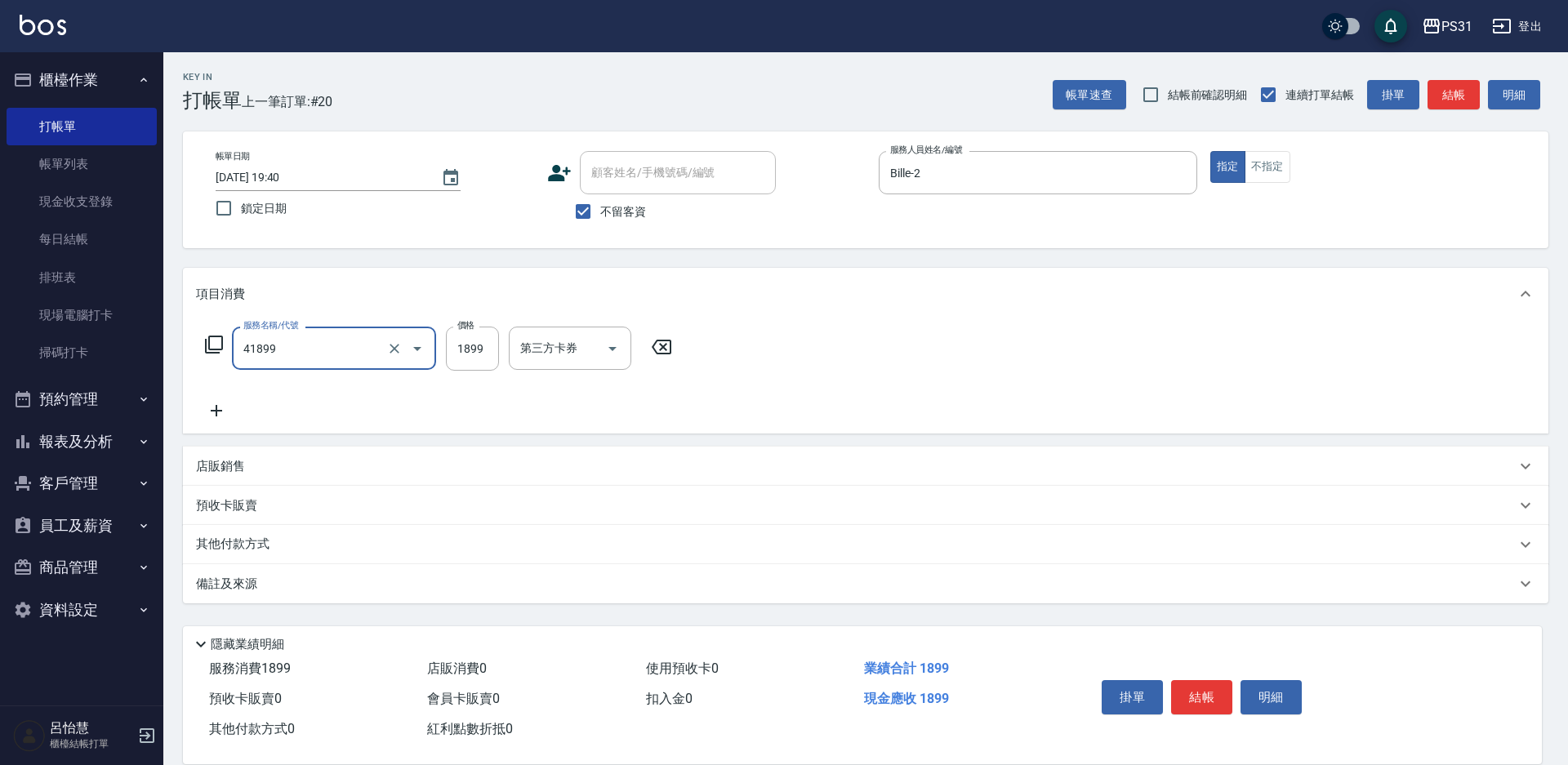
type input "染髮(超長)(41899)"
type input "2999"
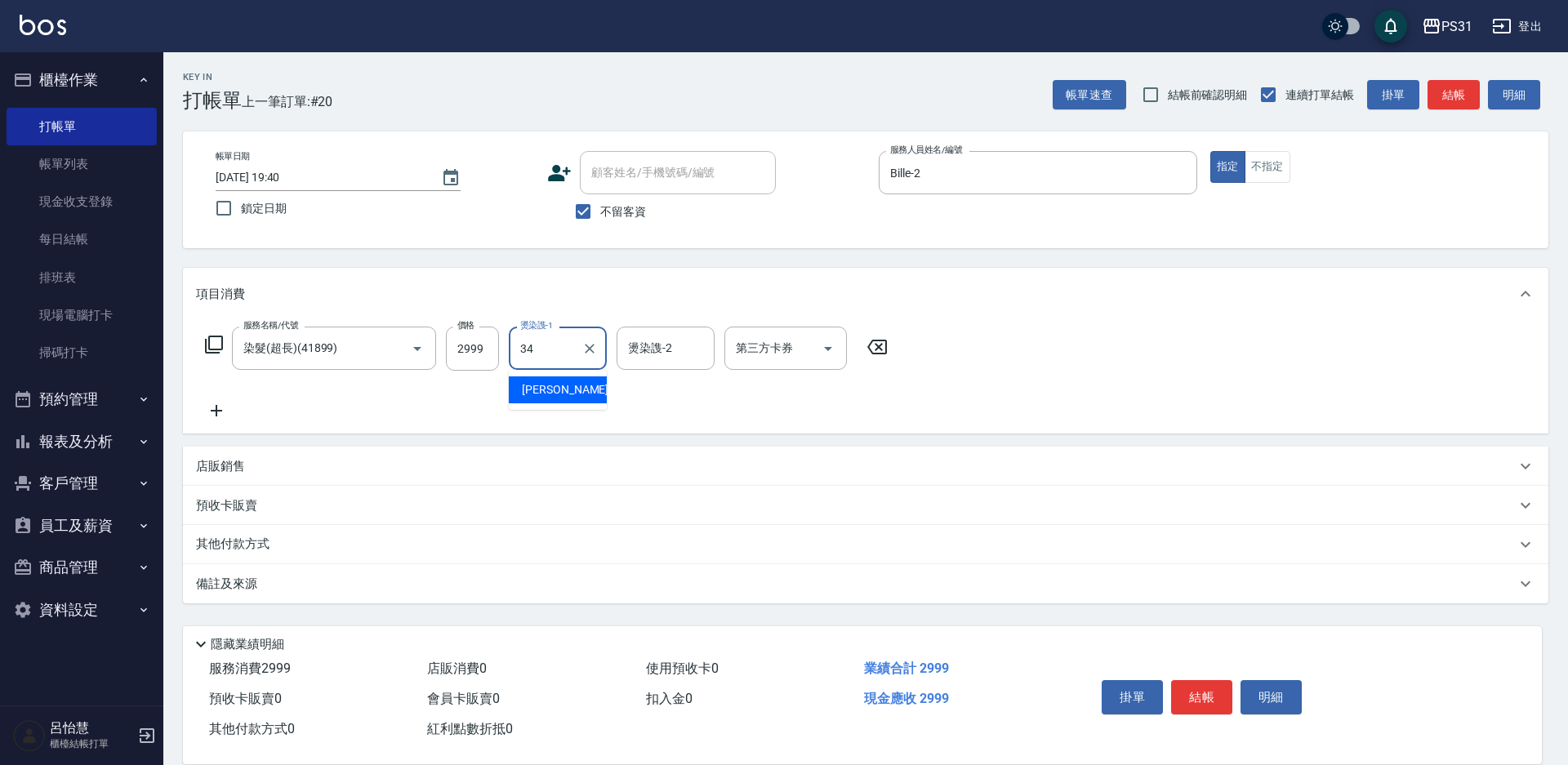
type input "[PERSON_NAME]-34"
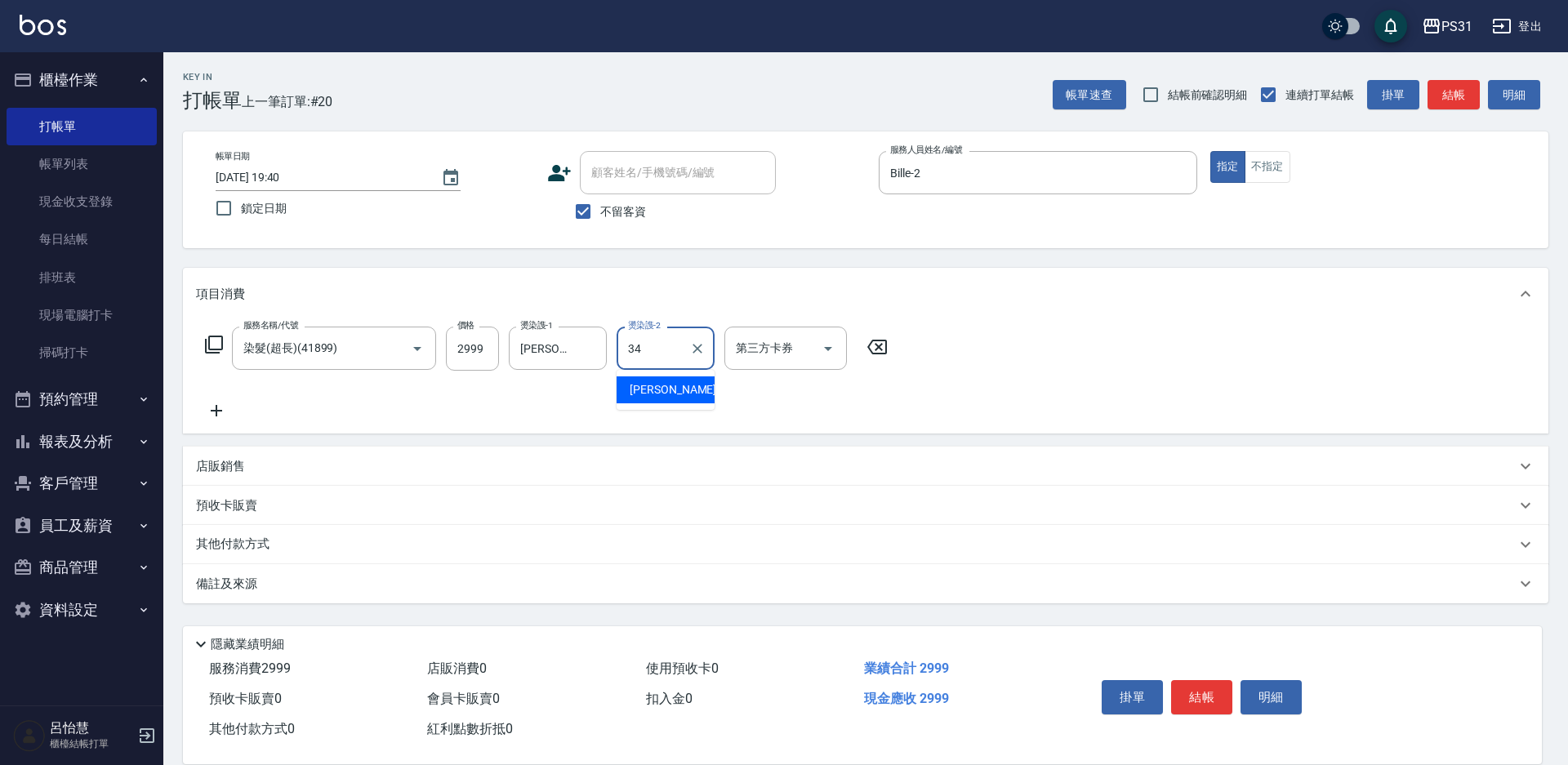
type input "[PERSON_NAME]-34"
click at [701, 354] on icon "Clear" at bounding box center [697, 349] width 16 height 16
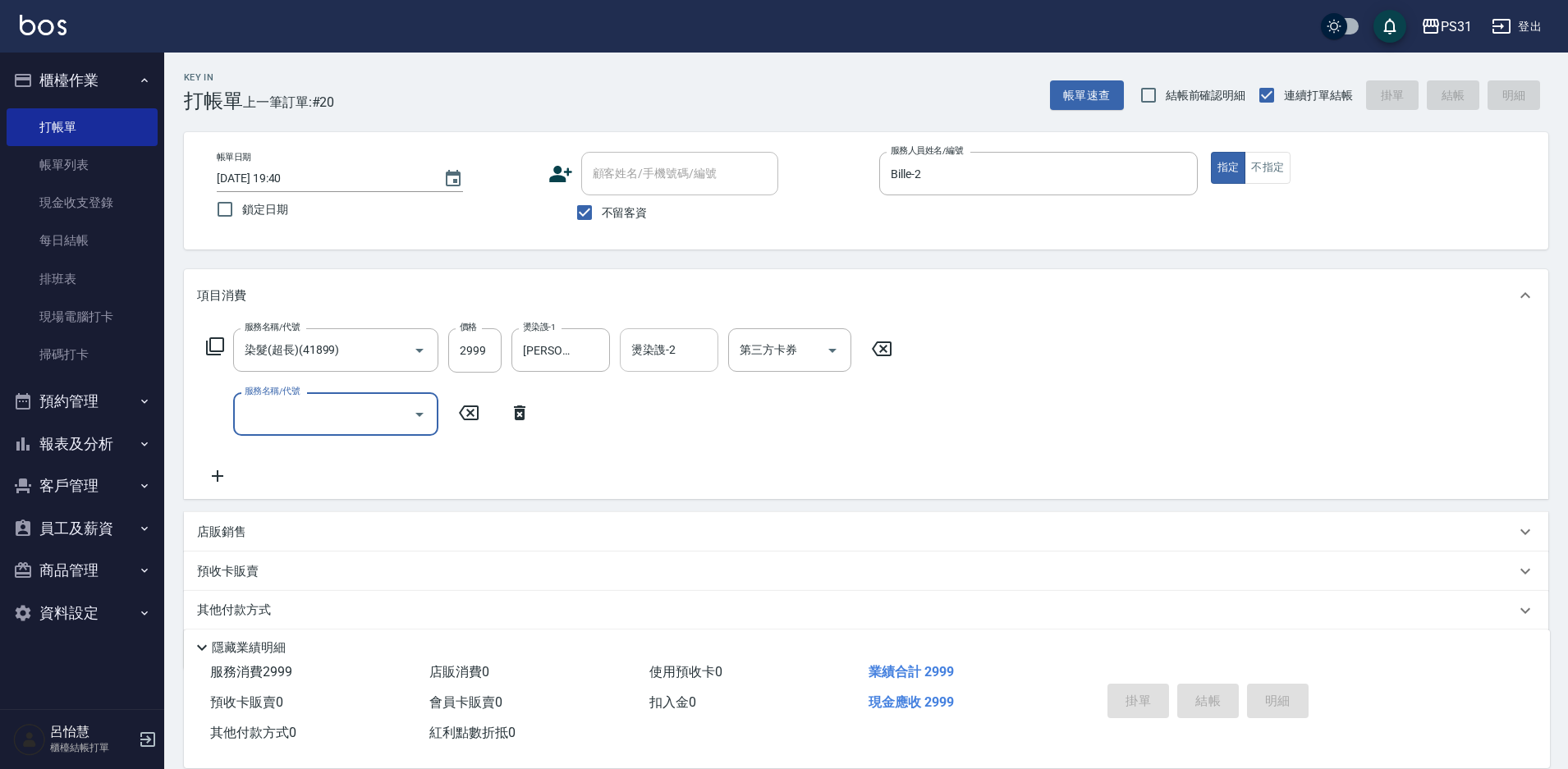
type input "[DATE] 19:43"
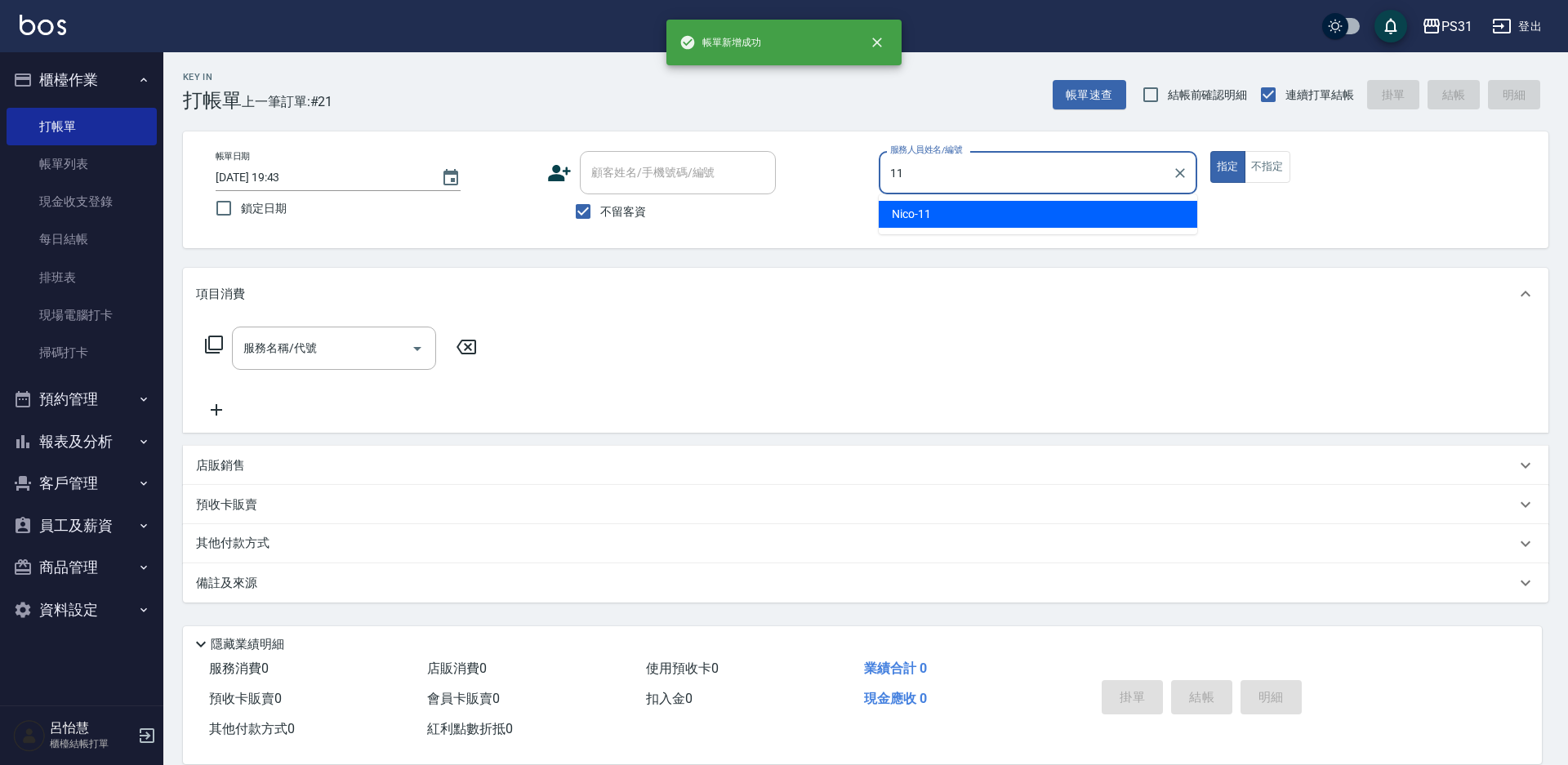
type input "Nico-11"
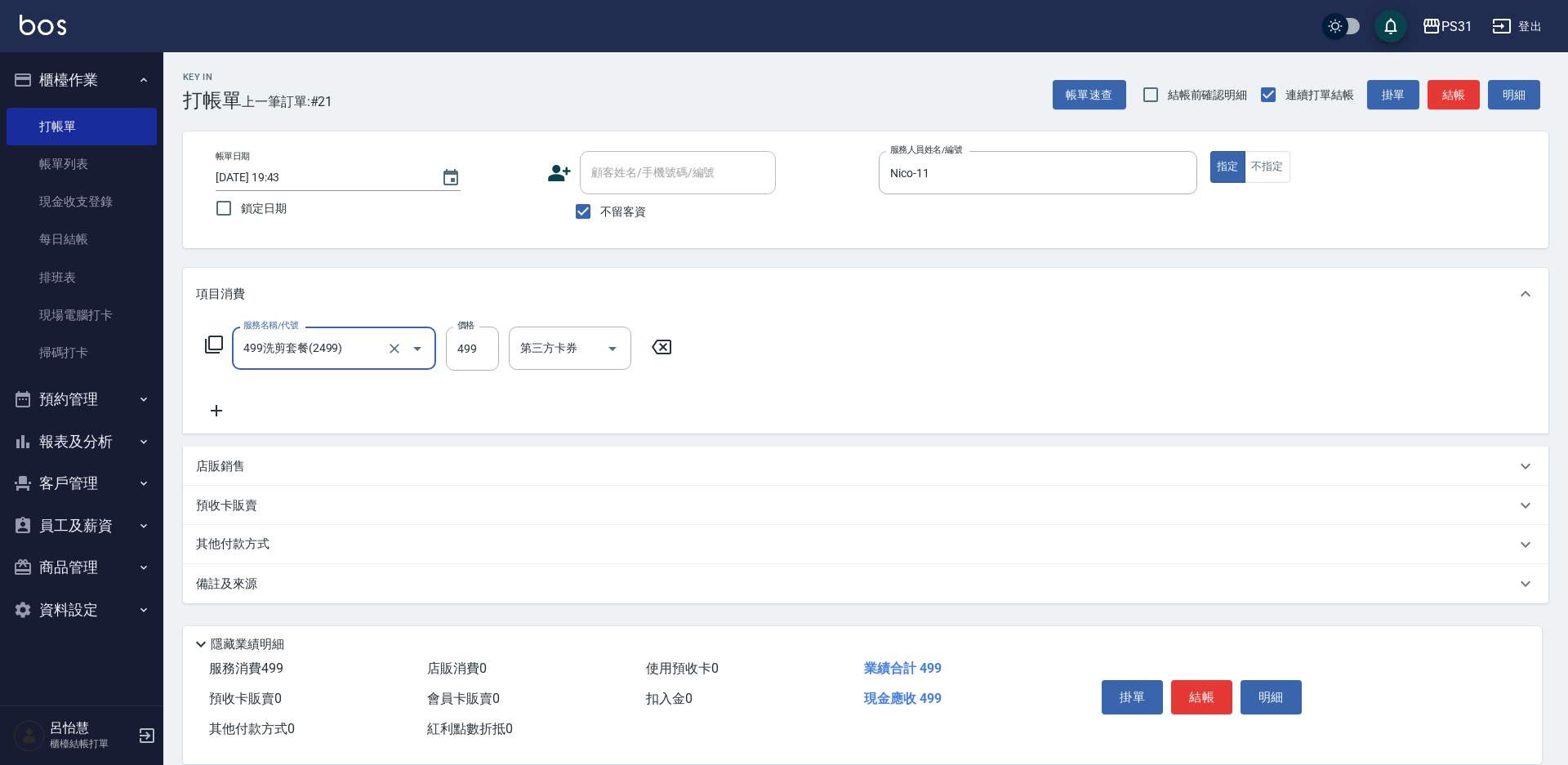
type input "499洗剪套餐(2499)"
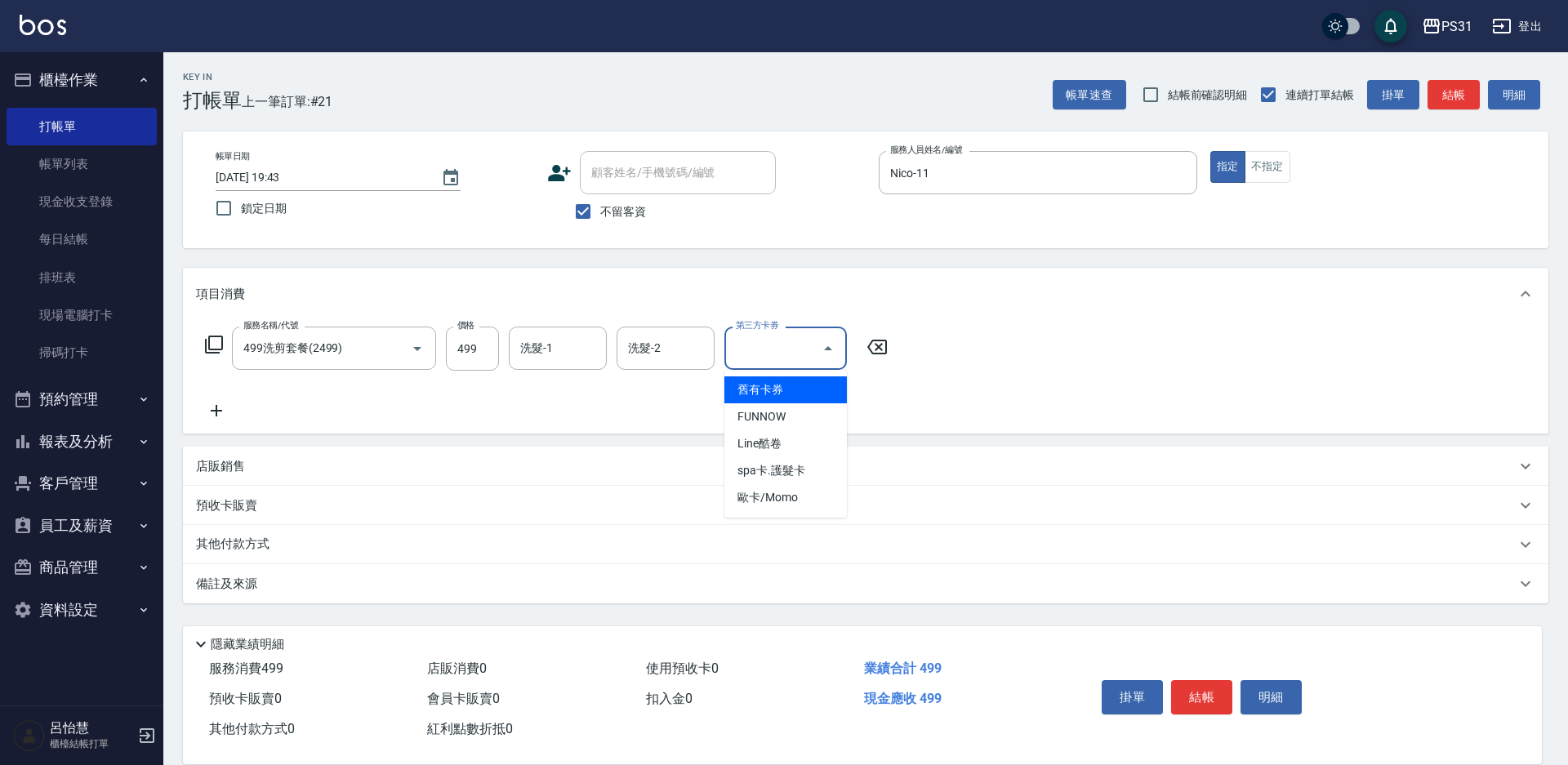
type input "舊有卡券"
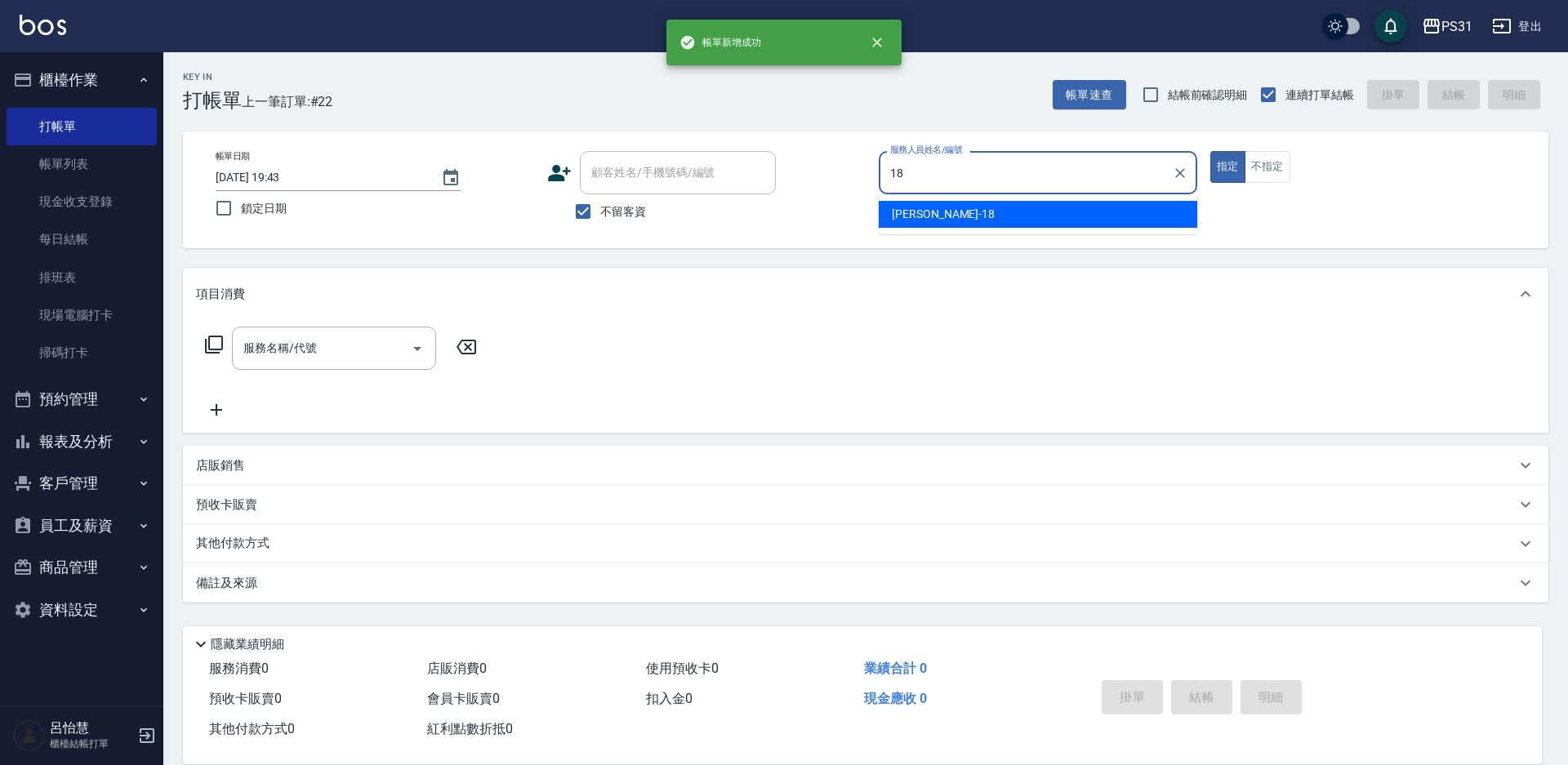
type input "[PERSON_NAME]-18"
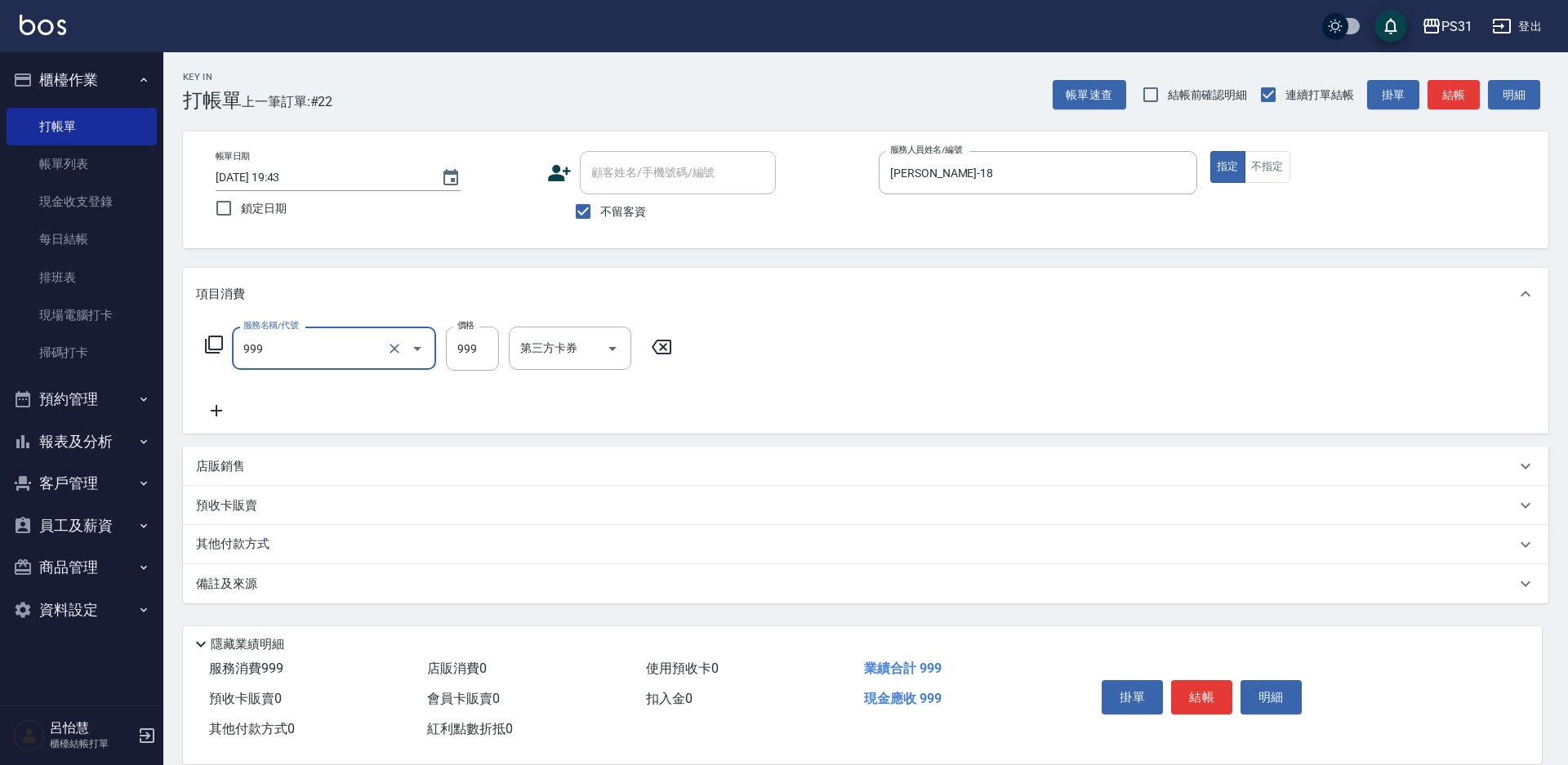
type input "精油套餐999(999)"
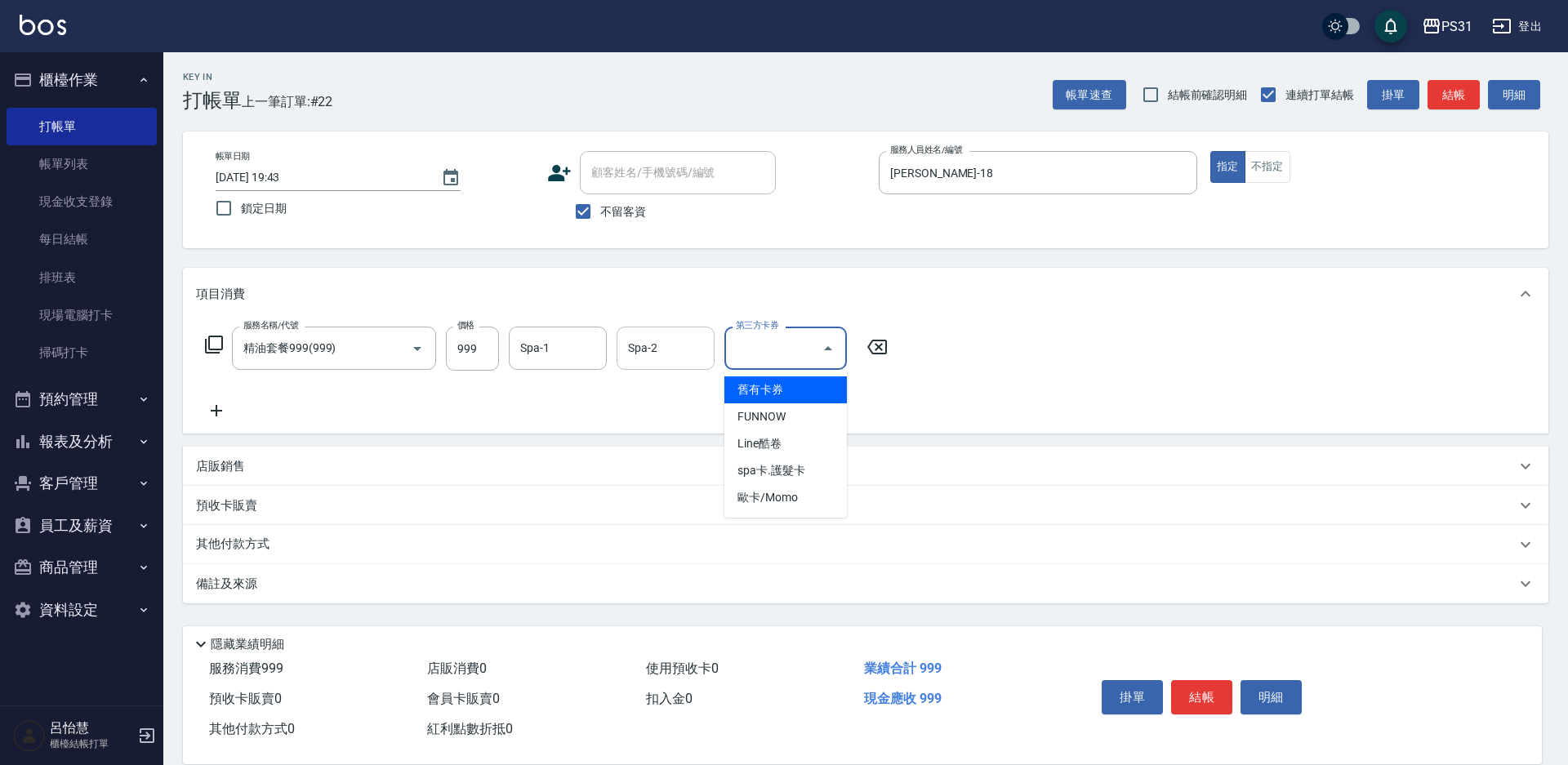
type input "舊有卡券"
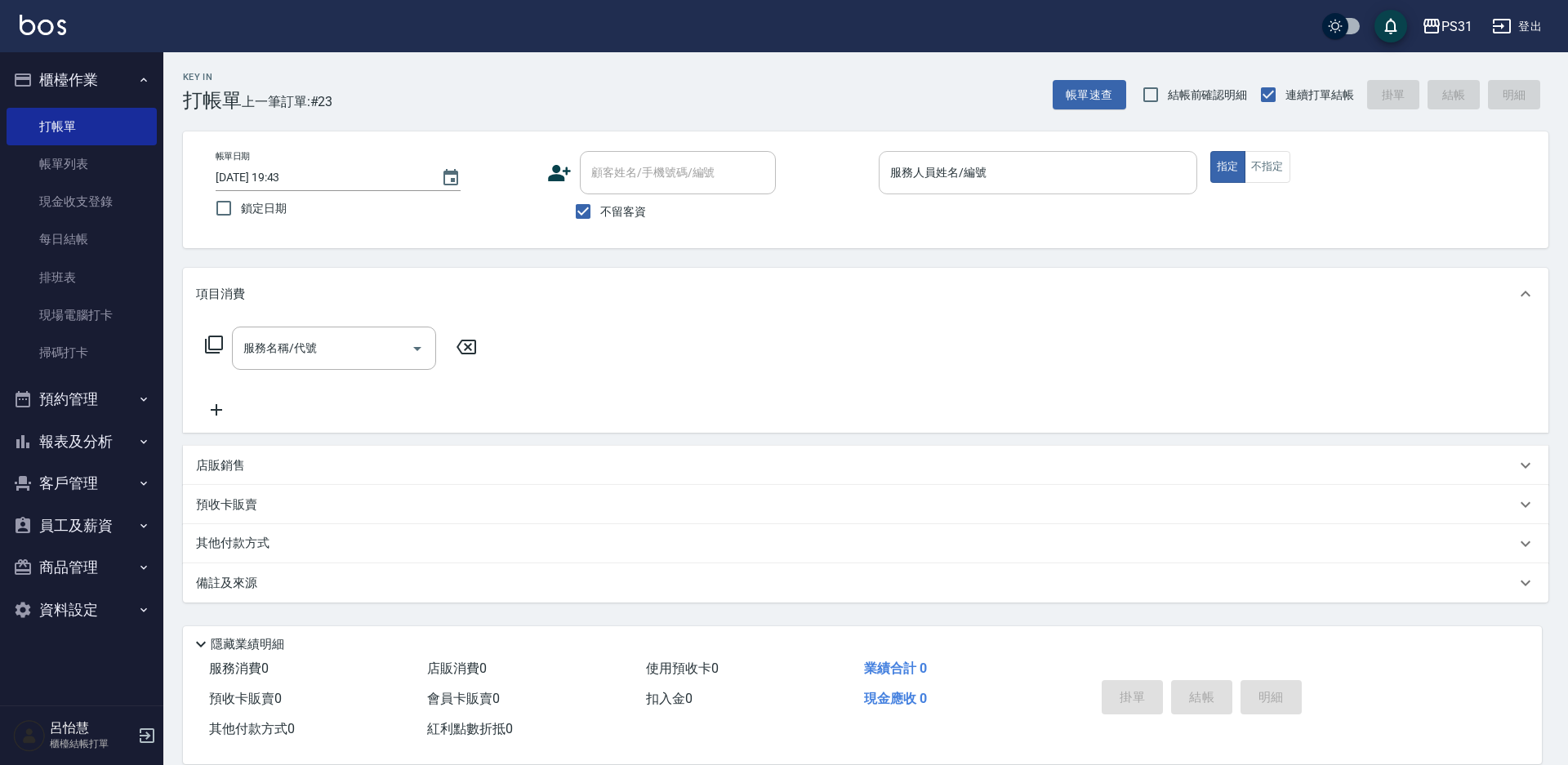
drag, startPoint x: 980, startPoint y: 187, endPoint x: 972, endPoint y: 189, distance: 8.2
click at [979, 187] on input "服務人員姓名/編號" at bounding box center [1037, 172] width 304 height 28
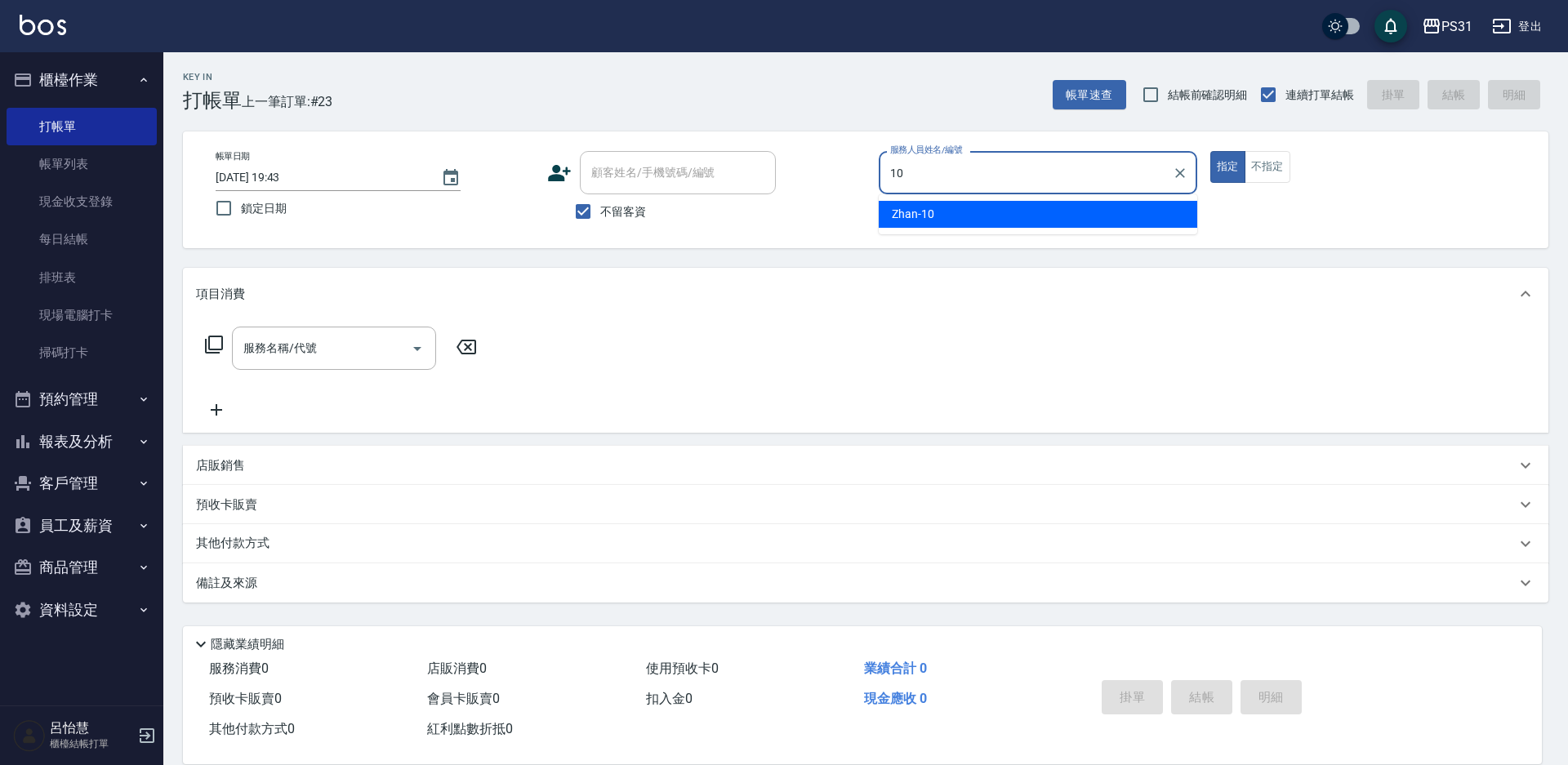
type input "Zhan-10"
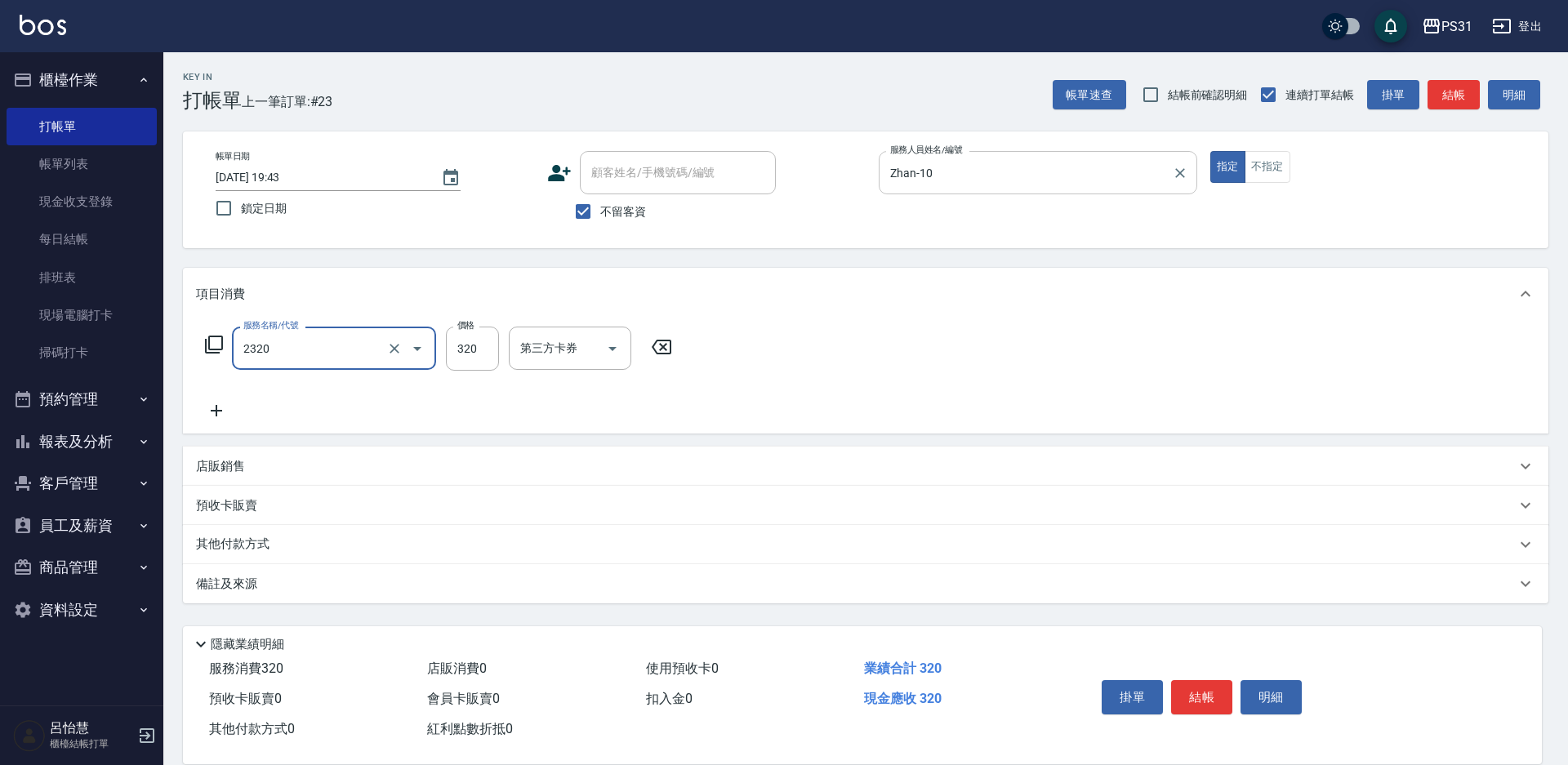
type input "洗剪320(2320)"
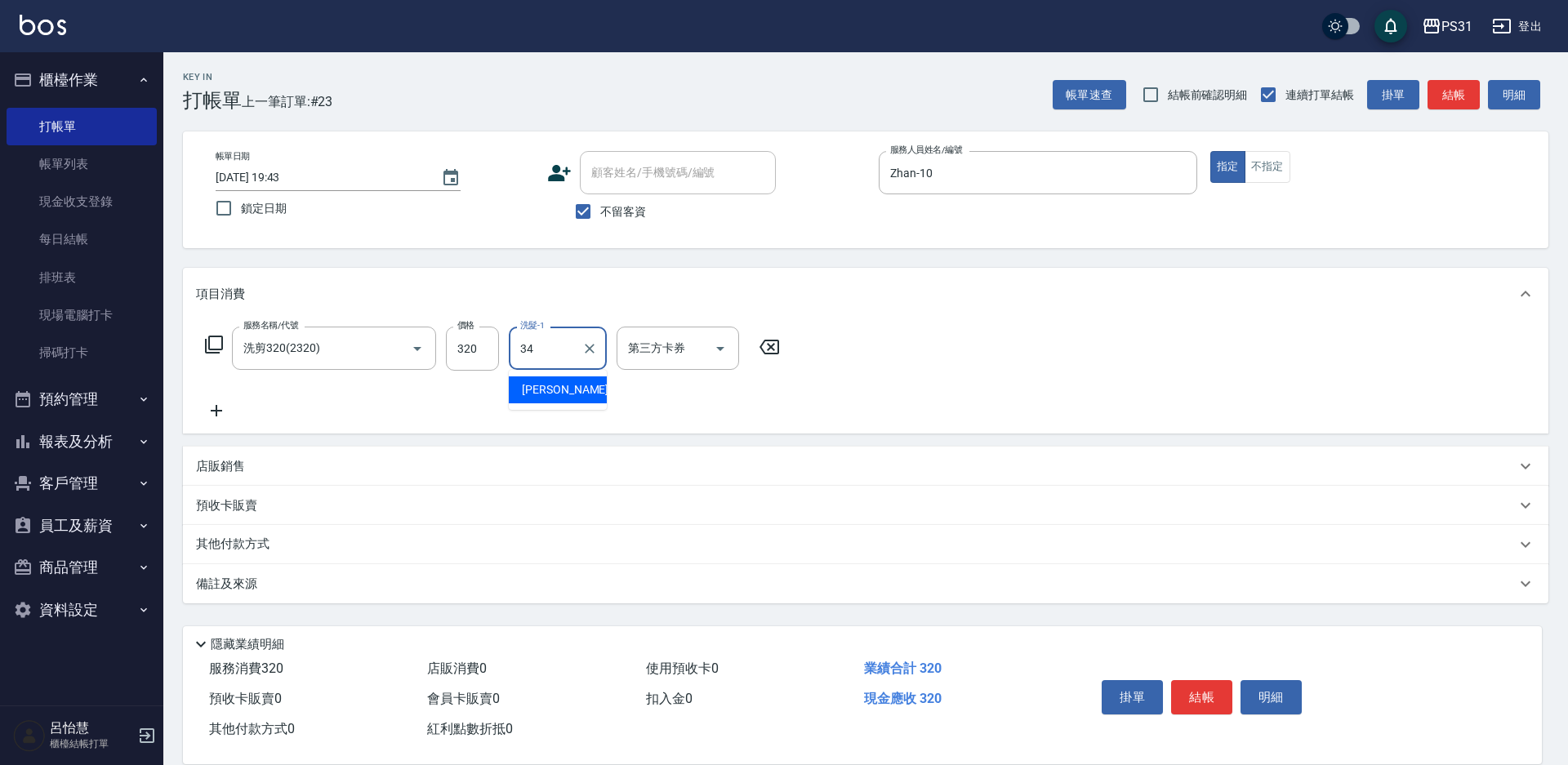
type input "[PERSON_NAME]-34"
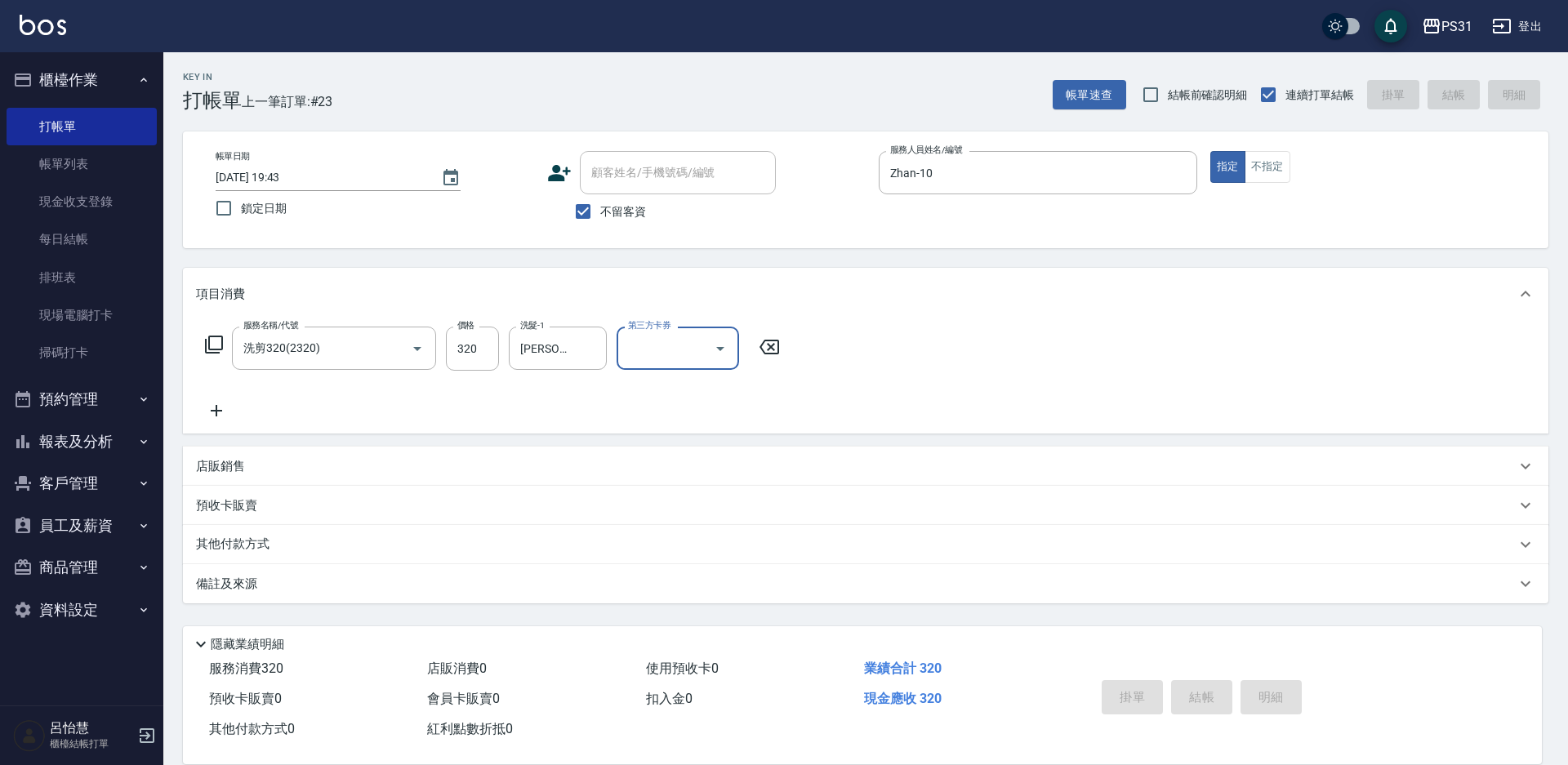
type input "2025/09/23 20:16"
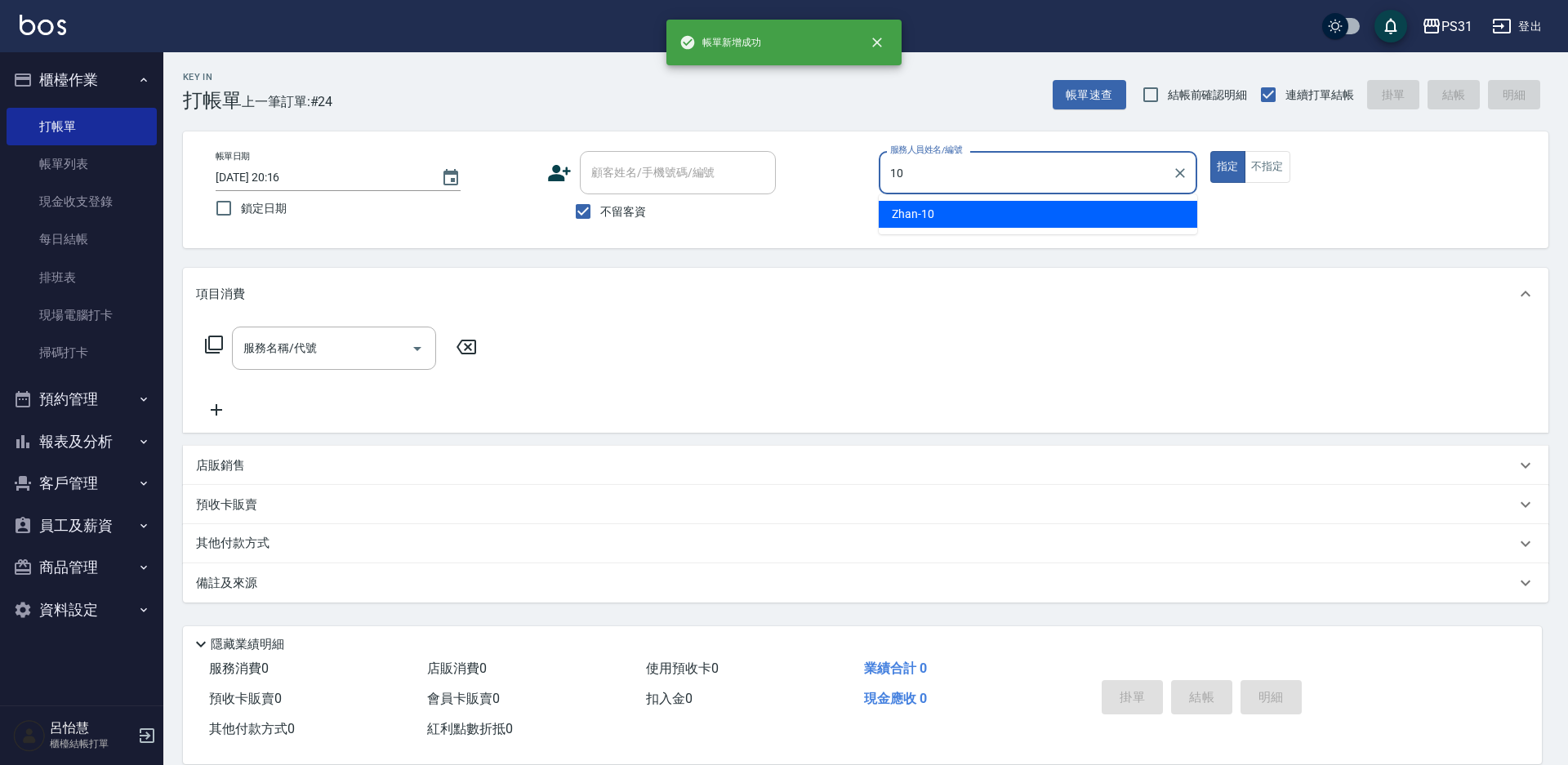
type input "Zhan-10"
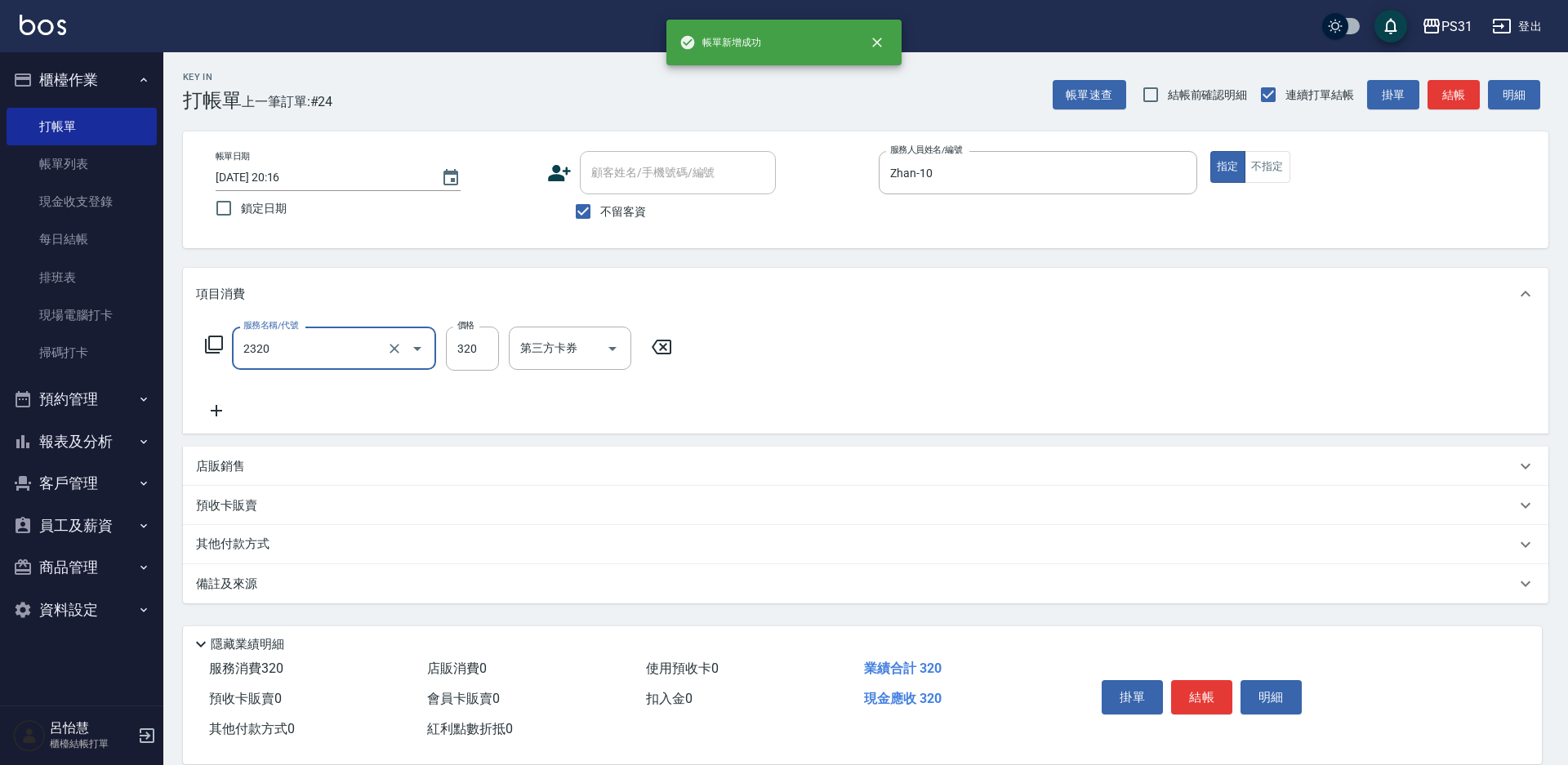
type input "洗剪320(2320)"
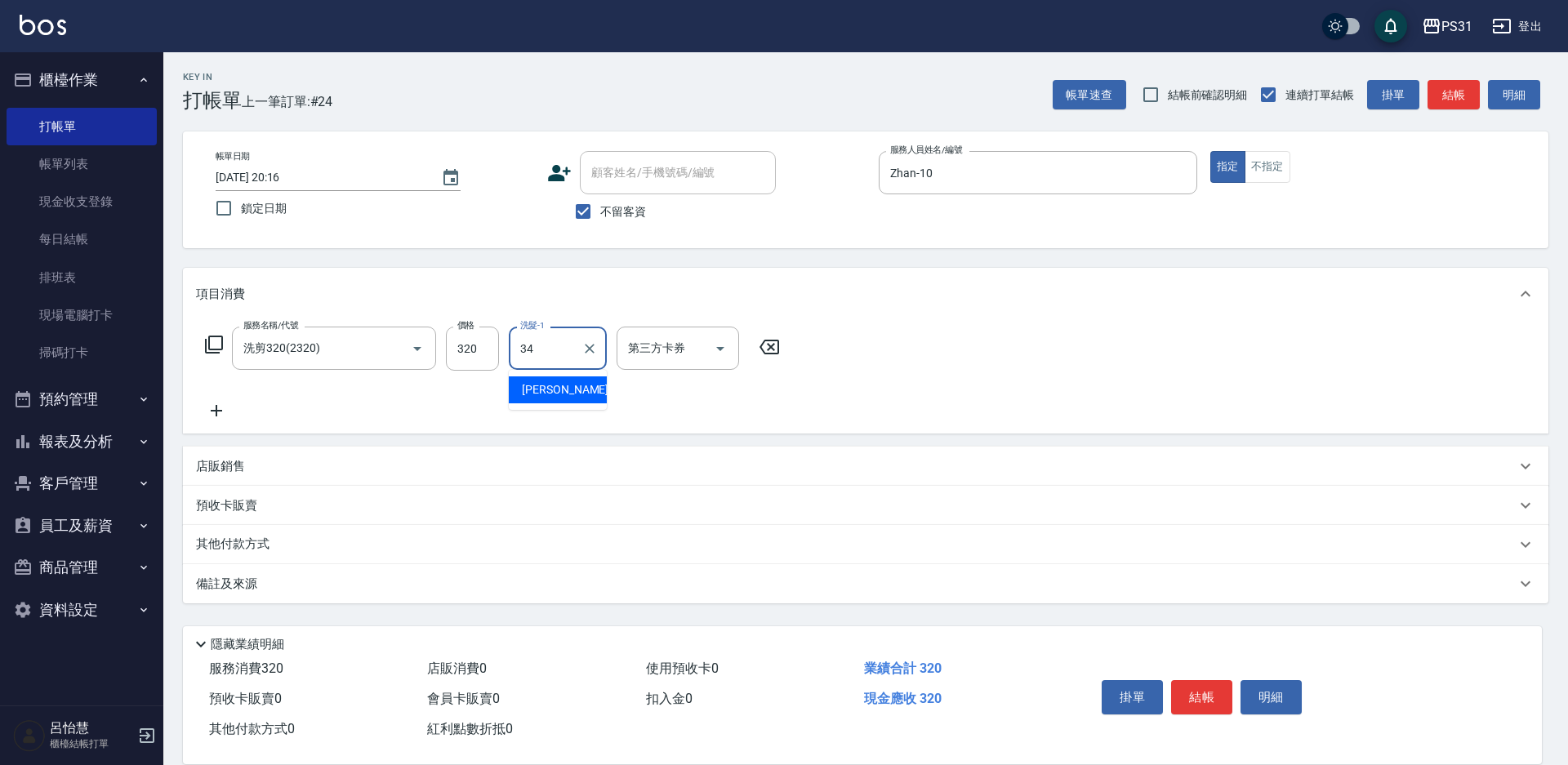
type input "[PERSON_NAME]-34"
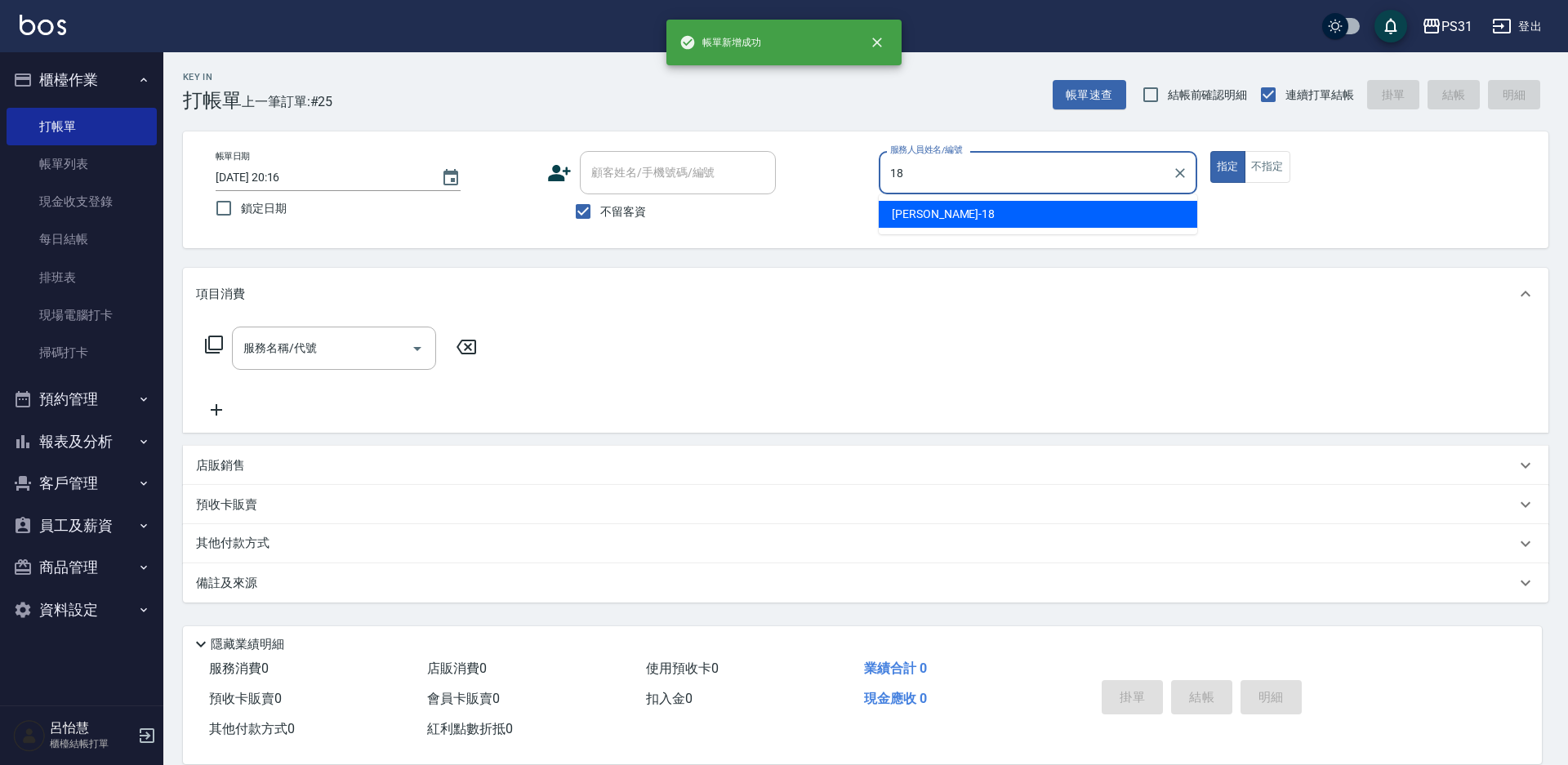
type input "[PERSON_NAME]-18"
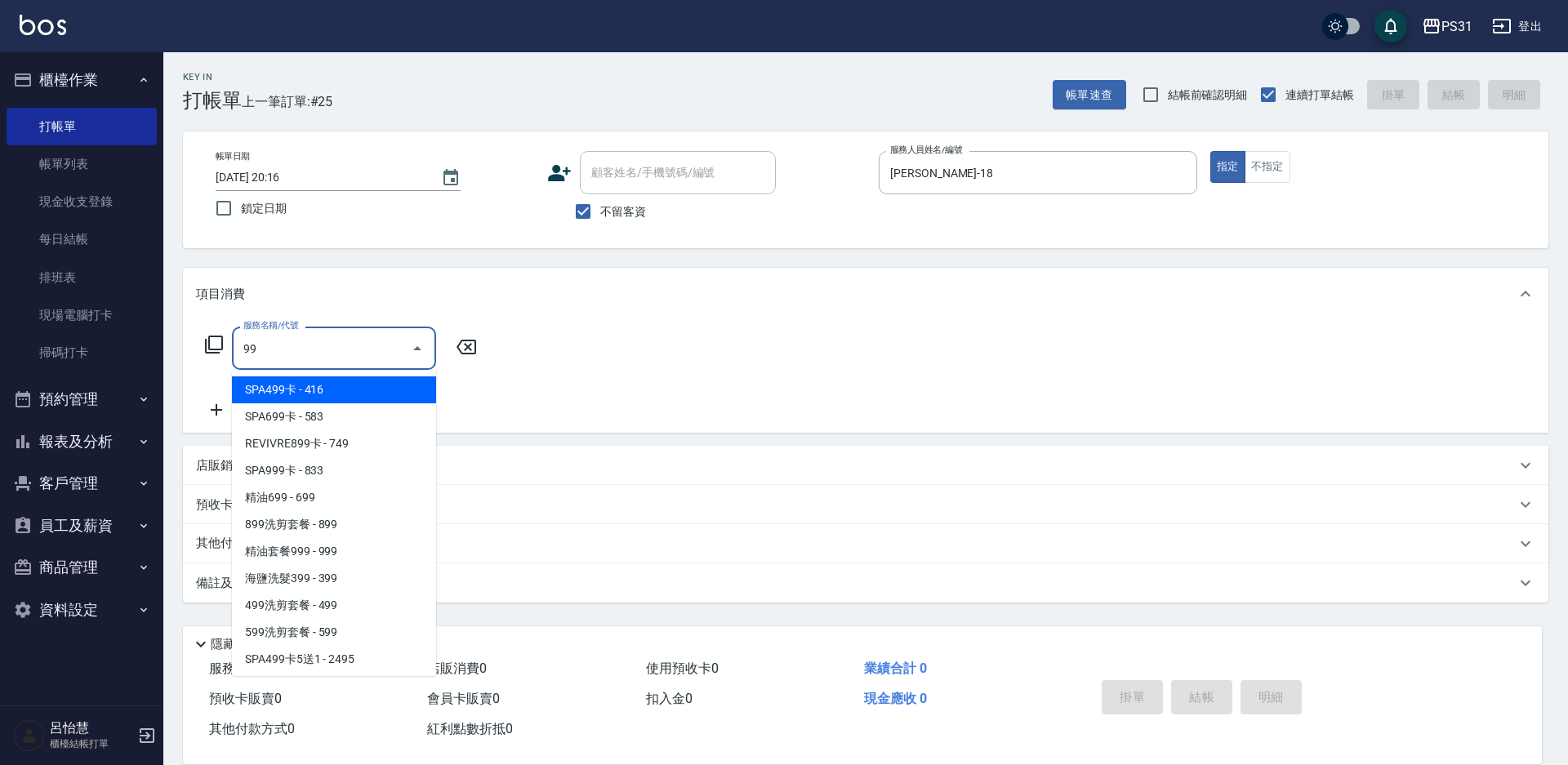
type input "9"
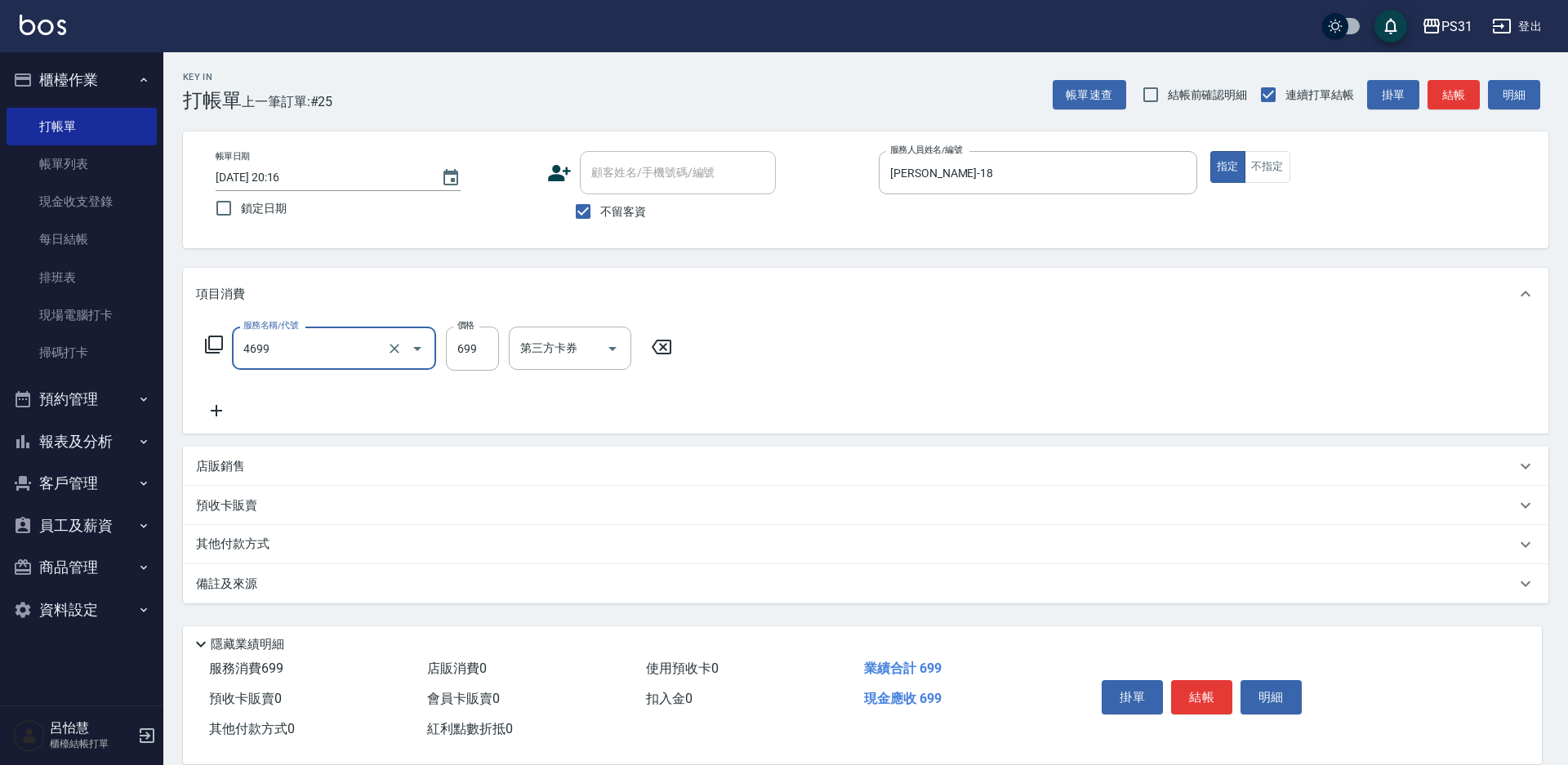
type input "染髮(短)(4699)"
type input "999"
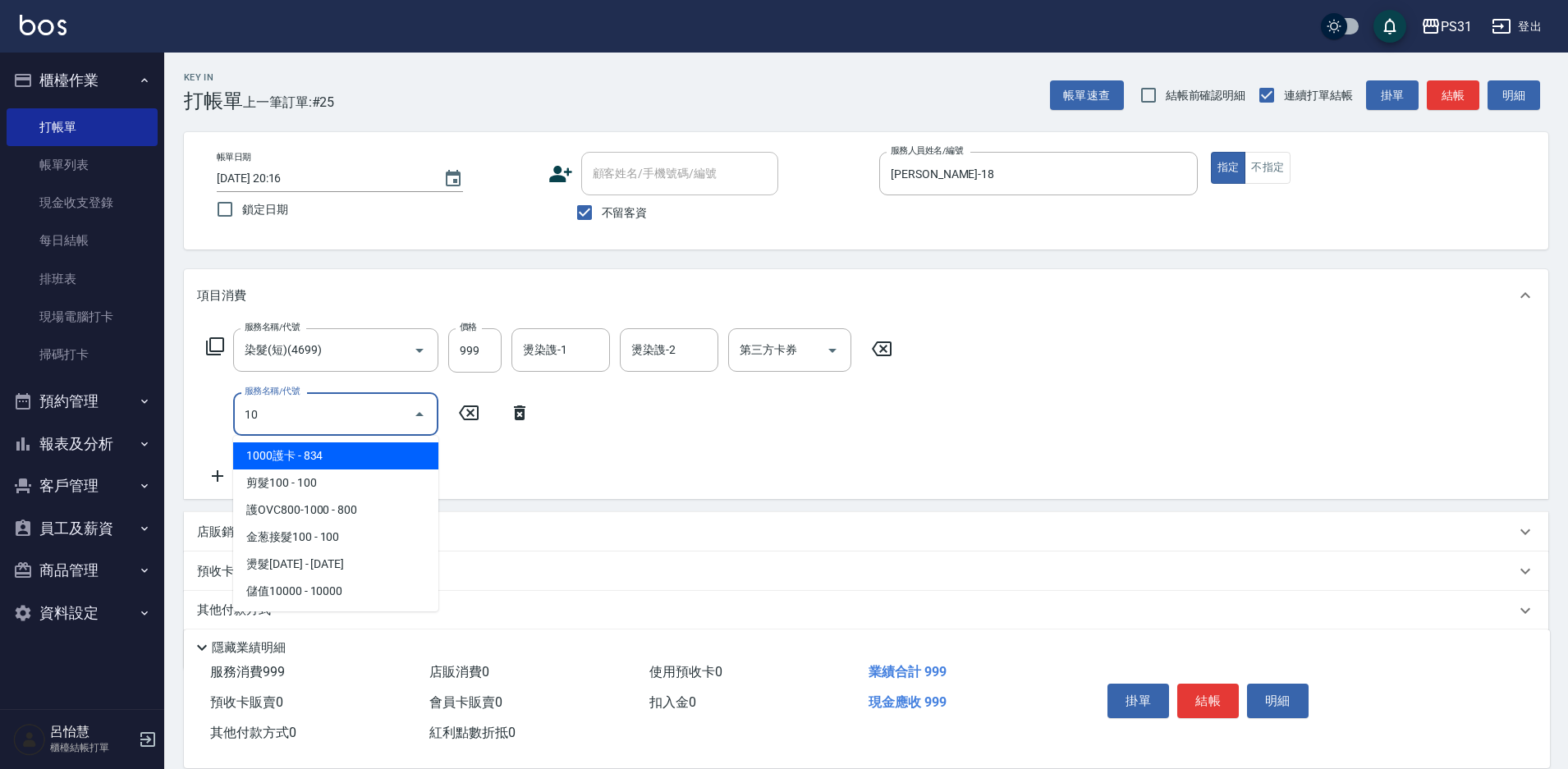
type input "1"
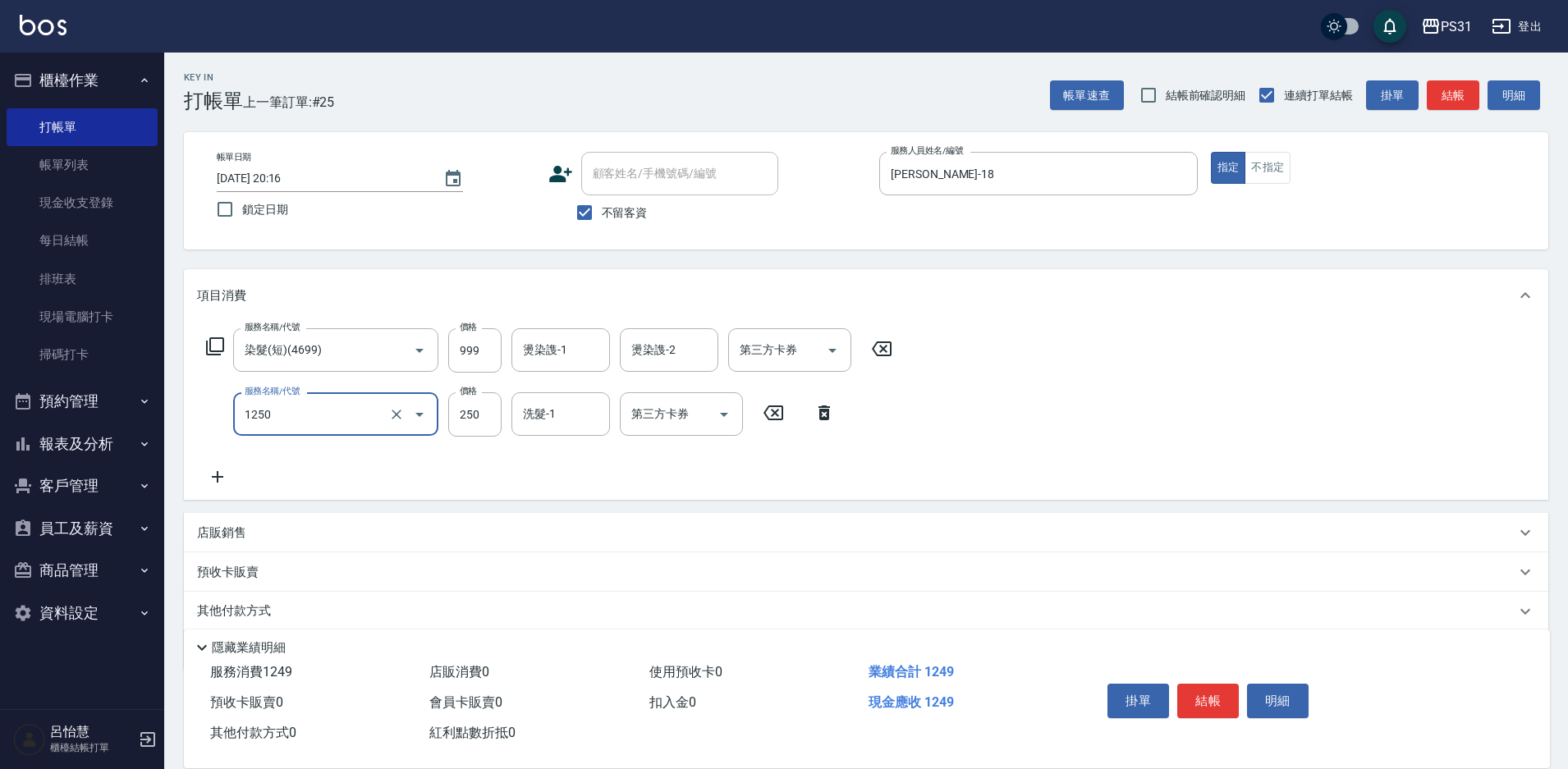
type input "一般洗+精油250(1250)"
type input "0"
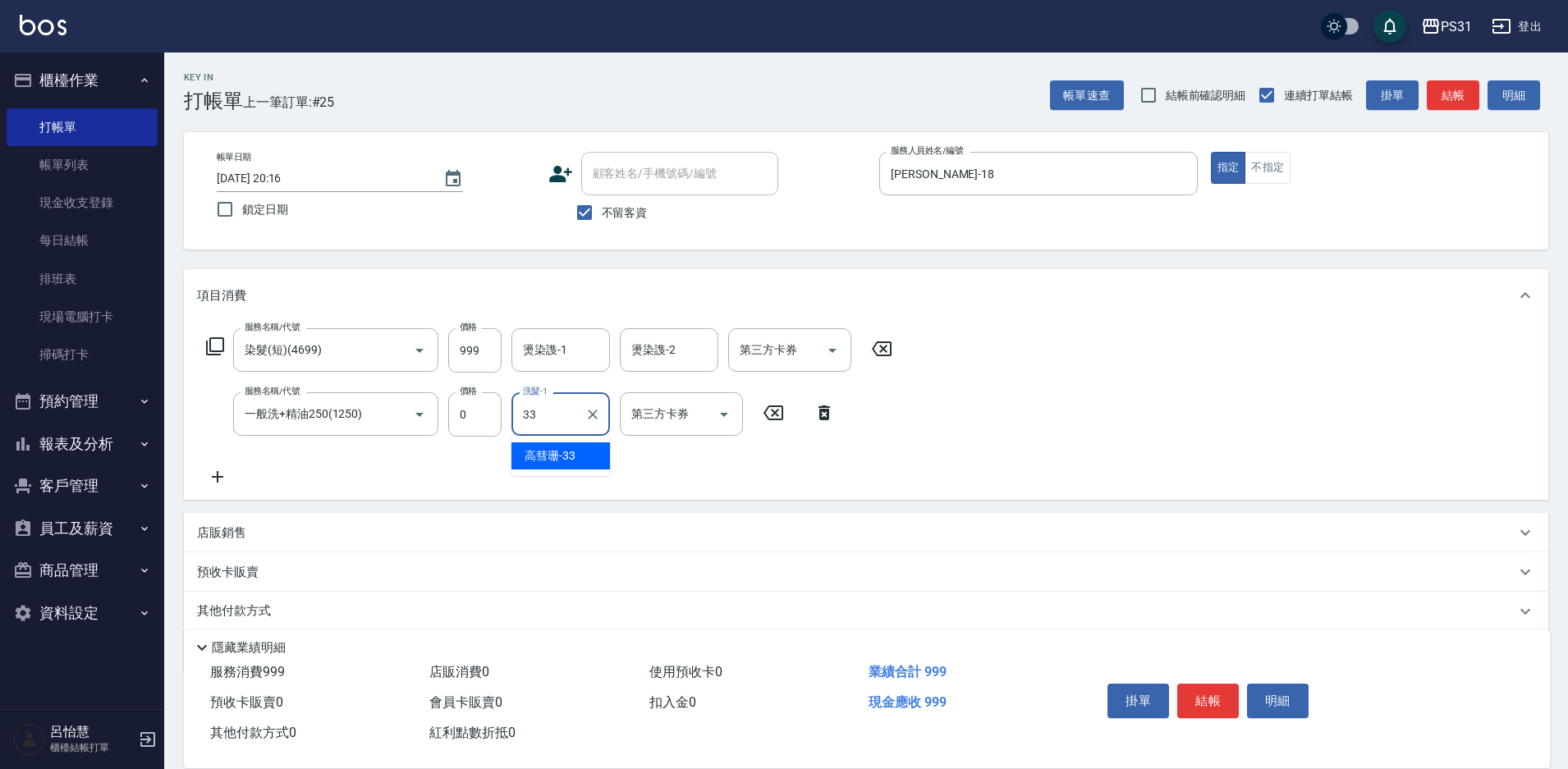
type input "高彗珊-33"
click at [765, 363] on input "第三方卡券" at bounding box center [777, 350] width 84 height 29
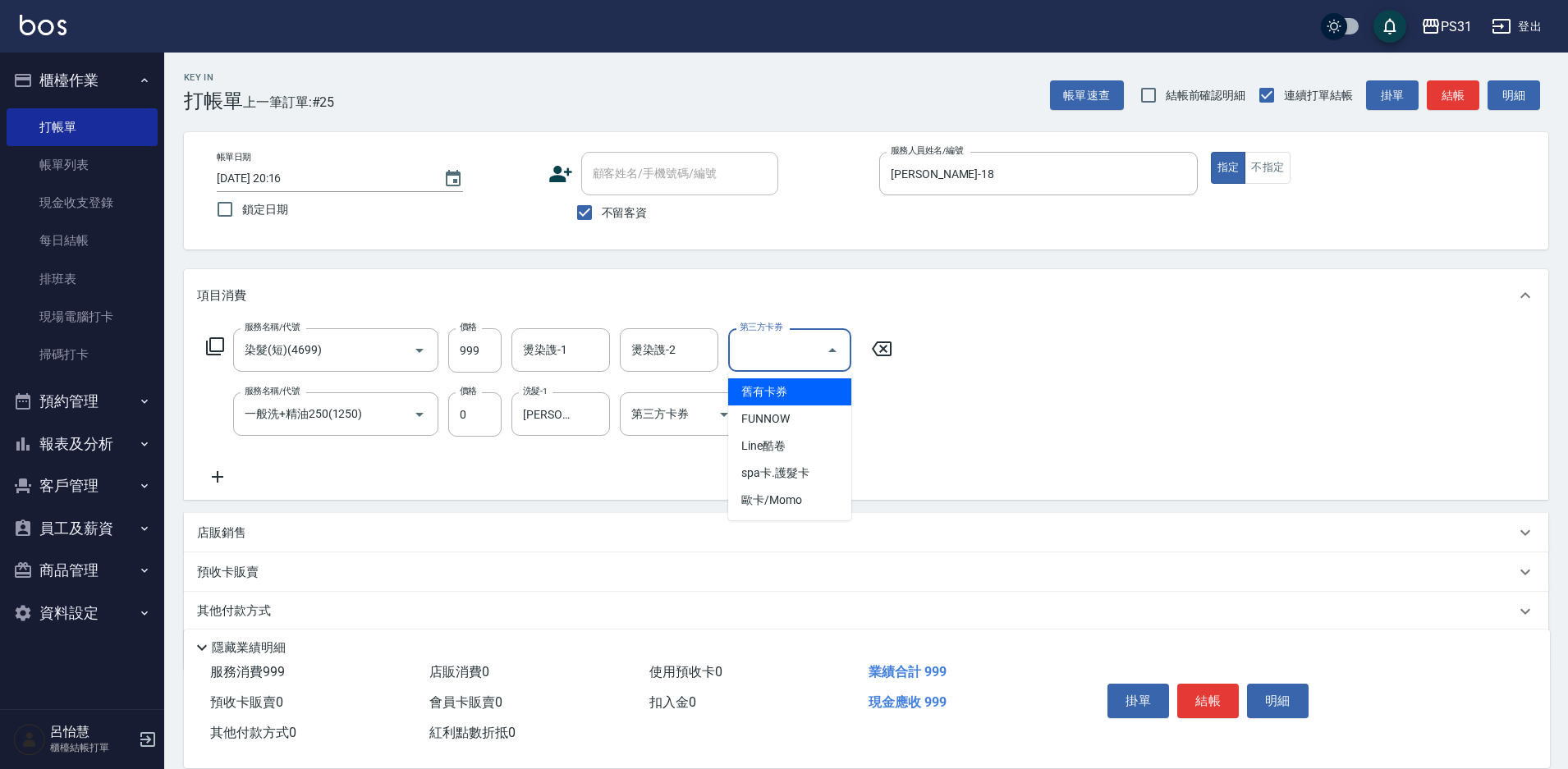
click at [771, 404] on span "舊有卡券" at bounding box center [790, 391] width 123 height 27
type input "舊有卡券"
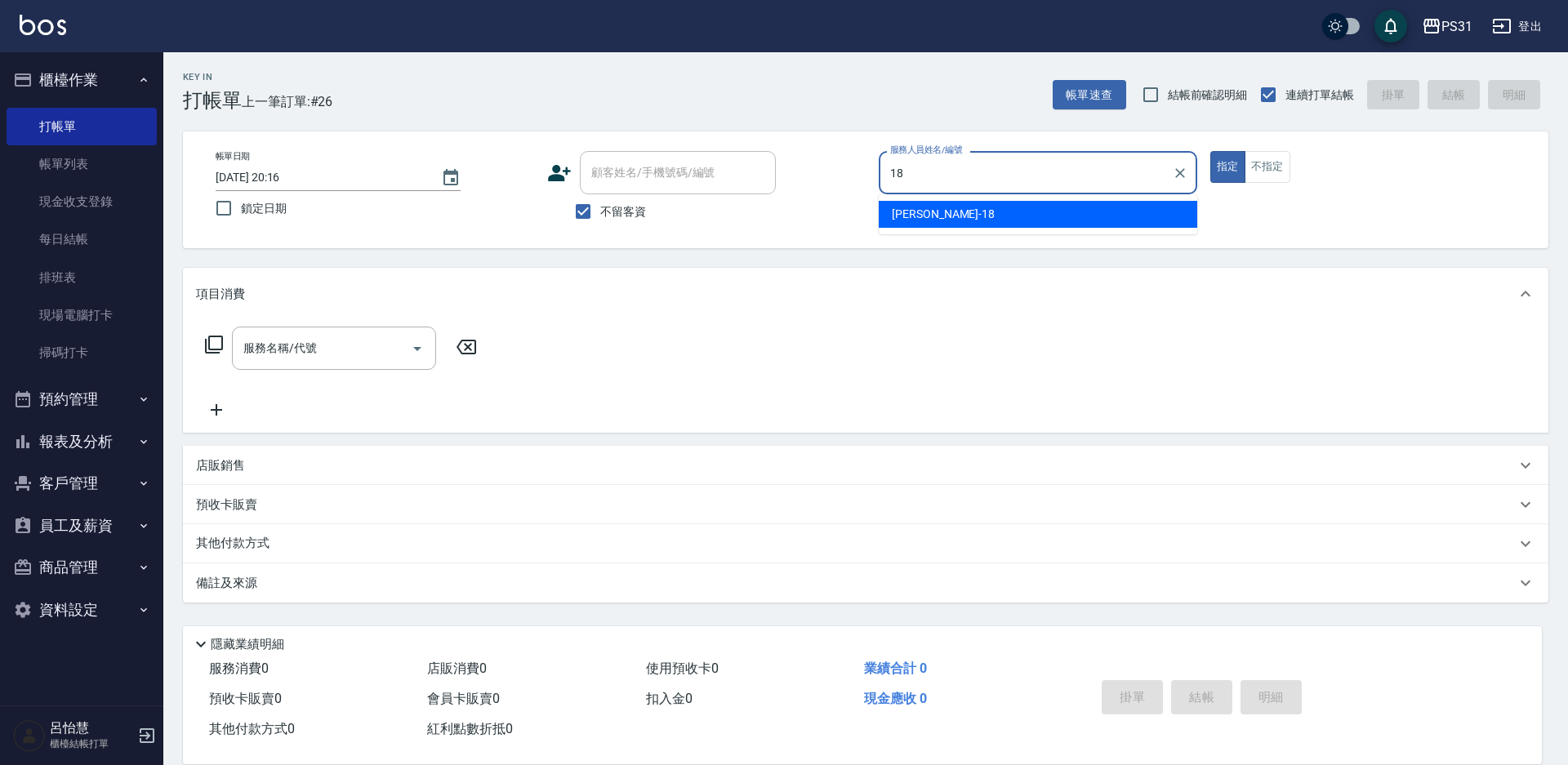
type input "[PERSON_NAME]-18"
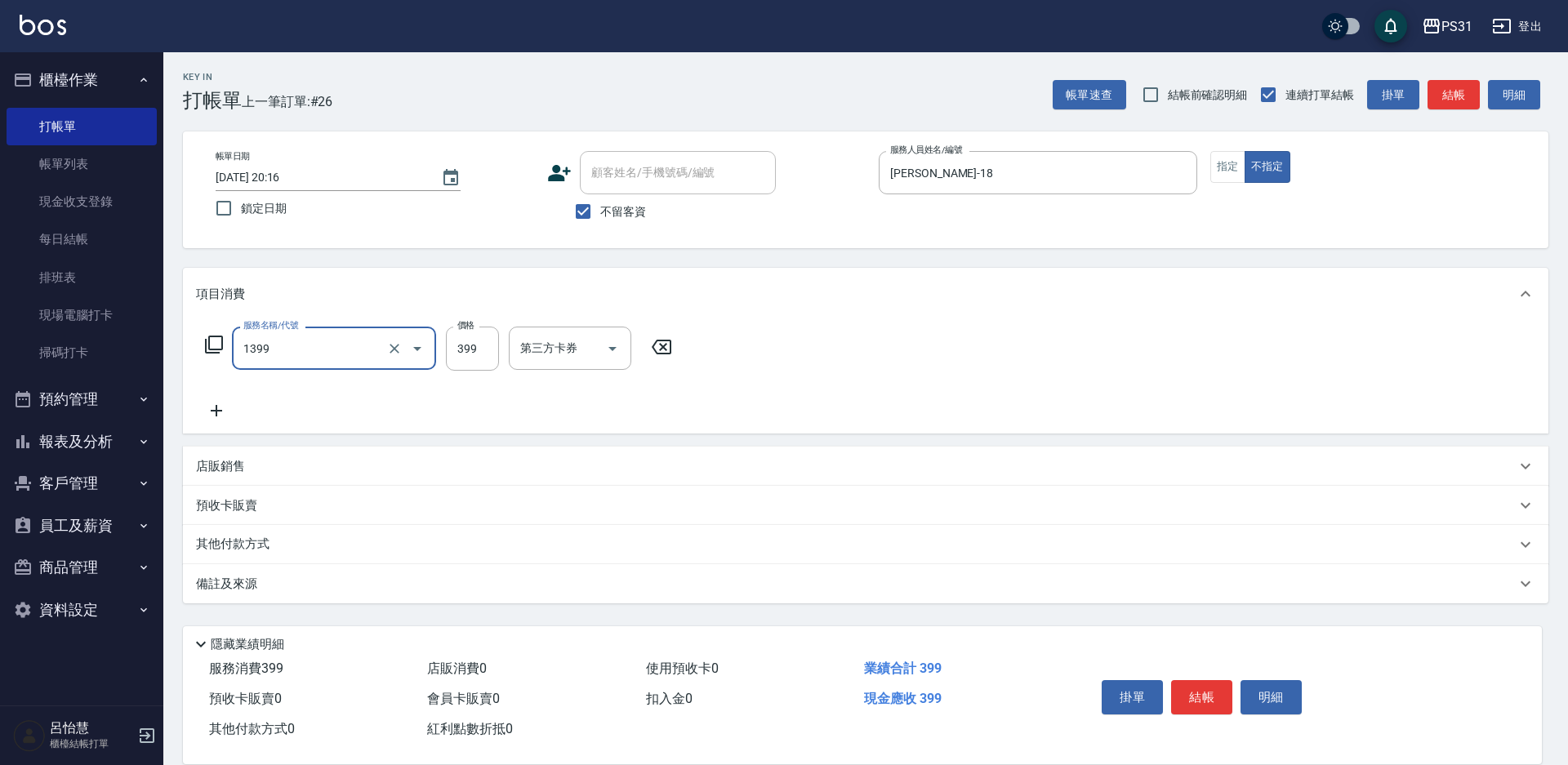
type input "海鹽洗髮399(1399)"
type input "499"
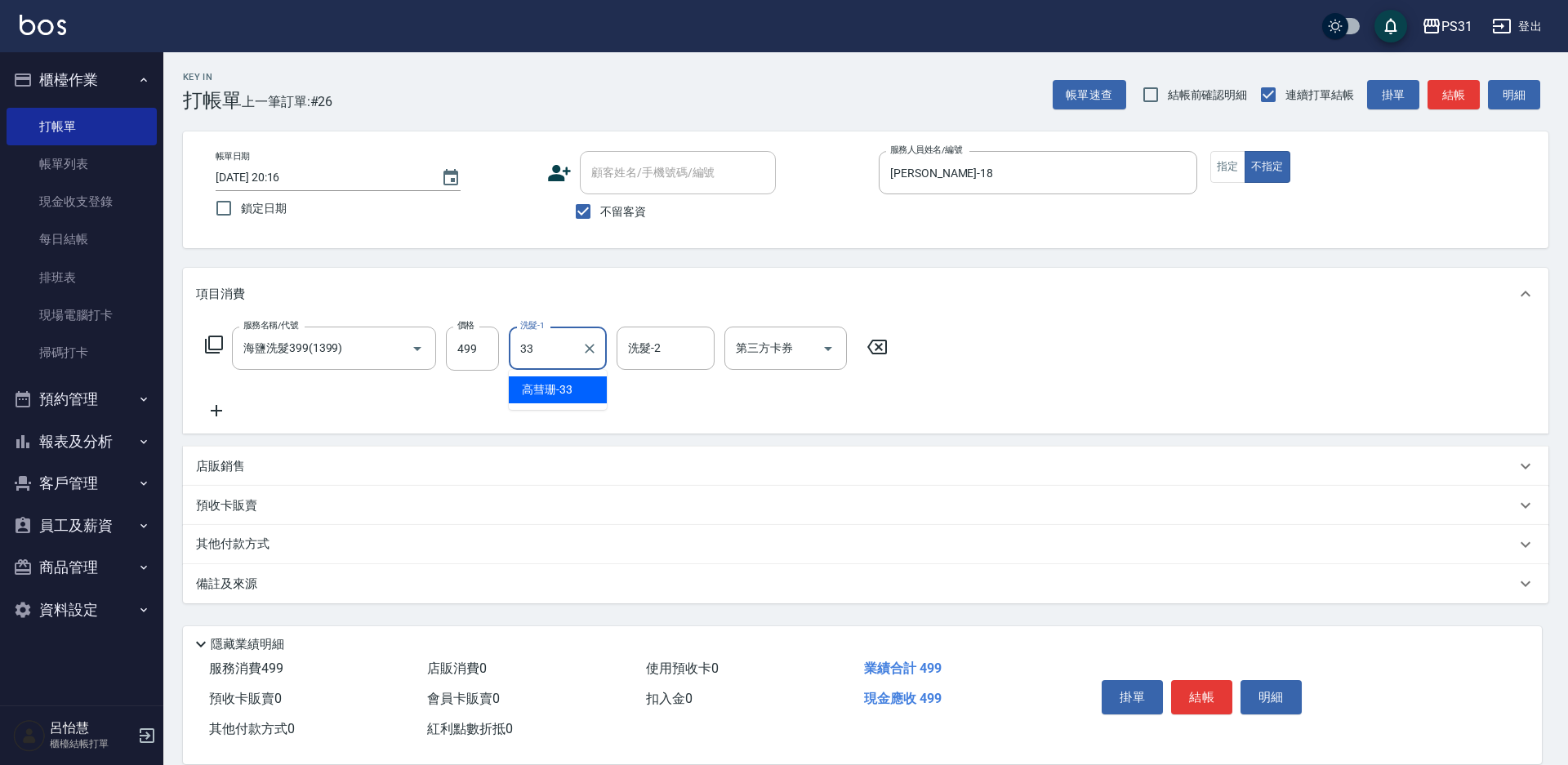
type input "高彗珊-33"
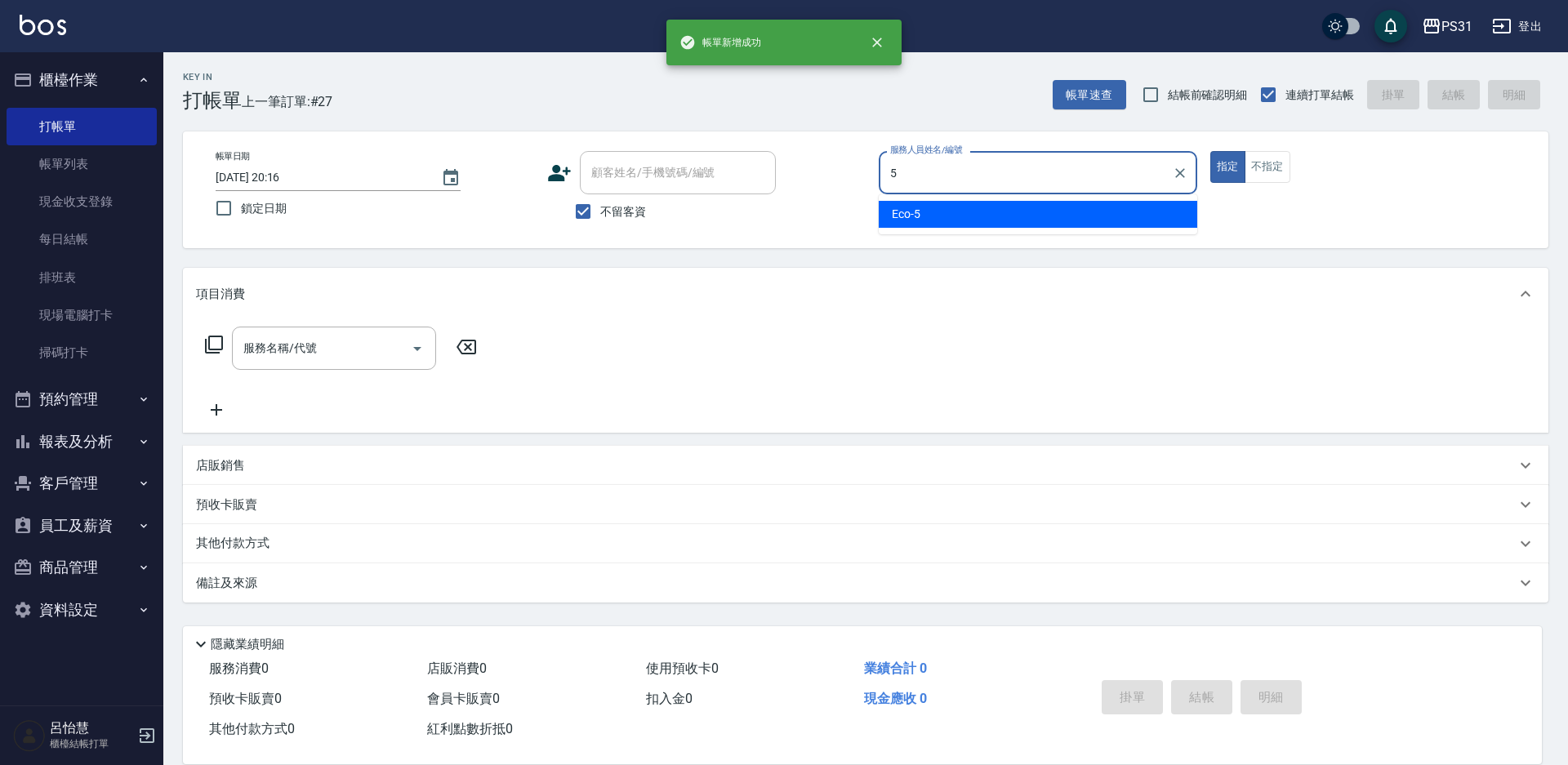
type input "Eco-5"
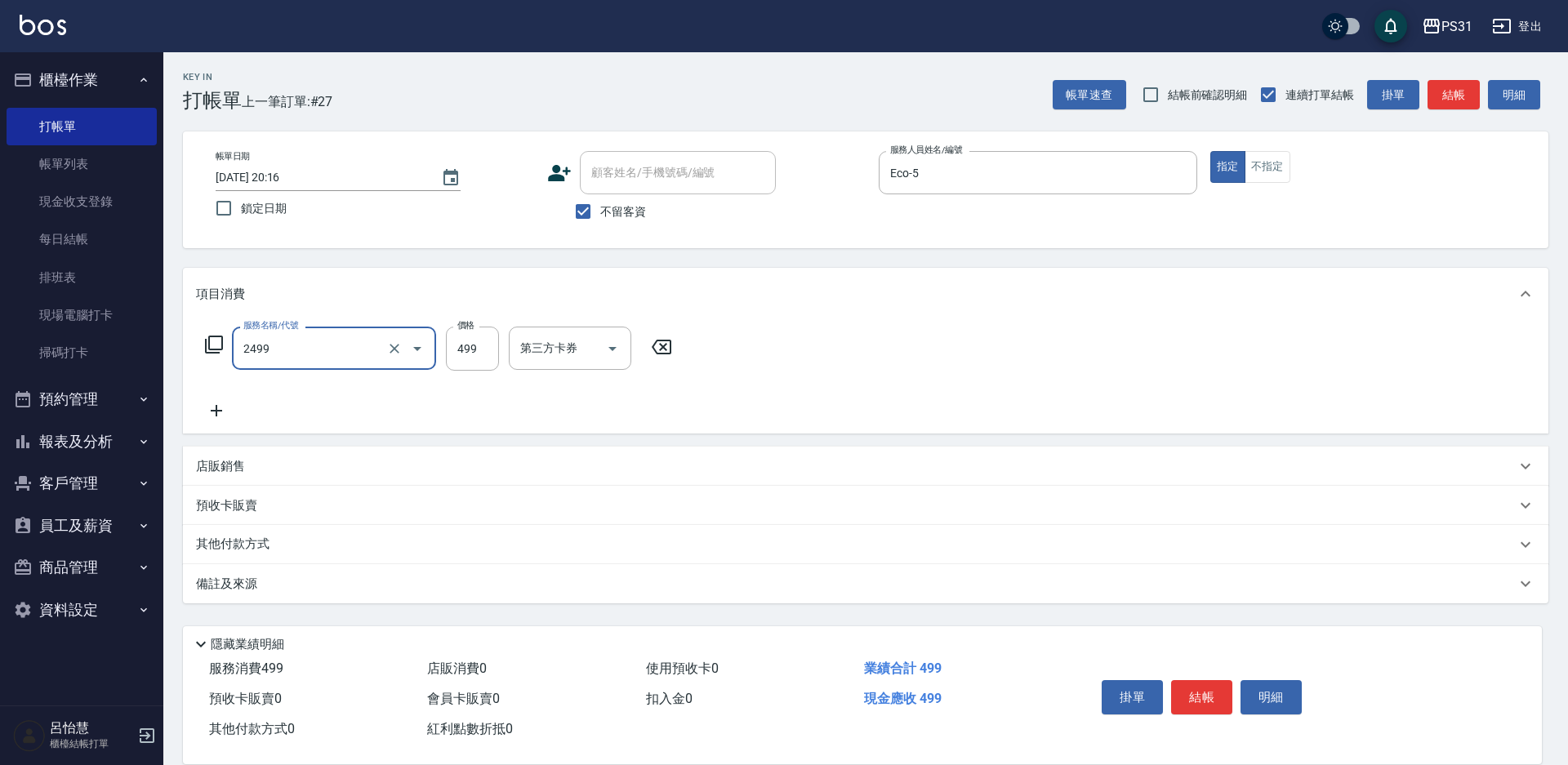
type input "499洗剪套餐(2499)"
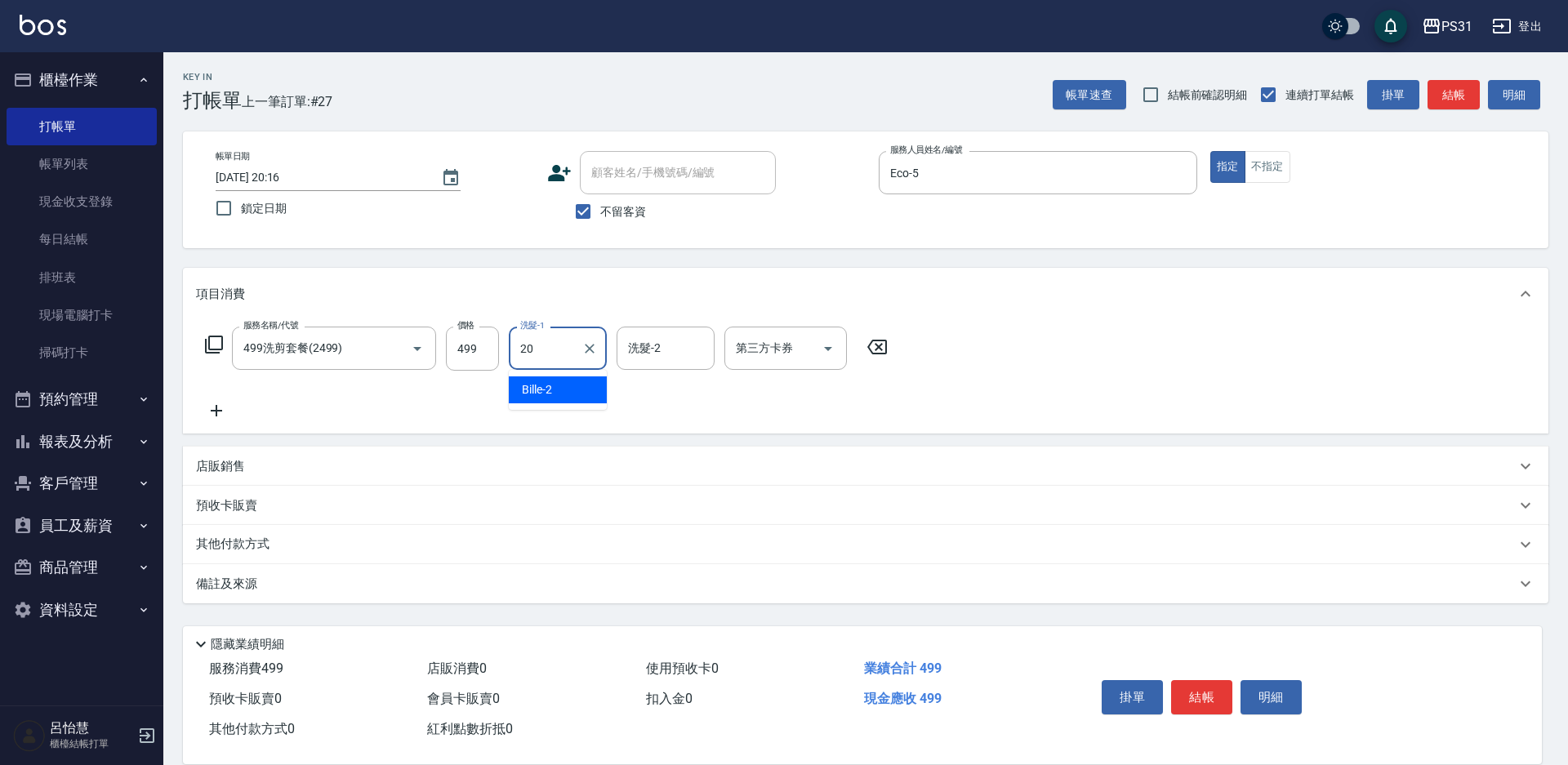
type input "[PERSON_NAME]-20"
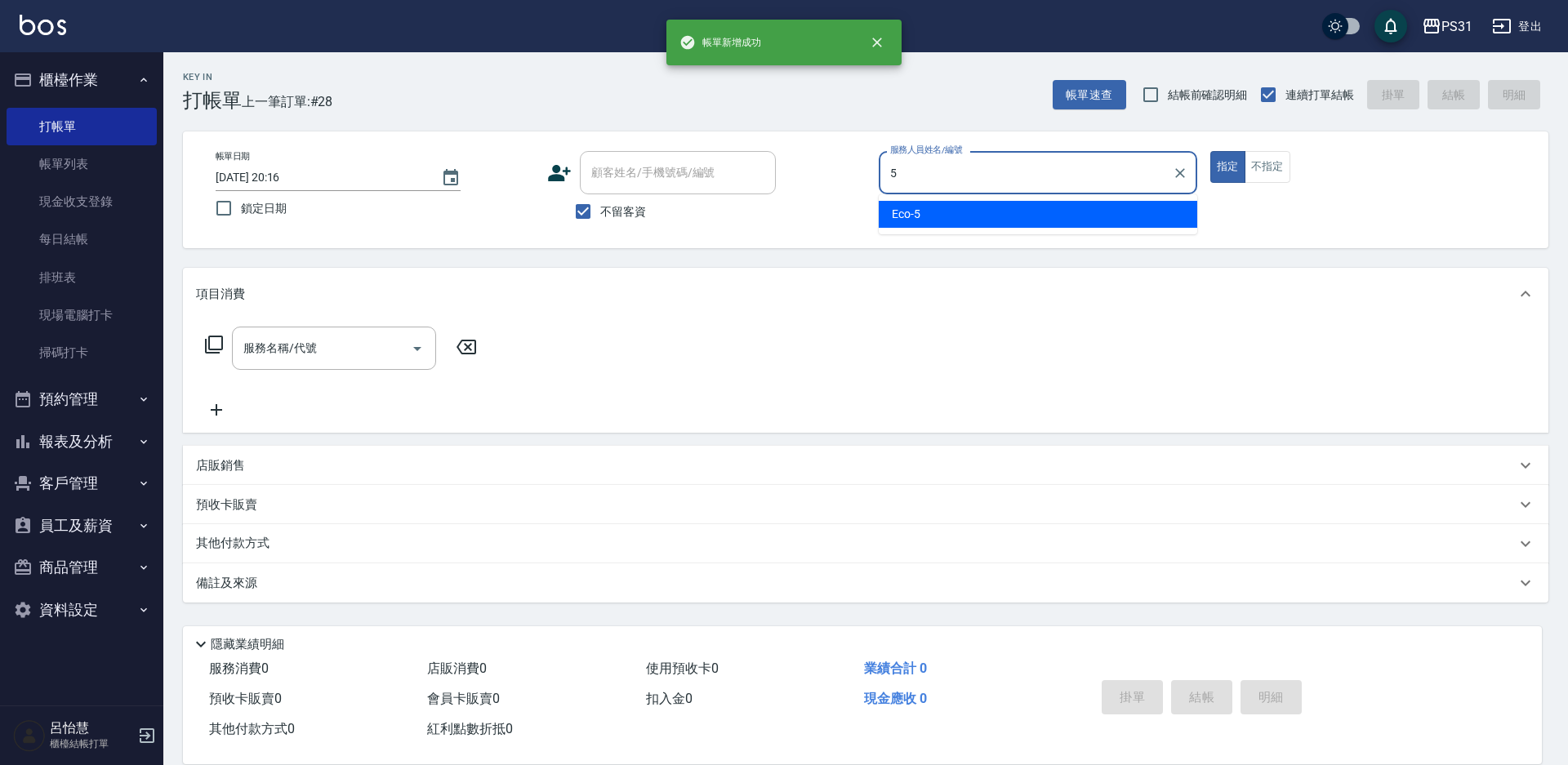
type input "Eco-5"
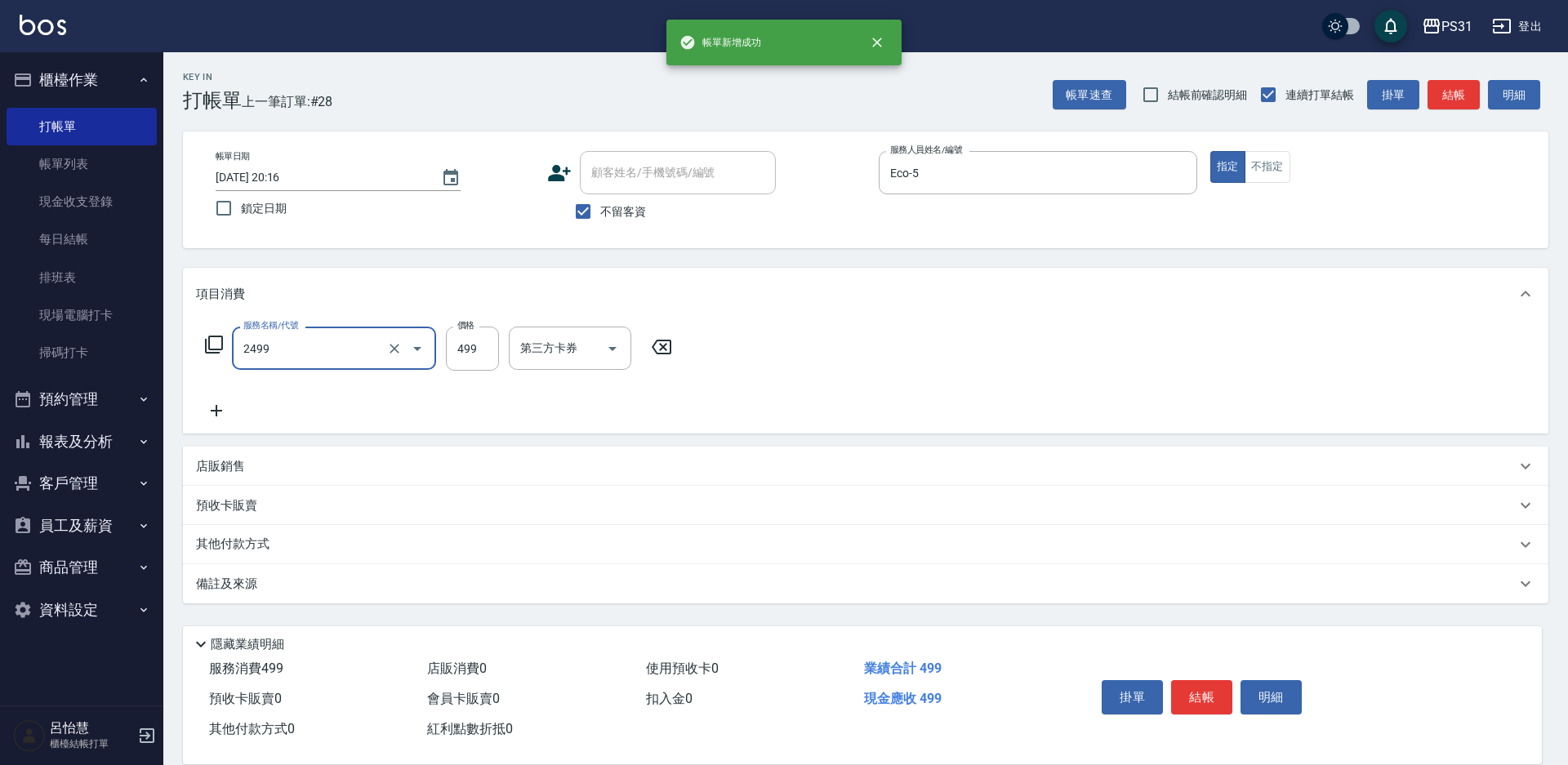
type input "499洗剪套餐(2499)"
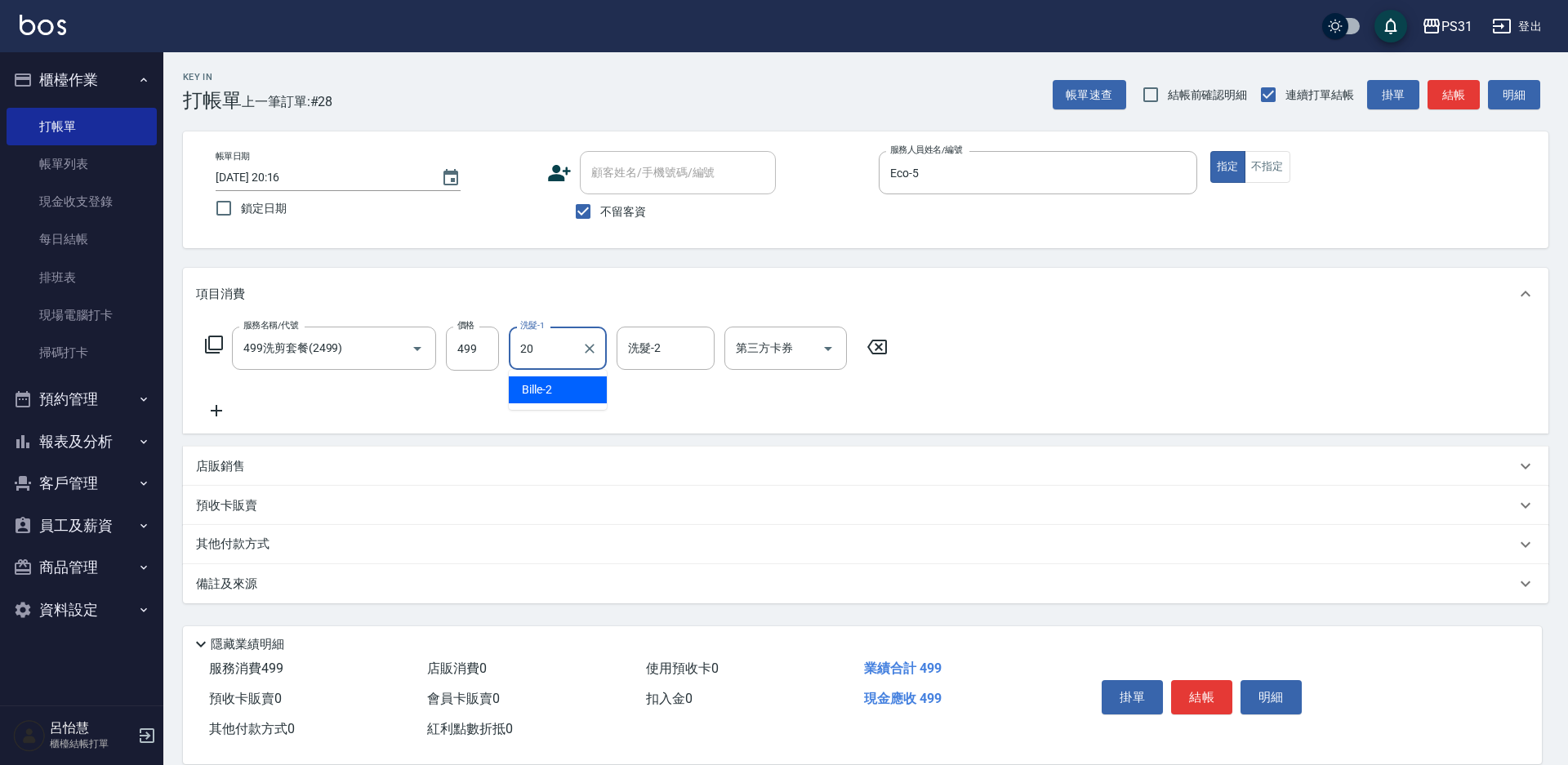
type input "[PERSON_NAME]-20"
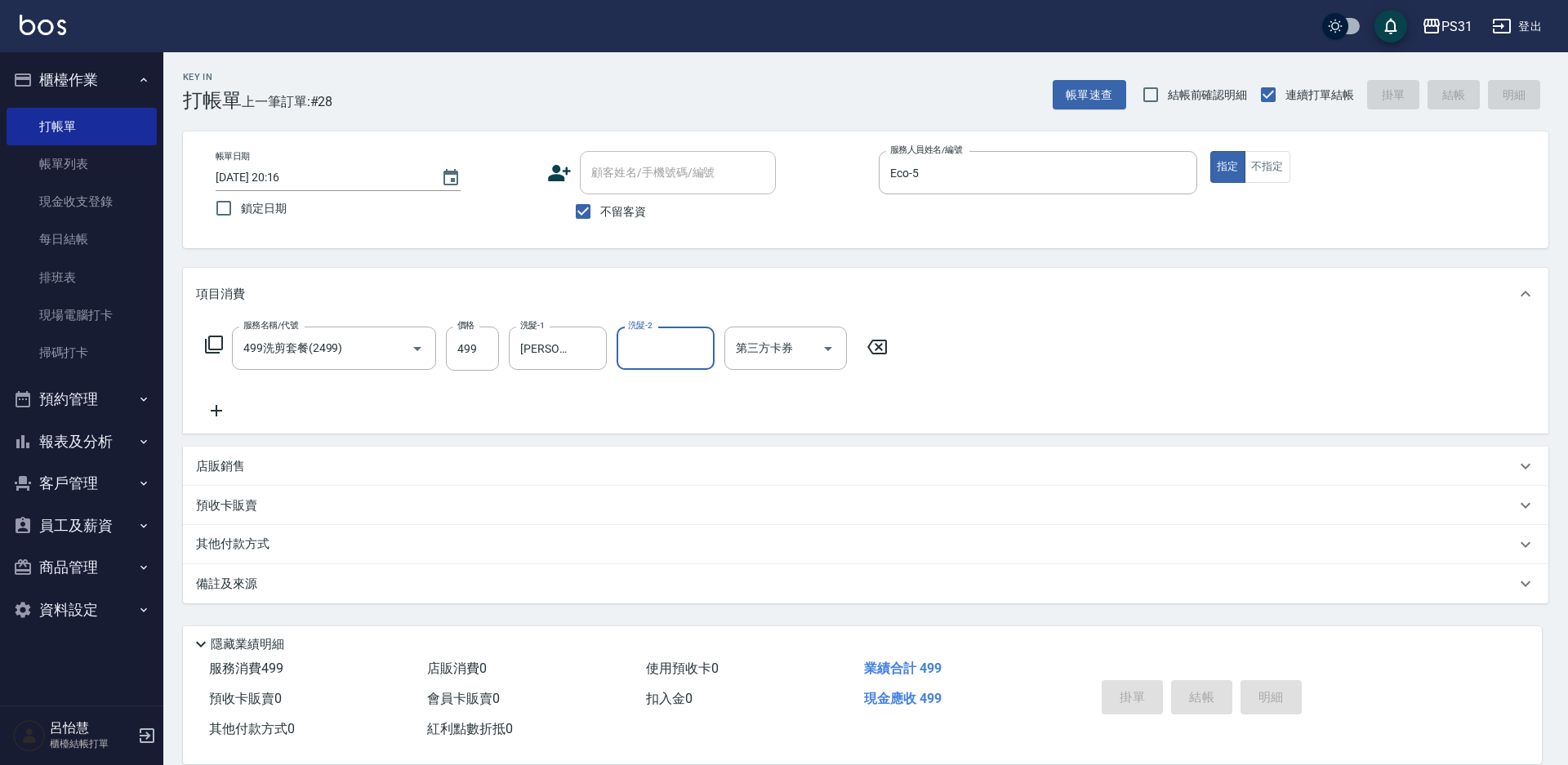
type input "2025/09/23 20:17"
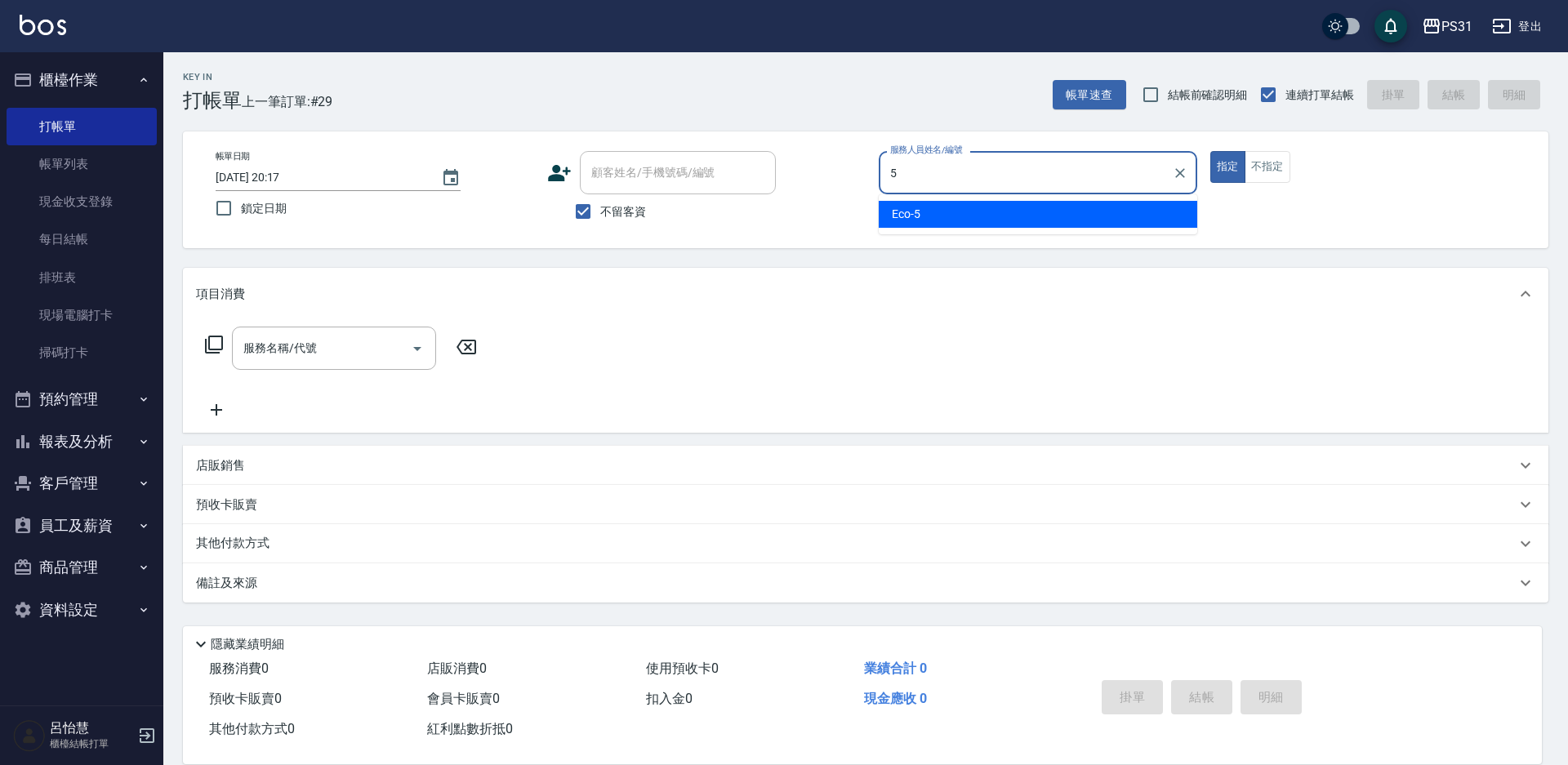
type input "Eco-5"
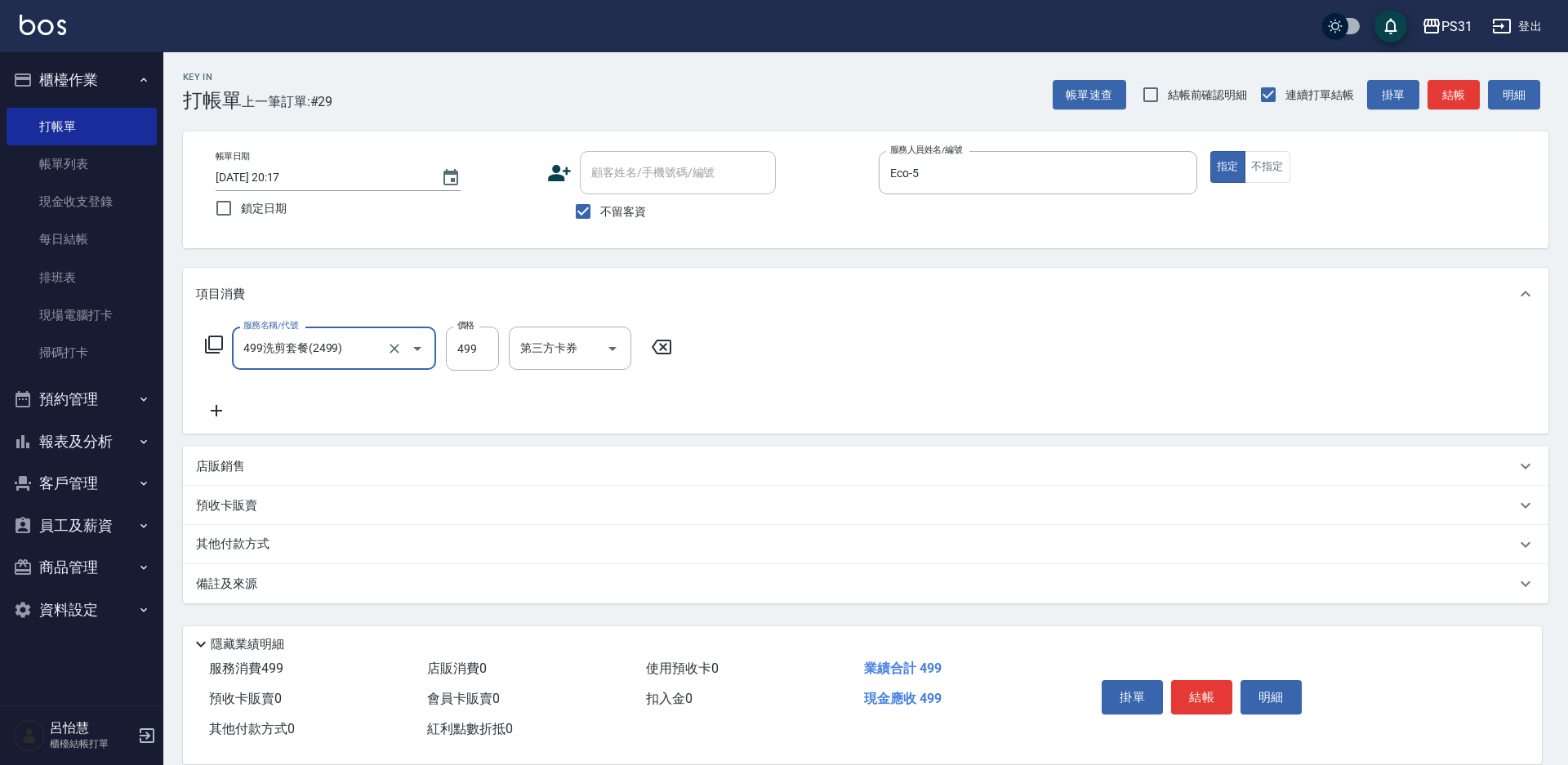
type input "499洗剪套餐(2499)"
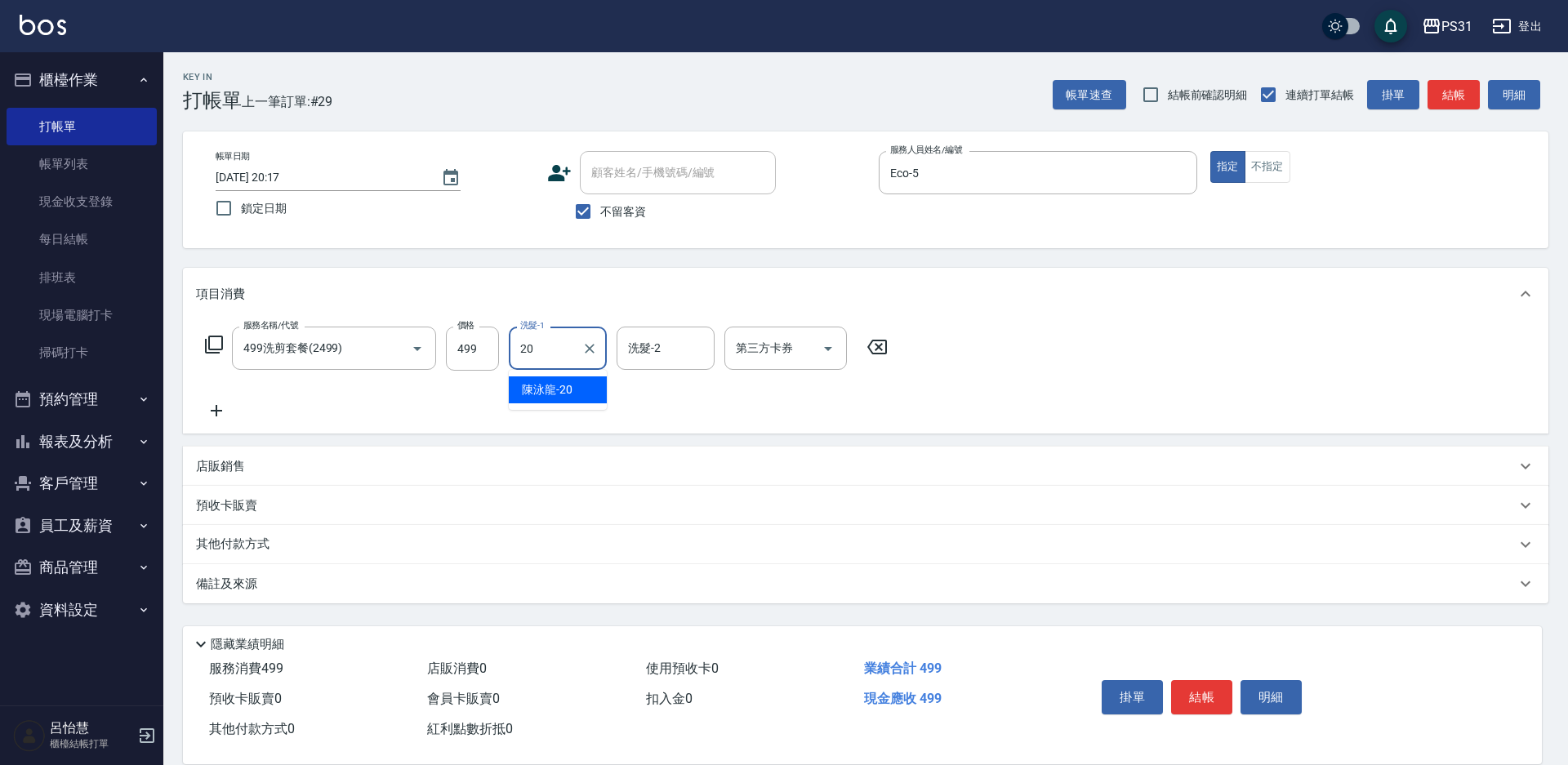
type input "[PERSON_NAME]-20"
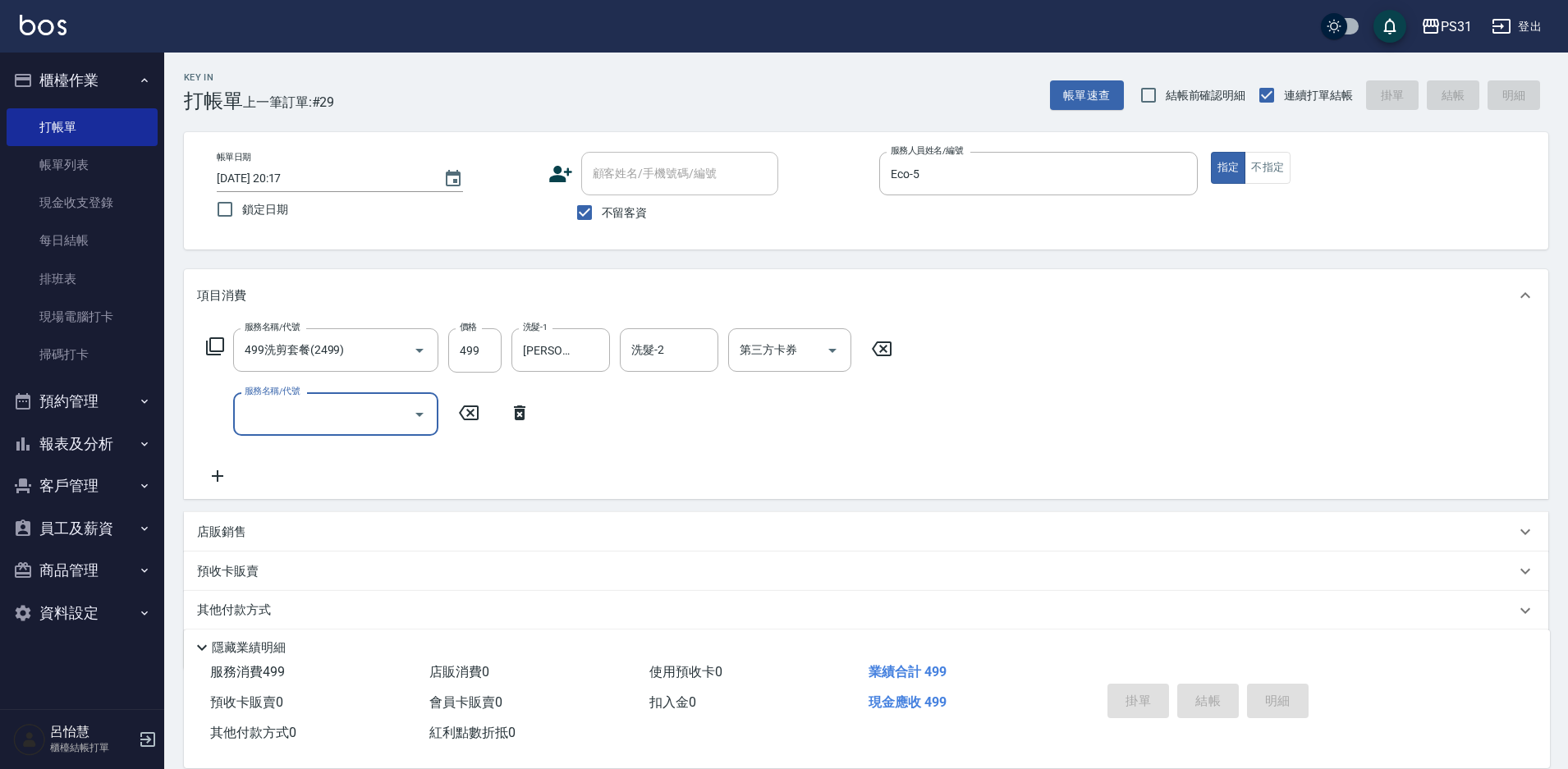
type input "2025/09/23 20:33"
